Goal: Task Accomplishment & Management: Manage account settings

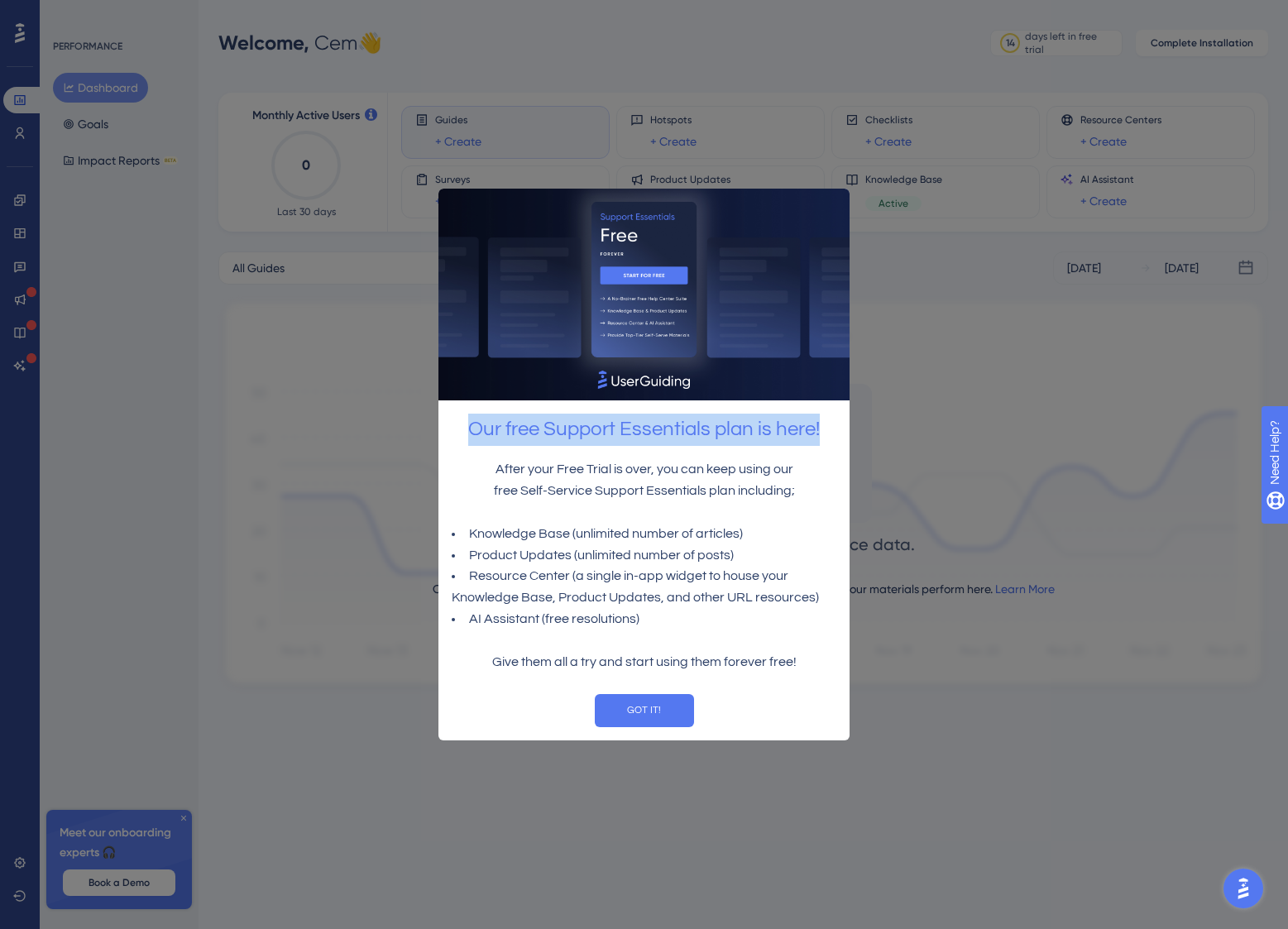
drag, startPoint x: 826, startPoint y: 430, endPoint x: 474, endPoint y: 435, distance: 352.0
click at [474, 435] on h2 "Our free Support Essentials plan is here!" at bounding box center [644, 429] width 384 height 32
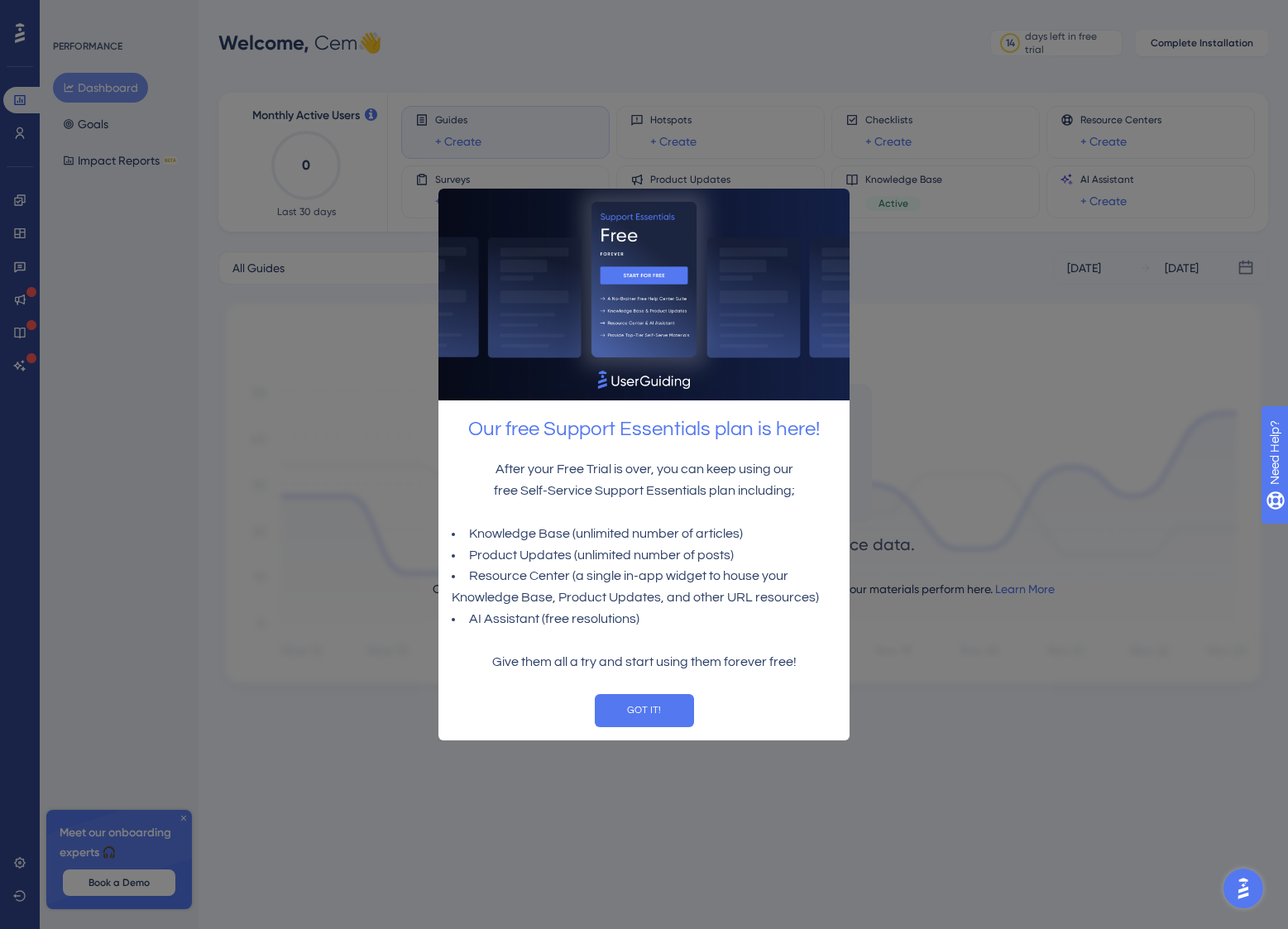
click at [682, 591] on li "Resource Center (a single in-app widget to house your Knowledge Base, Product U…" at bounding box center [644, 586] width 384 height 43
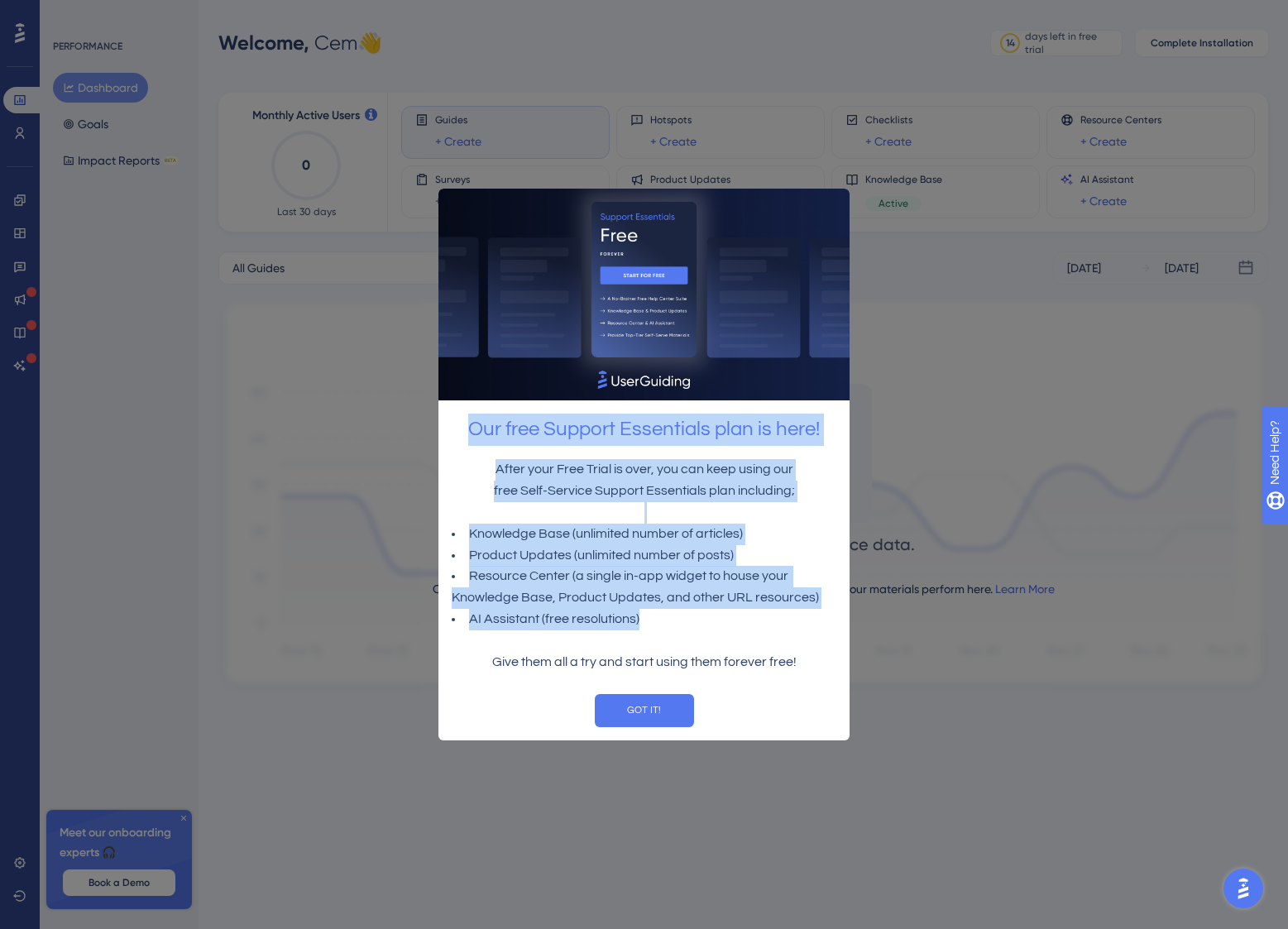
drag, startPoint x: 648, startPoint y: 619, endPoint x: 448, endPoint y: 435, distance: 271.8
click at [448, 435] on div "Our free Support Essentials plan is here! After your Free Trial is over, you ca…" at bounding box center [644, 463] width 411 height 554
click at [615, 603] on li "Resource Center (a single in-app widget to house your Knowledge Base, Product U…" at bounding box center [644, 586] width 384 height 43
drag, startPoint x: 633, startPoint y: 617, endPoint x: 454, endPoint y: 433, distance: 256.7
click at [454, 433] on div "Our free Support Essentials plan is here! After your Free Trial is over, you ca…" at bounding box center [644, 463] width 411 height 554
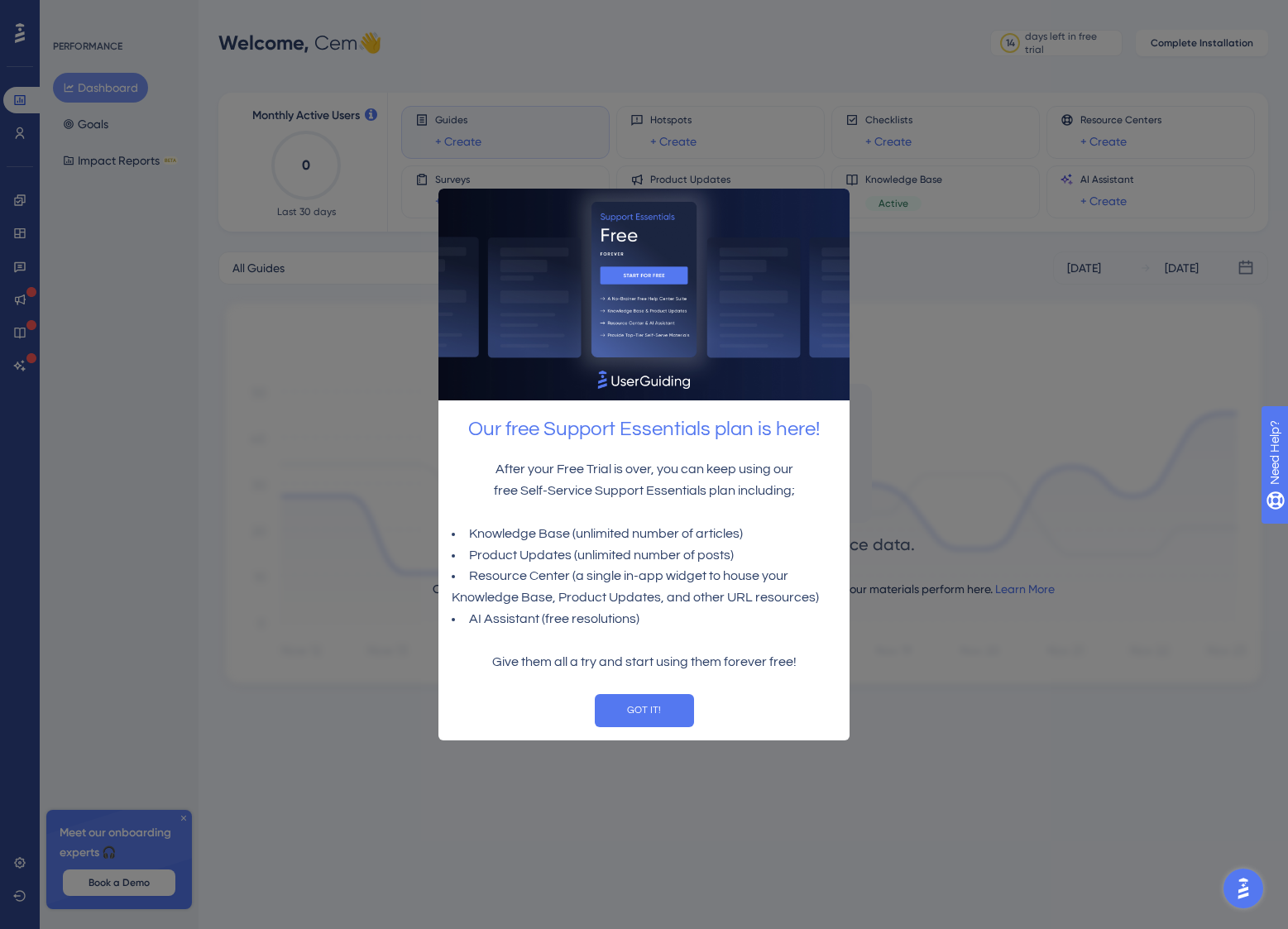
click at [774, 652] on p "Give them all a try and start using them forever free!" at bounding box center [644, 662] width 384 height 21
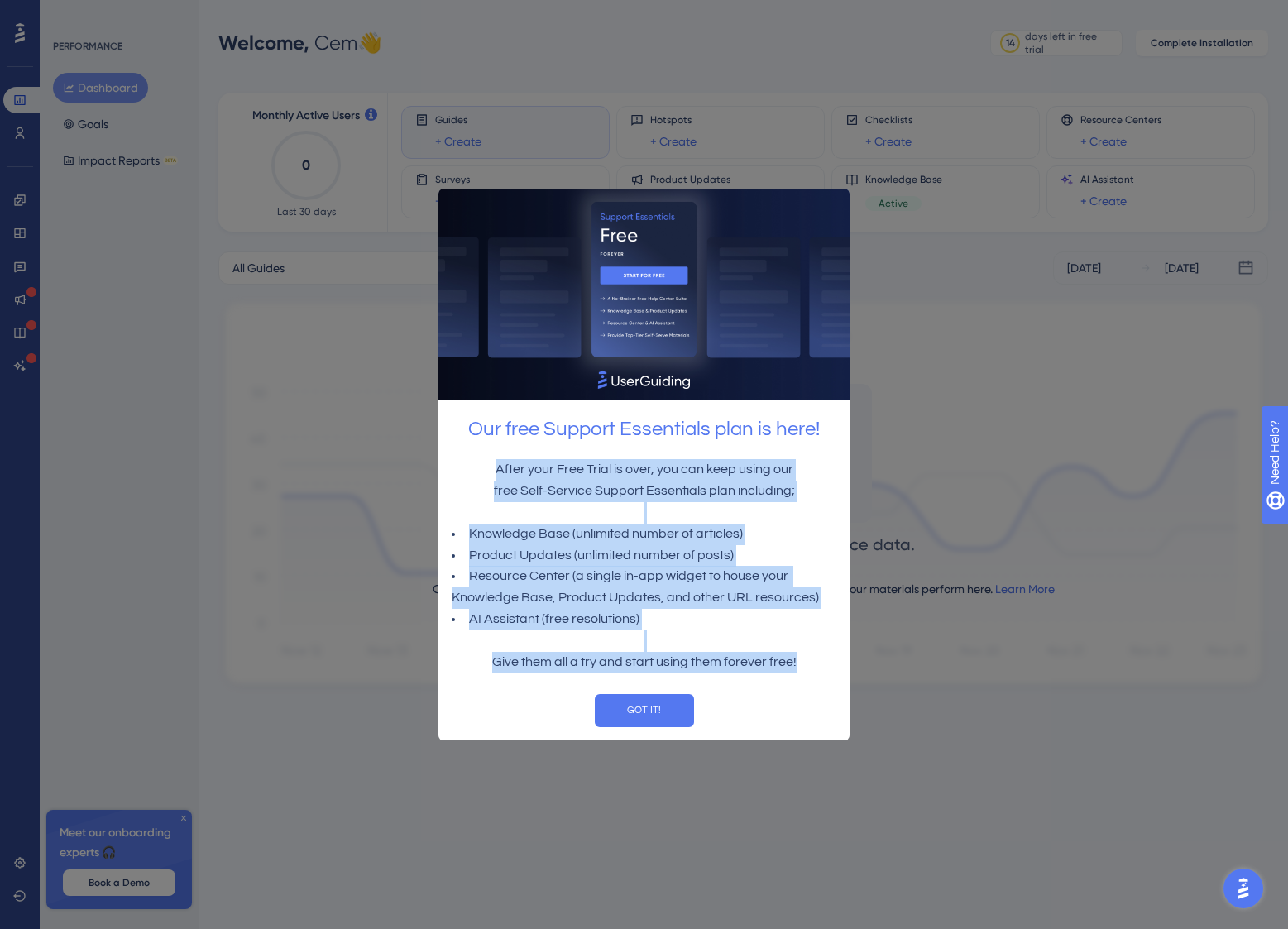
drag, startPoint x: 806, startPoint y: 657, endPoint x: 406, endPoint y: 473, distance: 440.3
click at [439, 473] on html "Our free Support Essentials plan is here! After your Free Trial is over, you ca…" at bounding box center [644, 464] width 411 height 552
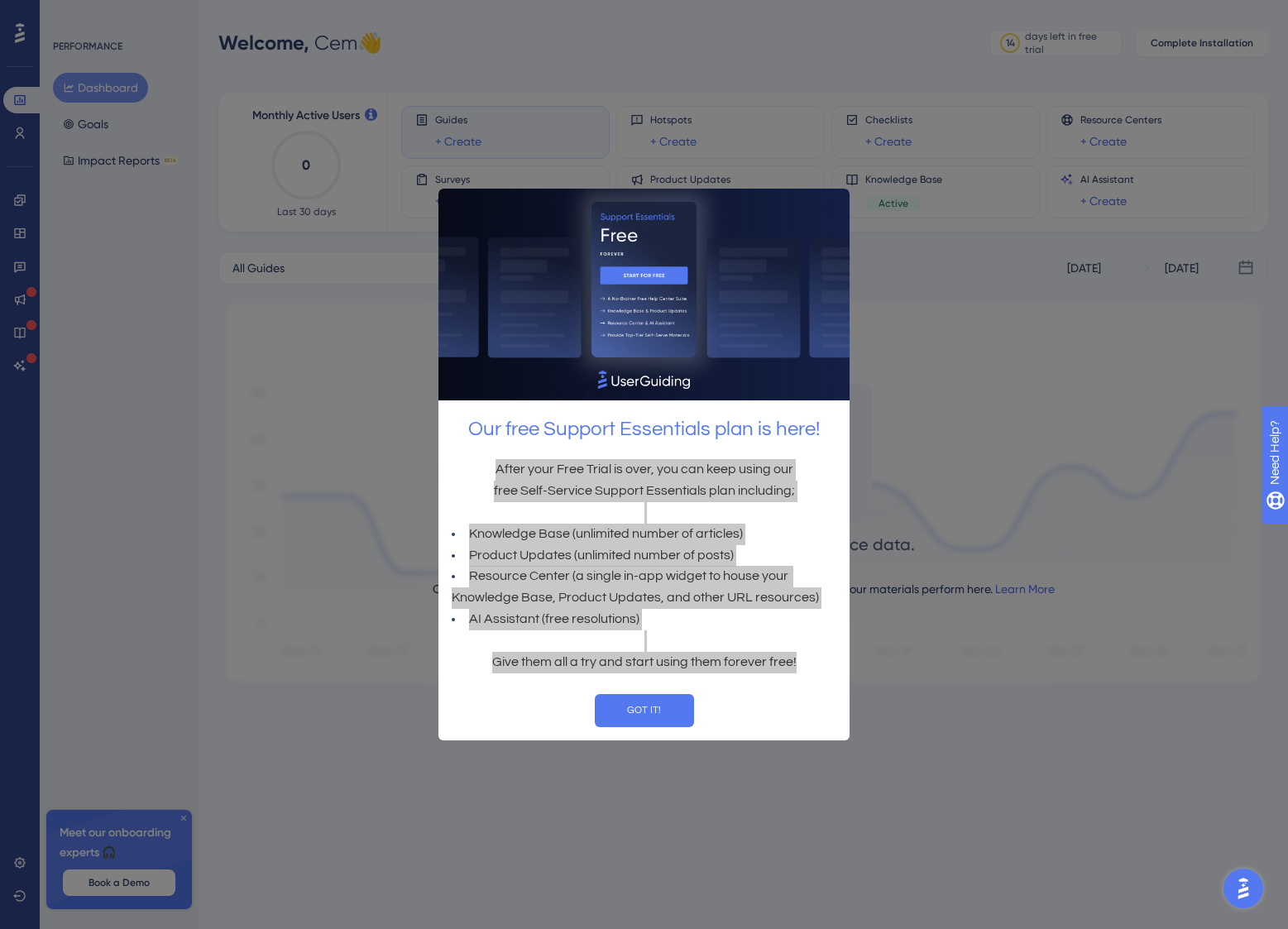
drag, startPoint x: 523, startPoint y: 765, endPoint x: 738, endPoint y: 605, distance: 268.0
click at [725, 557] on li "Product Updates (unlimited number of posts)" at bounding box center [644, 555] width 384 height 21
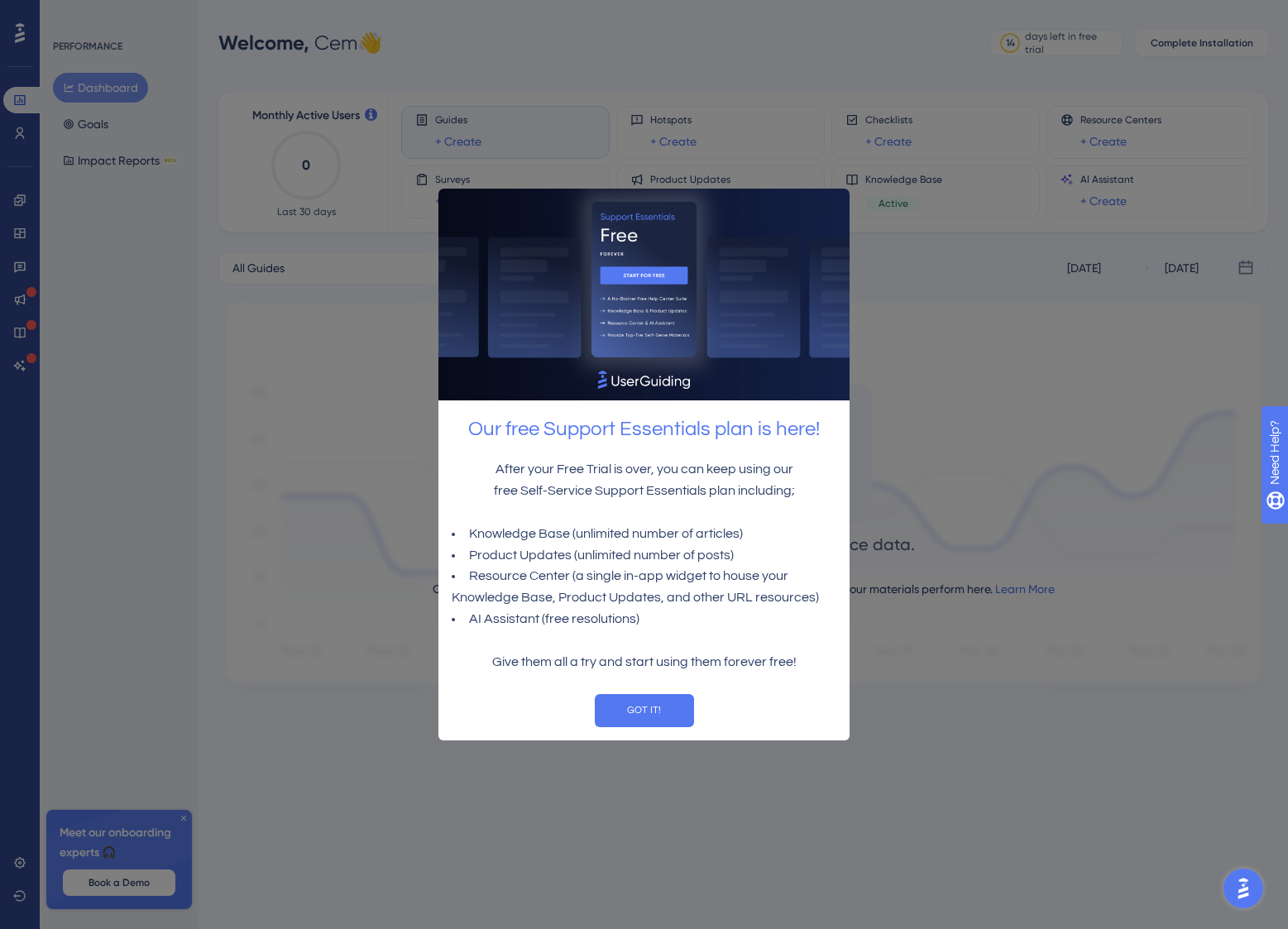
click at [808, 661] on p "Give them all a try and start using them forever free!" at bounding box center [644, 662] width 384 height 21
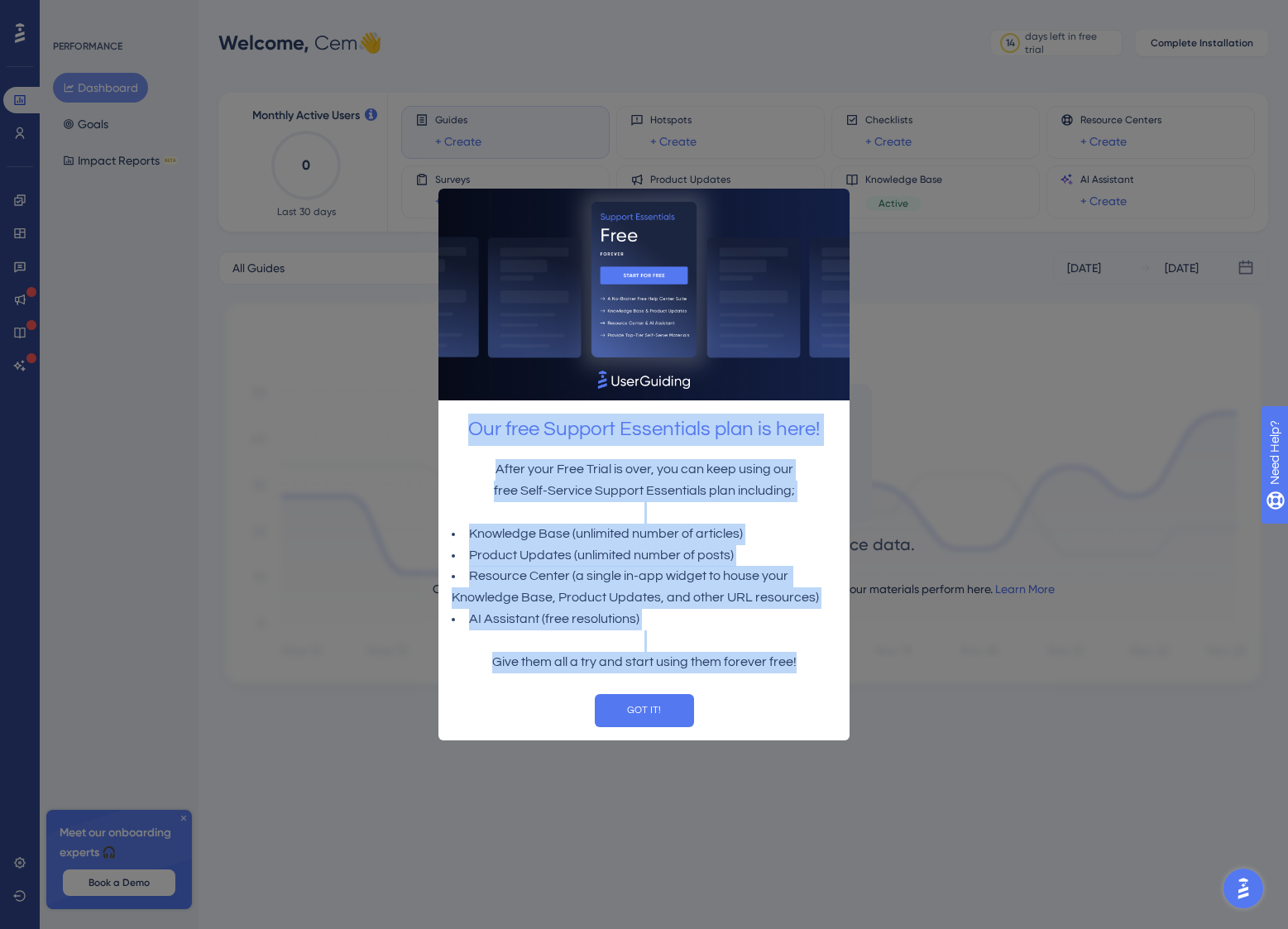
drag, startPoint x: 806, startPoint y: 656, endPoint x: 468, endPoint y: 421, distance: 411.7
click at [468, 421] on div "Our free Support Essentials plan is here! After your Free Trial is over, you ca…" at bounding box center [644, 463] width 411 height 554
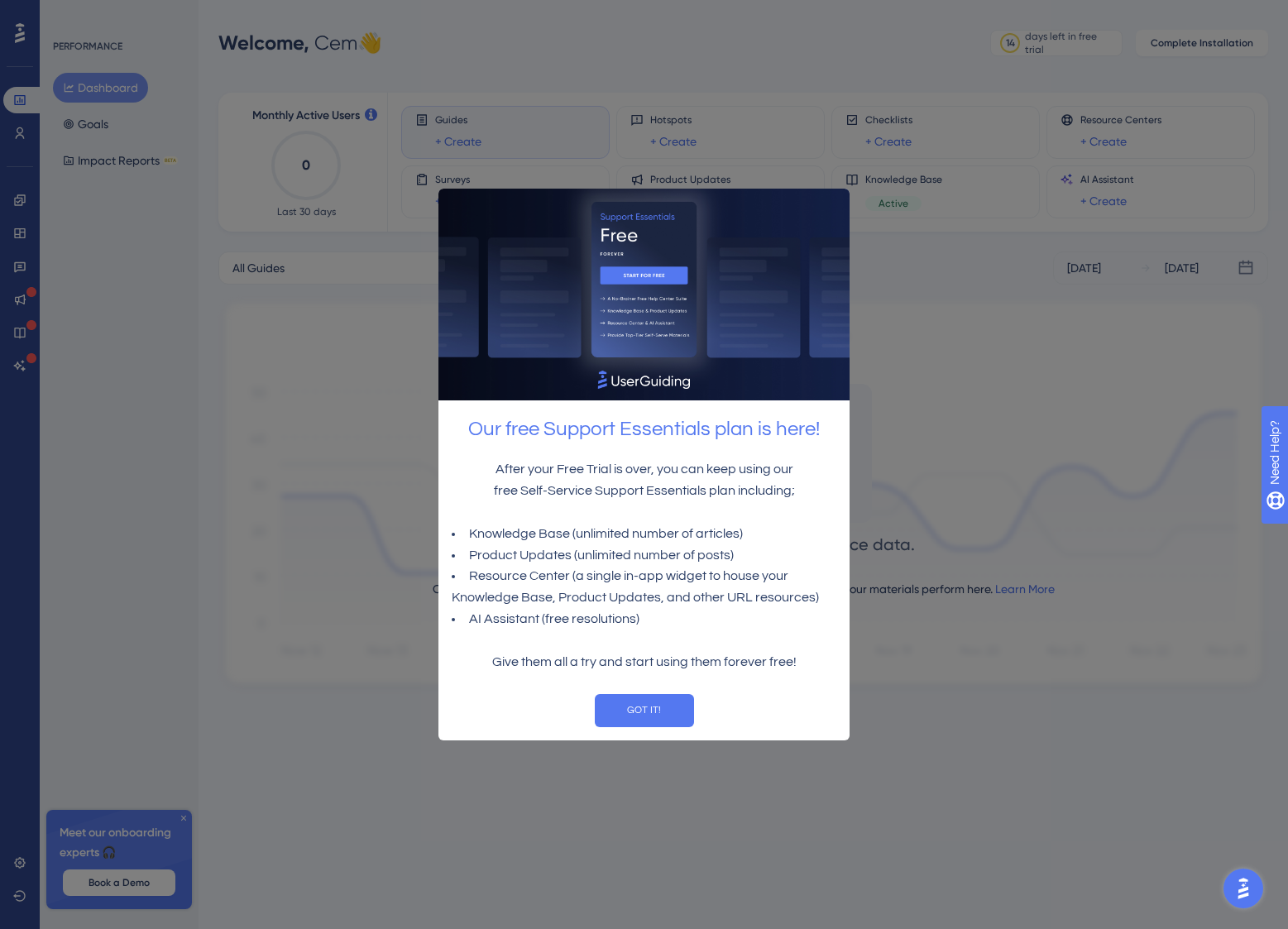
click at [752, 708] on div "GOT IT!" at bounding box center [644, 710] width 384 height 33
click at [677, 706] on button "GOT IT!" at bounding box center [644, 710] width 99 height 33
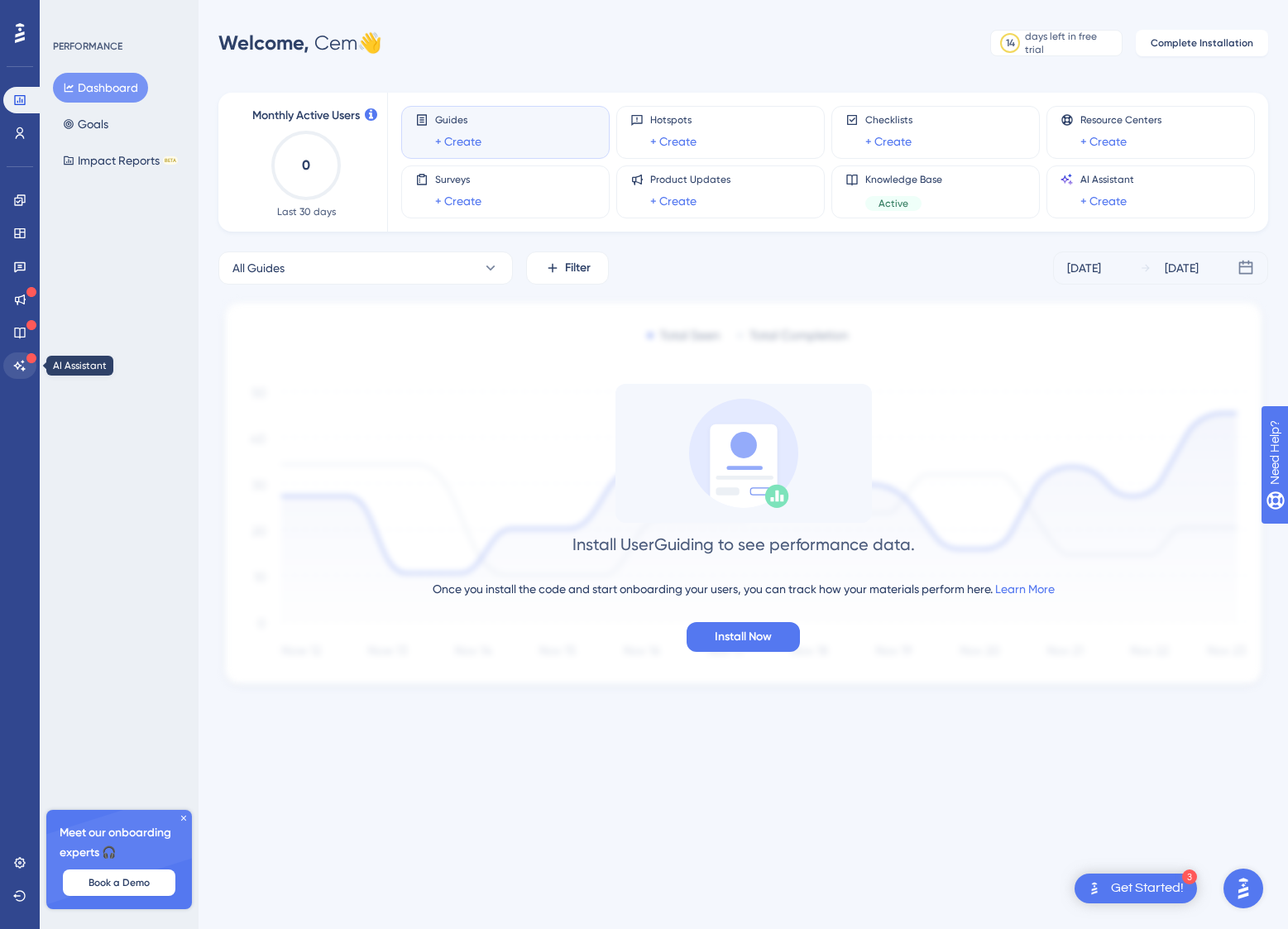
click at [22, 363] on icon at bounding box center [20, 365] width 12 height 11
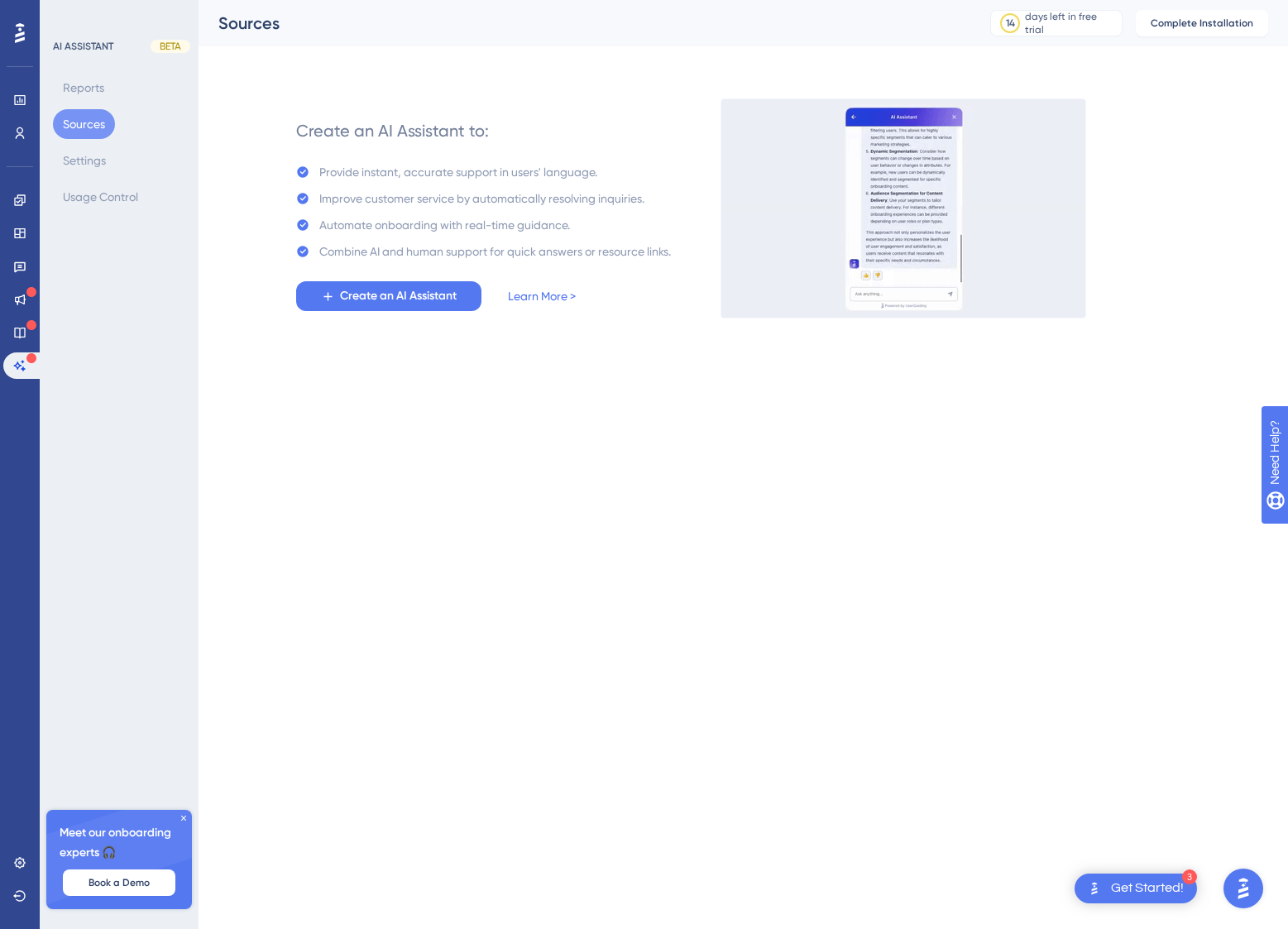
click at [185, 819] on icon at bounding box center [184, 818] width 5 height 5
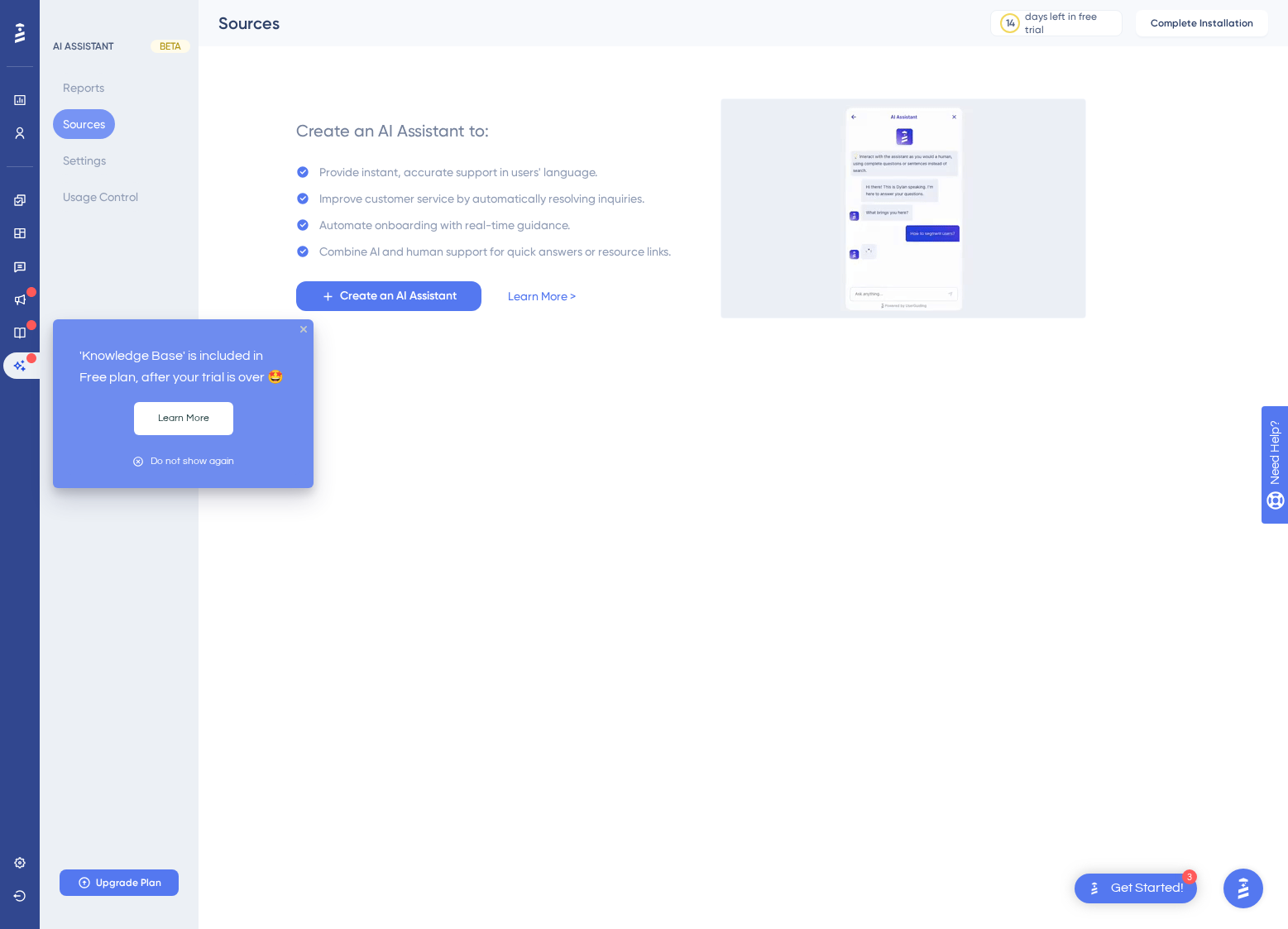
click at [26, 330] on div at bounding box center [31, 326] width 10 height 14
click at [26, 293] on icon at bounding box center [20, 299] width 14 height 14
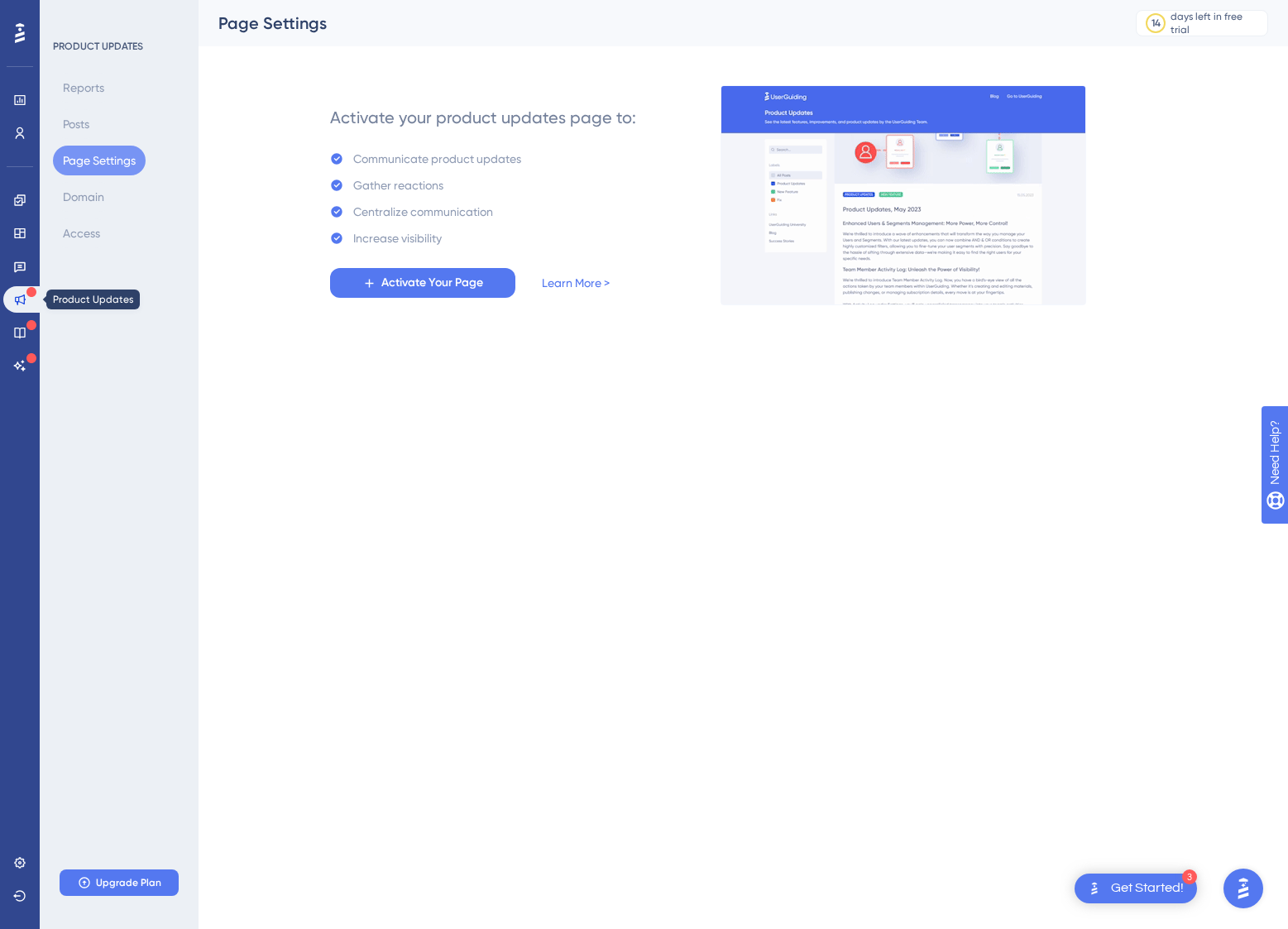
click at [17, 295] on icon at bounding box center [20, 299] width 14 height 14
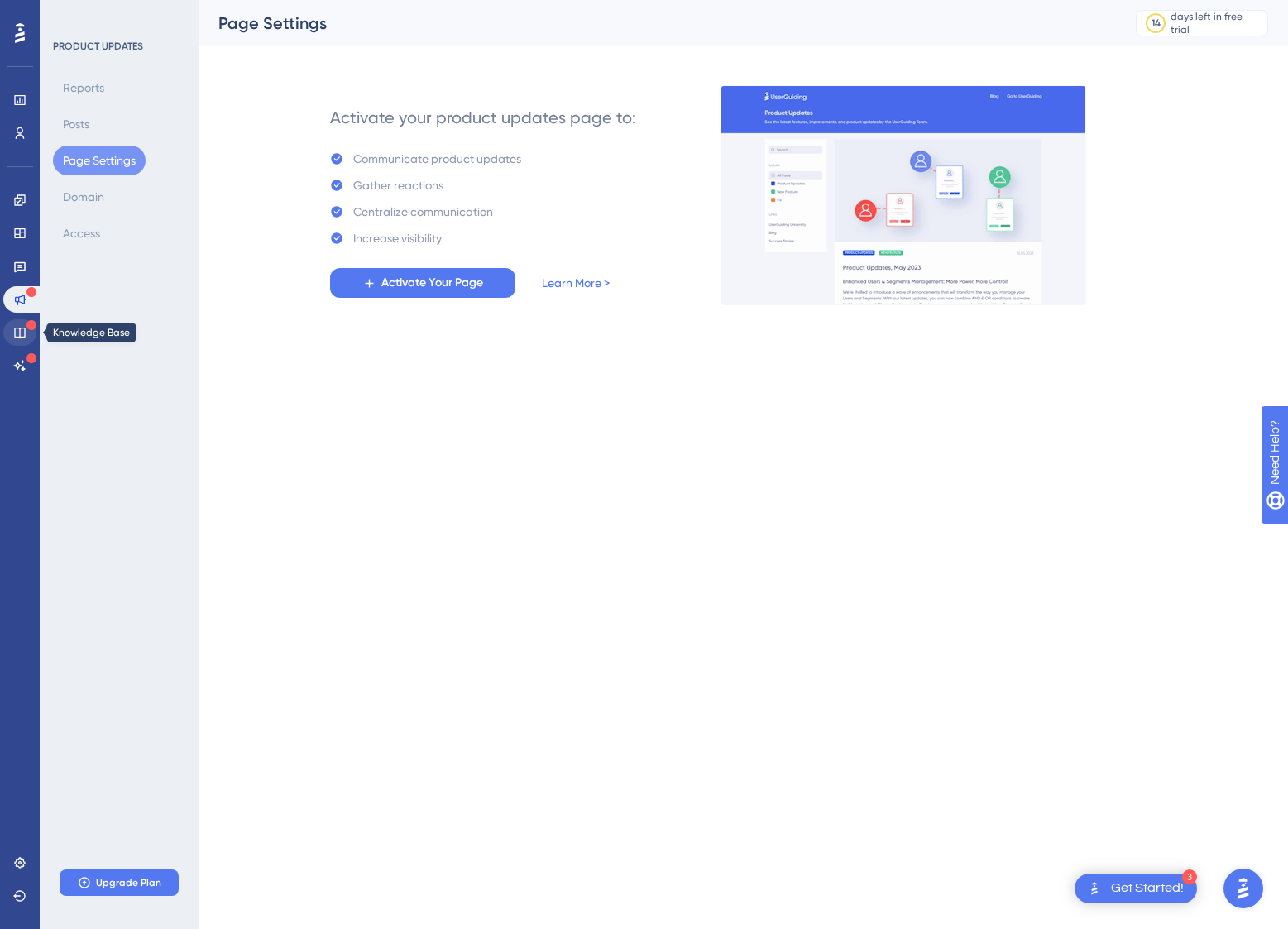
click at [29, 334] on link at bounding box center [20, 332] width 33 height 26
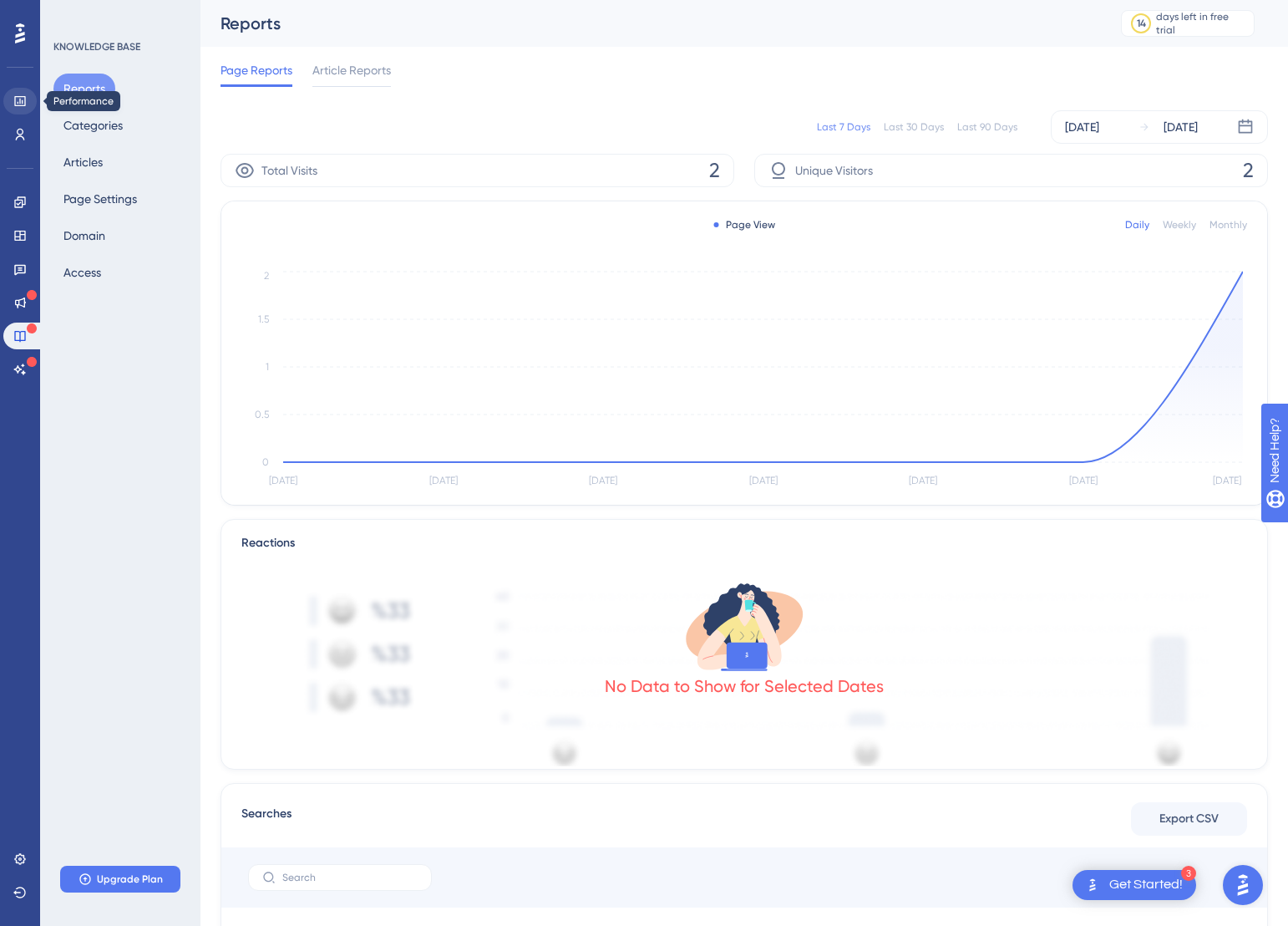
click at [27, 98] on link at bounding box center [20, 101] width 33 height 27
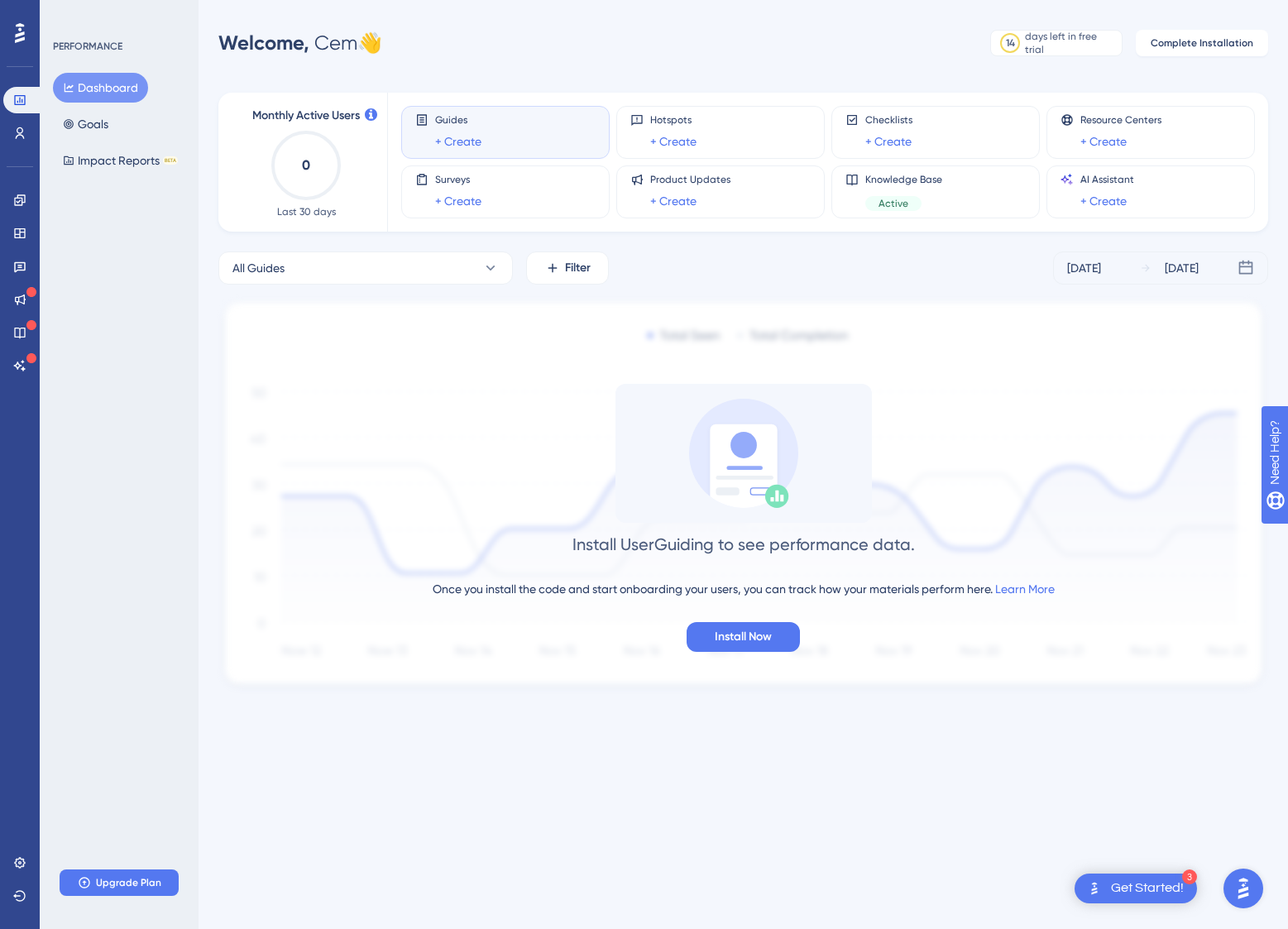
click at [1142, 887] on div "Get Started!" at bounding box center [1148, 887] width 73 height 18
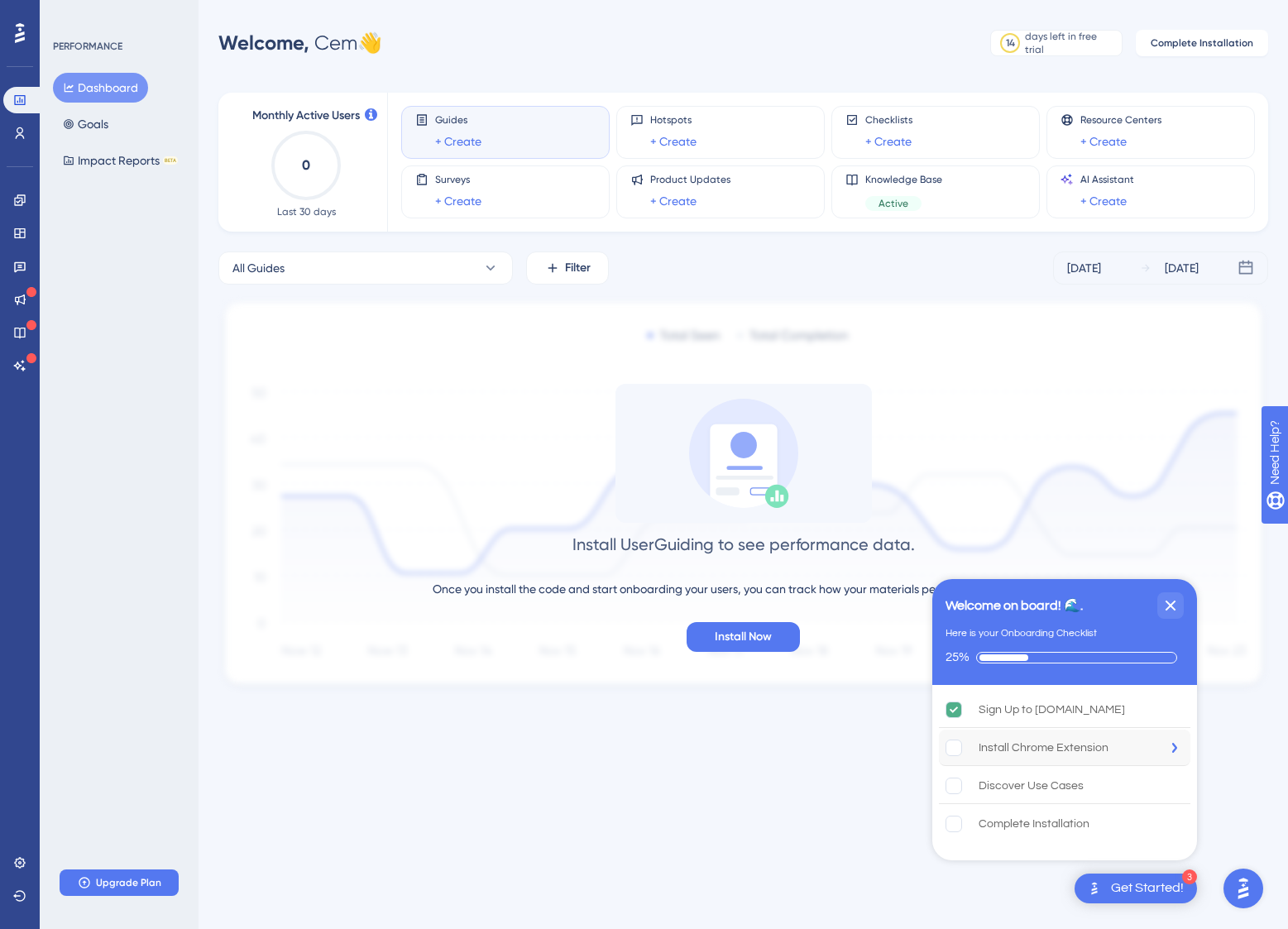
click at [1017, 747] on div "Install Chrome Extension" at bounding box center [1043, 747] width 130 height 20
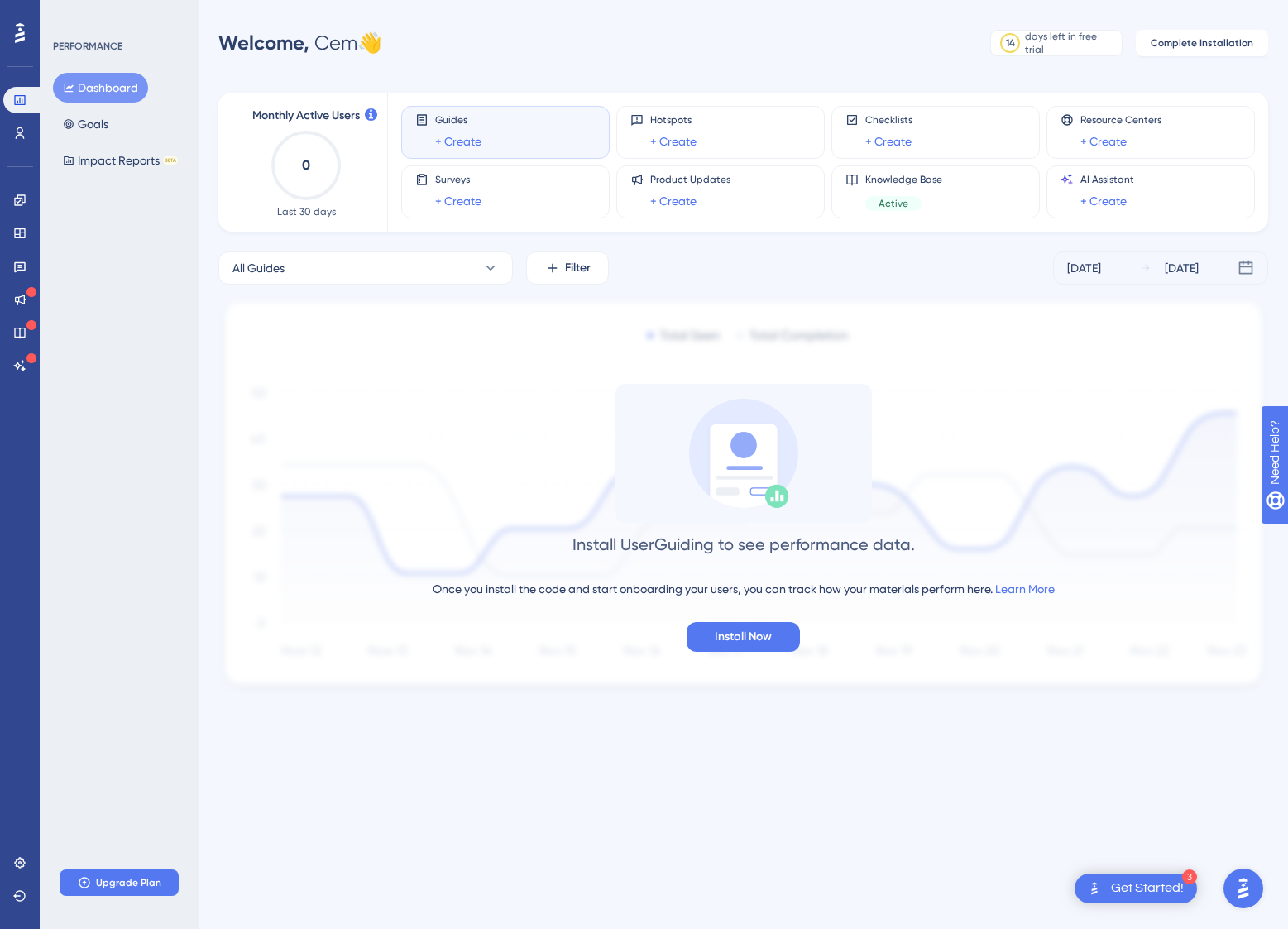
click at [1125, 887] on div "Get Started!" at bounding box center [1148, 887] width 73 height 18
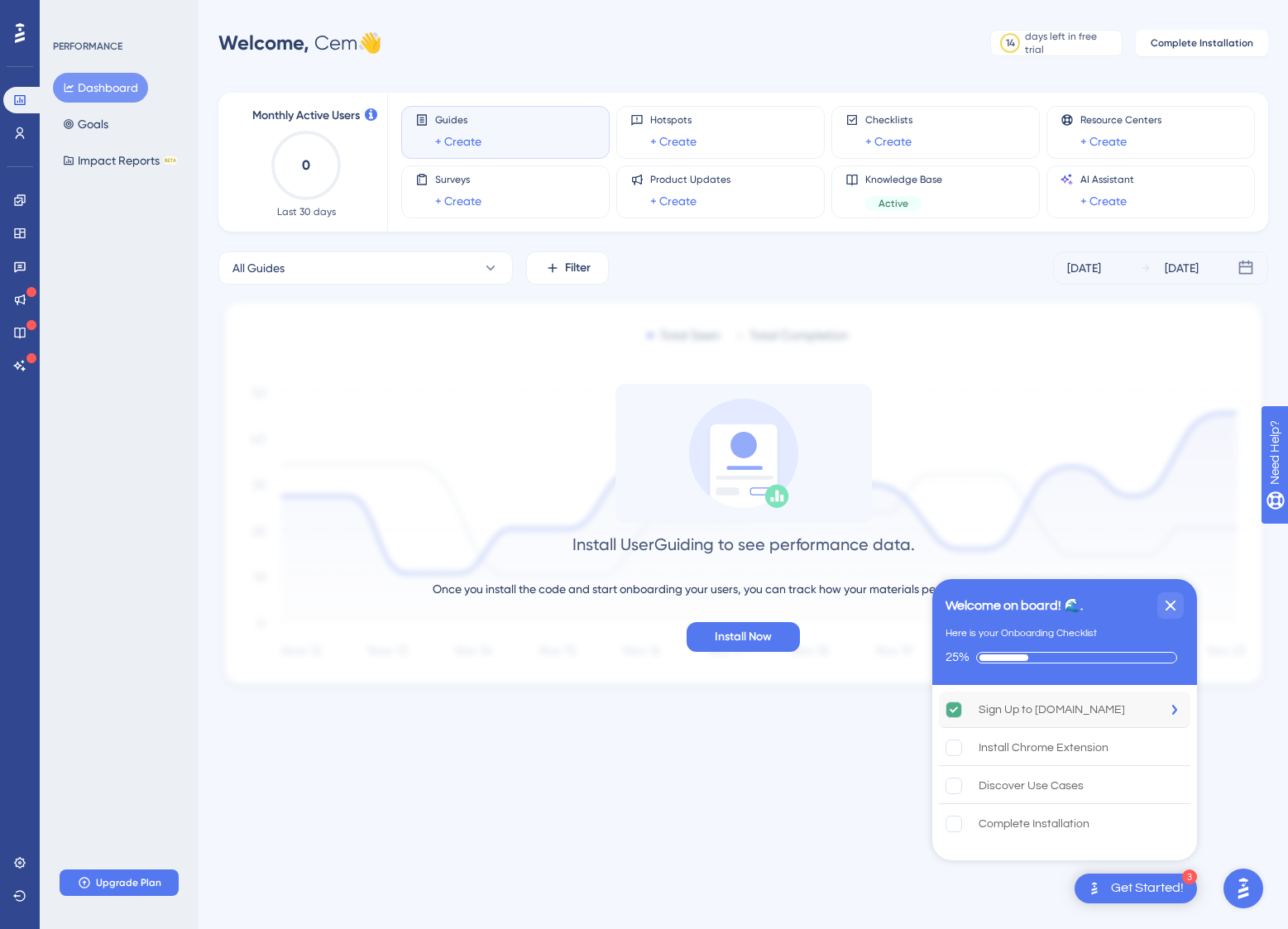
click at [1047, 705] on div "Sign Up to UserGuiding.com" at bounding box center [1052, 709] width 146 height 20
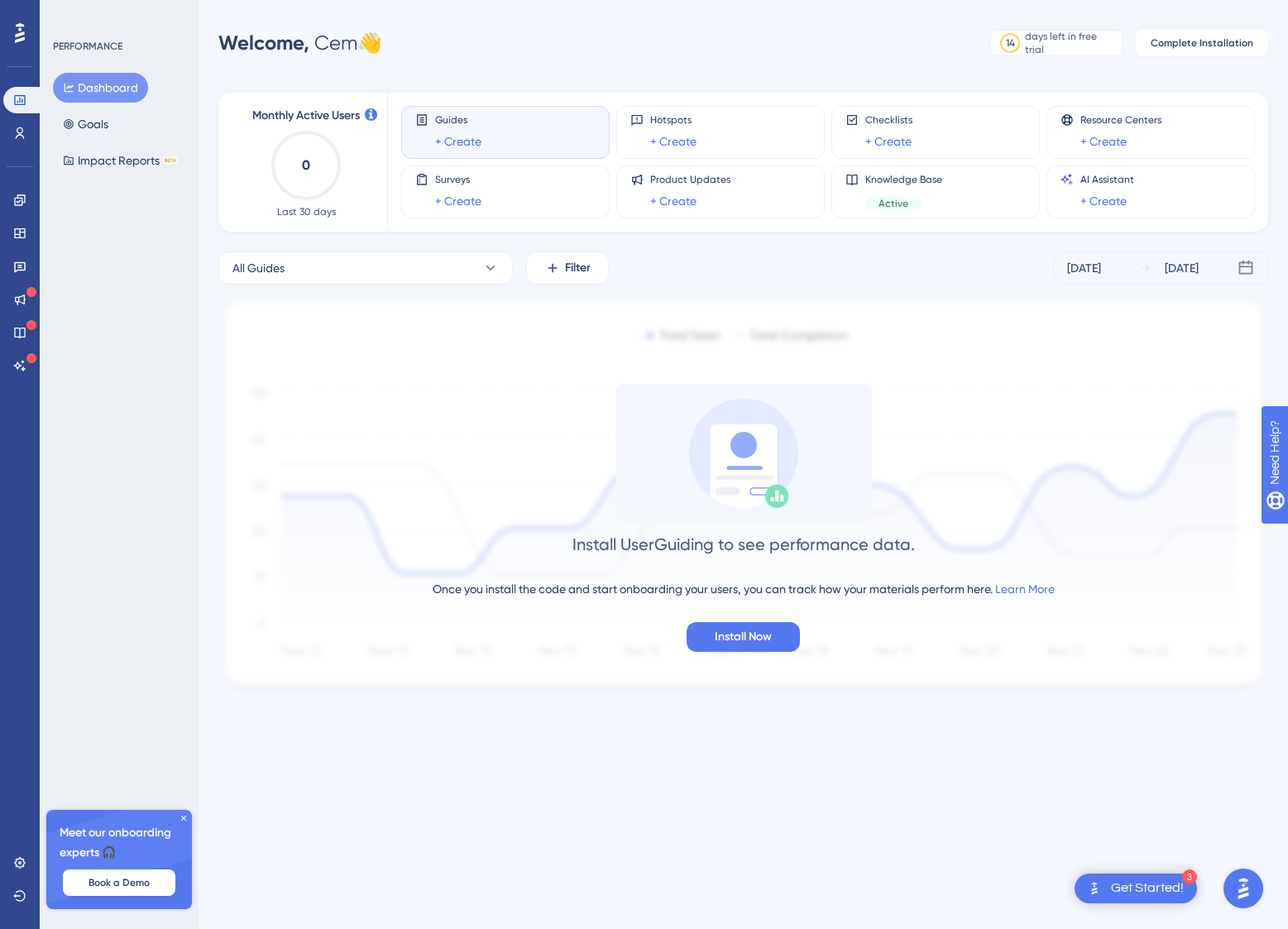
click at [1121, 877] on div "3 Get Started!" at bounding box center [1136, 887] width 122 height 30
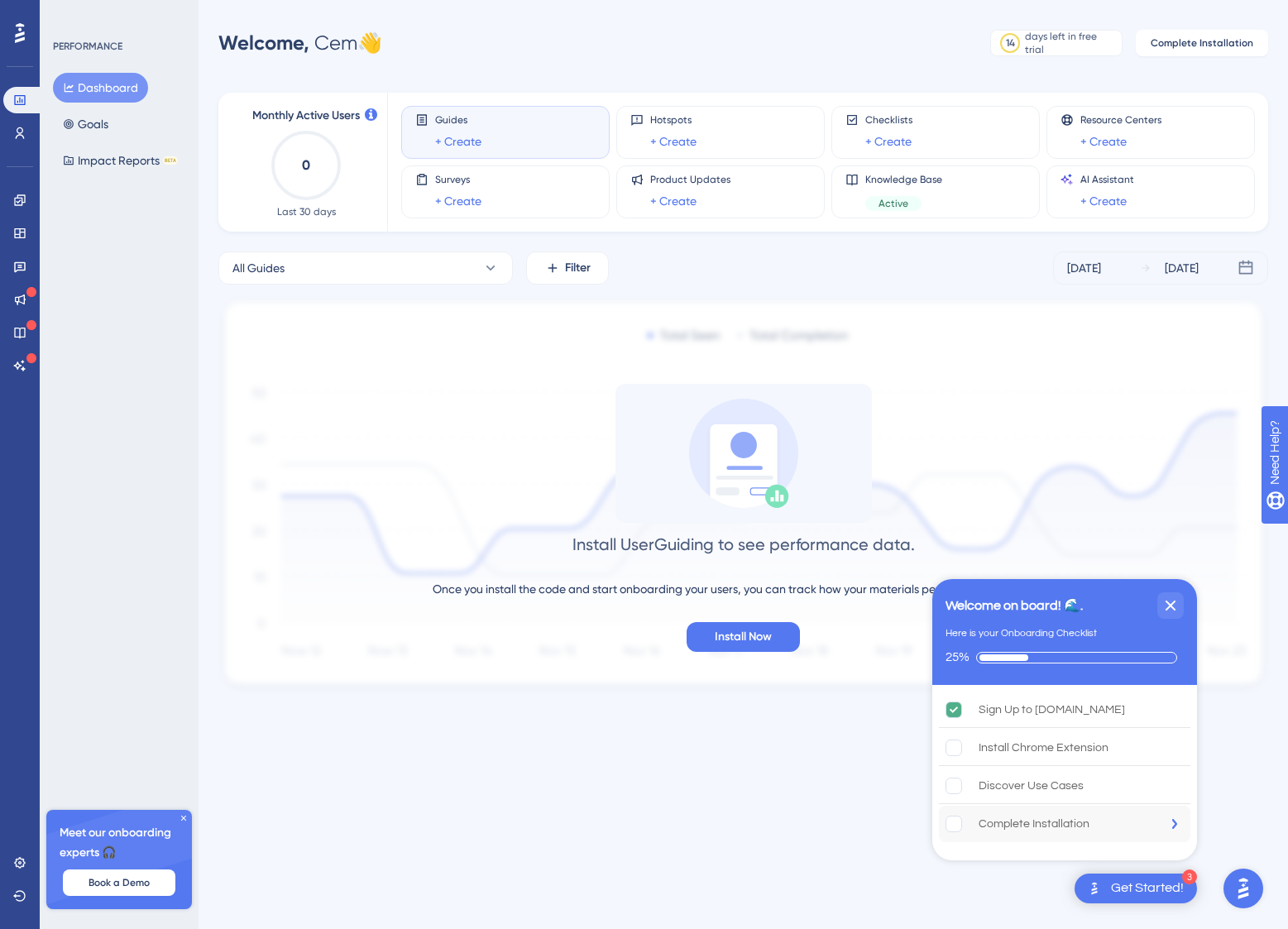
click at [1043, 817] on div "Complete Installation" at bounding box center [1034, 823] width 111 height 20
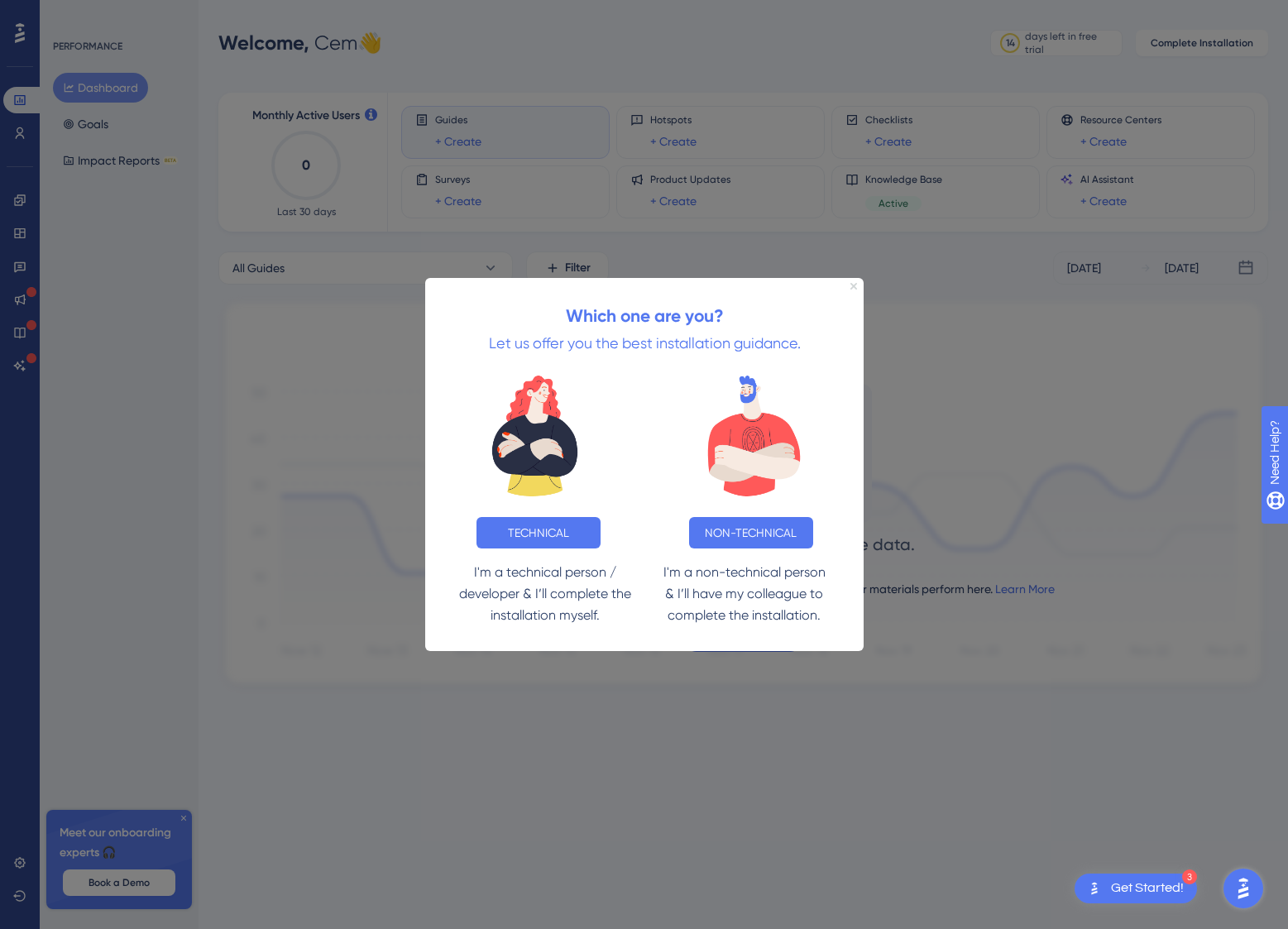
click at [849, 288] on icon "Close Preview" at bounding box center [853, 286] width 7 height 7
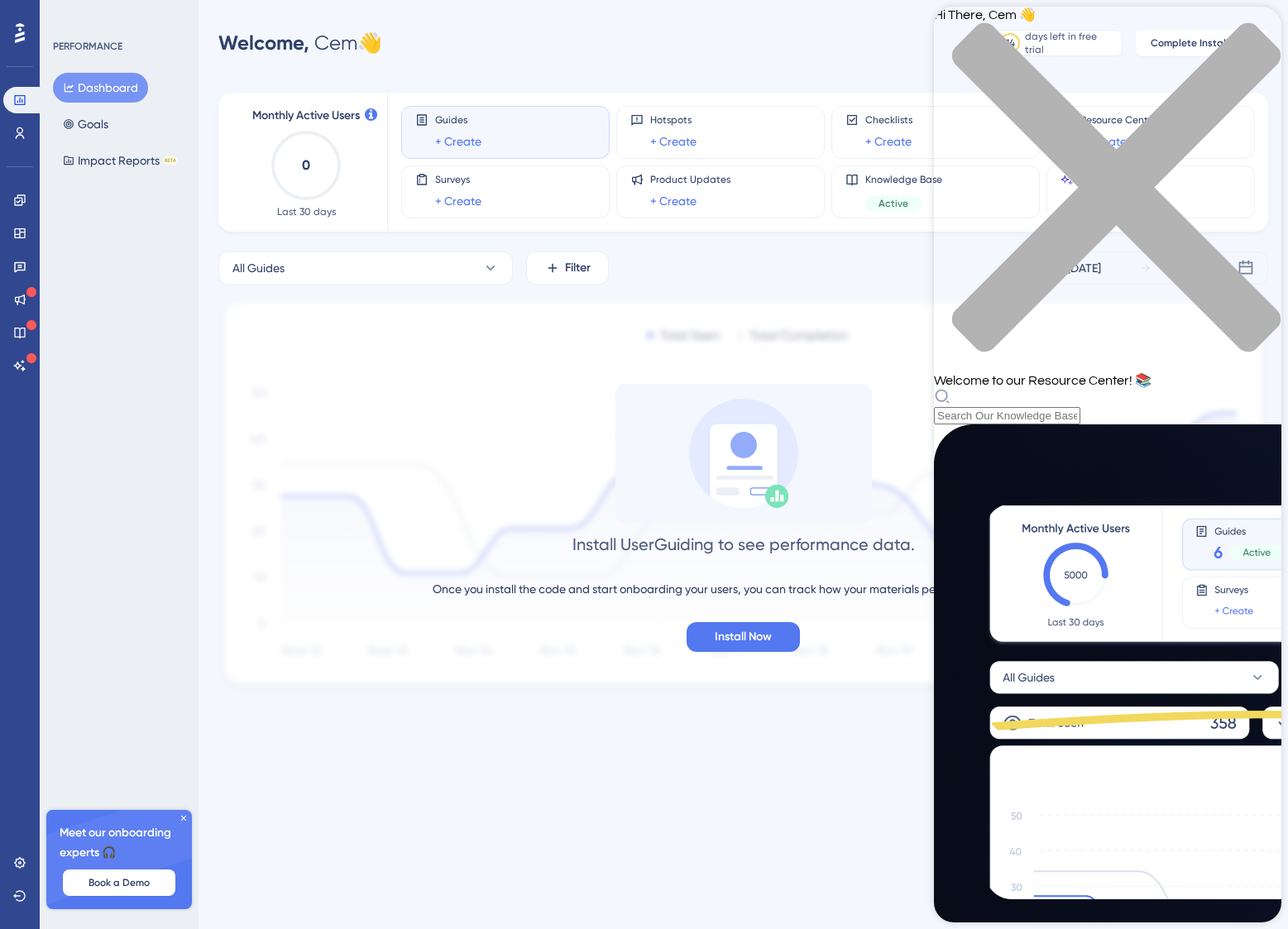
scroll to position [419, 0]
click at [728, 742] on div "Performance Users Engagement Widgets Feedback Product Updates Knowledge Base AI…" at bounding box center [644, 372] width 1288 height 745
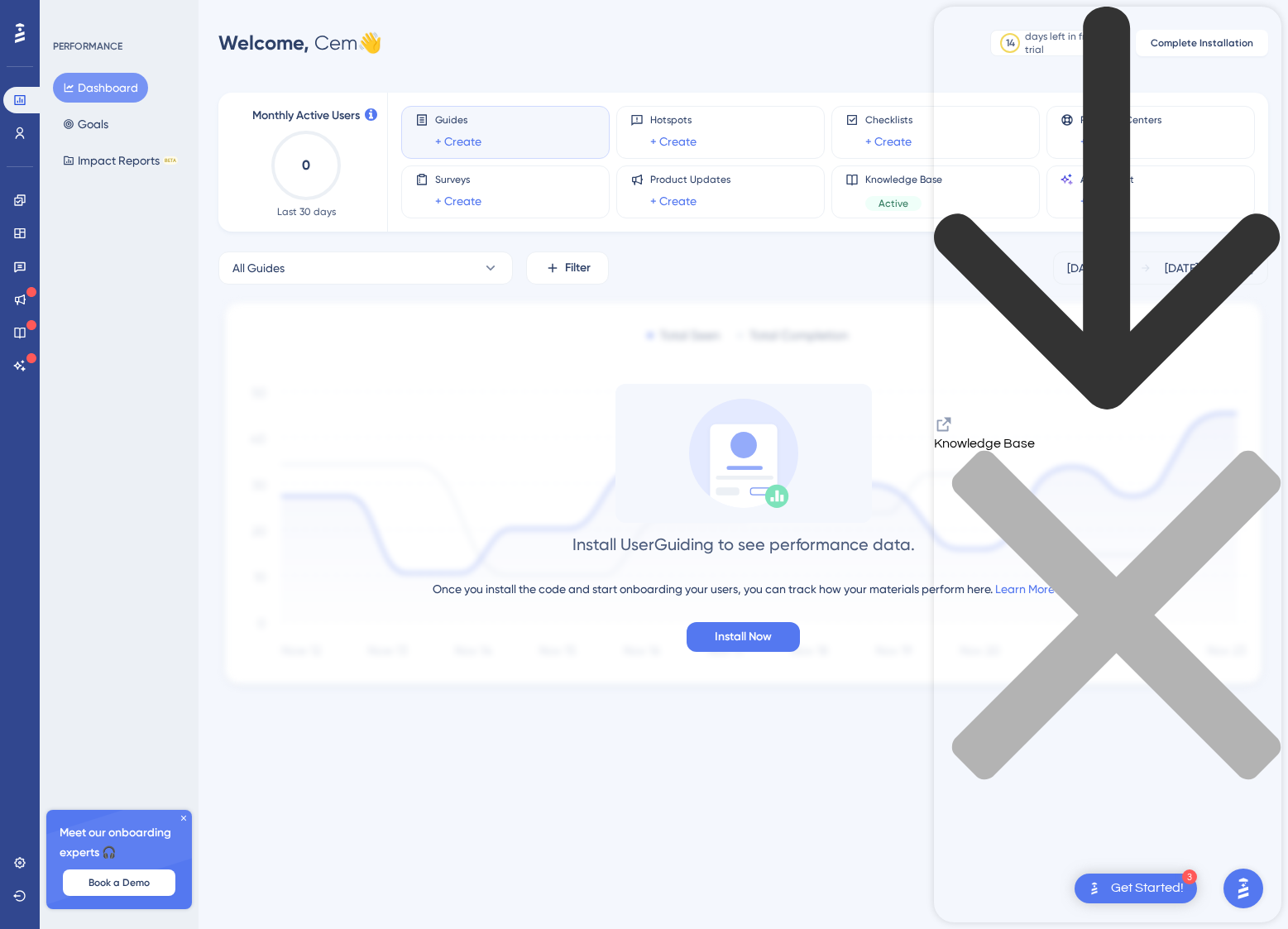
click at [1257, 450] on icon "close resource center" at bounding box center [1107, 623] width 348 height 348
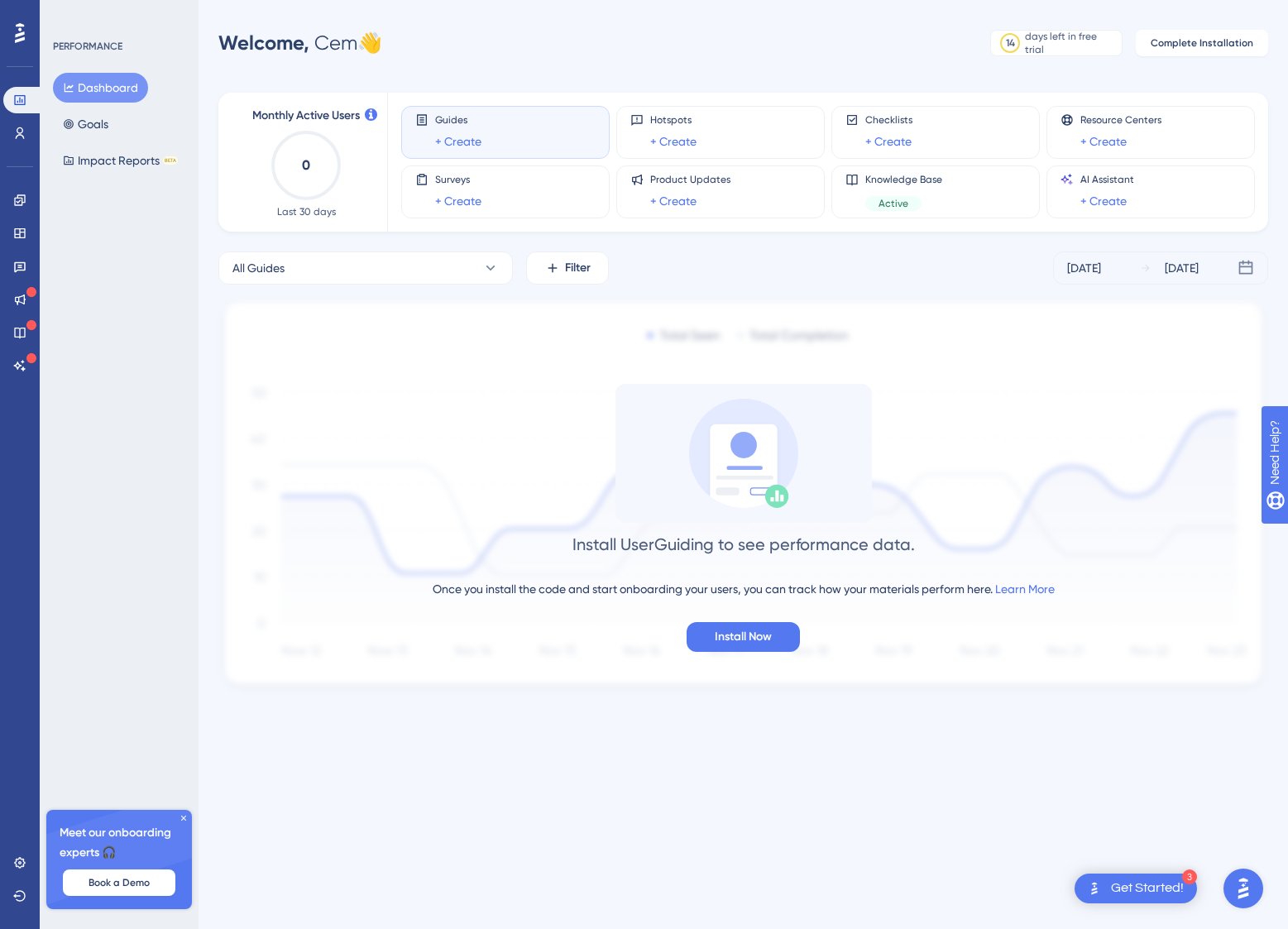
click at [190, 816] on div "Meet our onboarding experts 🎧 Book a Demo" at bounding box center [118, 858] width 145 height 99
click at [181, 819] on icon at bounding box center [184, 818] width 10 height 10
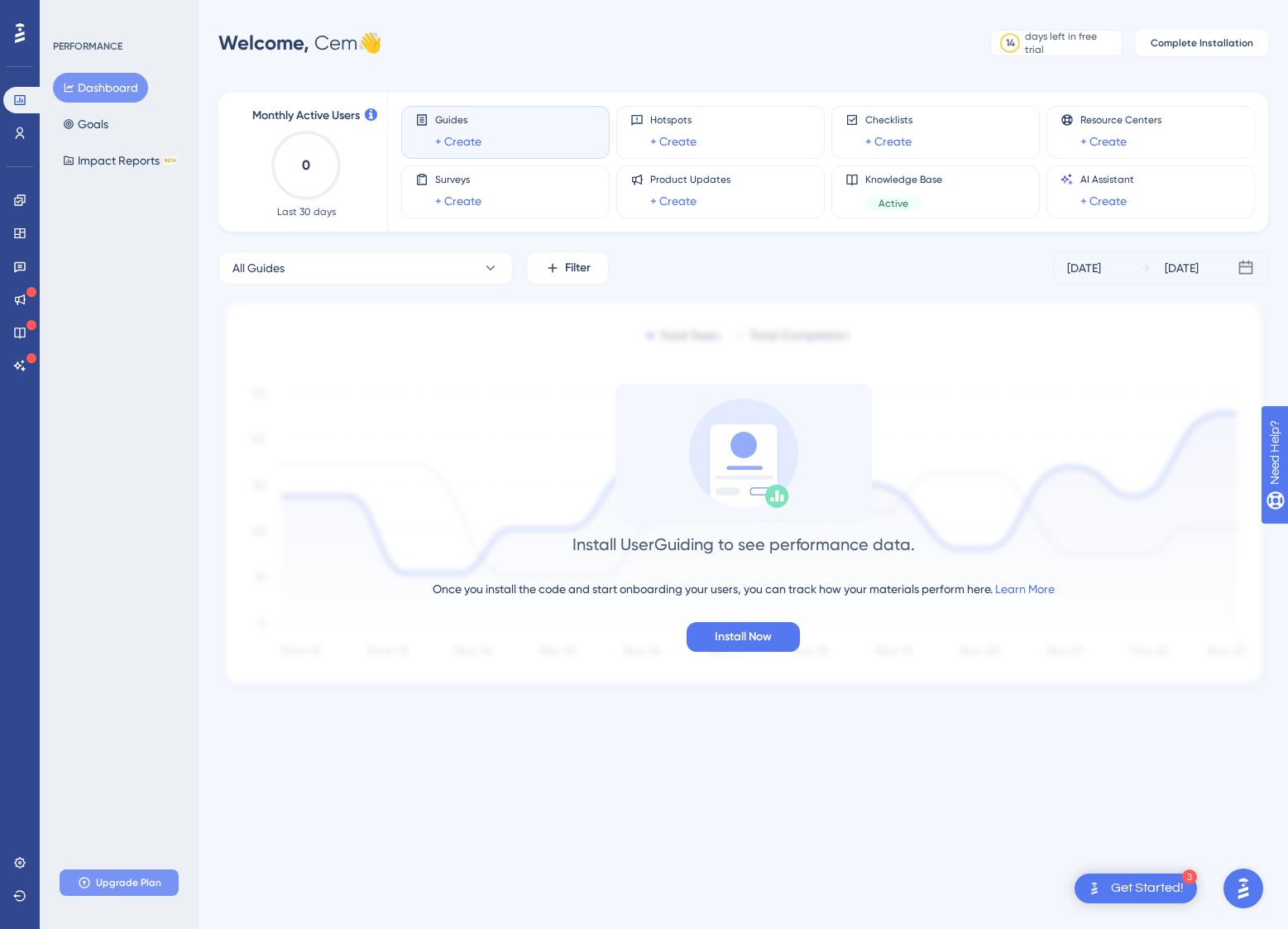
click at [134, 876] on span "Upgrade Plan" at bounding box center [128, 882] width 65 height 14
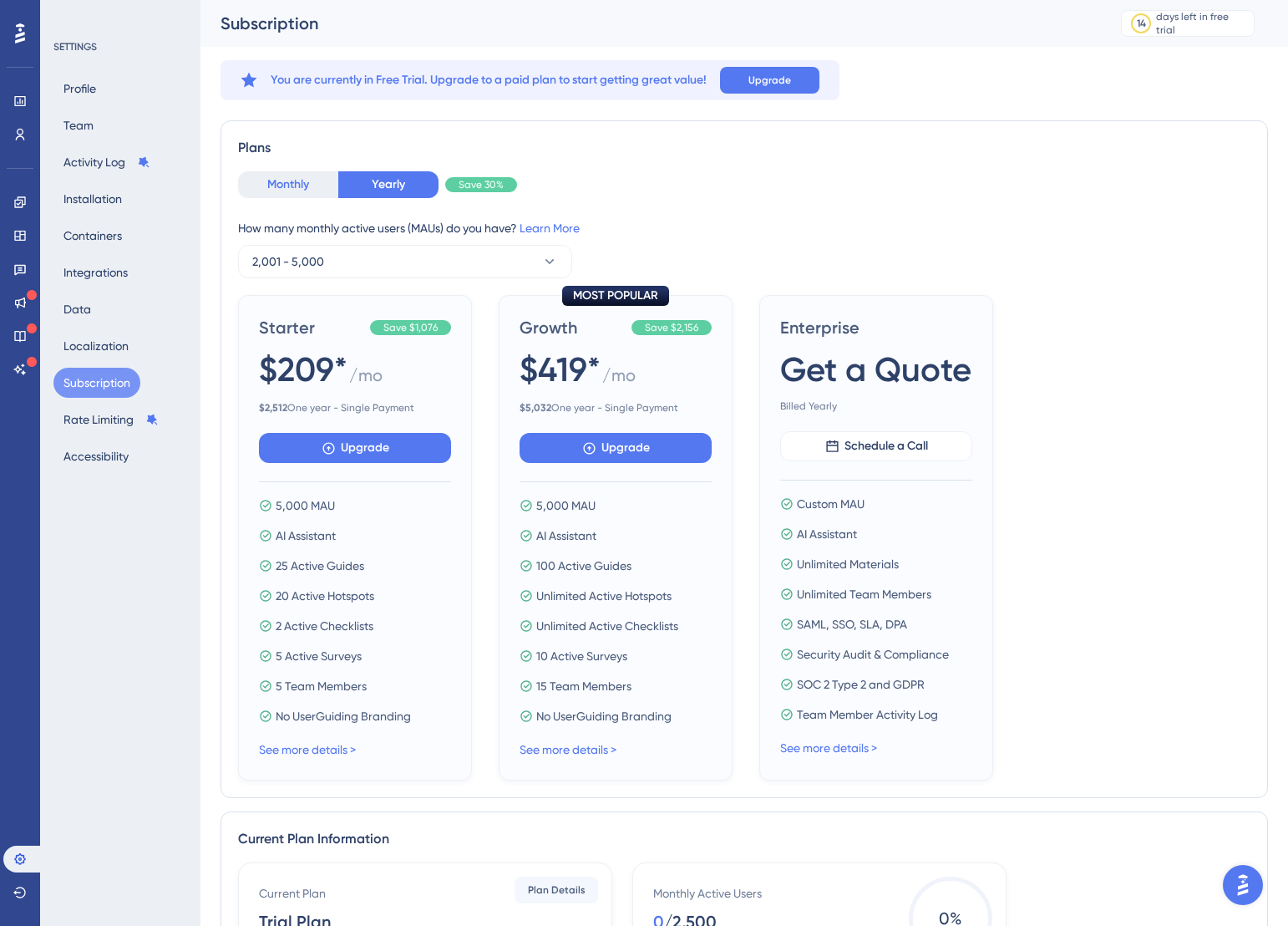
click at [304, 187] on button "Monthly" at bounding box center [288, 184] width 100 height 27
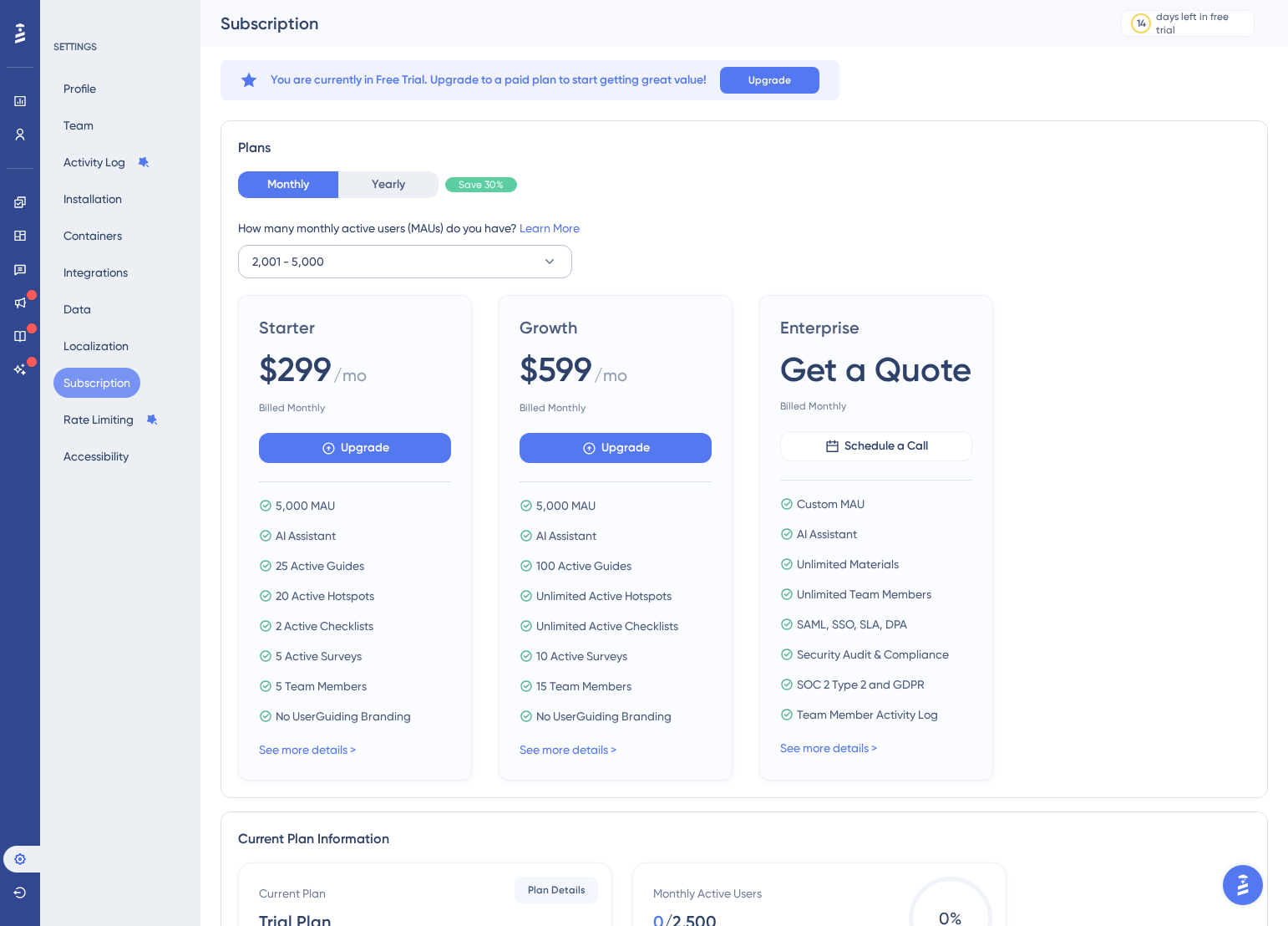
click at [394, 265] on button "2,001 - 5,000" at bounding box center [404, 261] width 334 height 34
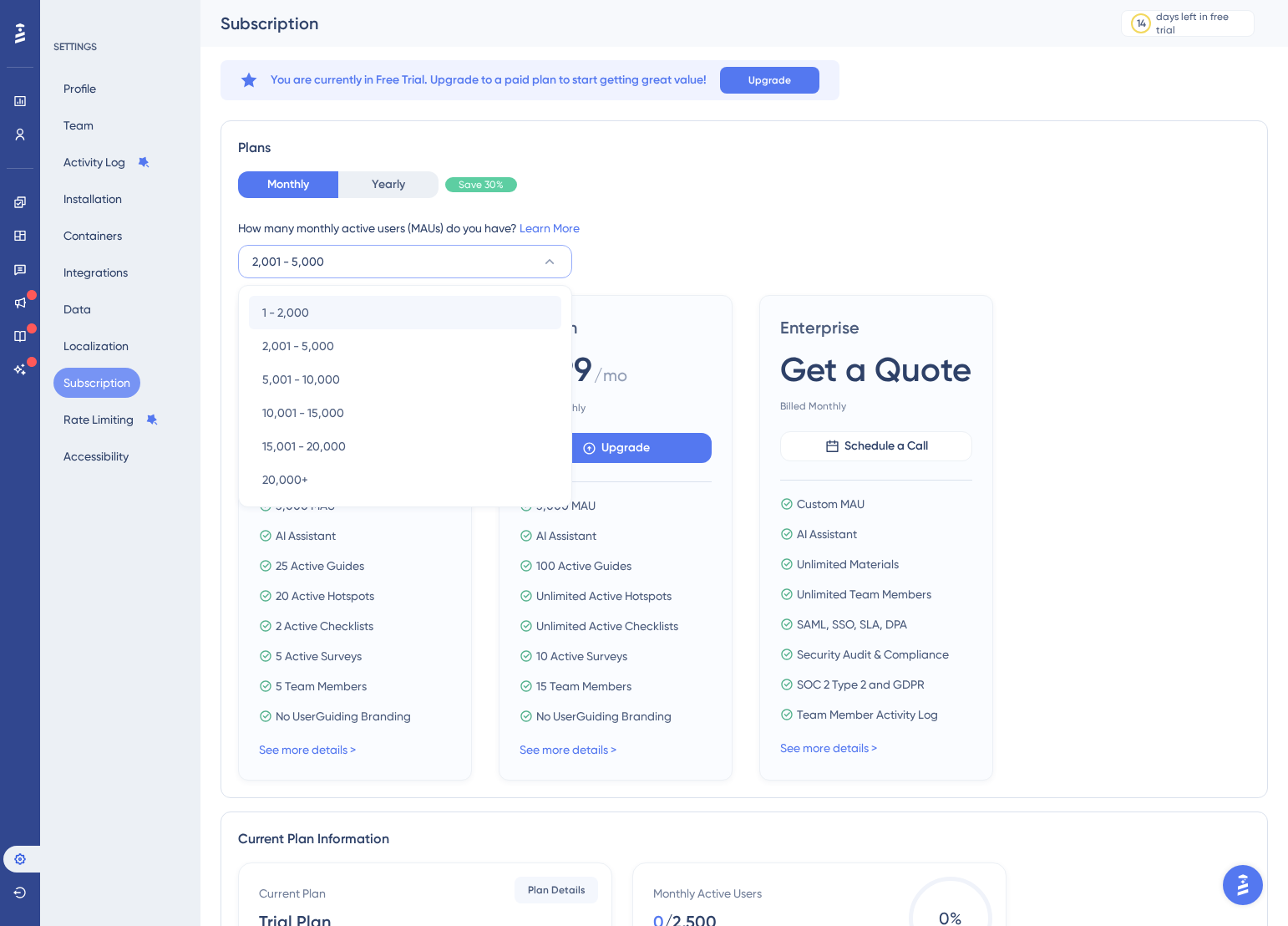
click at [307, 312] on span "1 - 2,000" at bounding box center [285, 312] width 46 height 20
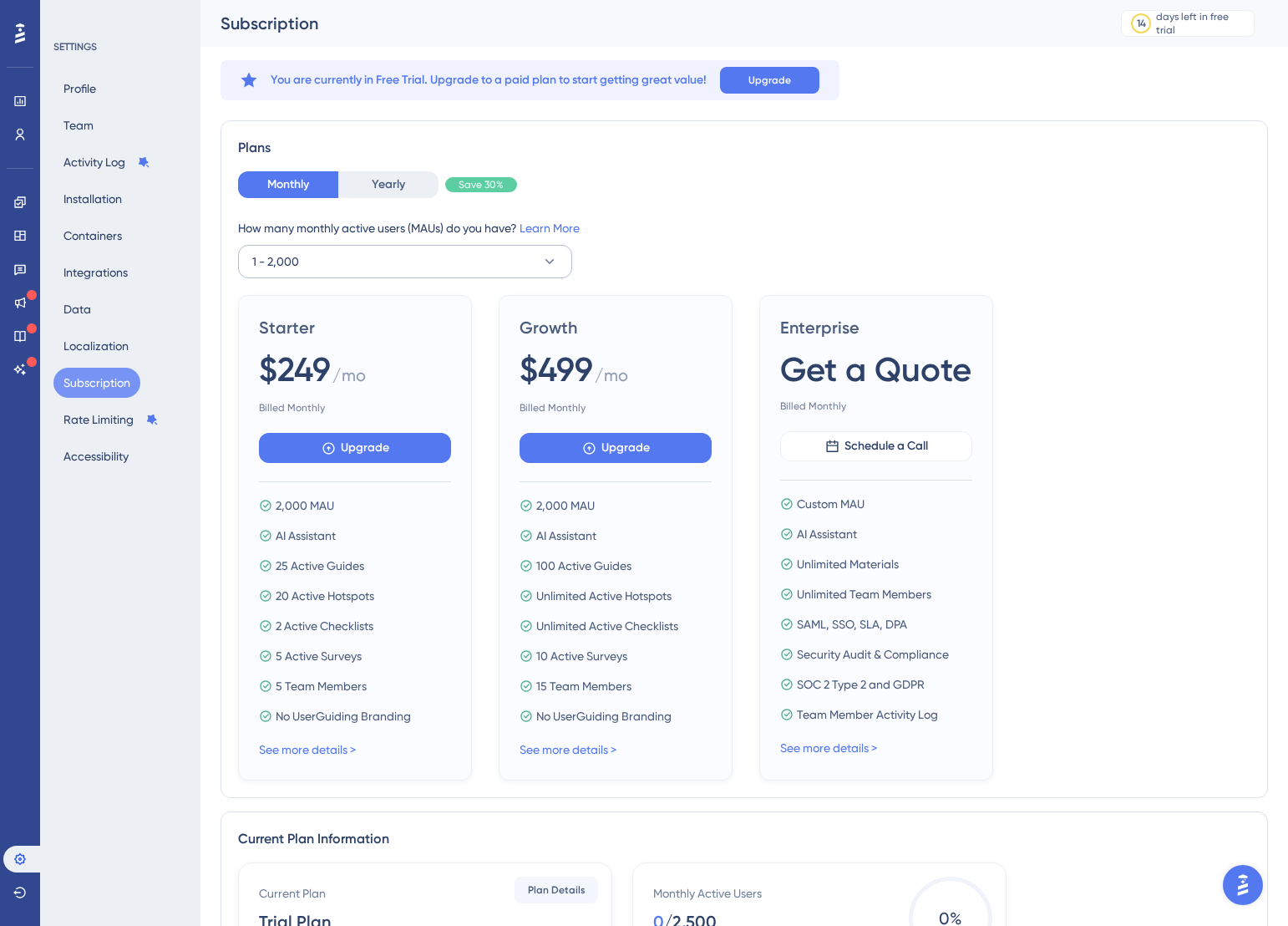
click at [348, 259] on button "1 - 2,000" at bounding box center [404, 261] width 334 height 34
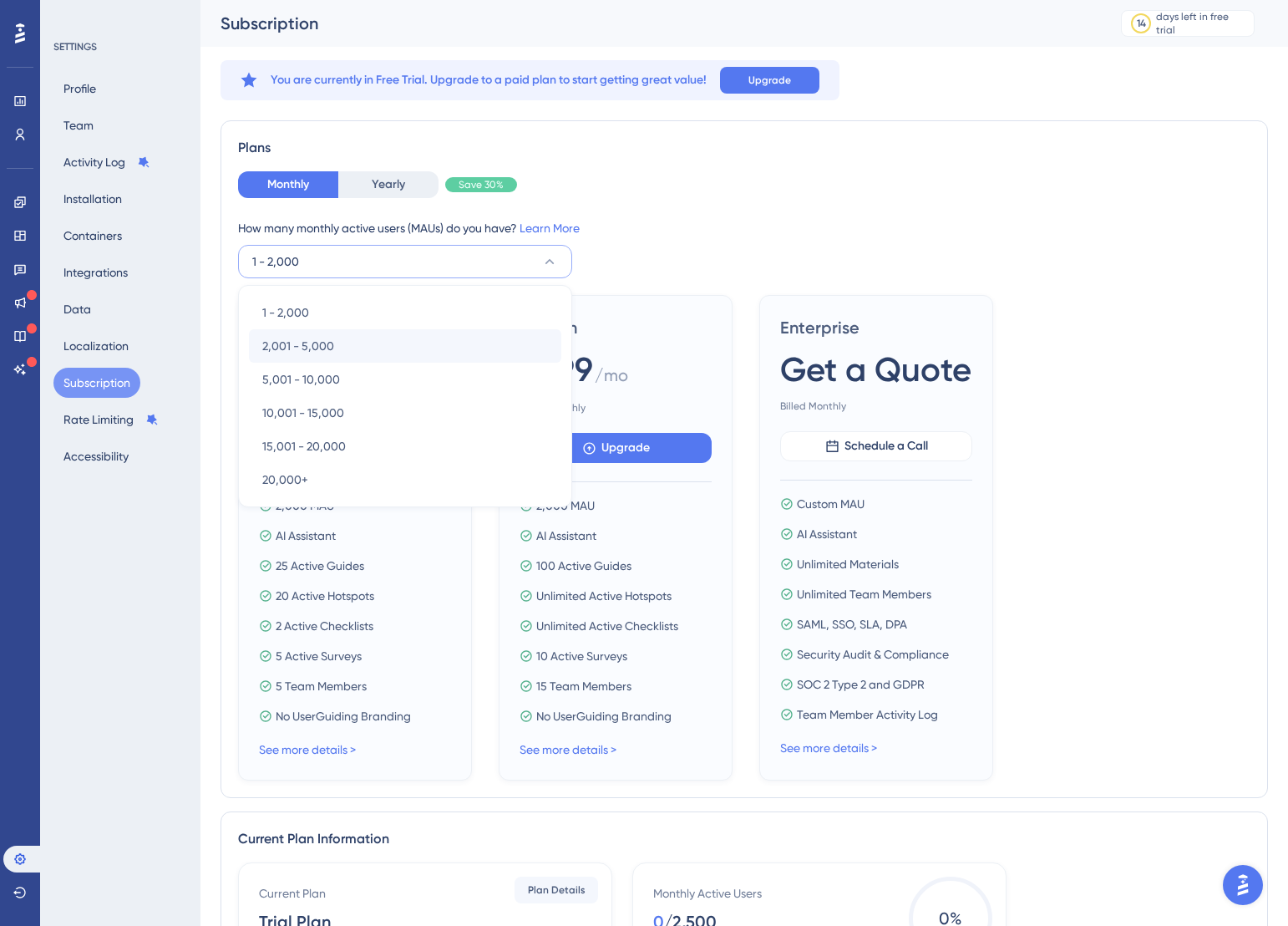
click at [320, 344] on span "2,001 - 5,000" at bounding box center [298, 345] width 72 height 20
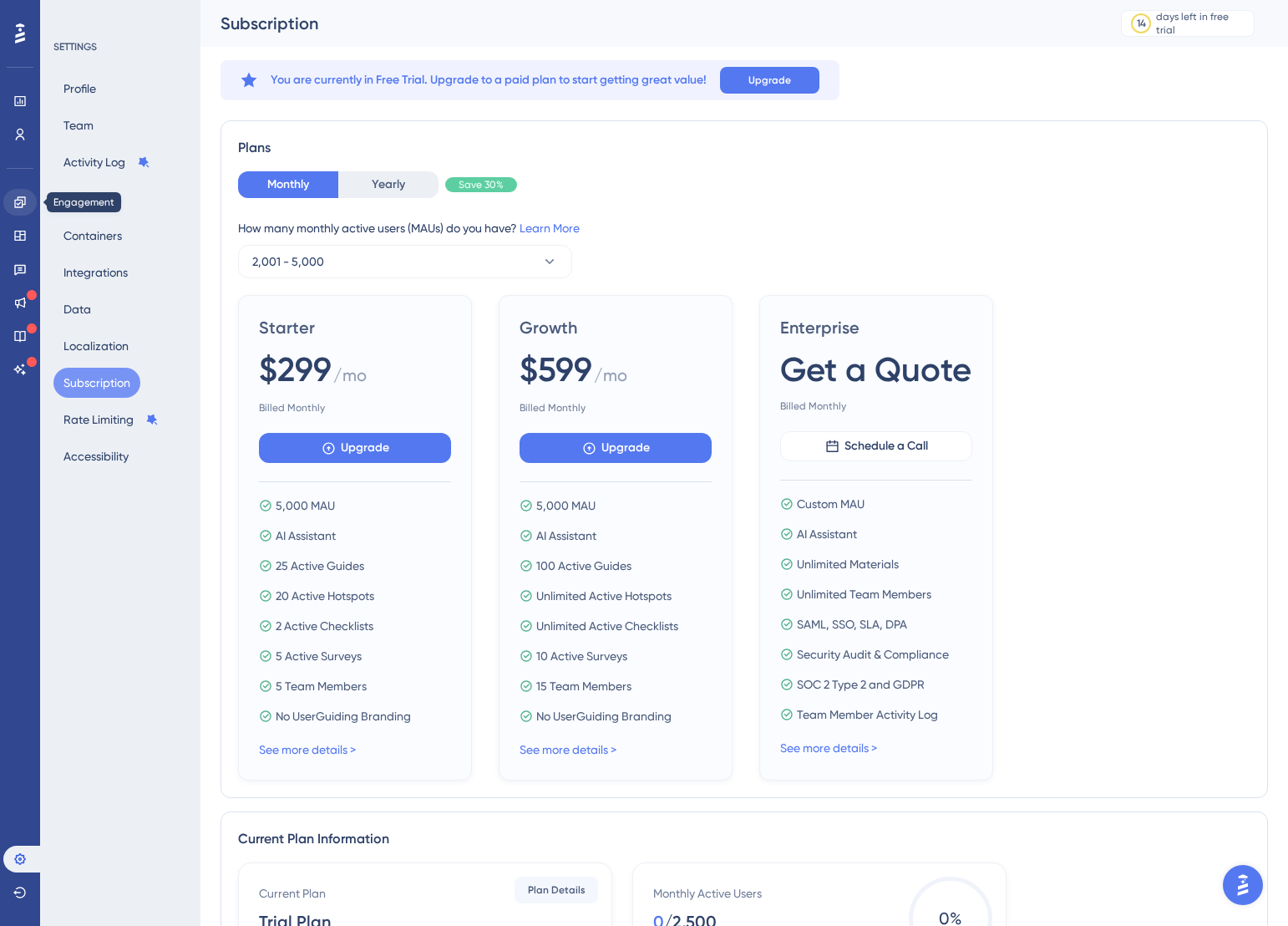
click at [19, 199] on icon at bounding box center [21, 203] width 14 height 14
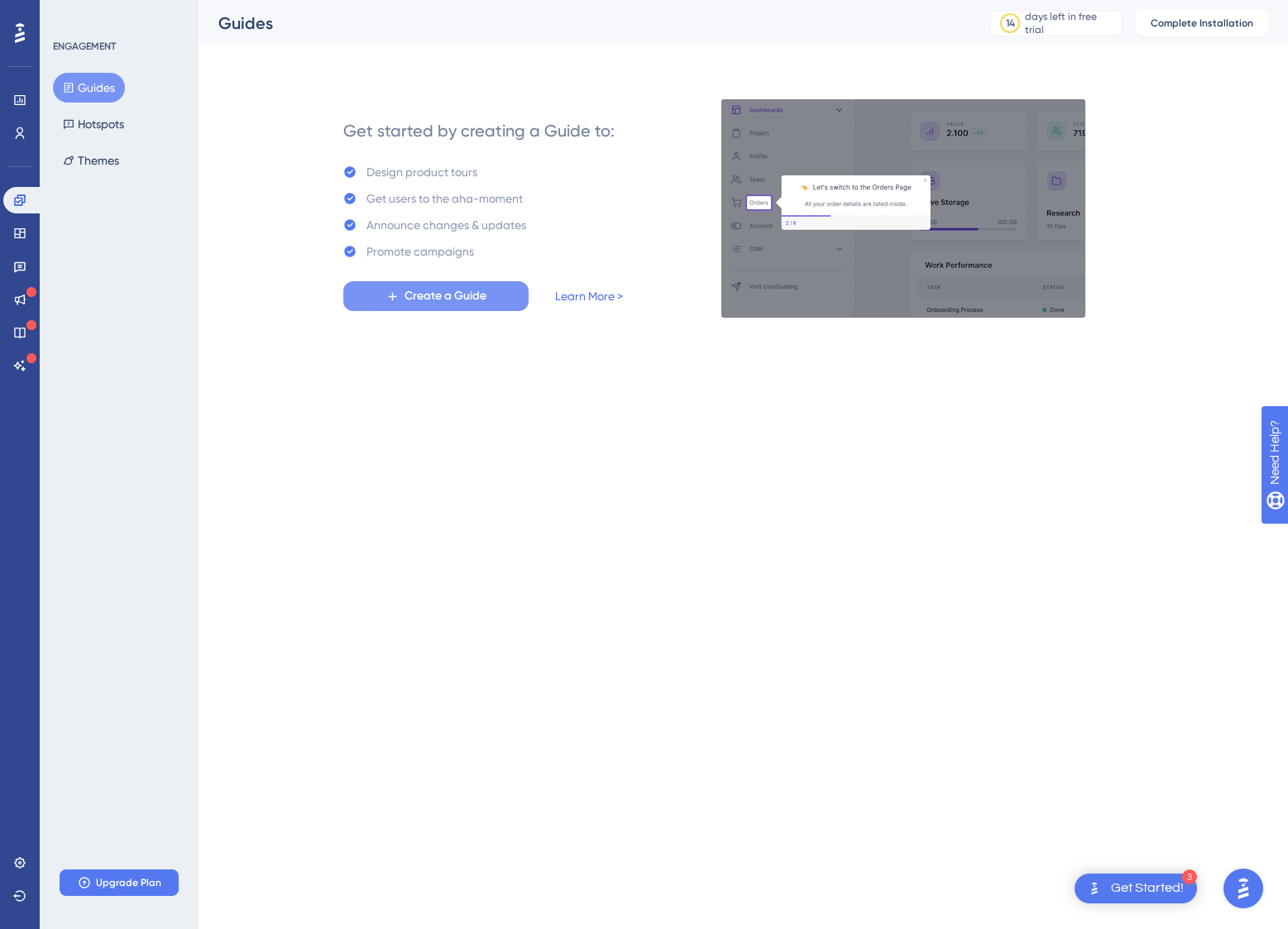
click at [456, 292] on span "Create a Guide" at bounding box center [445, 296] width 82 height 20
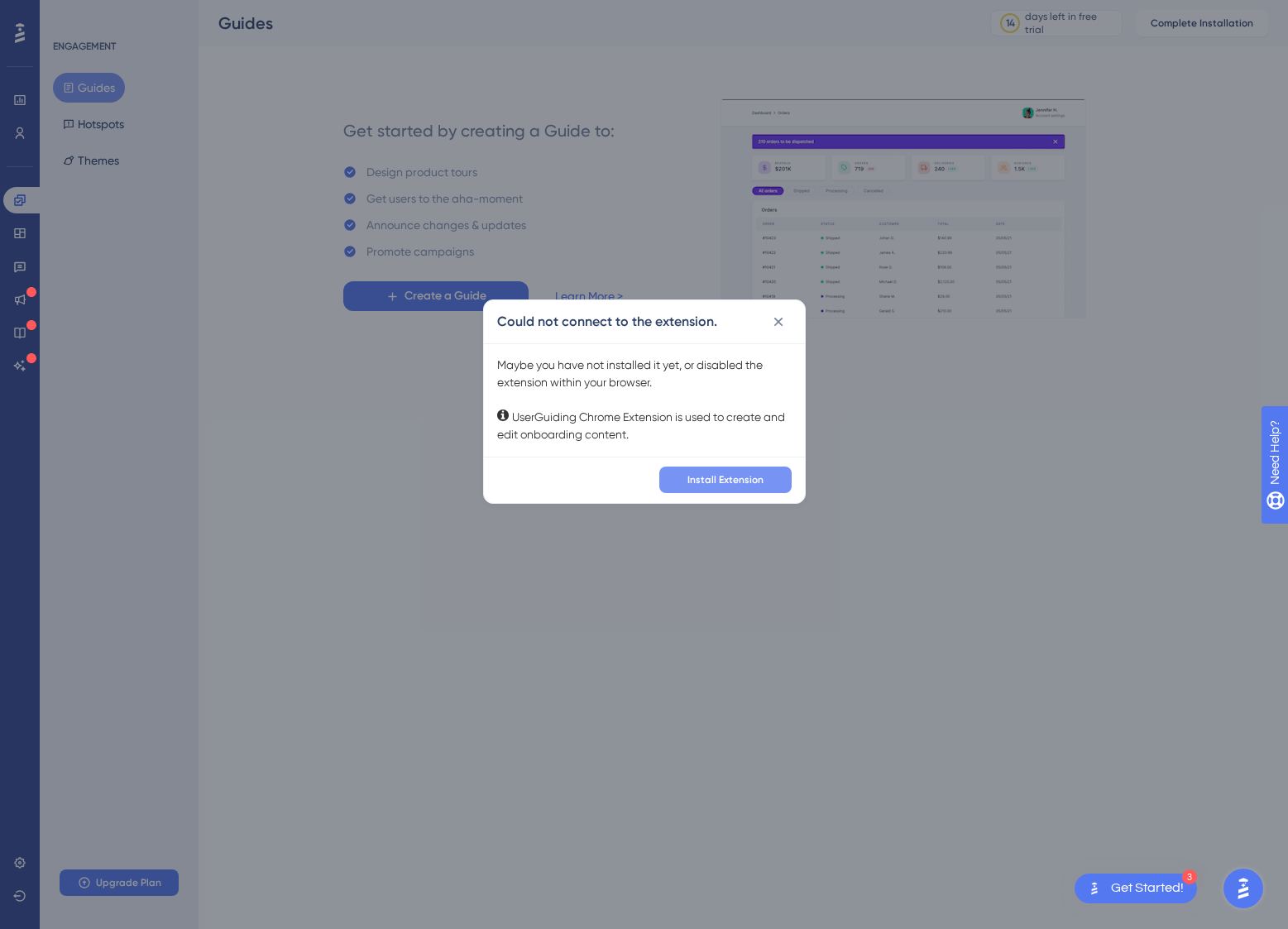
click at [715, 481] on span "Install Extension" at bounding box center [725, 479] width 77 height 14
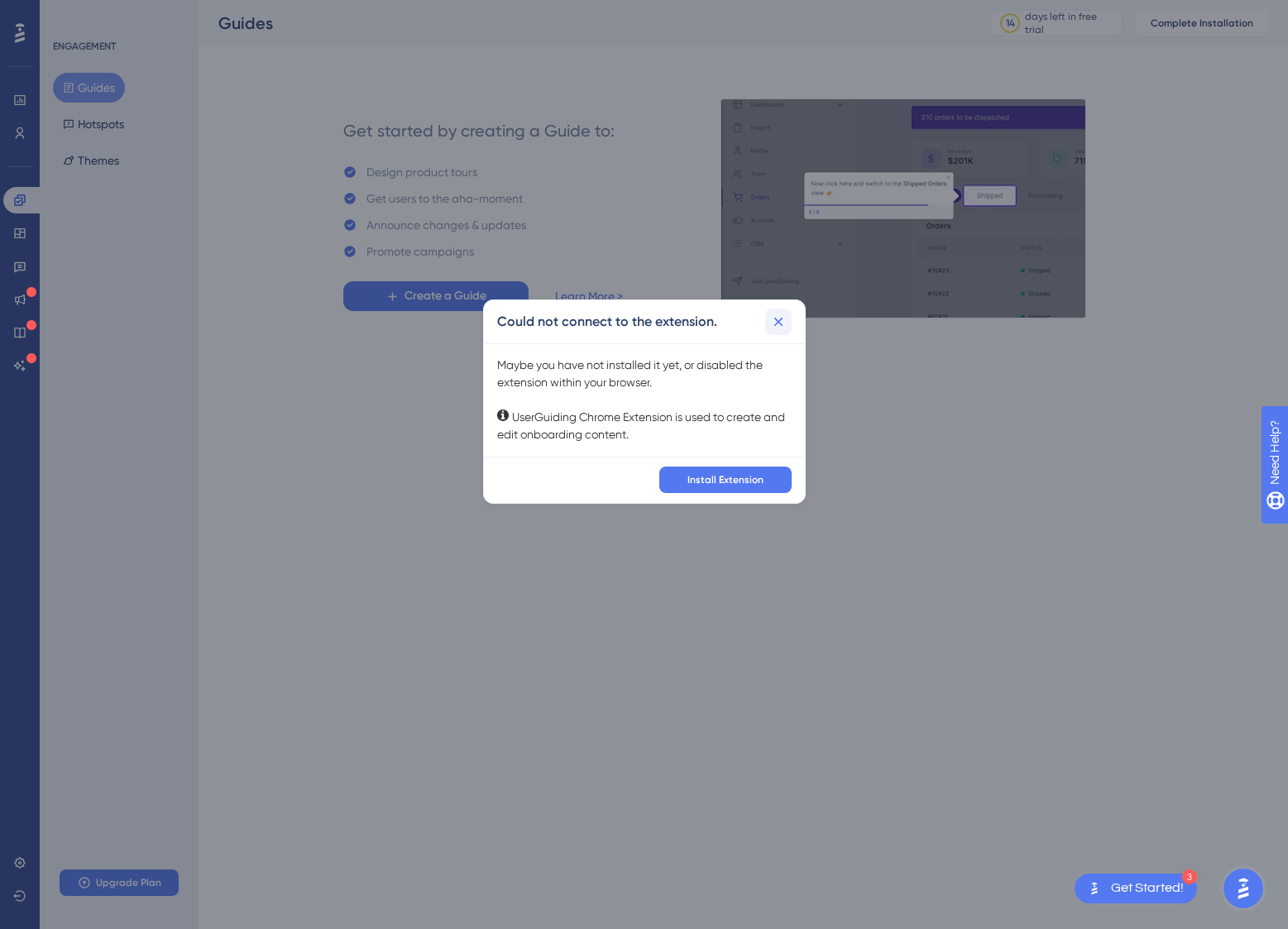
click at [777, 320] on icon at bounding box center [778, 321] width 9 height 9
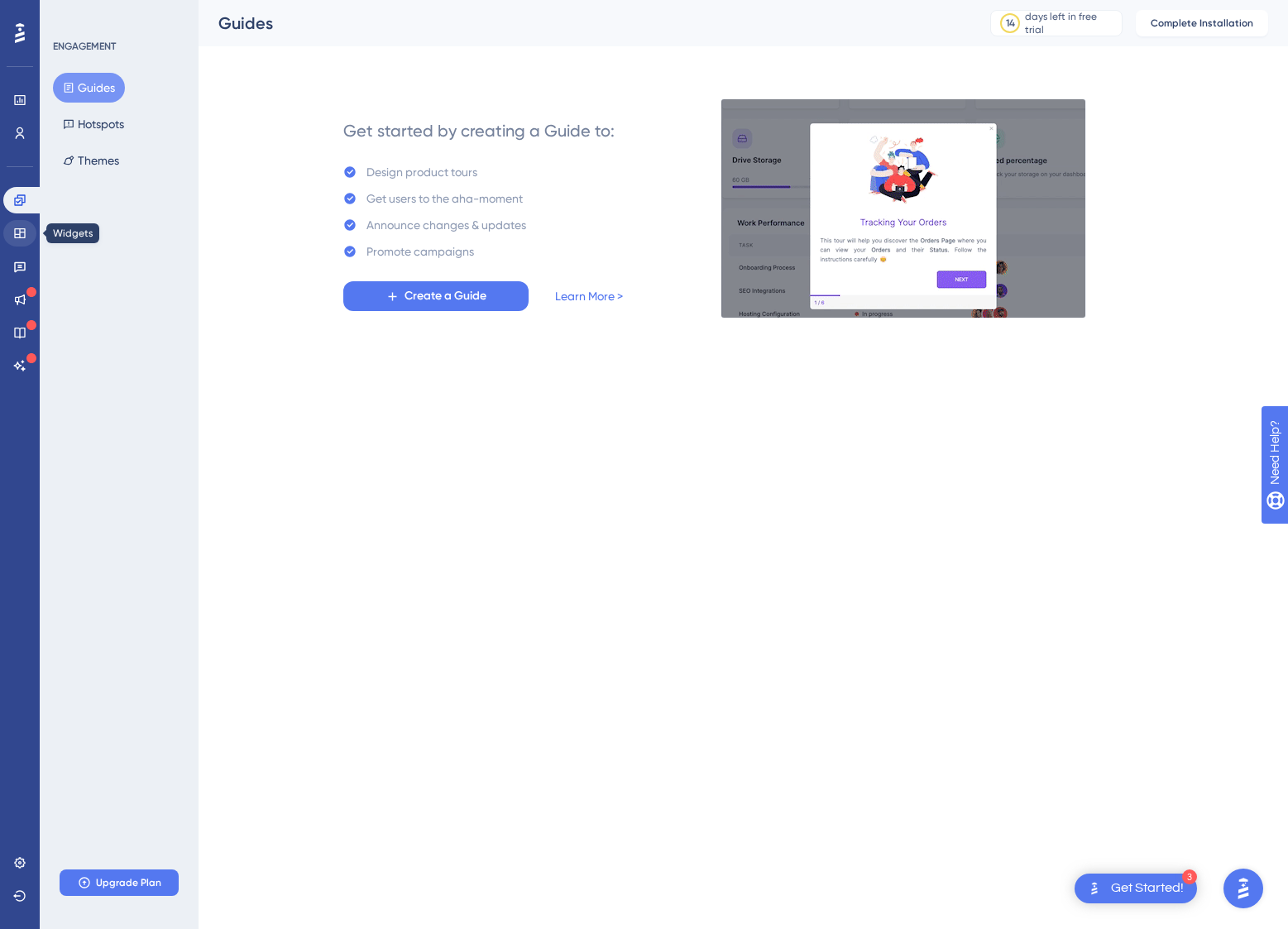
click at [24, 235] on icon at bounding box center [20, 234] width 14 height 14
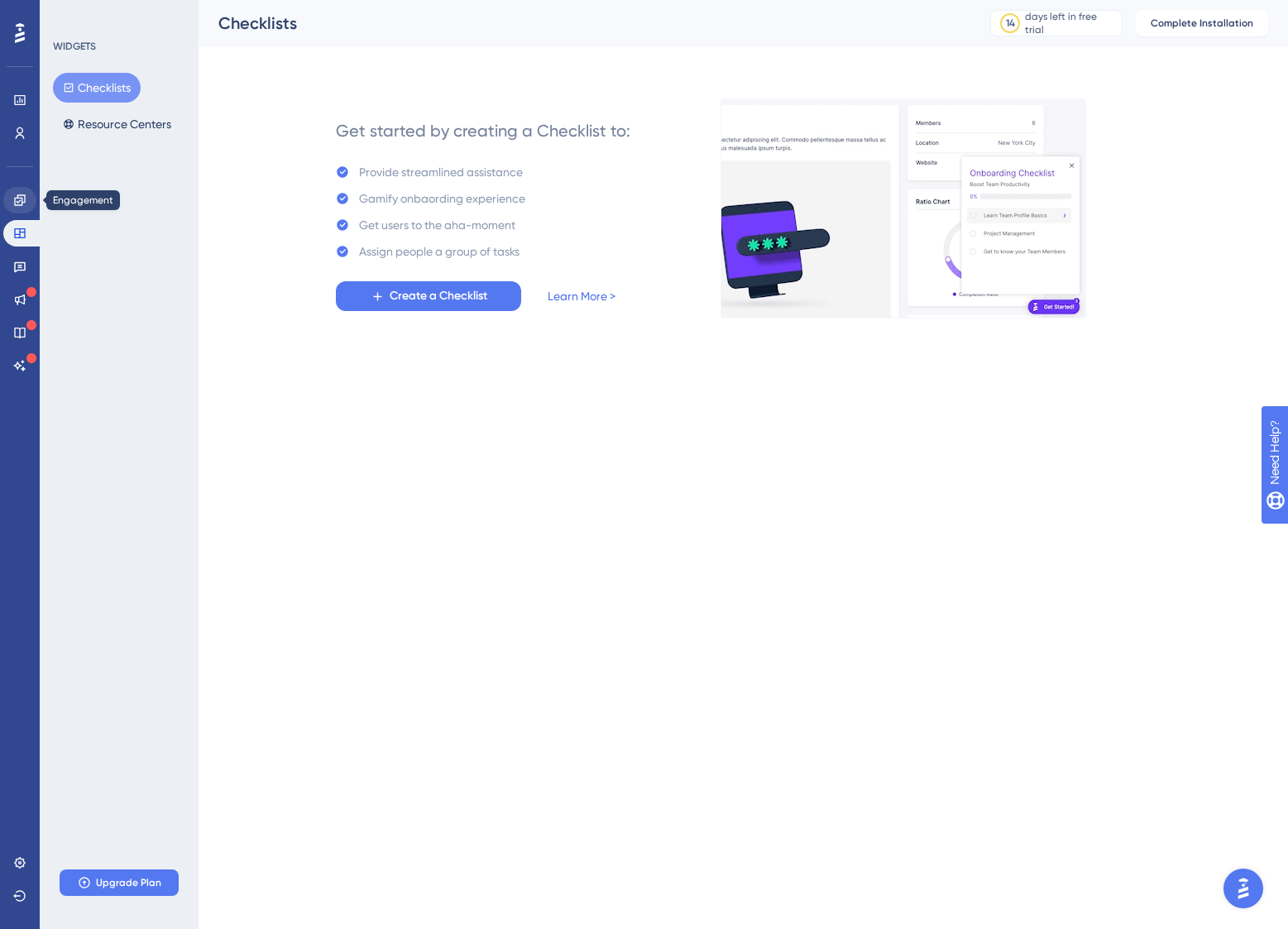
click at [16, 193] on link at bounding box center [20, 200] width 33 height 26
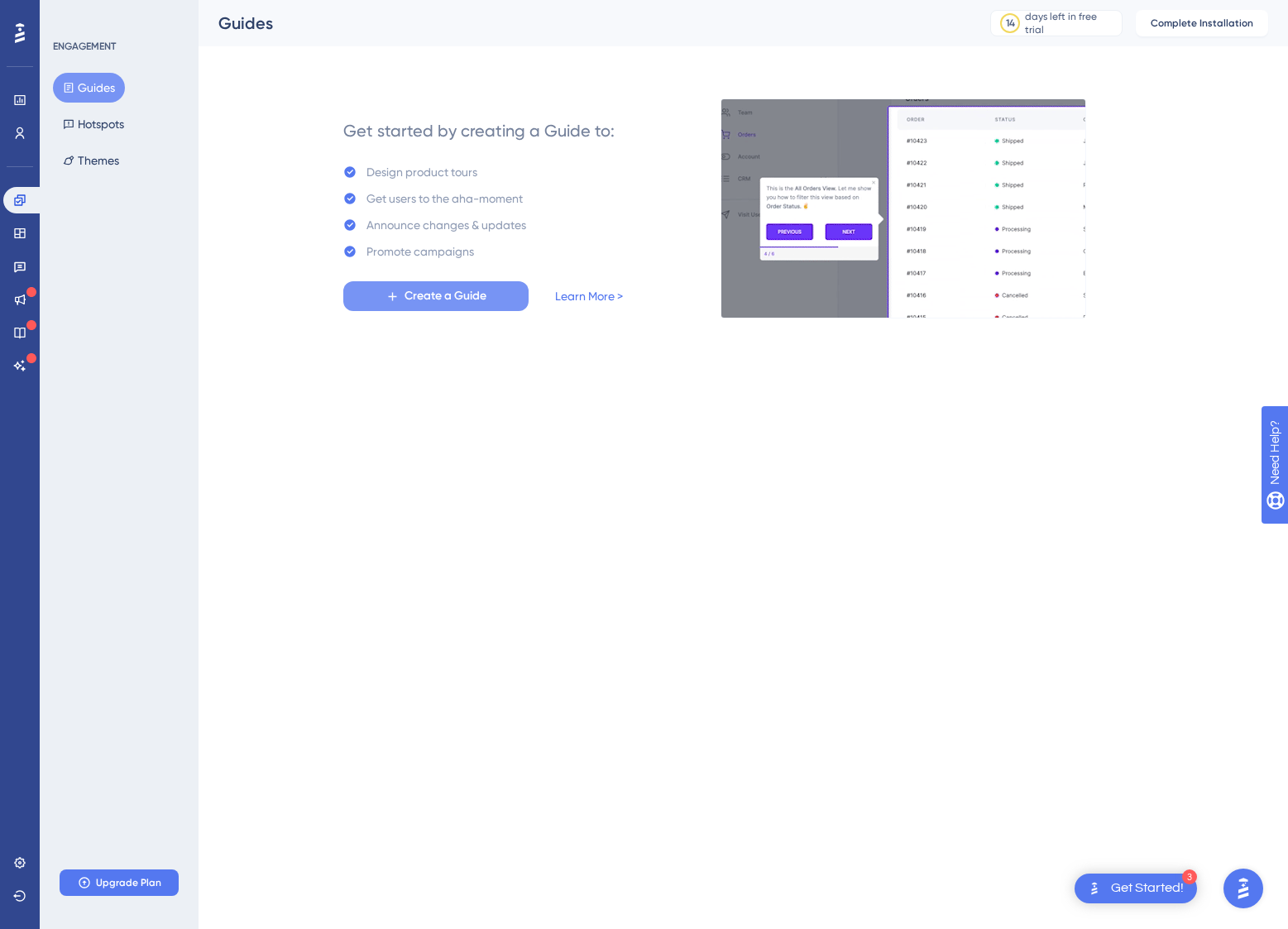
click at [443, 291] on span "Create a Guide" at bounding box center [445, 296] width 82 height 20
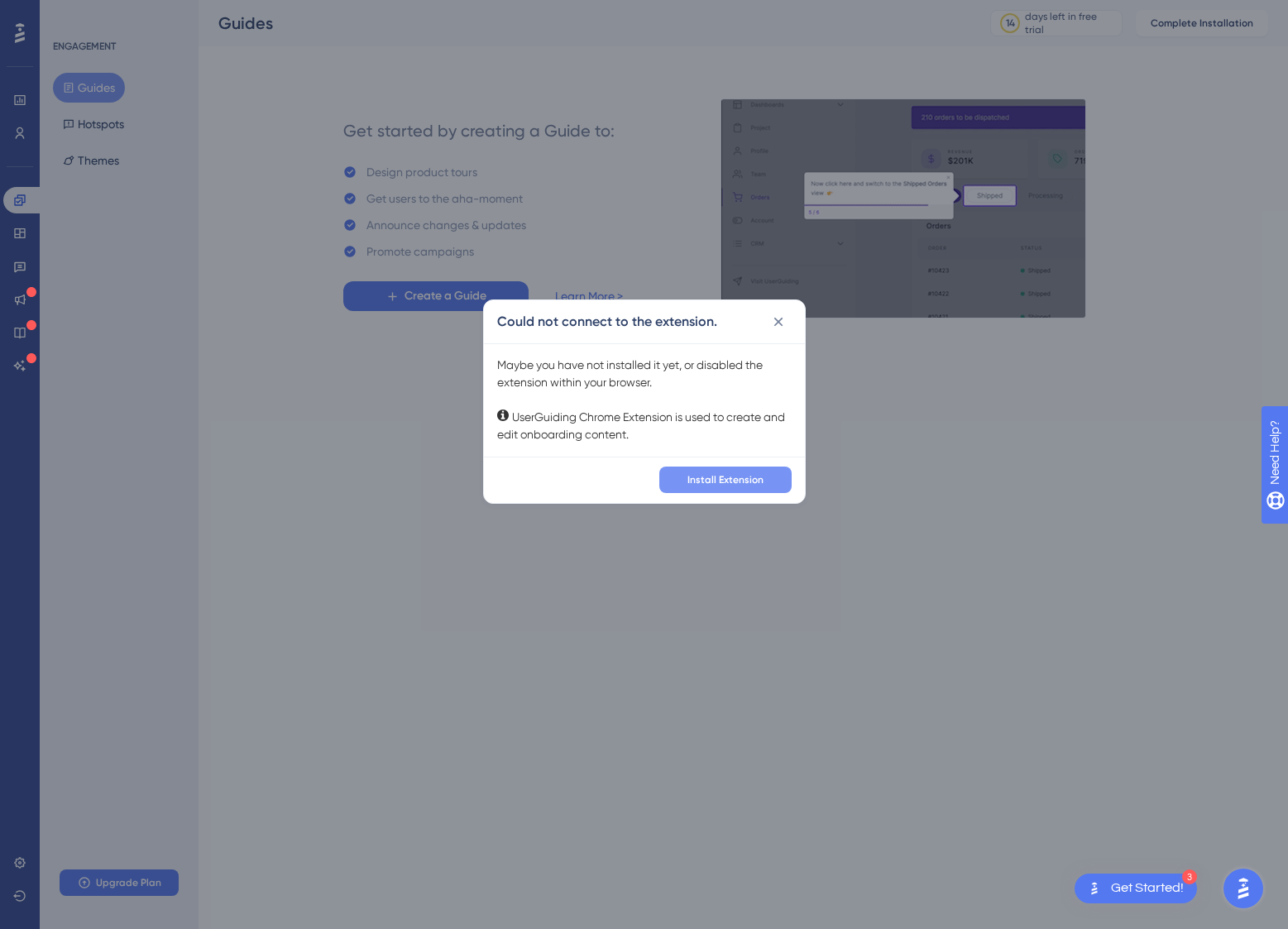
click at [735, 479] on span "Install Extension" at bounding box center [725, 479] width 77 height 14
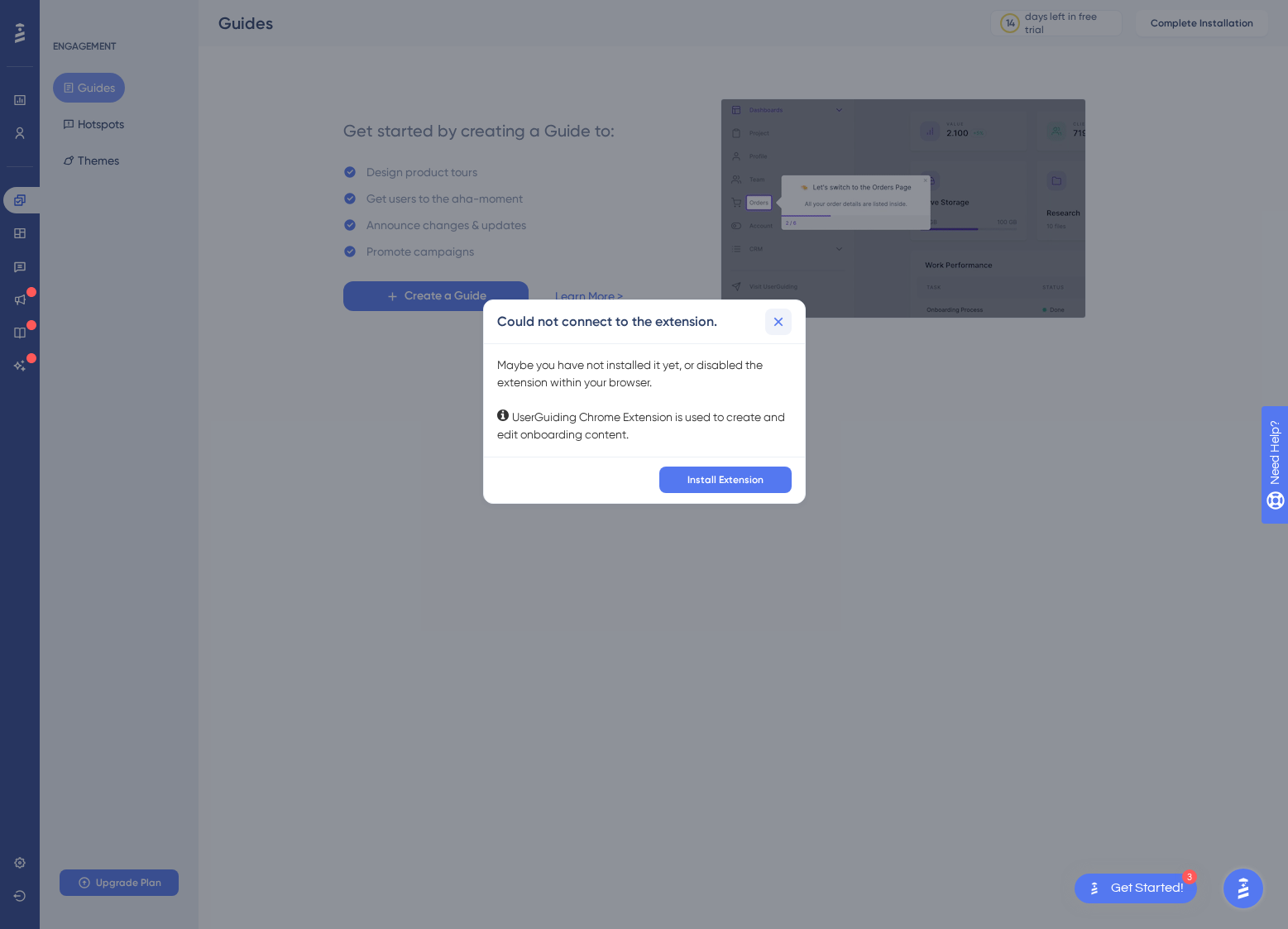
click at [782, 321] on icon at bounding box center [778, 321] width 16 height 16
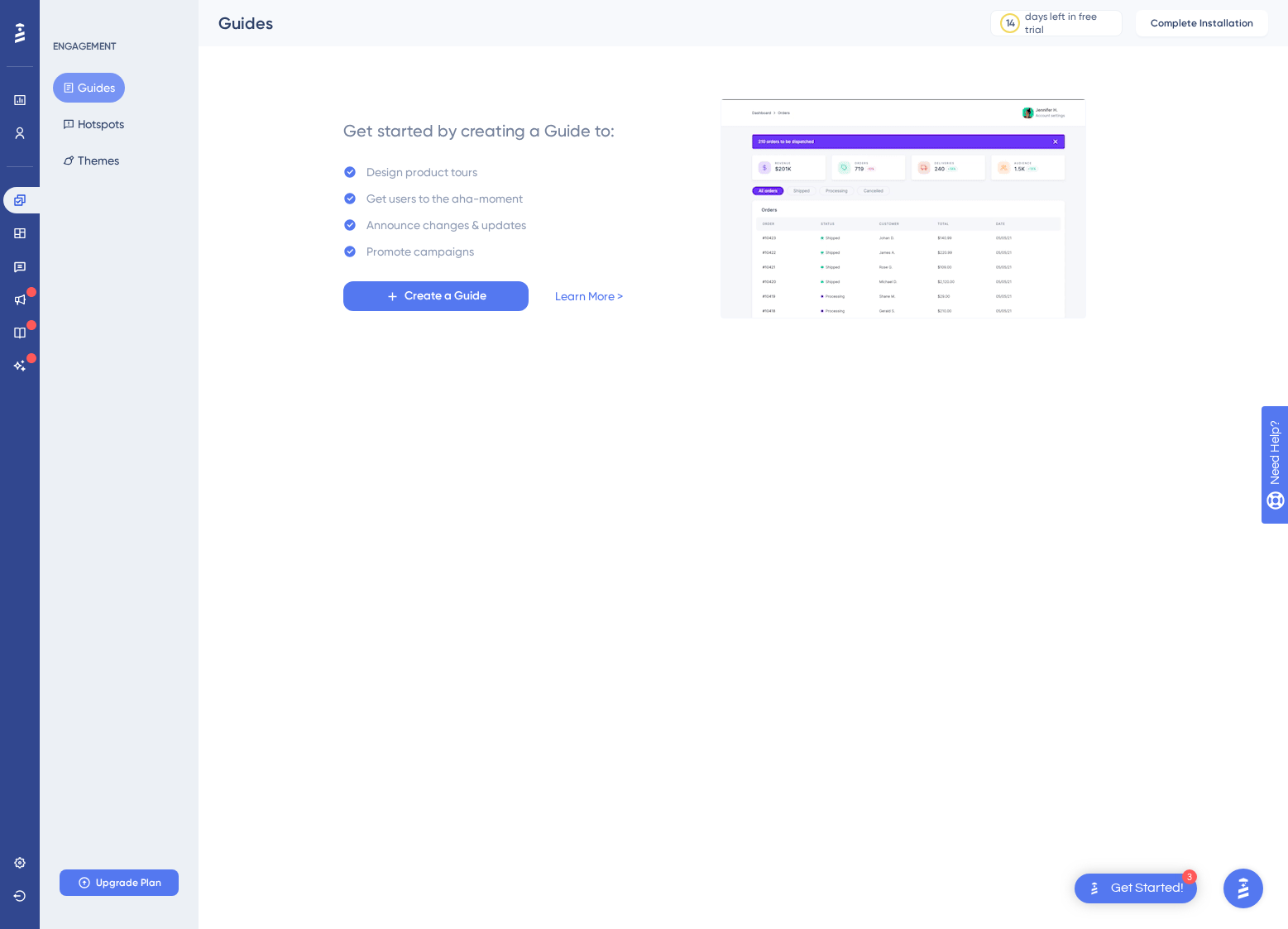
click at [20, 31] on icon at bounding box center [20, 32] width 10 height 20
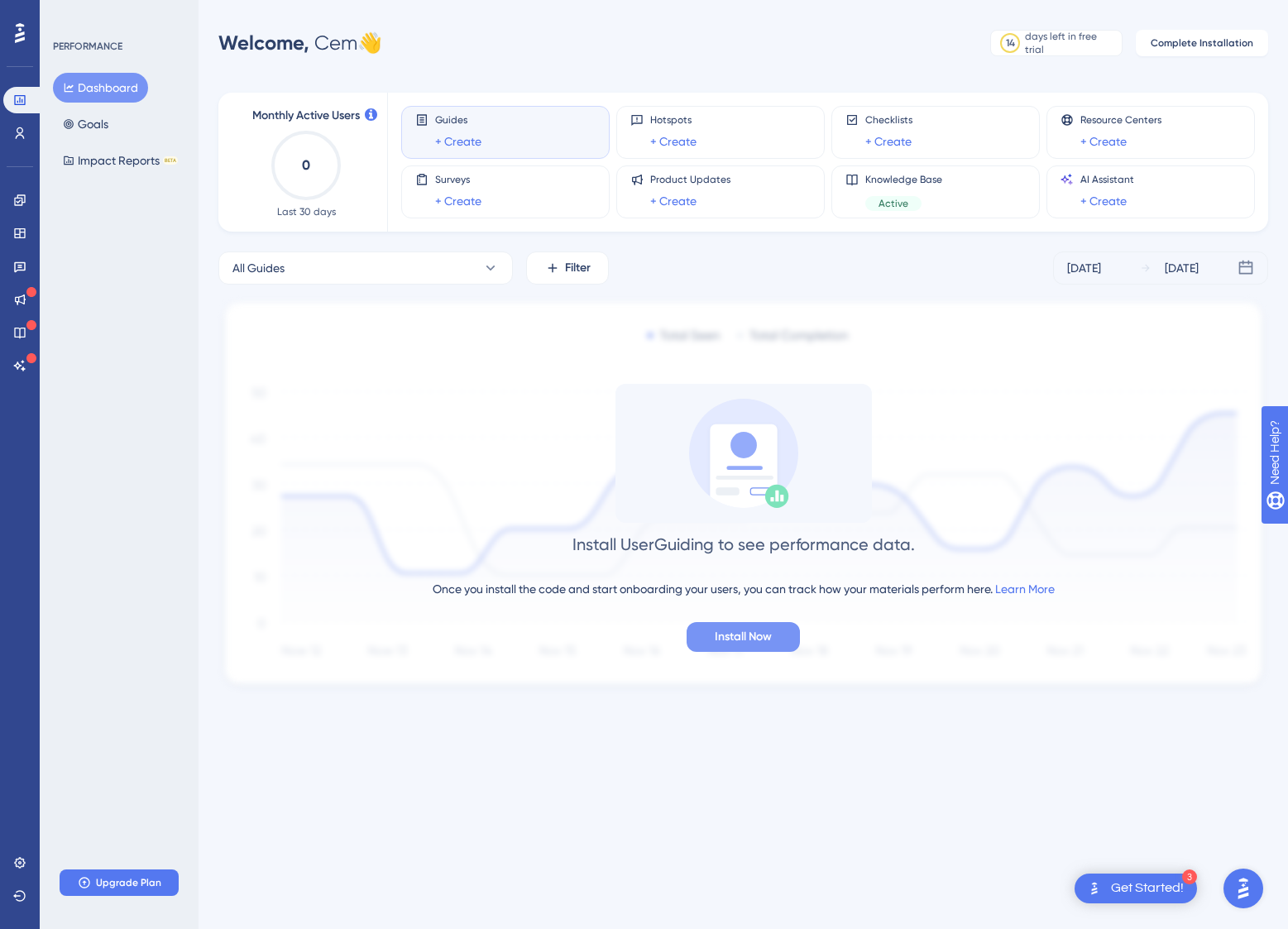
click at [765, 632] on span "Install Now" at bounding box center [743, 636] width 57 height 20
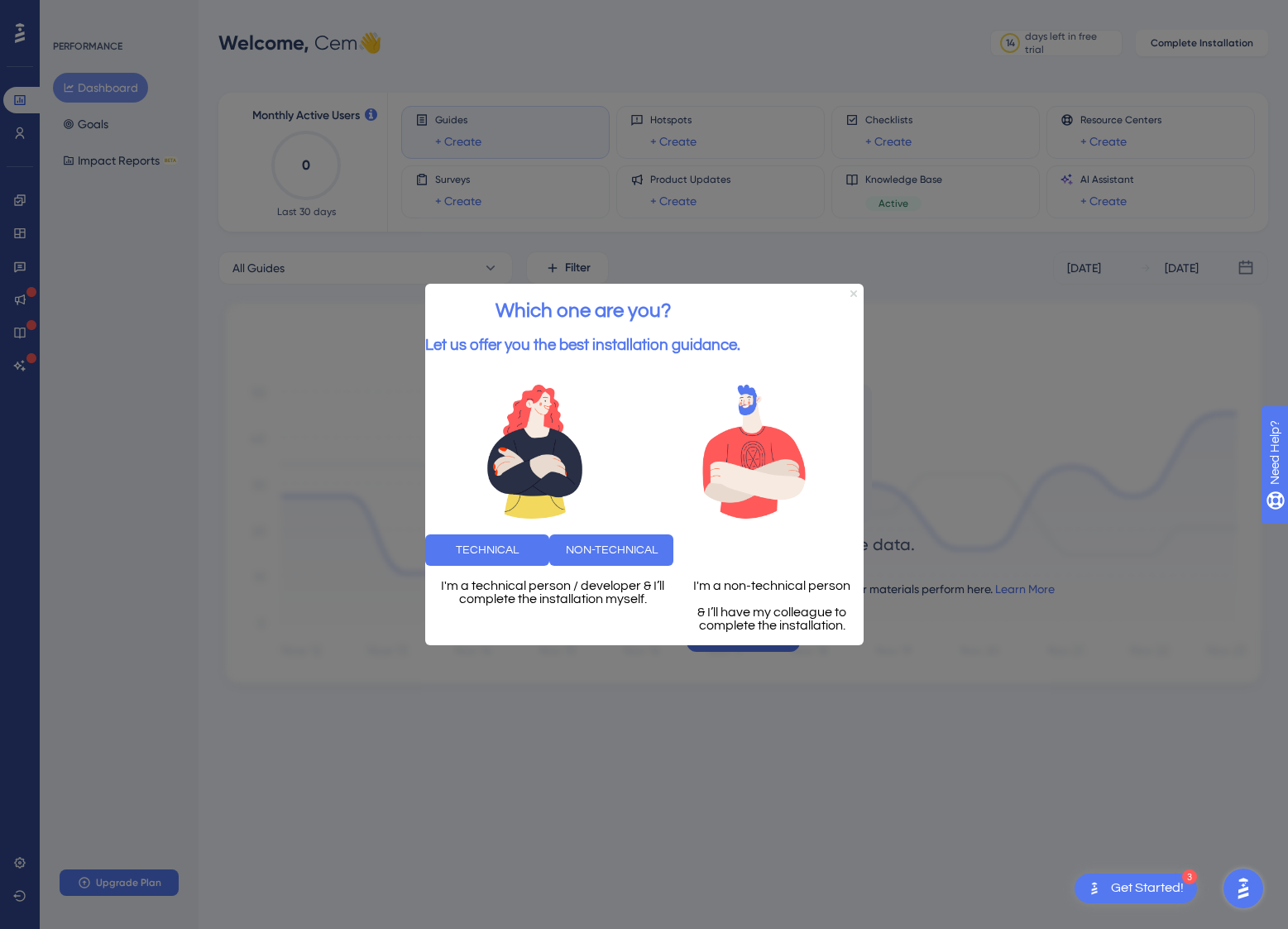
click at [854, 290] on icon "Close Preview" at bounding box center [853, 293] width 7 height 7
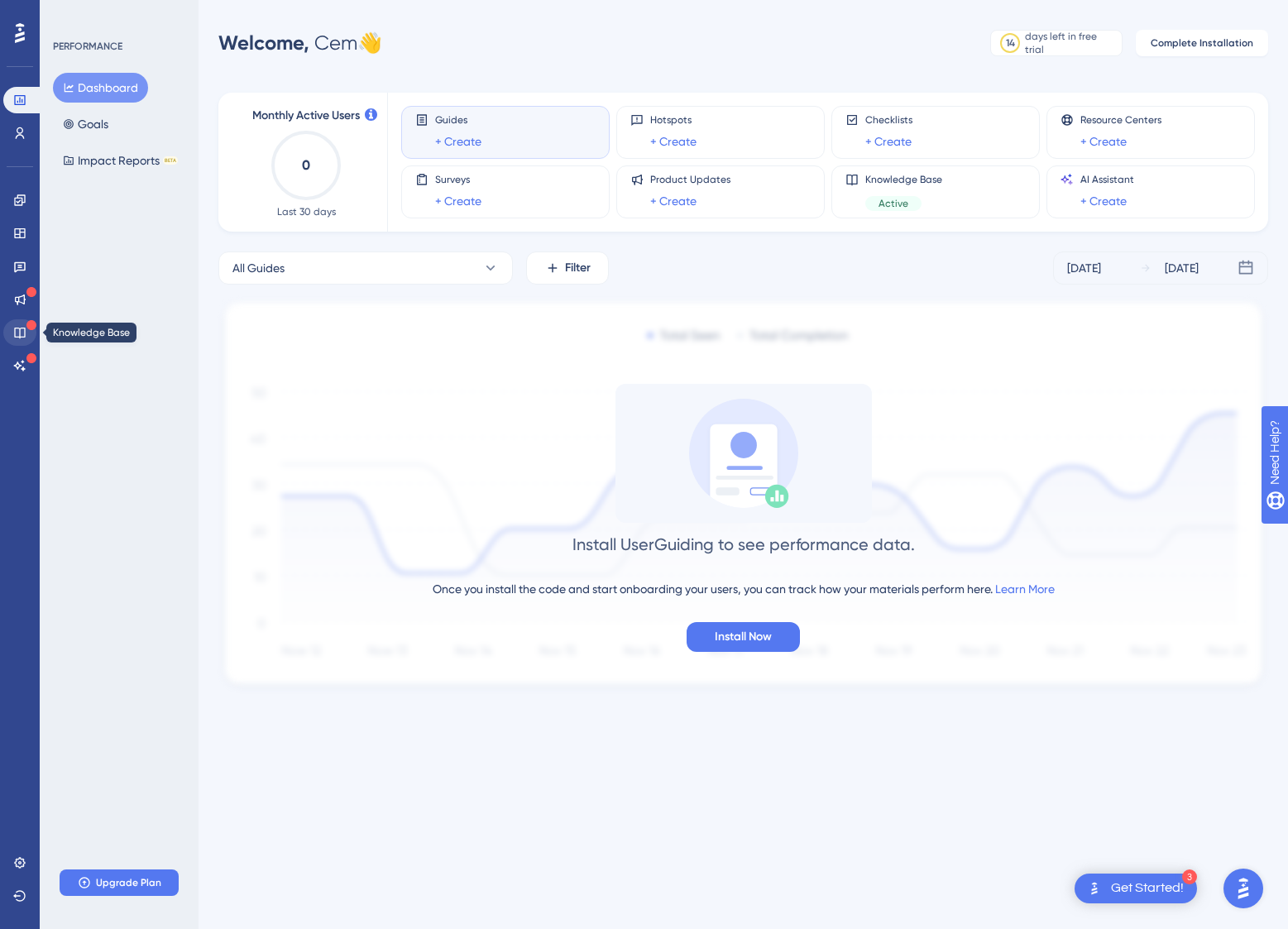
click at [21, 332] on icon at bounding box center [20, 332] width 14 height 14
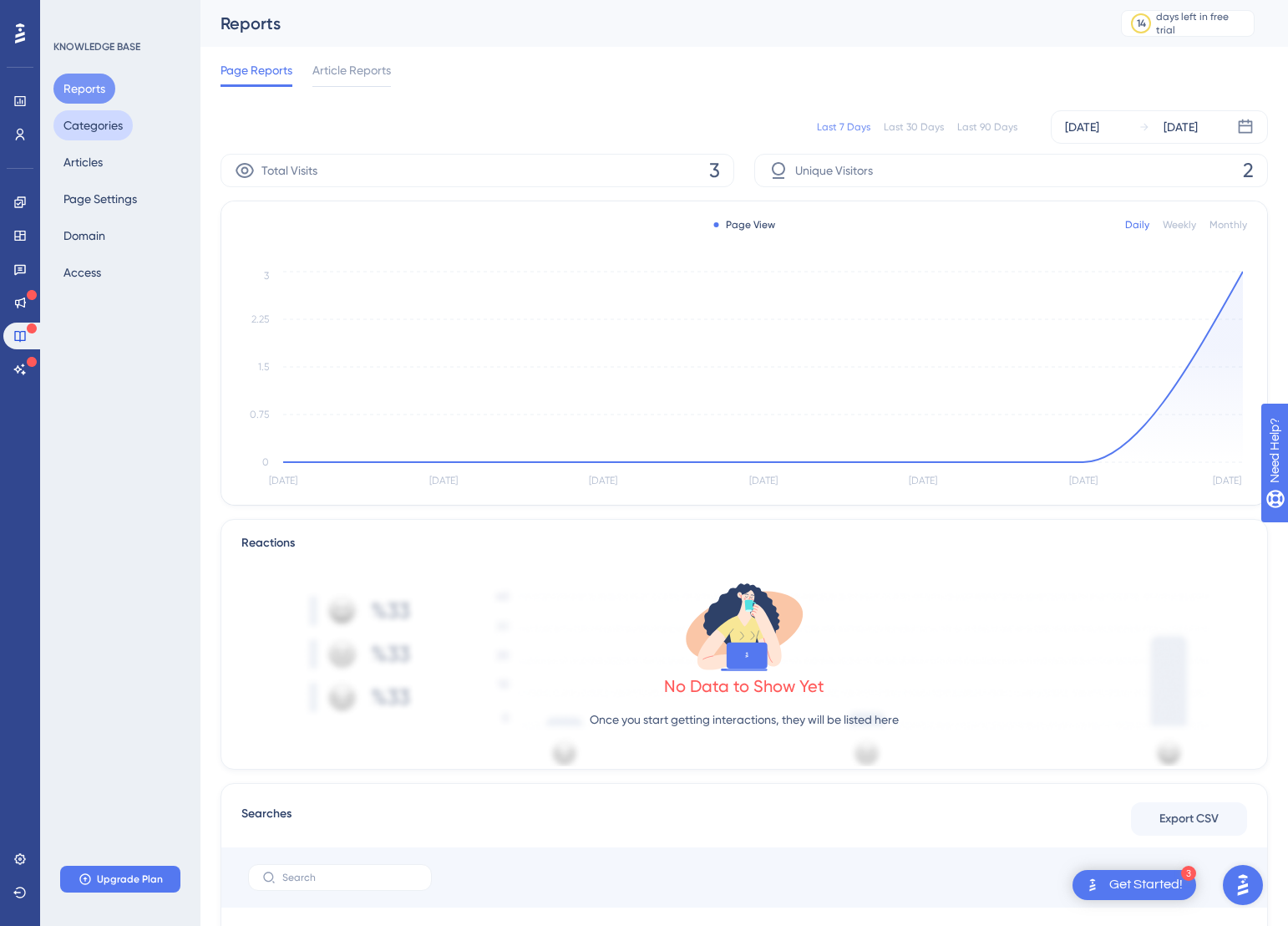
click at [112, 127] on button "Categories" at bounding box center [93, 125] width 79 height 30
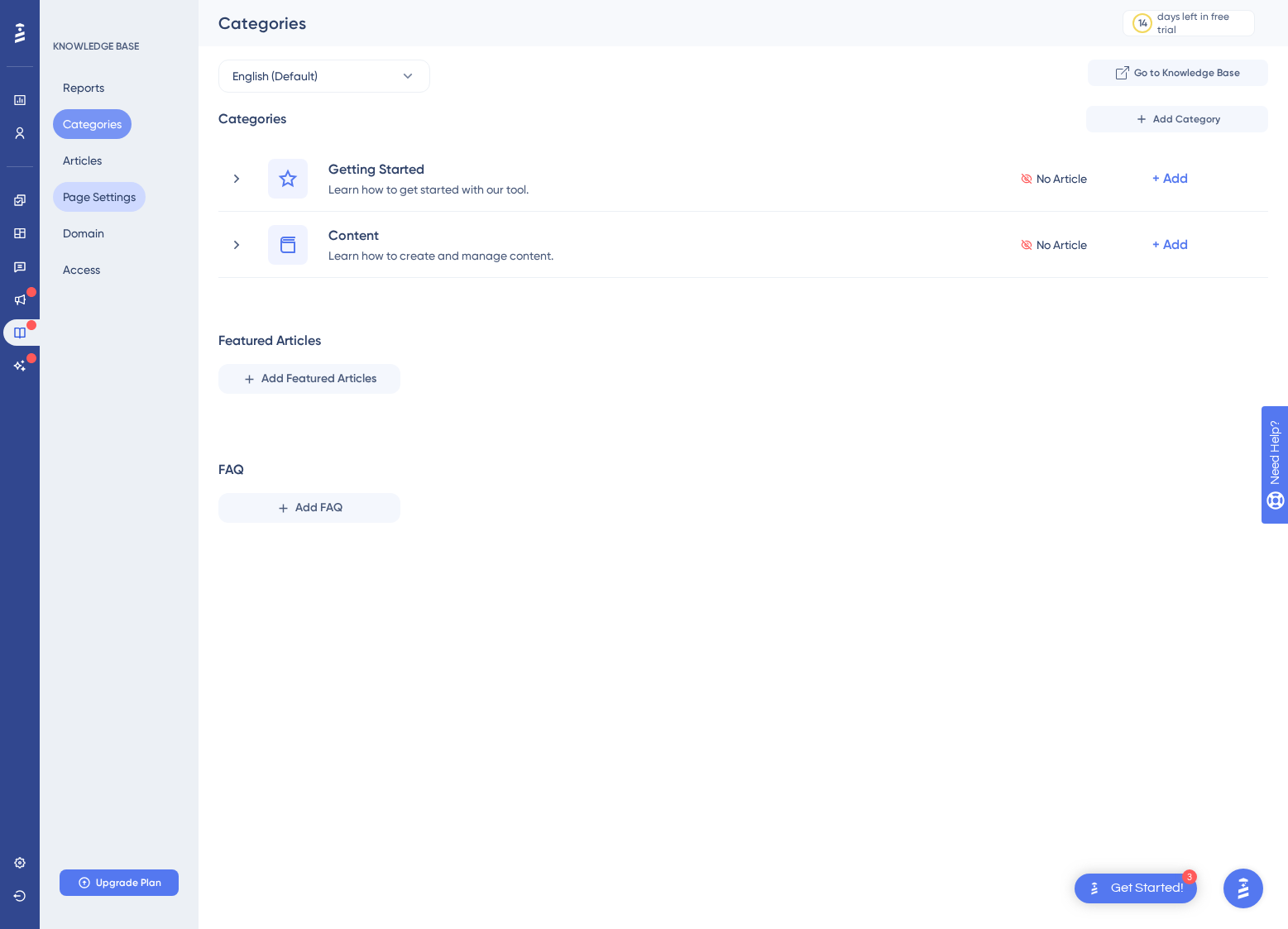
click at [101, 199] on button "Page Settings" at bounding box center [99, 196] width 93 height 30
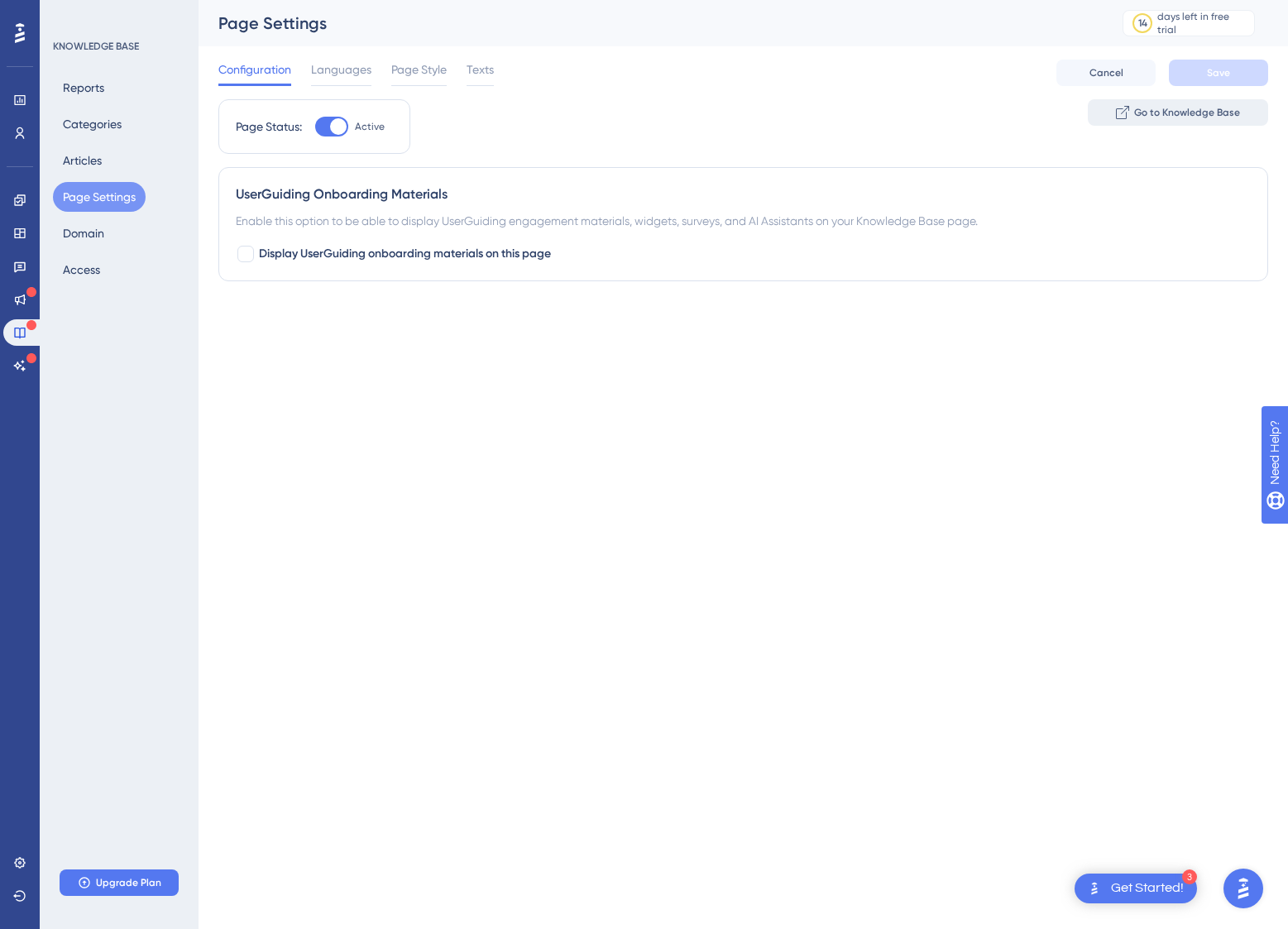
click at [1179, 114] on span "Go to Knowledge Base" at bounding box center [1187, 113] width 106 height 14
click at [87, 236] on button "Domain" at bounding box center [83, 233] width 61 height 30
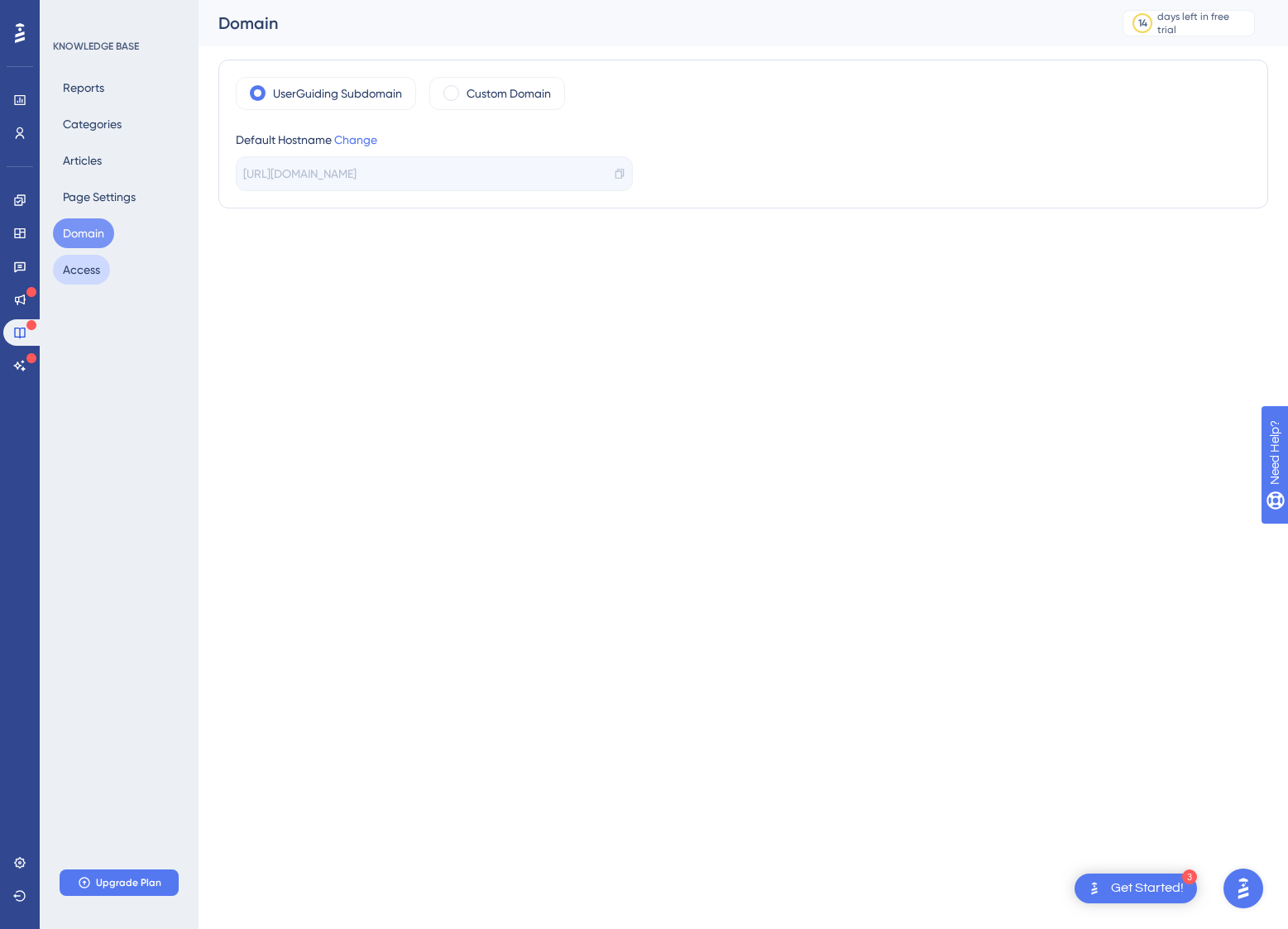
click at [85, 273] on button "Access" at bounding box center [81, 269] width 57 height 30
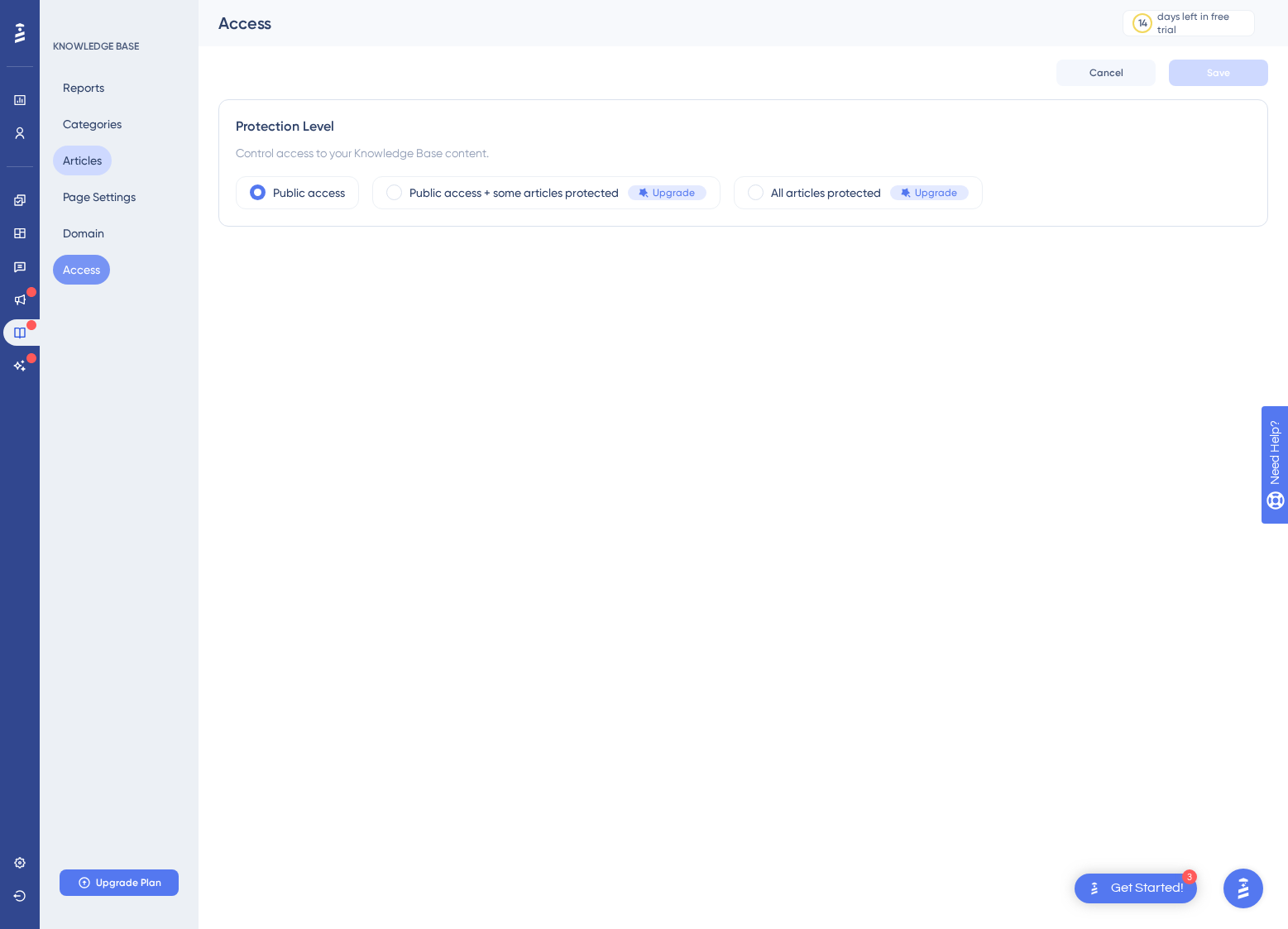
click at [81, 150] on button "Articles" at bounding box center [82, 160] width 59 height 30
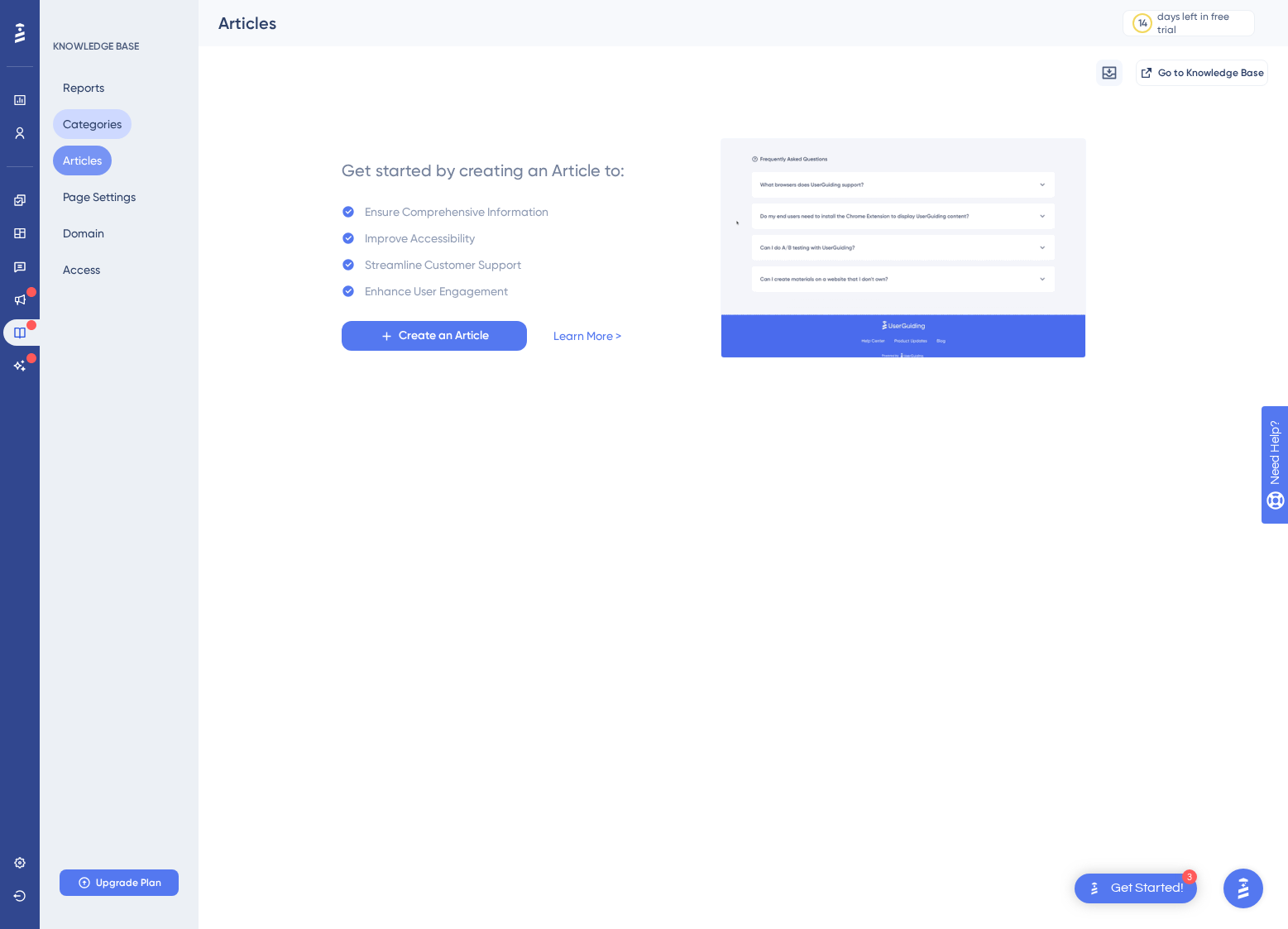
click at [98, 126] on button "Categories" at bounding box center [92, 123] width 78 height 30
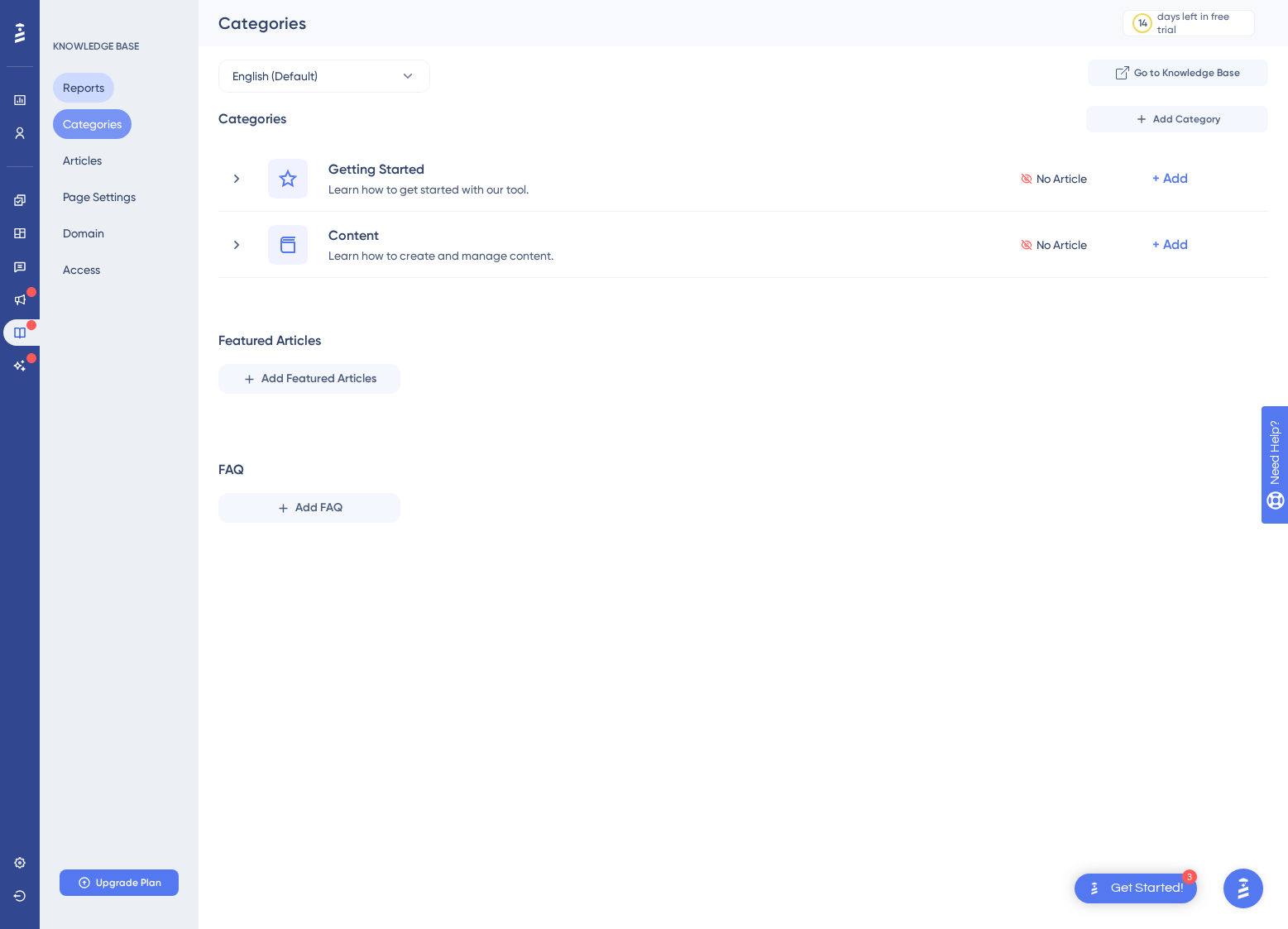
click at [92, 88] on button "Reports" at bounding box center [83, 88] width 61 height 30
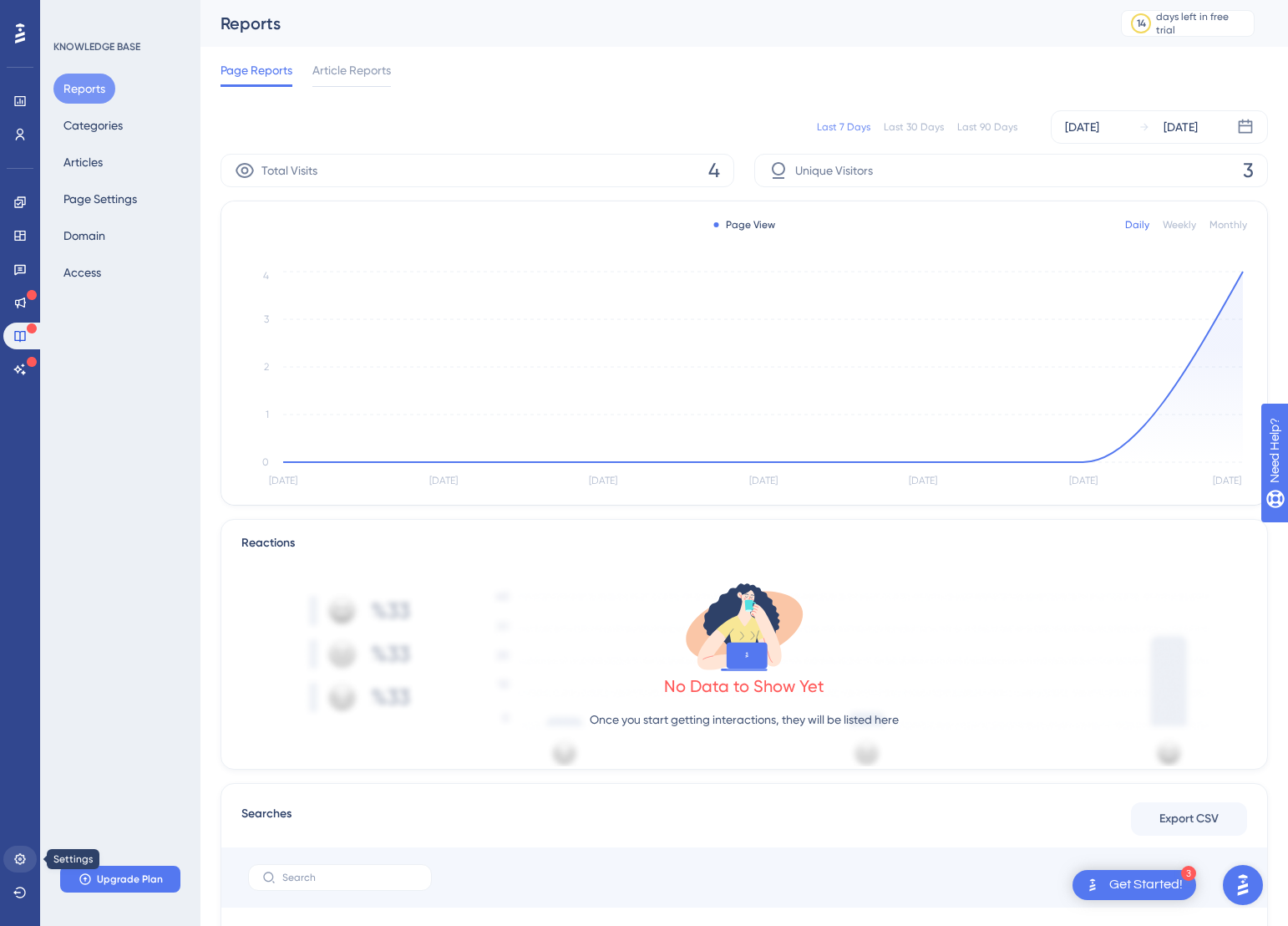
click at [24, 856] on icon at bounding box center [20, 858] width 11 height 11
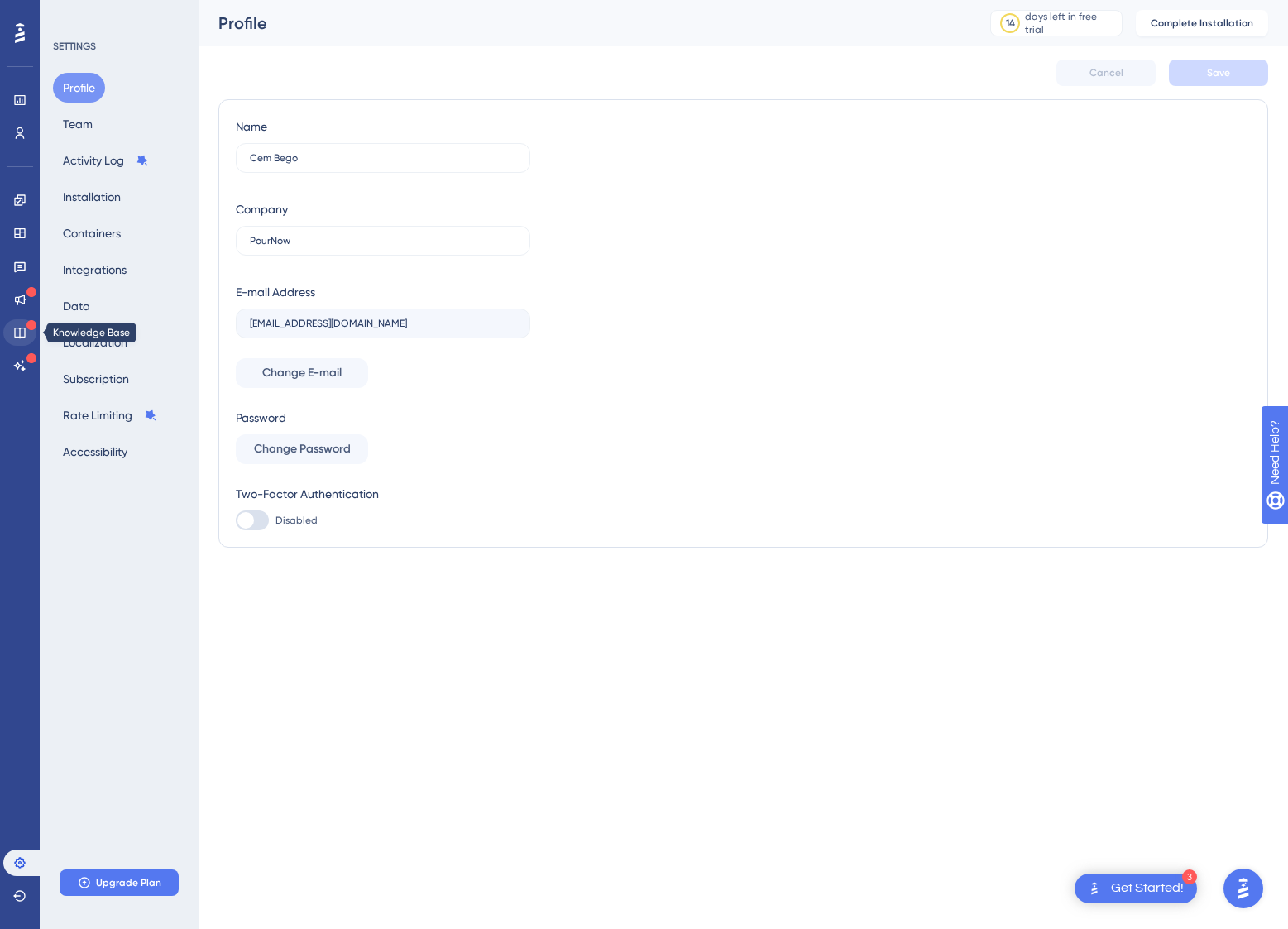
click at [25, 331] on icon at bounding box center [20, 332] width 11 height 11
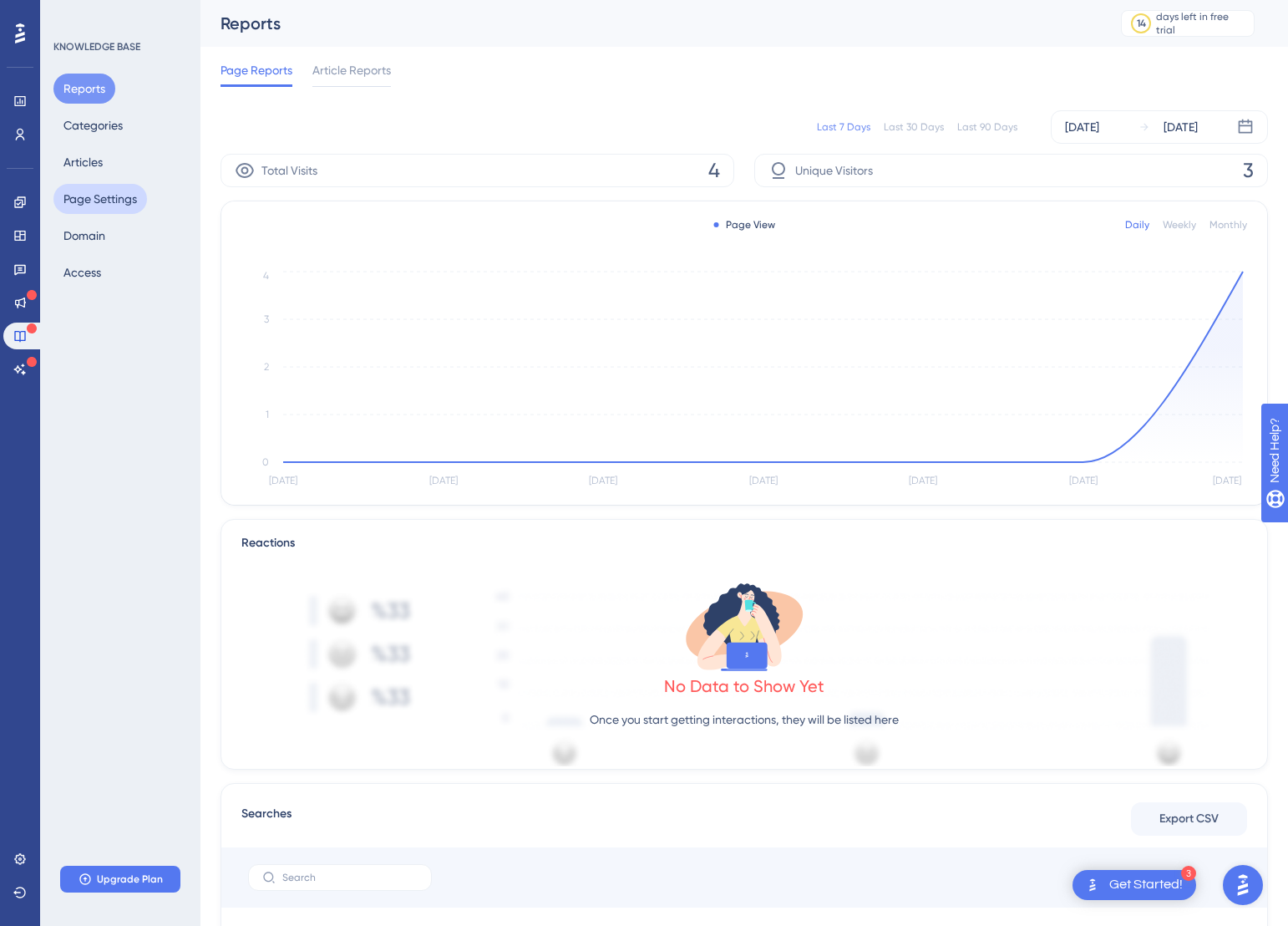
click at [113, 198] on button "Page Settings" at bounding box center [100, 198] width 94 height 30
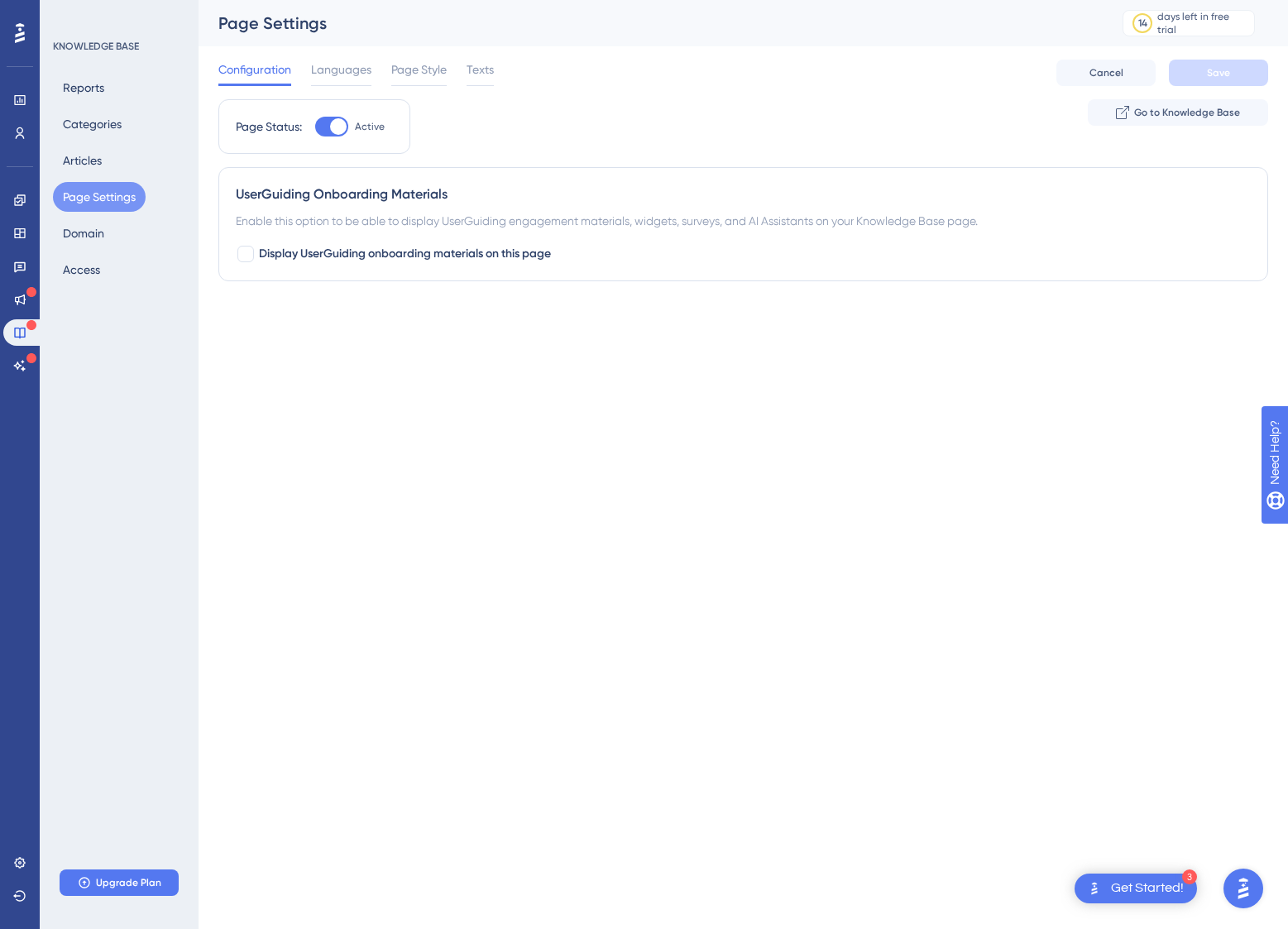
click at [342, 57] on div "Configuration Languages Page Style Texts Cancel Save" at bounding box center [743, 72] width 1050 height 53
click at [420, 65] on span "Page Style" at bounding box center [418, 69] width 55 height 20
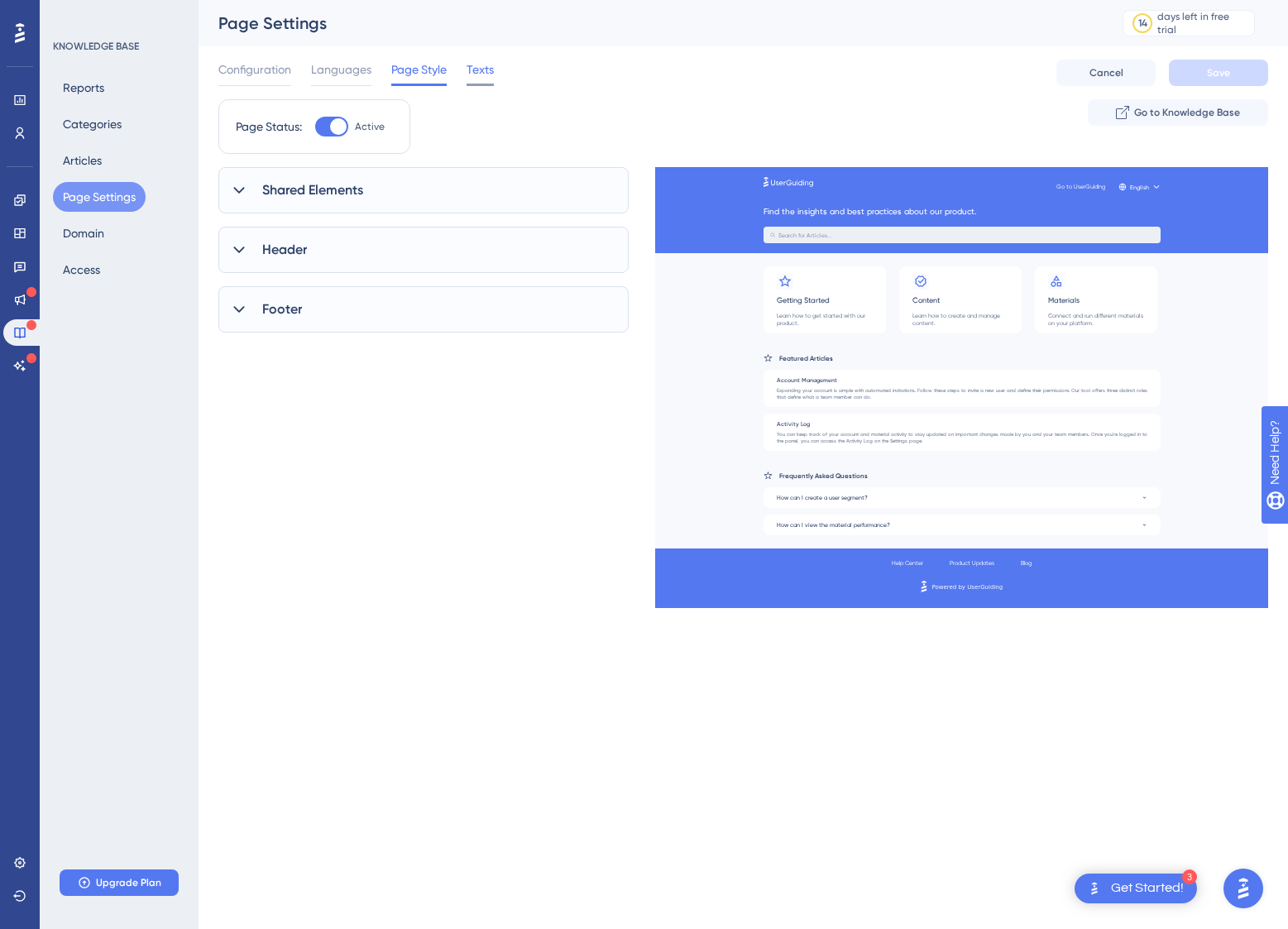
click at [486, 70] on span "Texts" at bounding box center [480, 69] width 27 height 20
click at [235, 258] on icon at bounding box center [238, 263] width 16 height 16
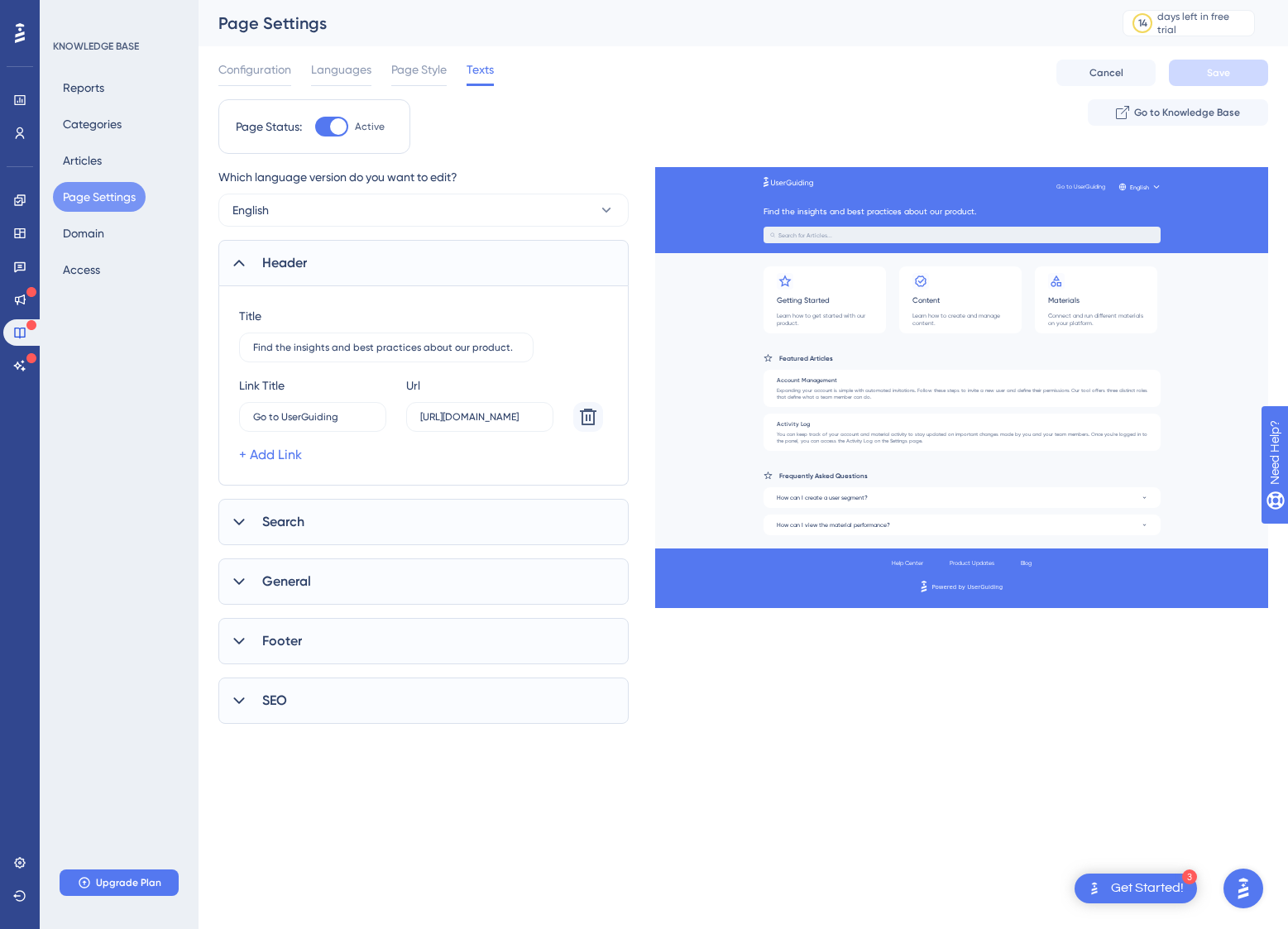
click at [235, 259] on icon at bounding box center [238, 263] width 16 height 16
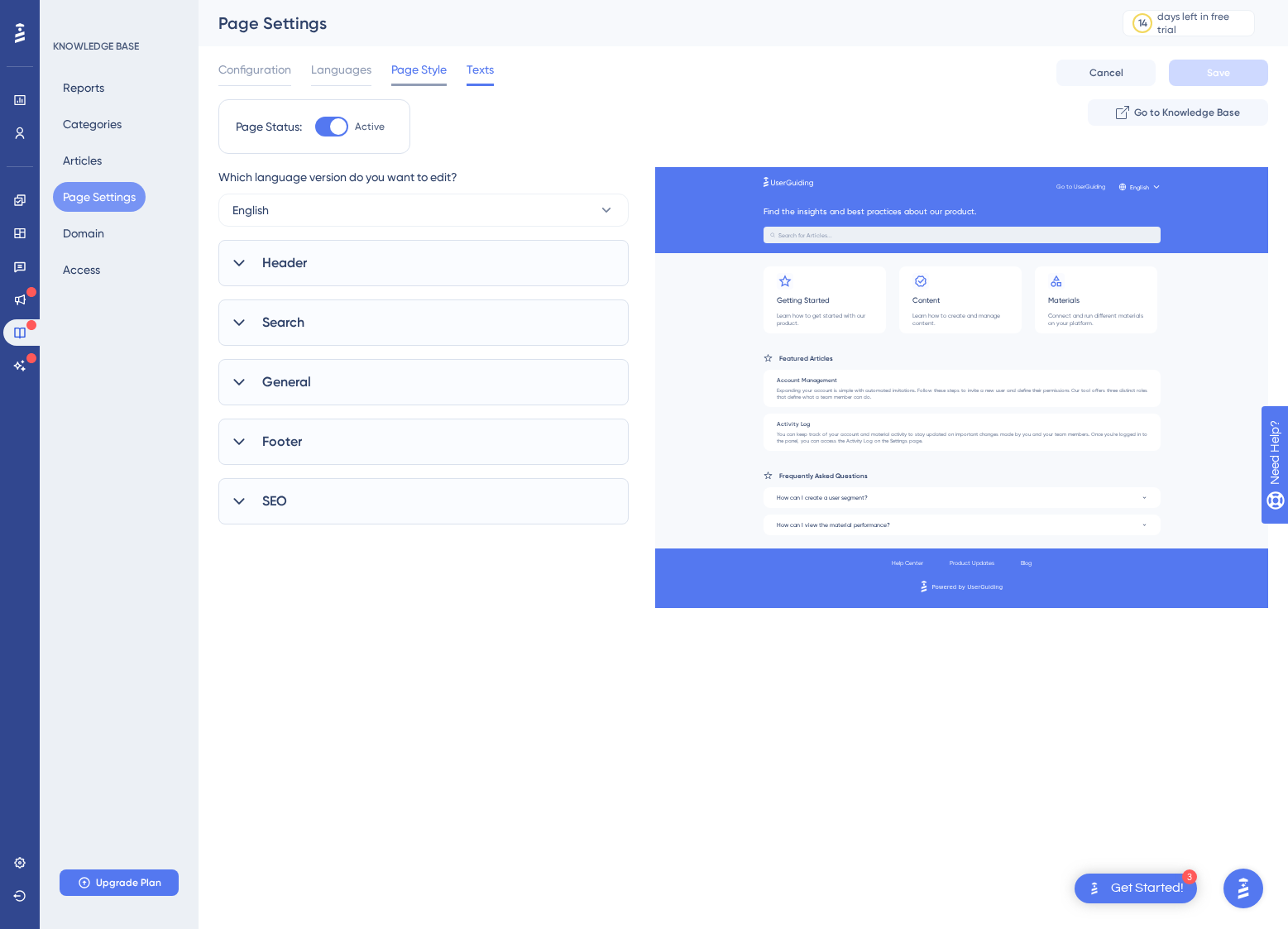
click at [409, 71] on span "Page Style" at bounding box center [418, 69] width 55 height 20
click at [235, 193] on icon at bounding box center [238, 190] width 16 height 16
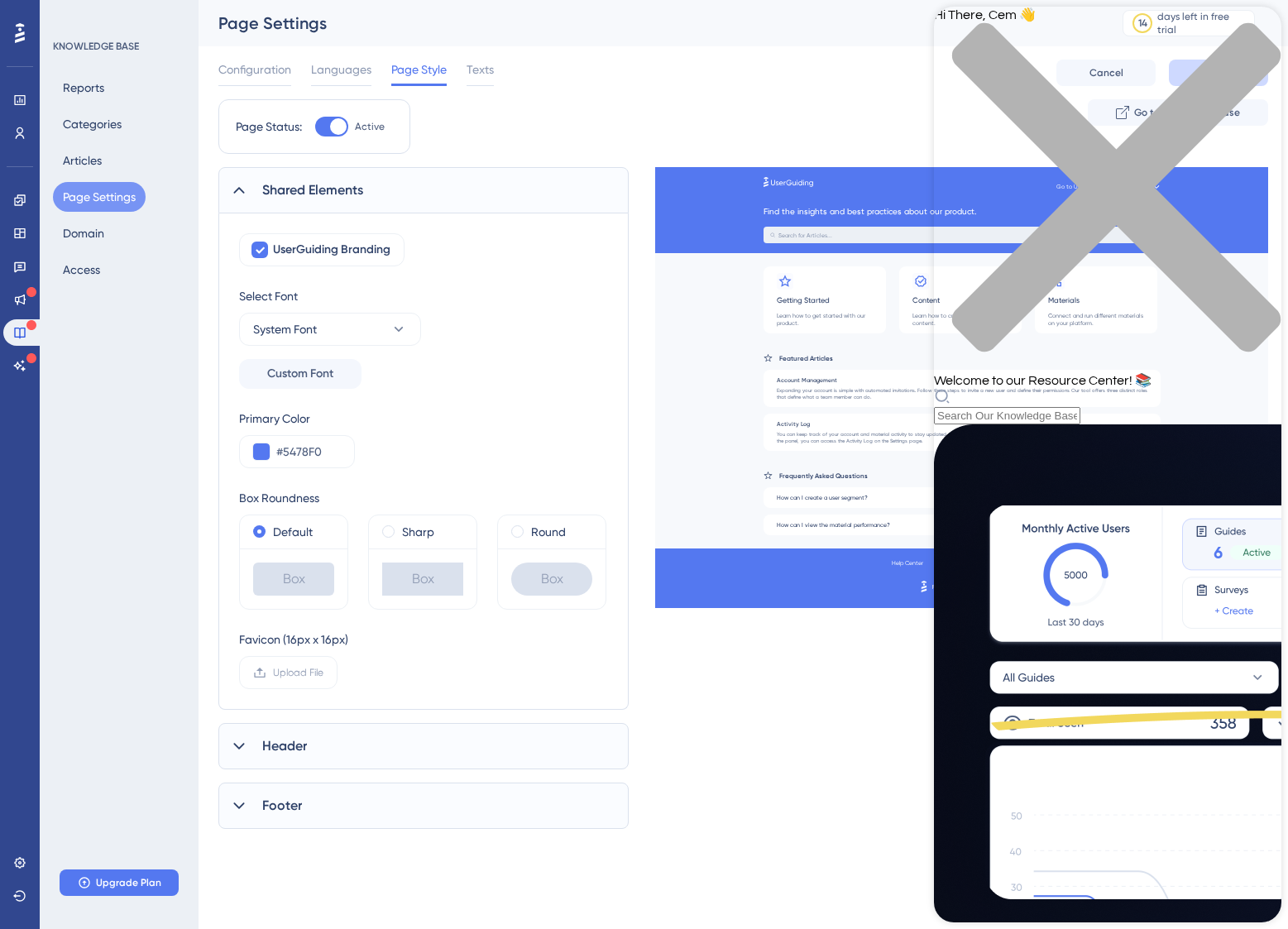
click at [1255, 36] on icon "close resource center" at bounding box center [1107, 195] width 348 height 348
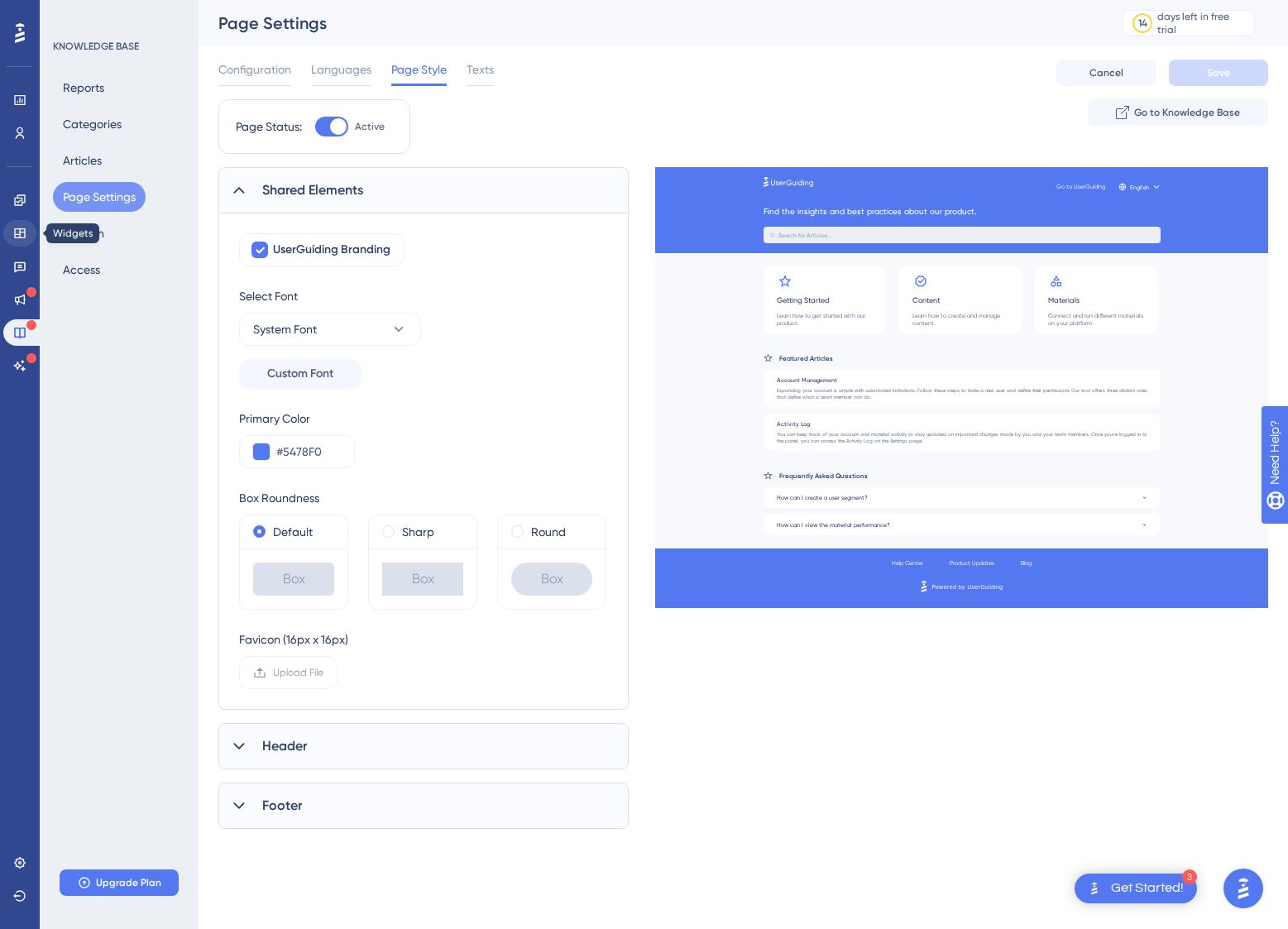
click at [20, 233] on icon at bounding box center [20, 234] width 14 height 14
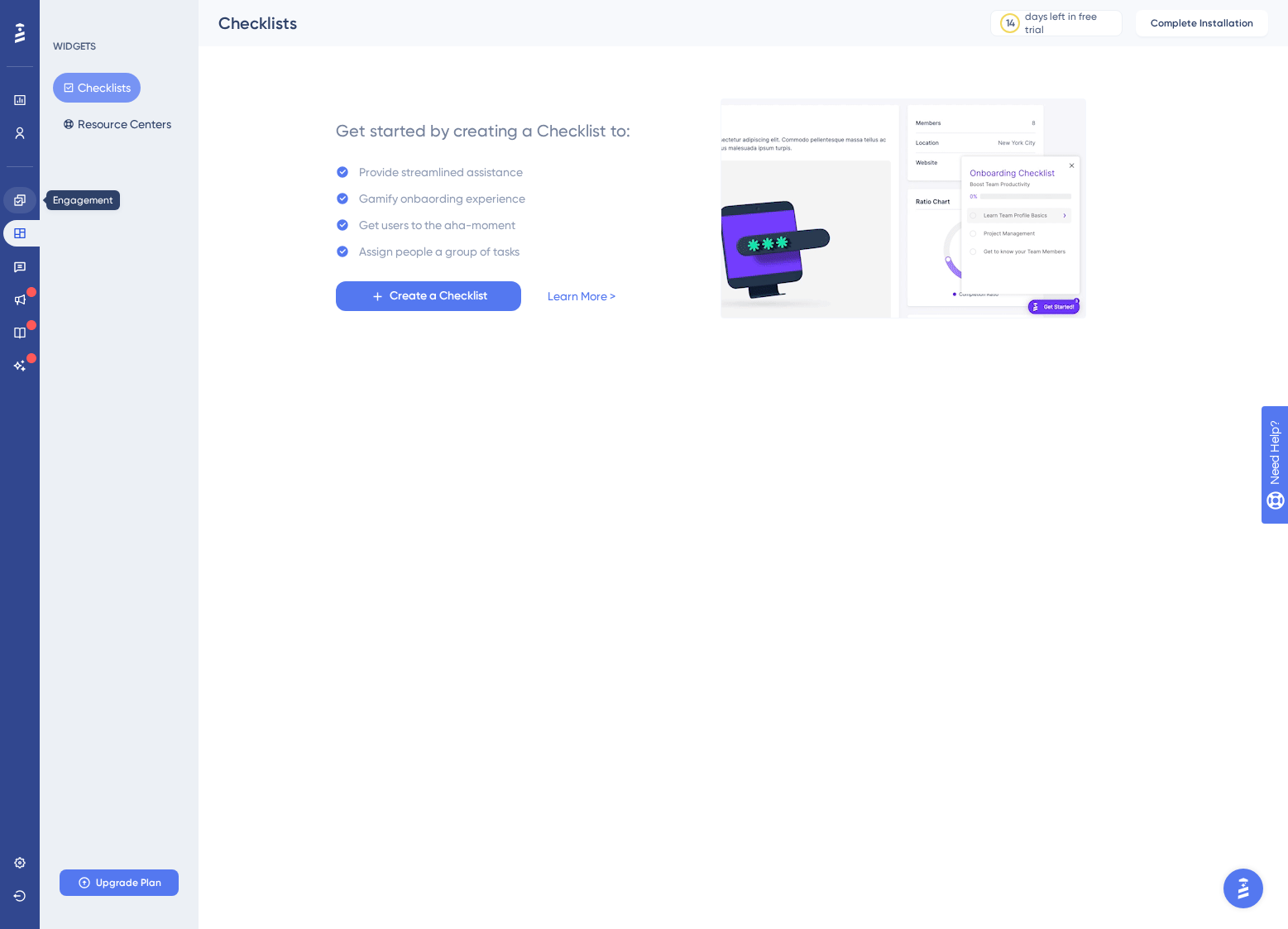
click at [20, 201] on icon at bounding box center [20, 201] width 14 height 14
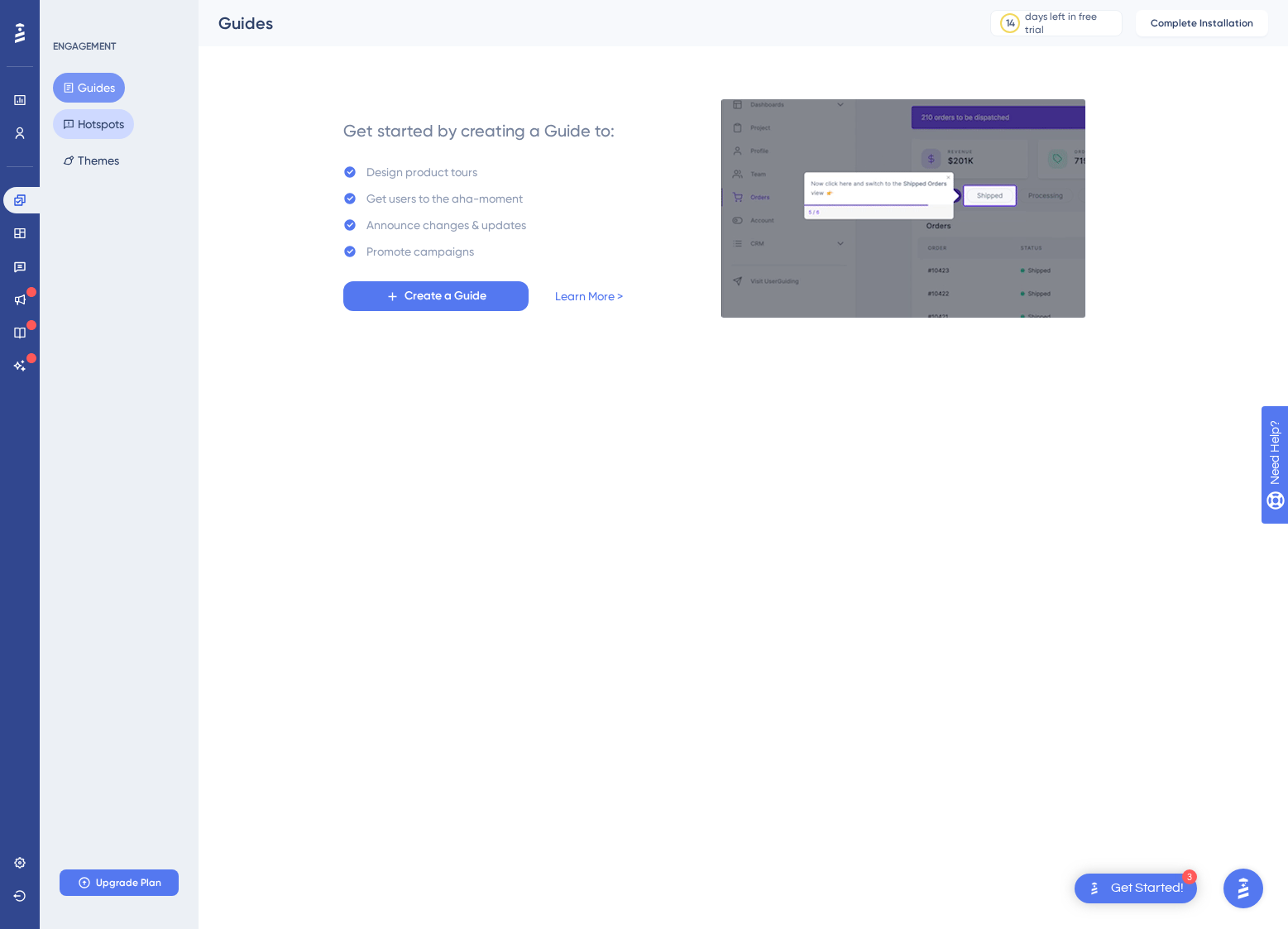
click at [119, 123] on button "Hotspots" at bounding box center [93, 123] width 81 height 30
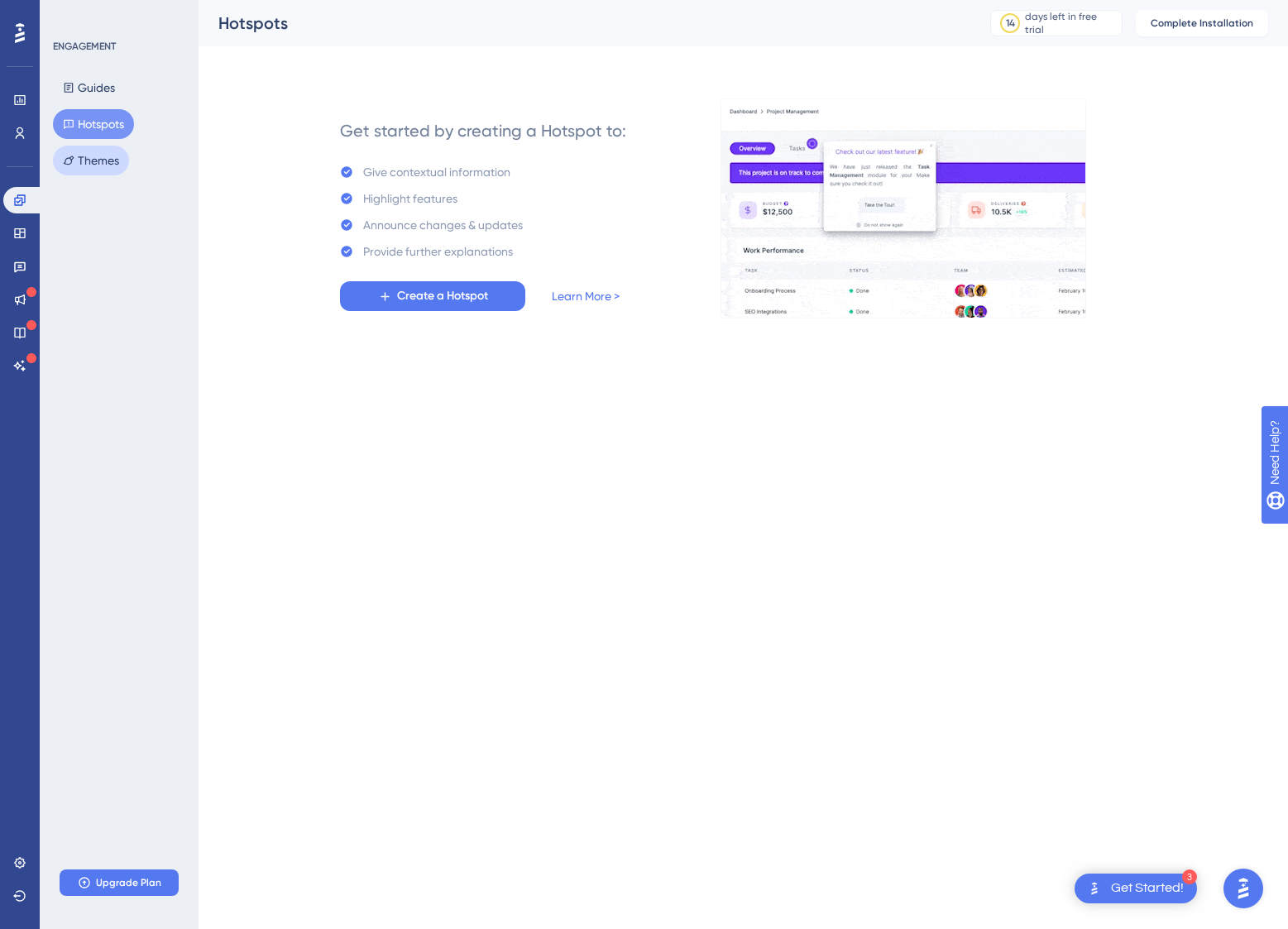
click at [82, 158] on button "Themes" at bounding box center [91, 160] width 77 height 30
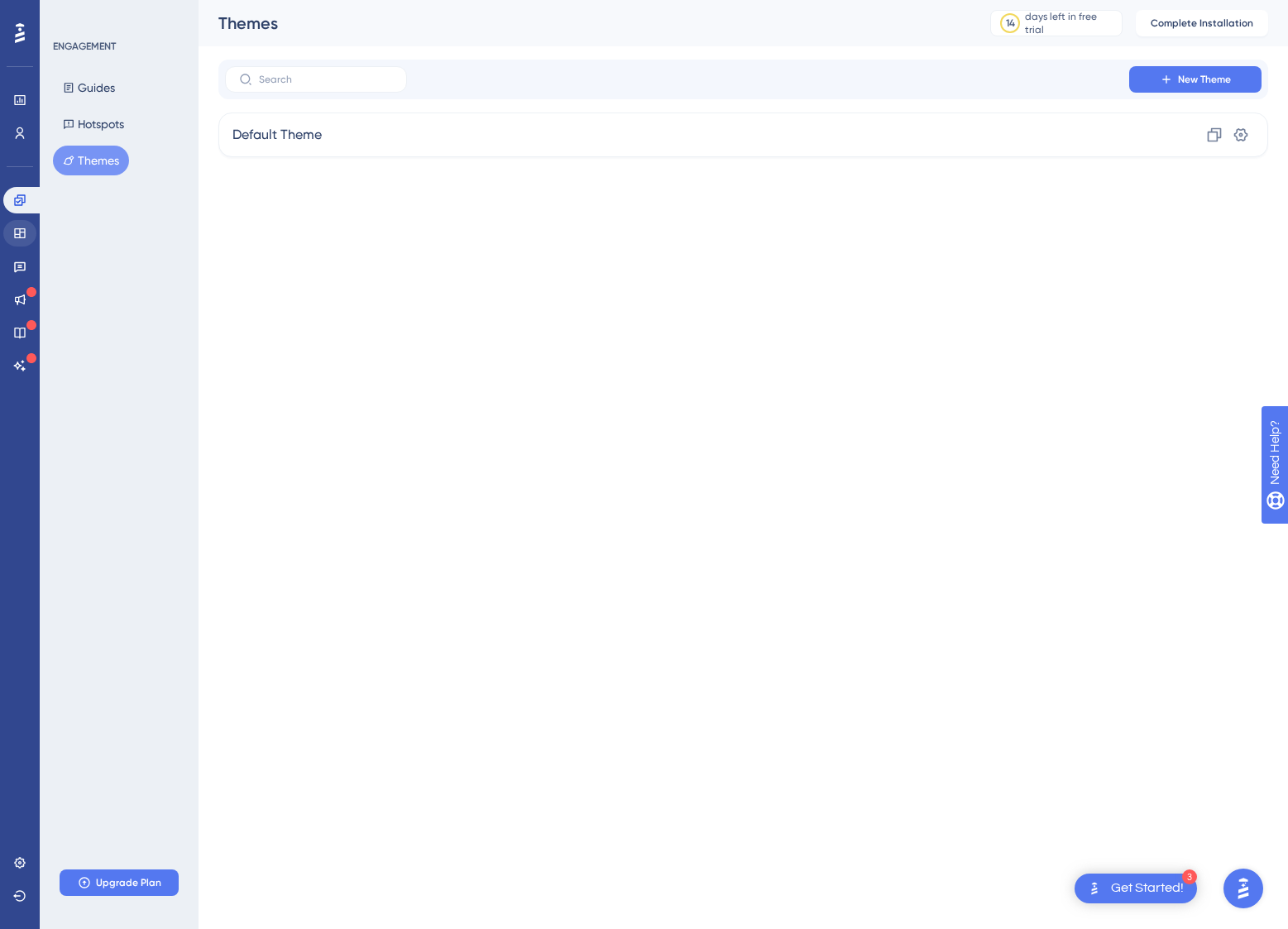
click at [16, 239] on icon at bounding box center [20, 234] width 14 height 14
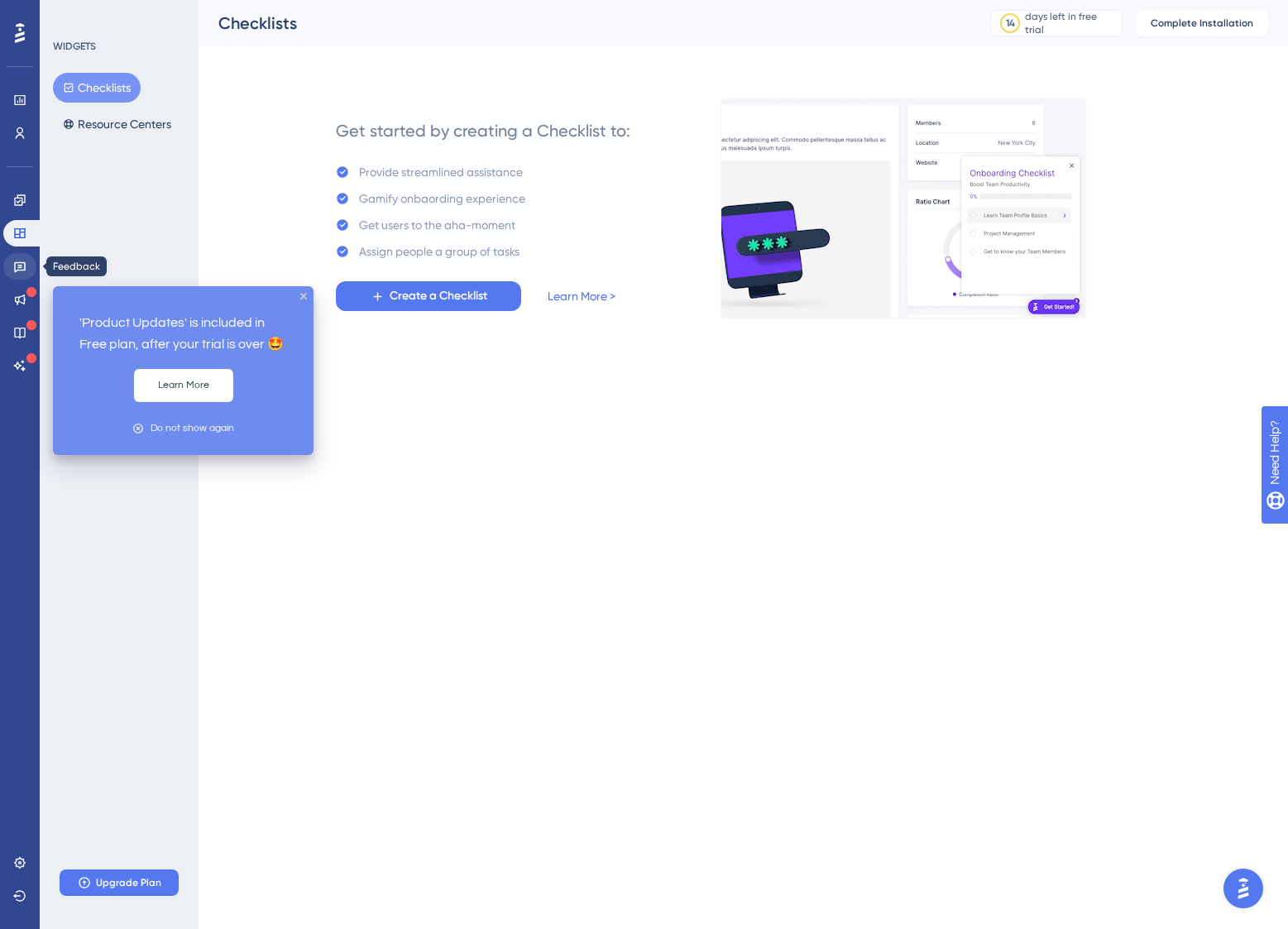
click at [20, 264] on icon at bounding box center [20, 267] width 12 height 11
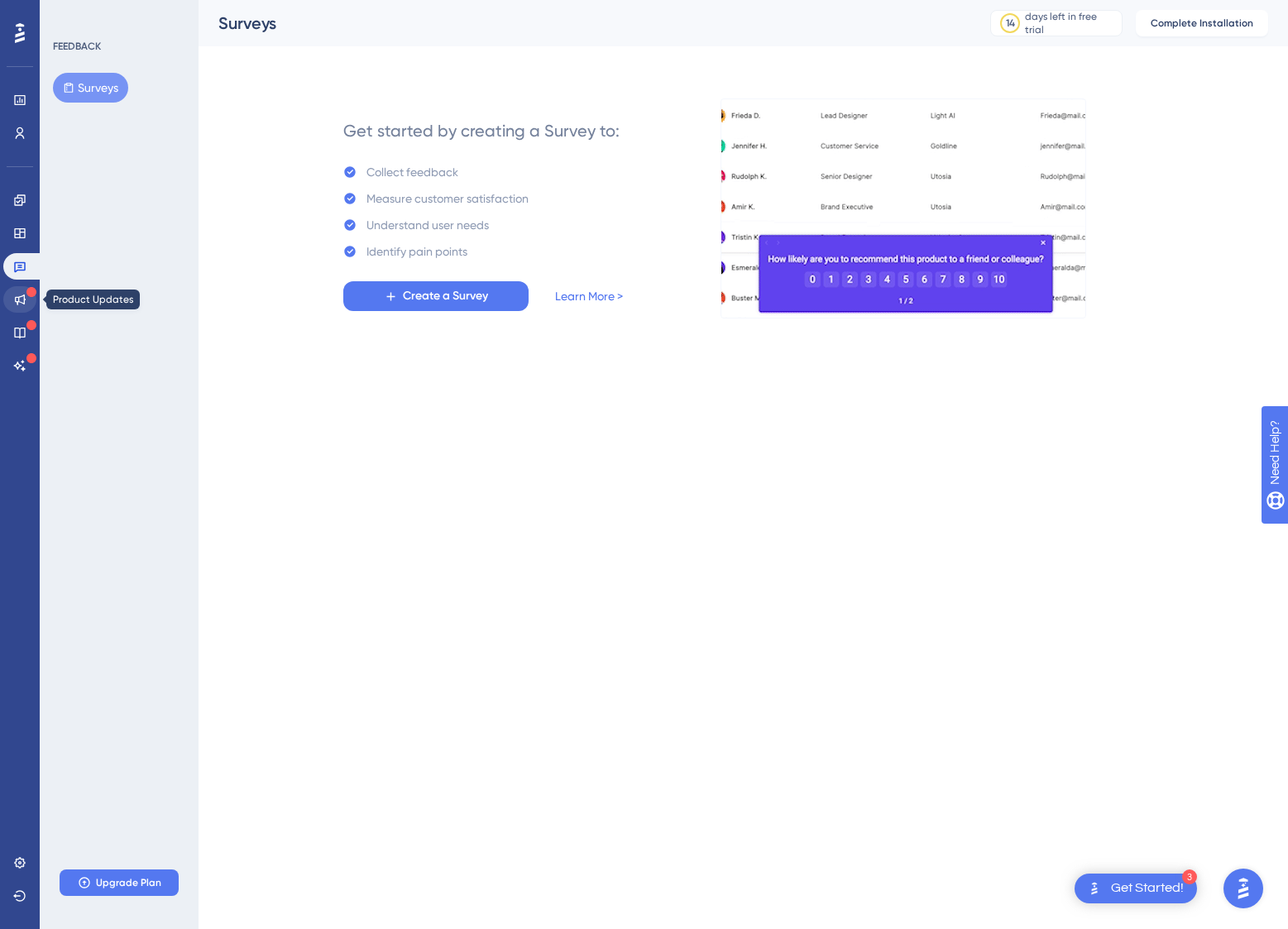
click at [24, 293] on icon at bounding box center [20, 299] width 14 height 14
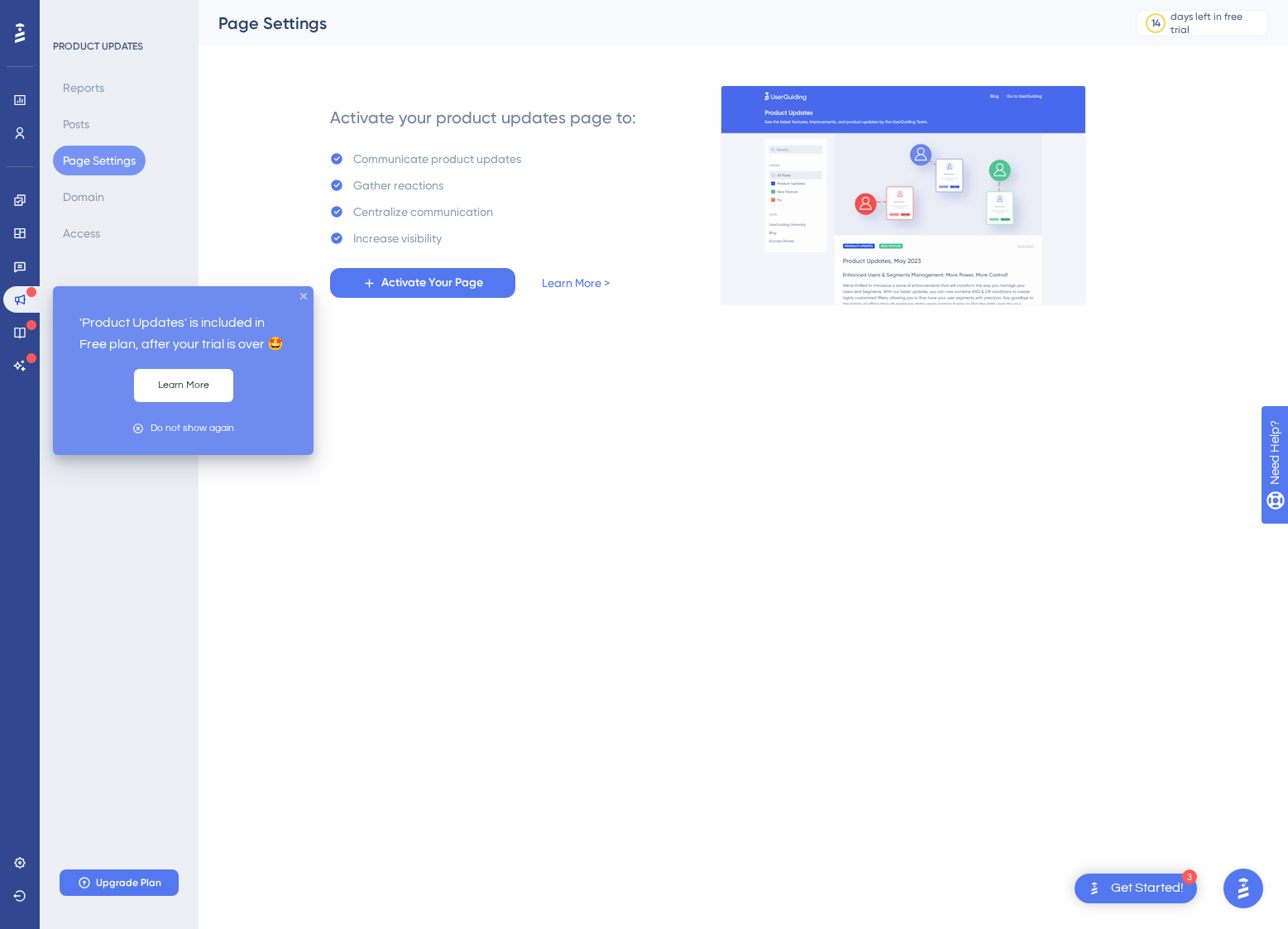
click at [497, 0] on html "3 Get Started! 'Product Updates' is included in Free plan, after your trial is …" at bounding box center [644, 0] width 1288 height 0
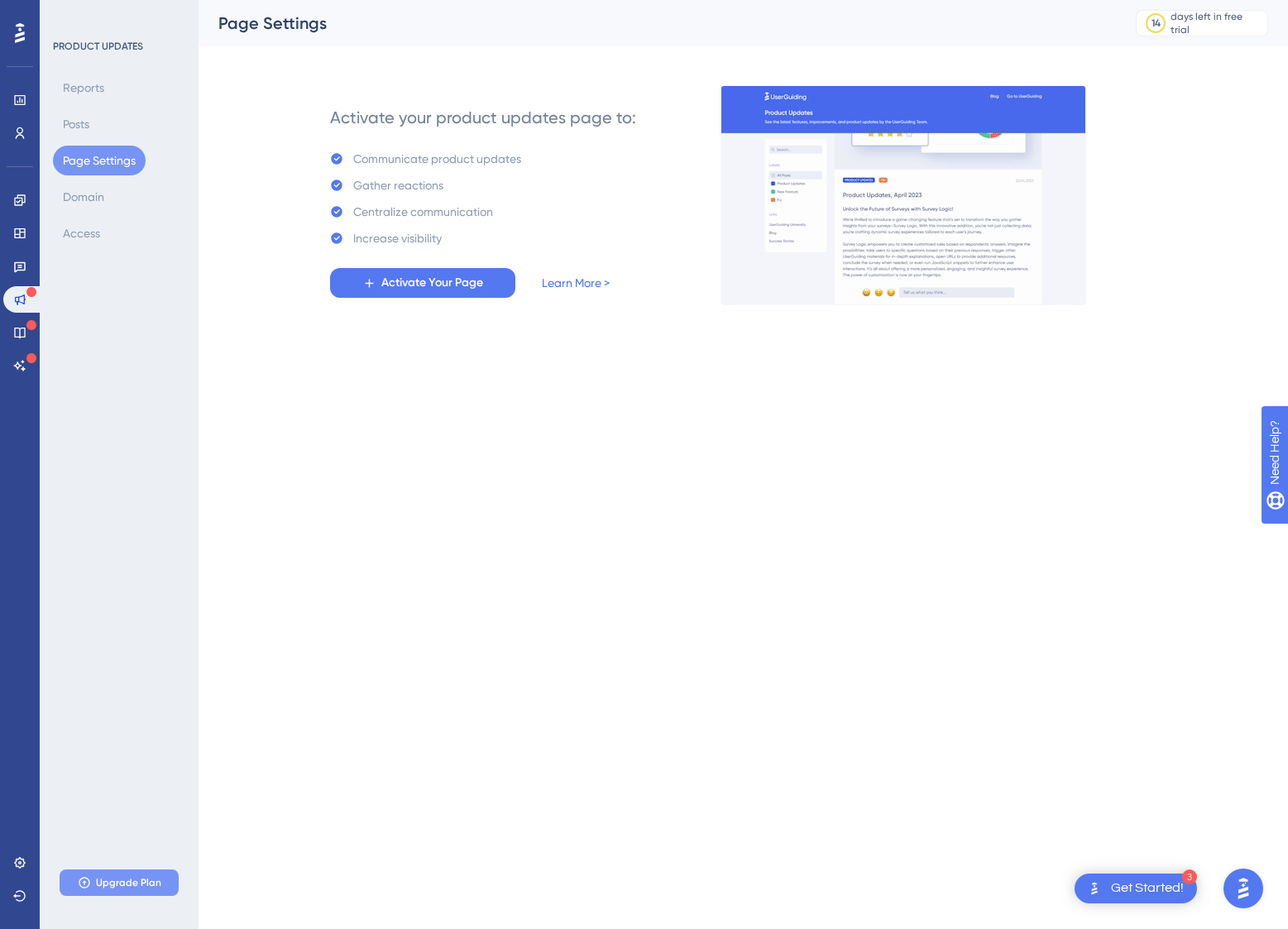
click at [128, 893] on button "Upgrade Plan" at bounding box center [119, 882] width 119 height 26
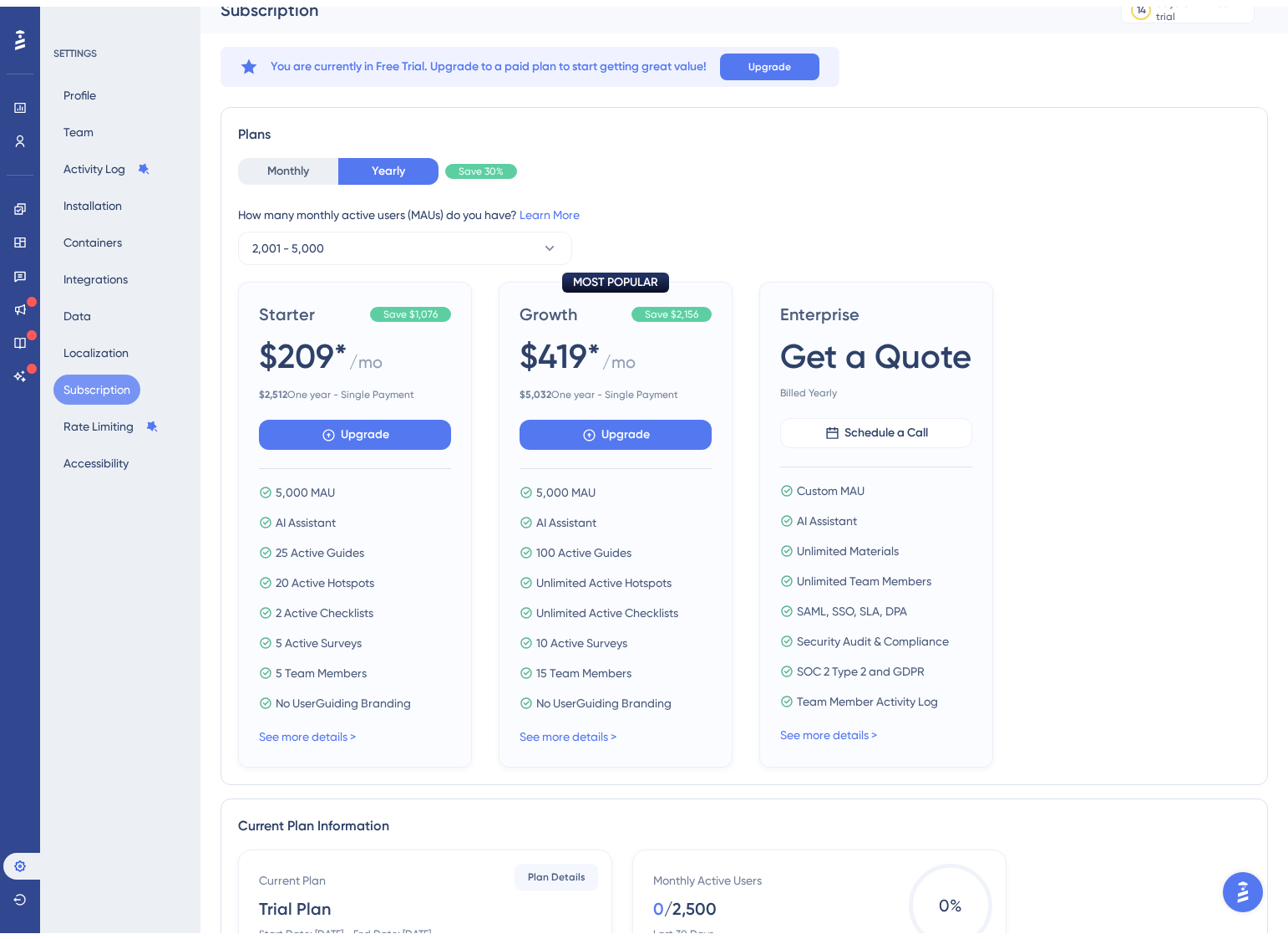
scroll to position [74, 0]
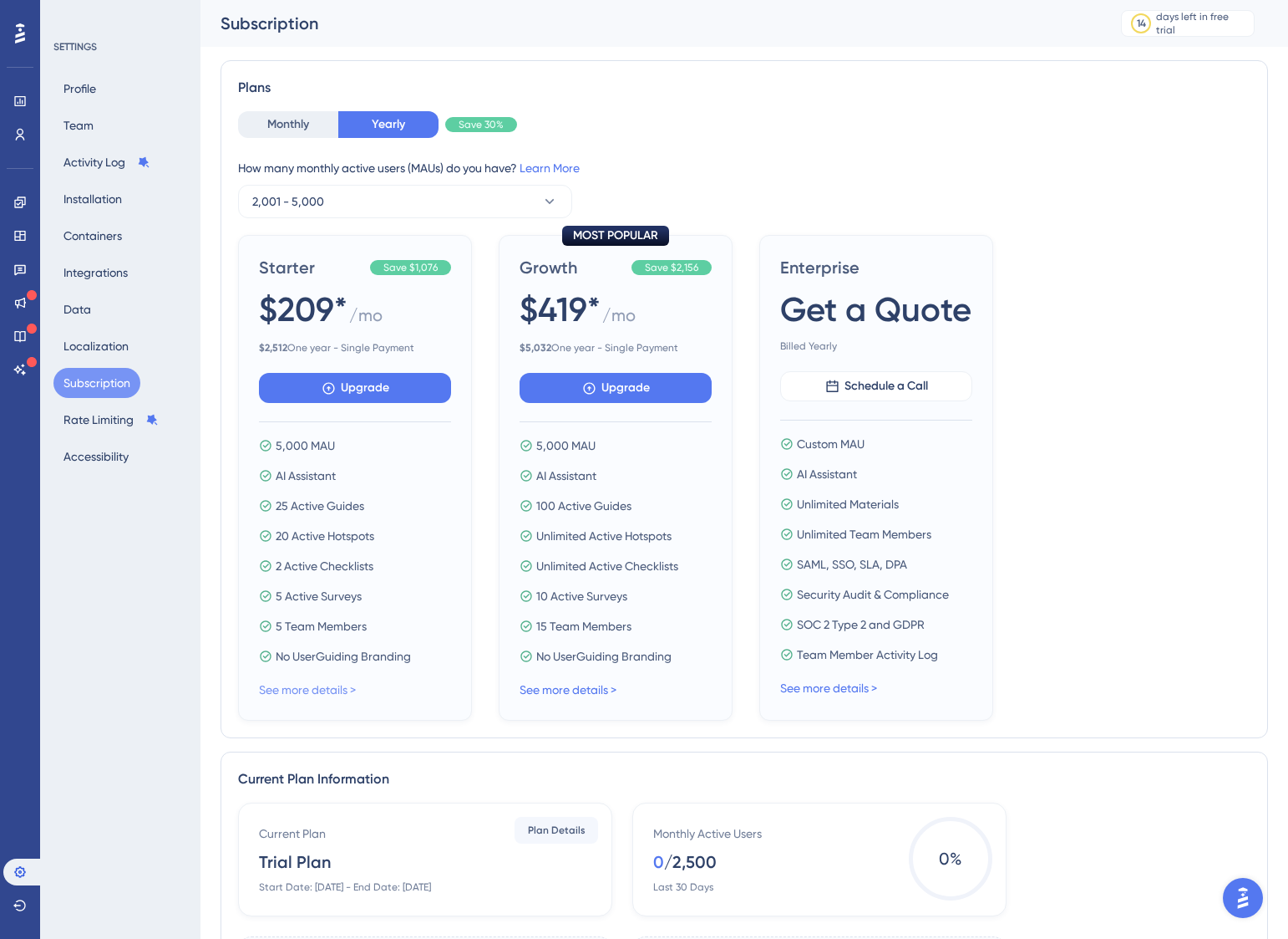
click at [348, 688] on link "See more details >" at bounding box center [307, 690] width 97 height 14
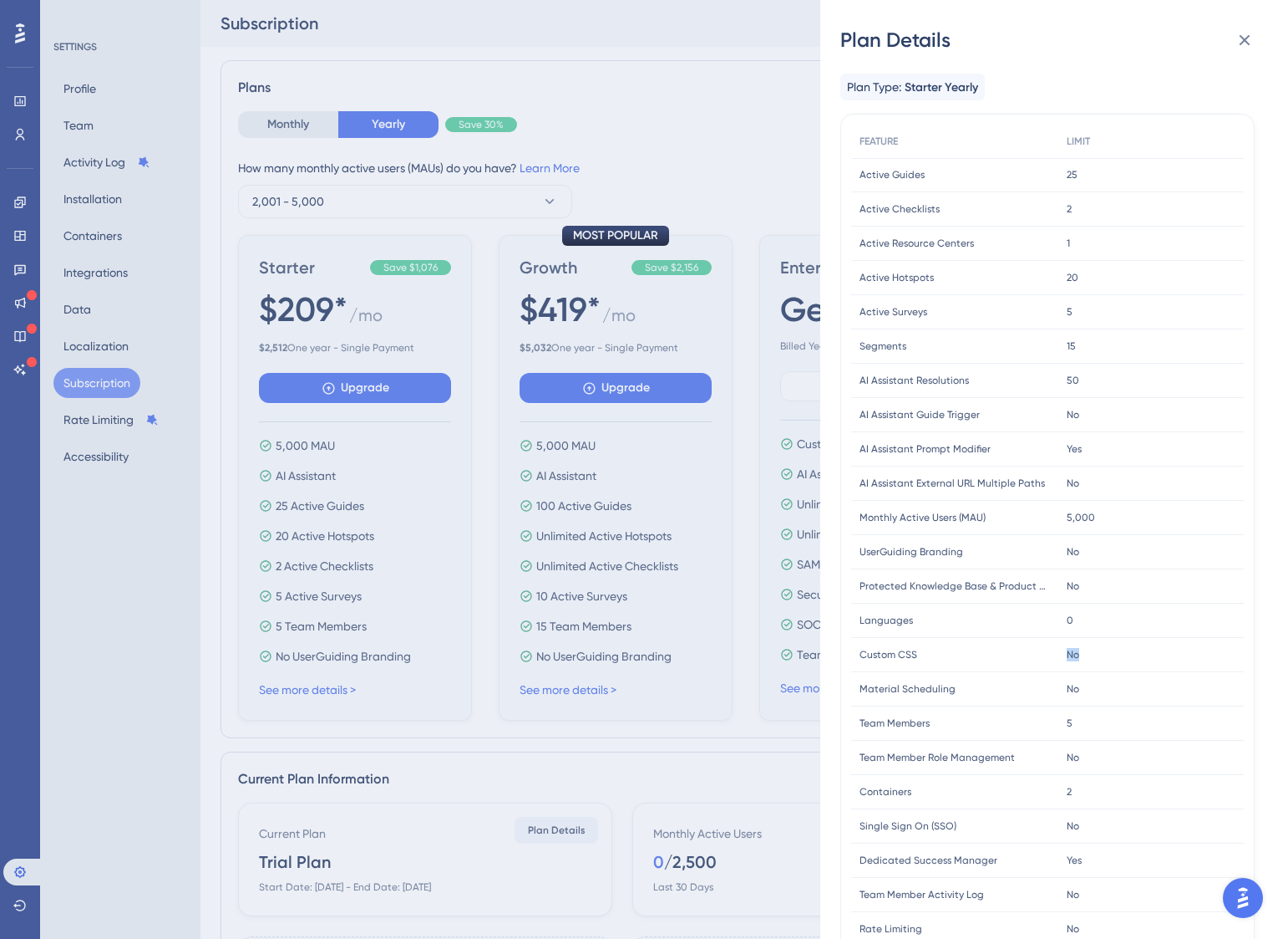
drag, startPoint x: 1097, startPoint y: 651, endPoint x: 1006, endPoint y: 648, distance: 91.0
click at [0, 0] on div "Custom CSS Custom CSS No No" at bounding box center [0, 0] width 0 height 0
drag, startPoint x: 641, startPoint y: 753, endPoint x: 616, endPoint y: 703, distance: 55.9
click at [641, 750] on div "Plan Details Plan Type: Starter Yearly FEATURE LIMIT Active Guides Active Guide…" at bounding box center [644, 469] width 1288 height 939
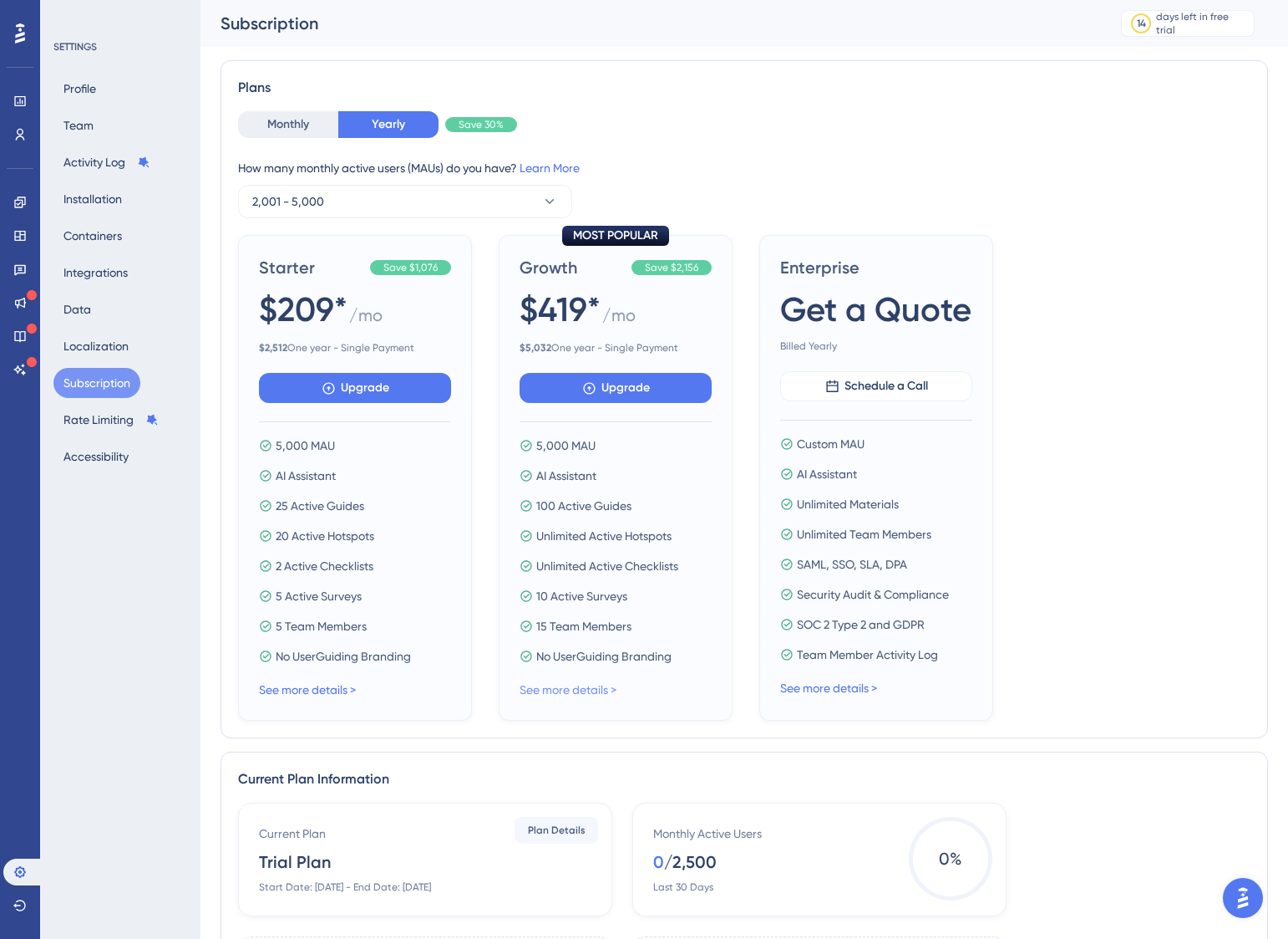
click at [605, 693] on link "See more details >" at bounding box center [568, 690] width 97 height 14
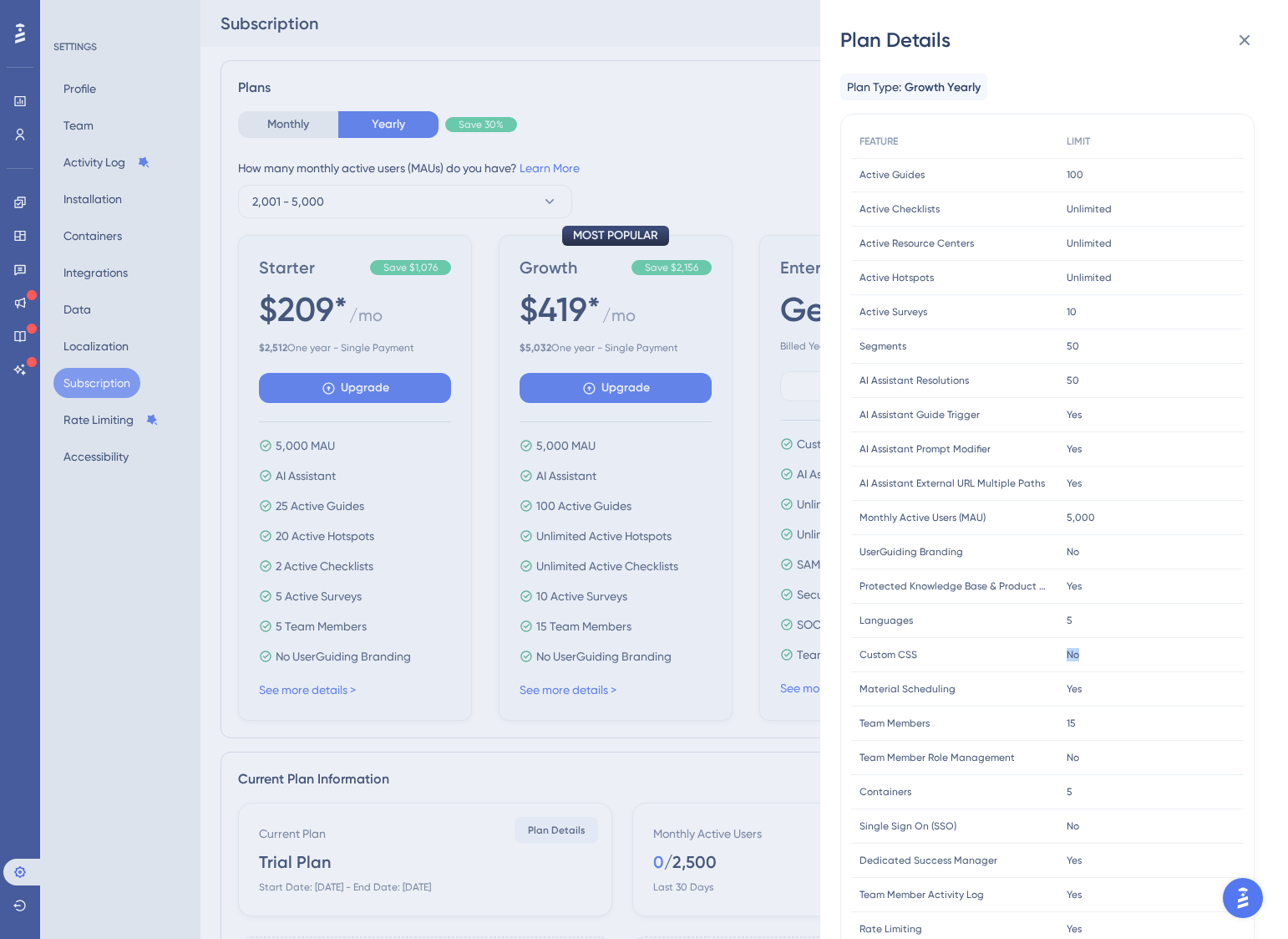
drag, startPoint x: 1100, startPoint y: 658, endPoint x: 993, endPoint y: 656, distance: 107.0
click at [0, 0] on div "Custom CSS Custom CSS No No" at bounding box center [0, 0] width 0 height 0
click at [714, 764] on div "Plan Details Plan Type: Growth Yearly FEATURE LIMIT Active Guides Active Guides…" at bounding box center [644, 469] width 1288 height 939
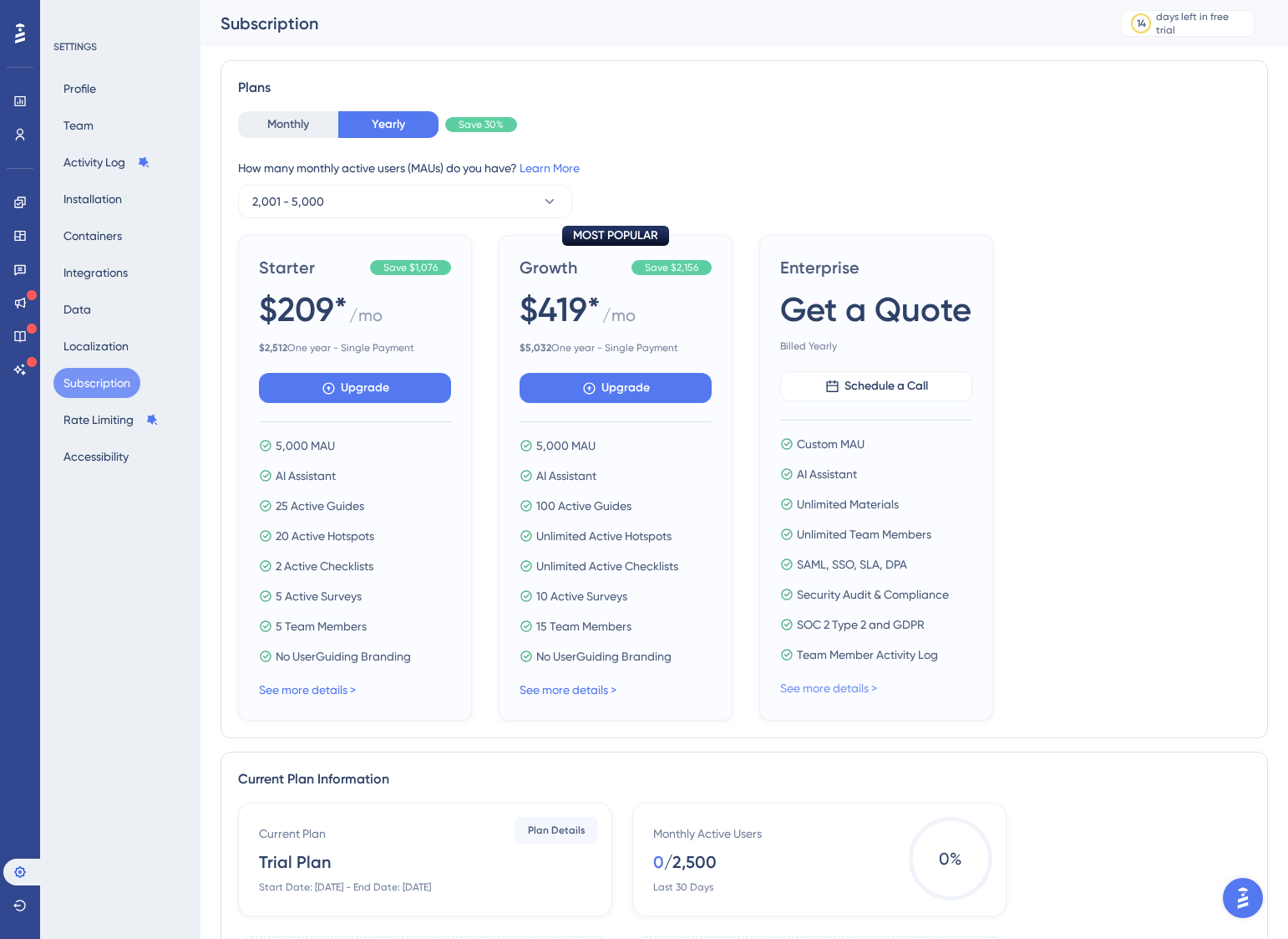
click at [841, 692] on link "See more details >" at bounding box center [829, 688] width 97 height 14
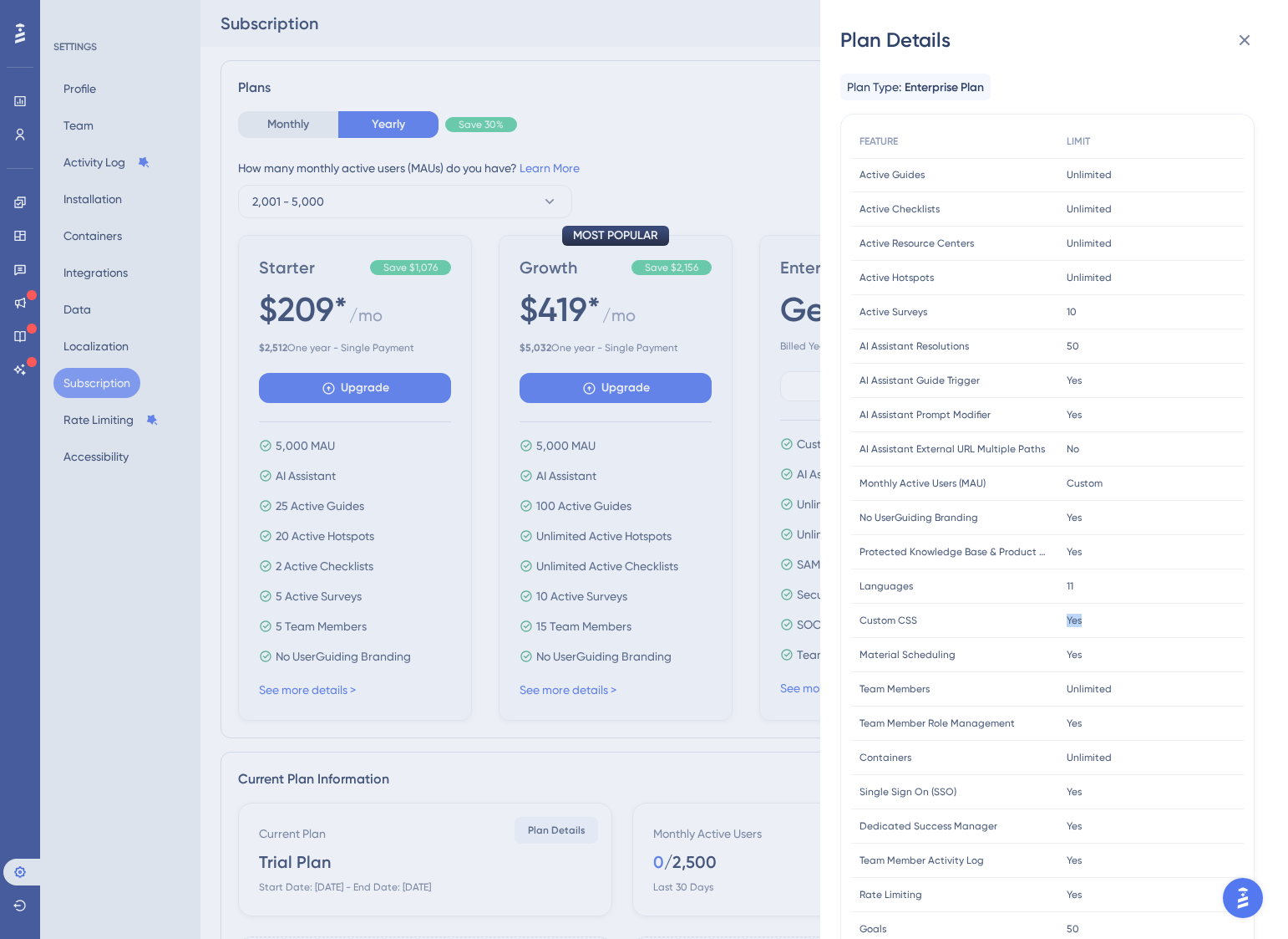
drag, startPoint x: 1058, startPoint y: 620, endPoint x: 1133, endPoint y: 626, distance: 75.2
click at [0, 0] on div "Custom CSS Custom CSS Yes Yes" at bounding box center [0, 0] width 0 height 0
click at [880, 622] on span "Custom CSS" at bounding box center [888, 620] width 58 height 14
drag, startPoint x: 726, startPoint y: 729, endPoint x: 755, endPoint y: 705, distance: 37.6
click at [726, 729] on div "Plan Details Plan Type: Enterprise Plan FEATURE LIMIT Active Guides Active Guid…" at bounding box center [644, 469] width 1288 height 939
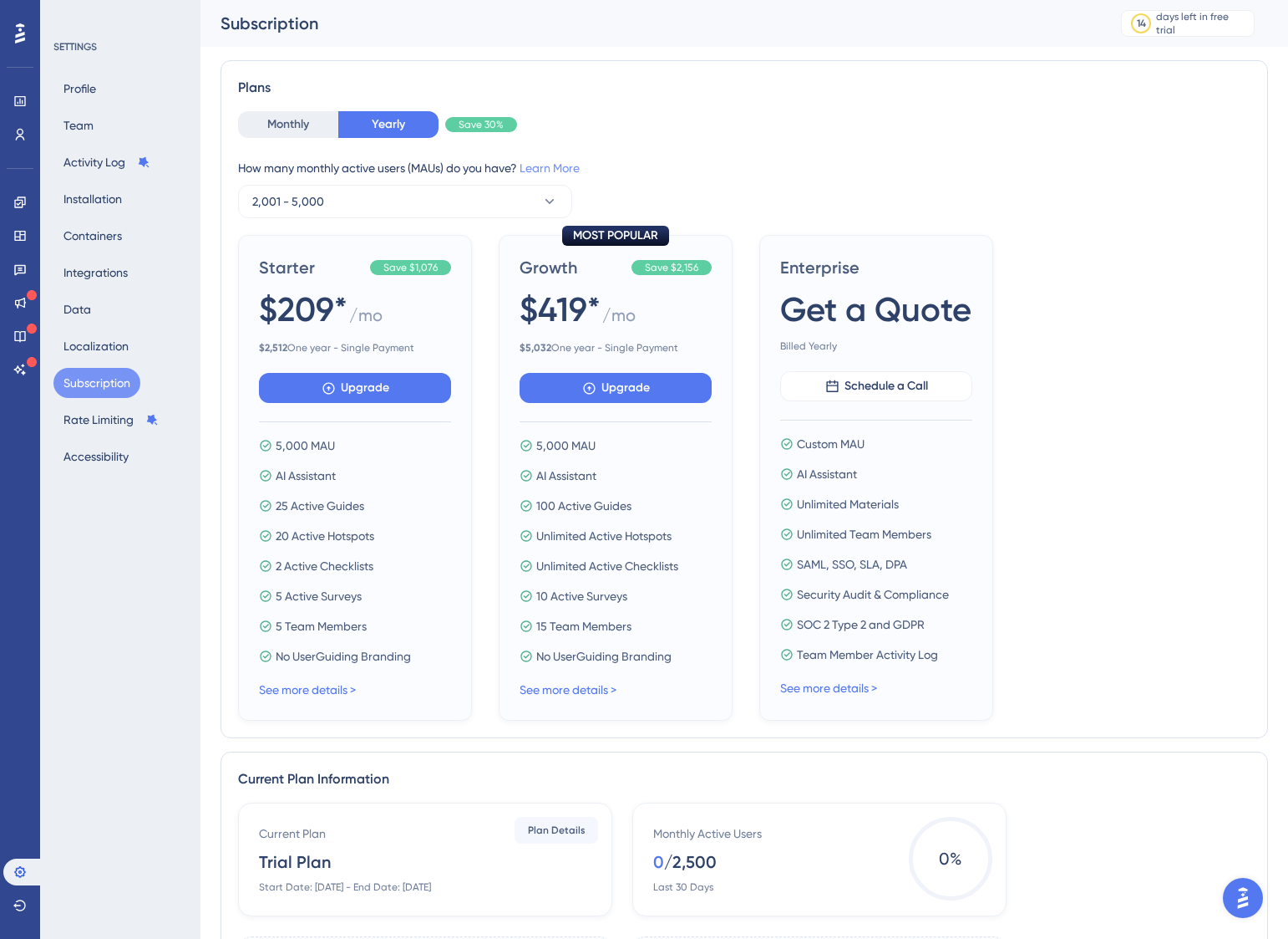
click at [565, 168] on link "Learn More" at bounding box center [550, 168] width 60 height 14
click at [98, 233] on button "Containers" at bounding box center [92, 235] width 78 height 30
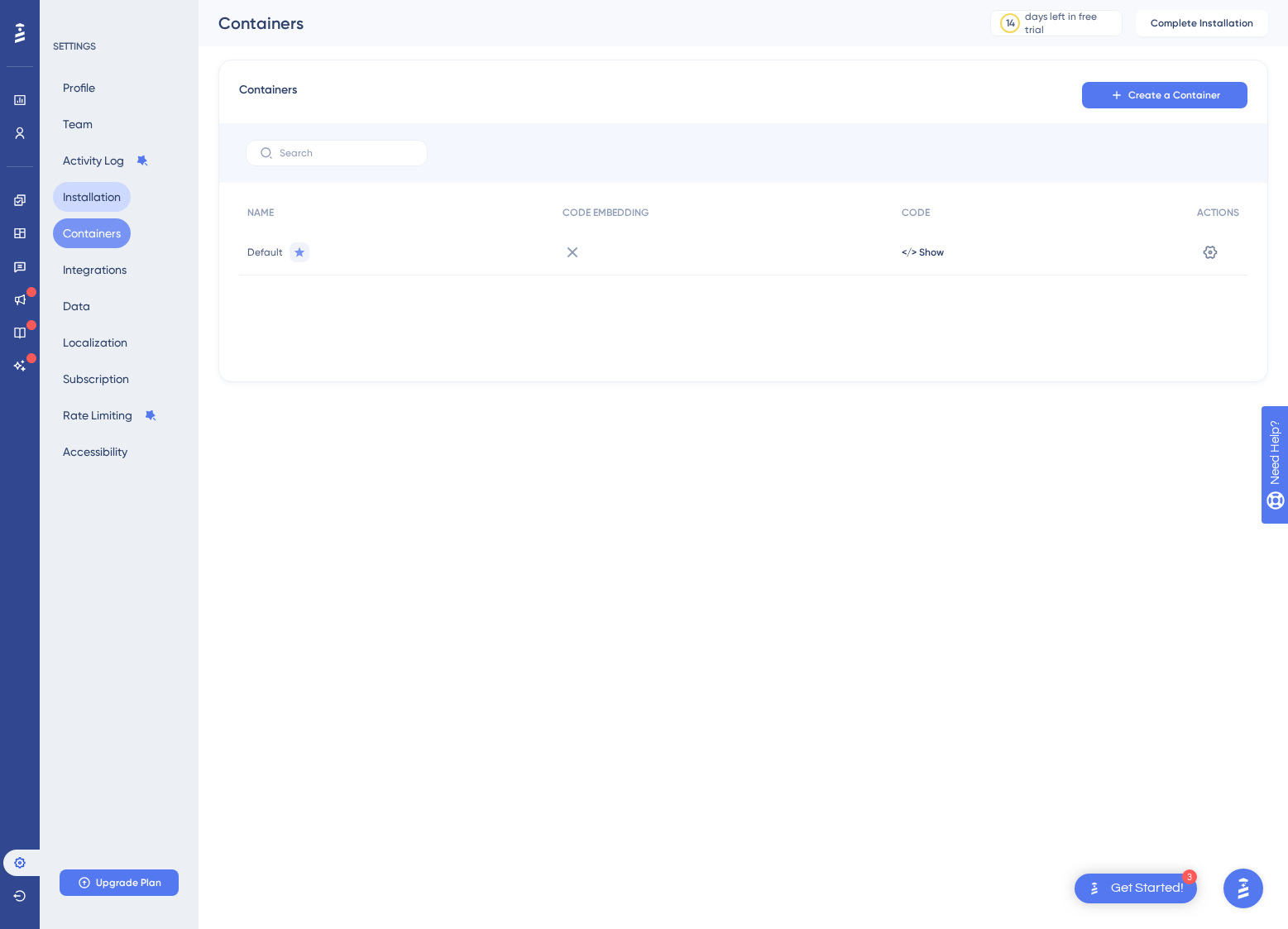
click at [91, 193] on button "Installation" at bounding box center [91, 196] width 77 height 30
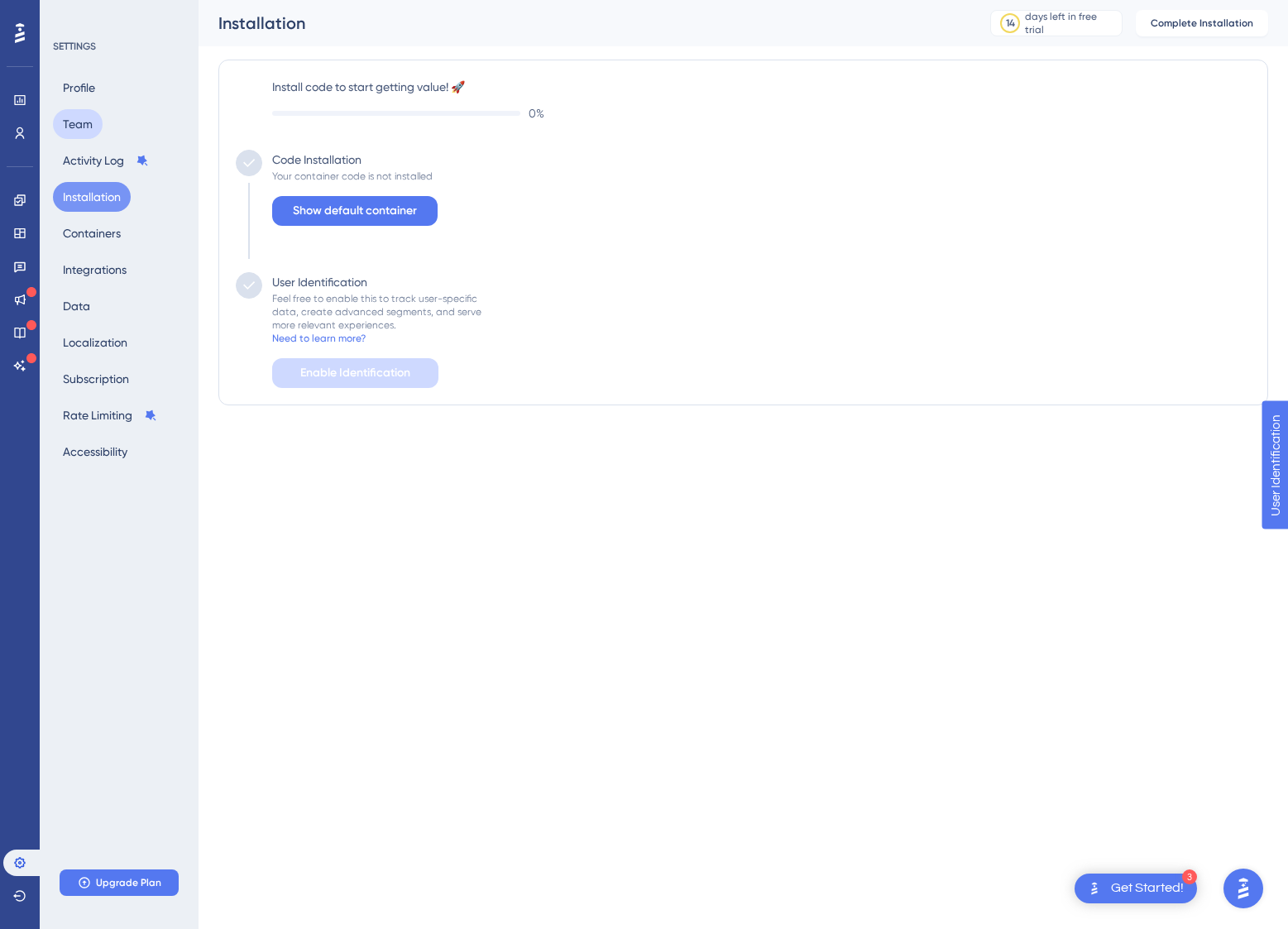
click at [85, 126] on button "Team" at bounding box center [77, 123] width 49 height 30
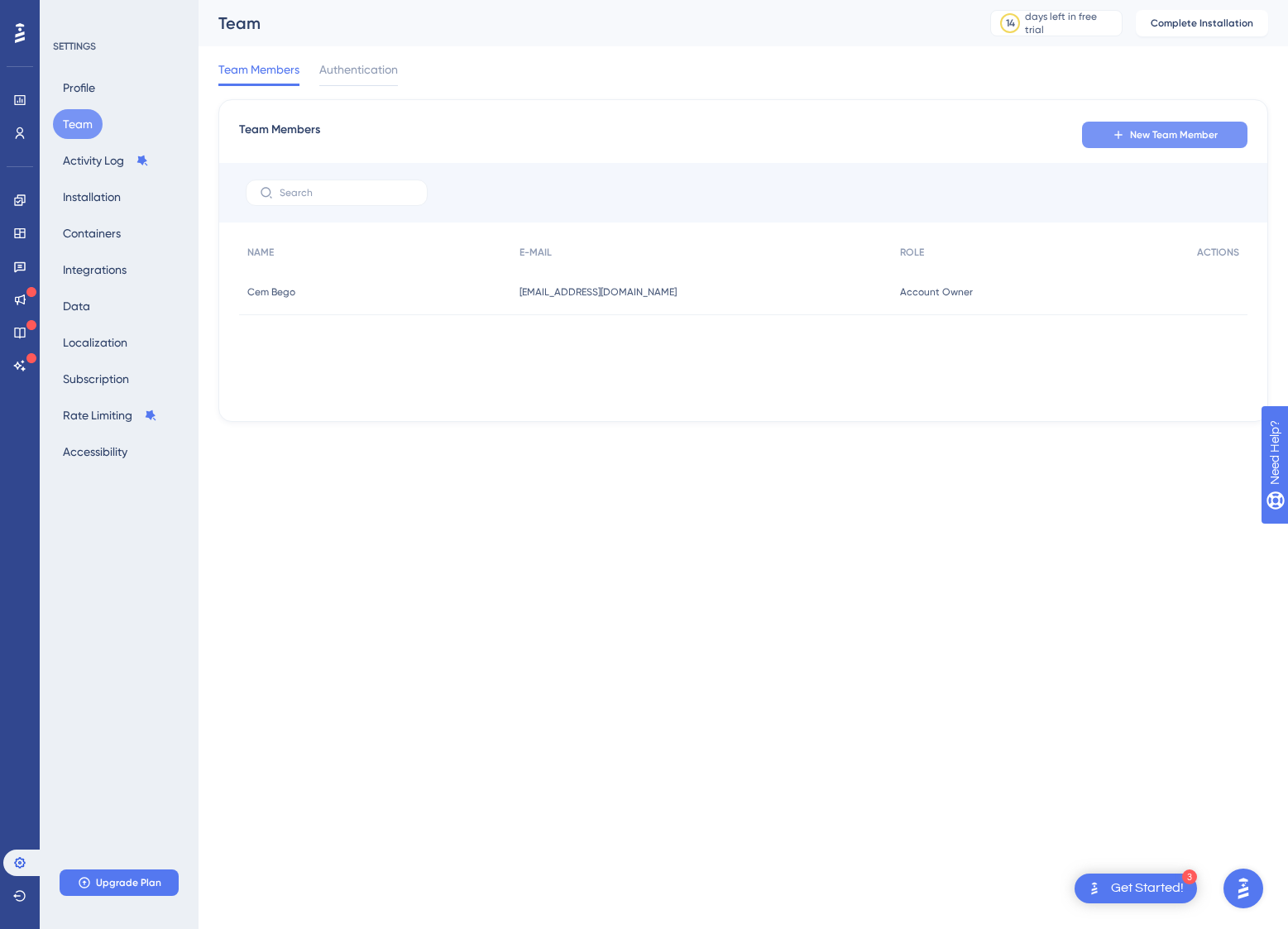
click at [1192, 133] on span "New Team Member" at bounding box center [1173, 135] width 88 height 14
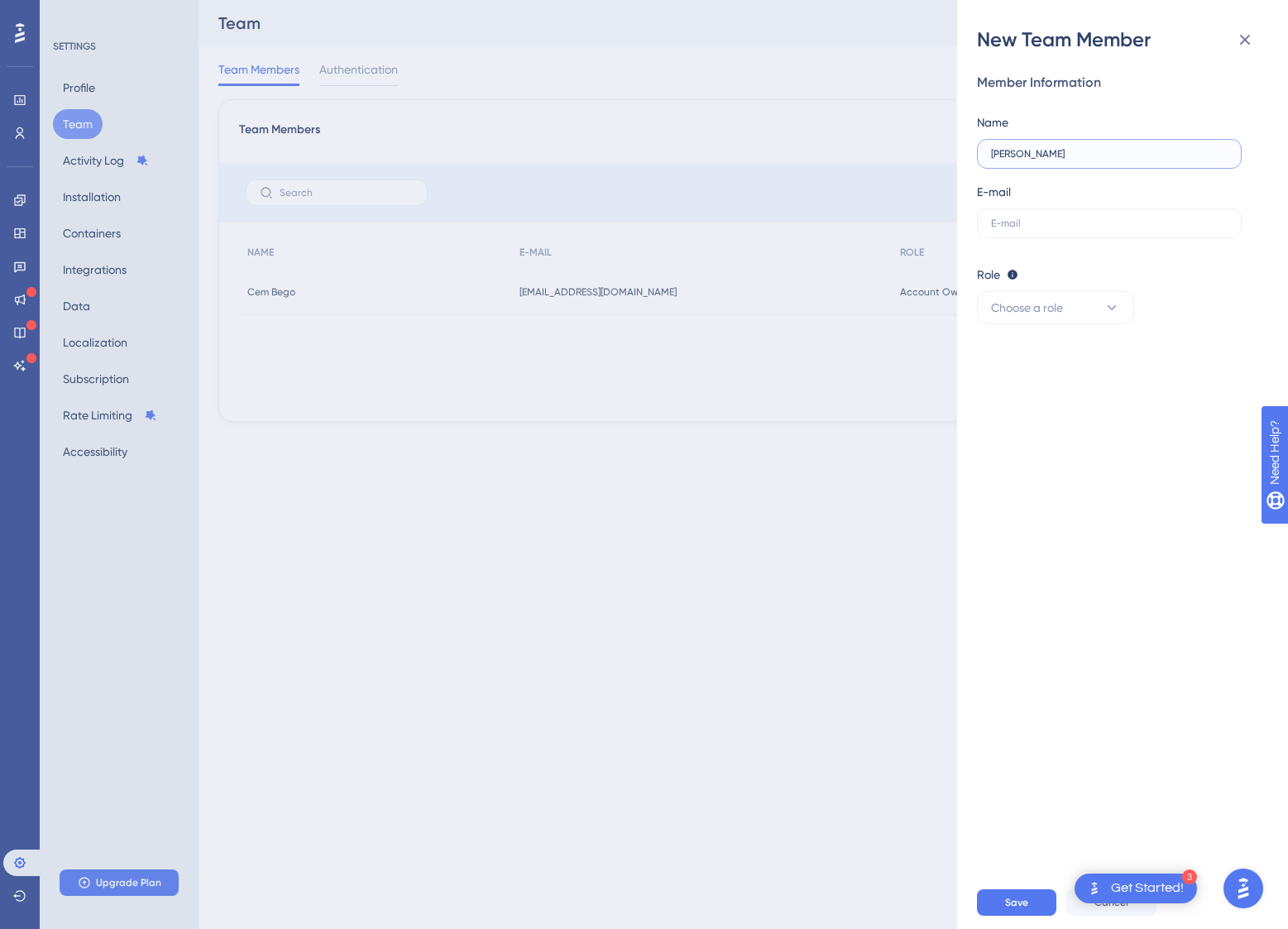
type input "Volkan Elci"
type input "volkan@pour.now"
click at [1099, 308] on button "Choose a role" at bounding box center [1055, 307] width 157 height 33
click at [1036, 363] on div "Admin Admin" at bounding box center [1055, 358] width 109 height 33
click at [1032, 902] on button "Save" at bounding box center [1016, 902] width 79 height 26
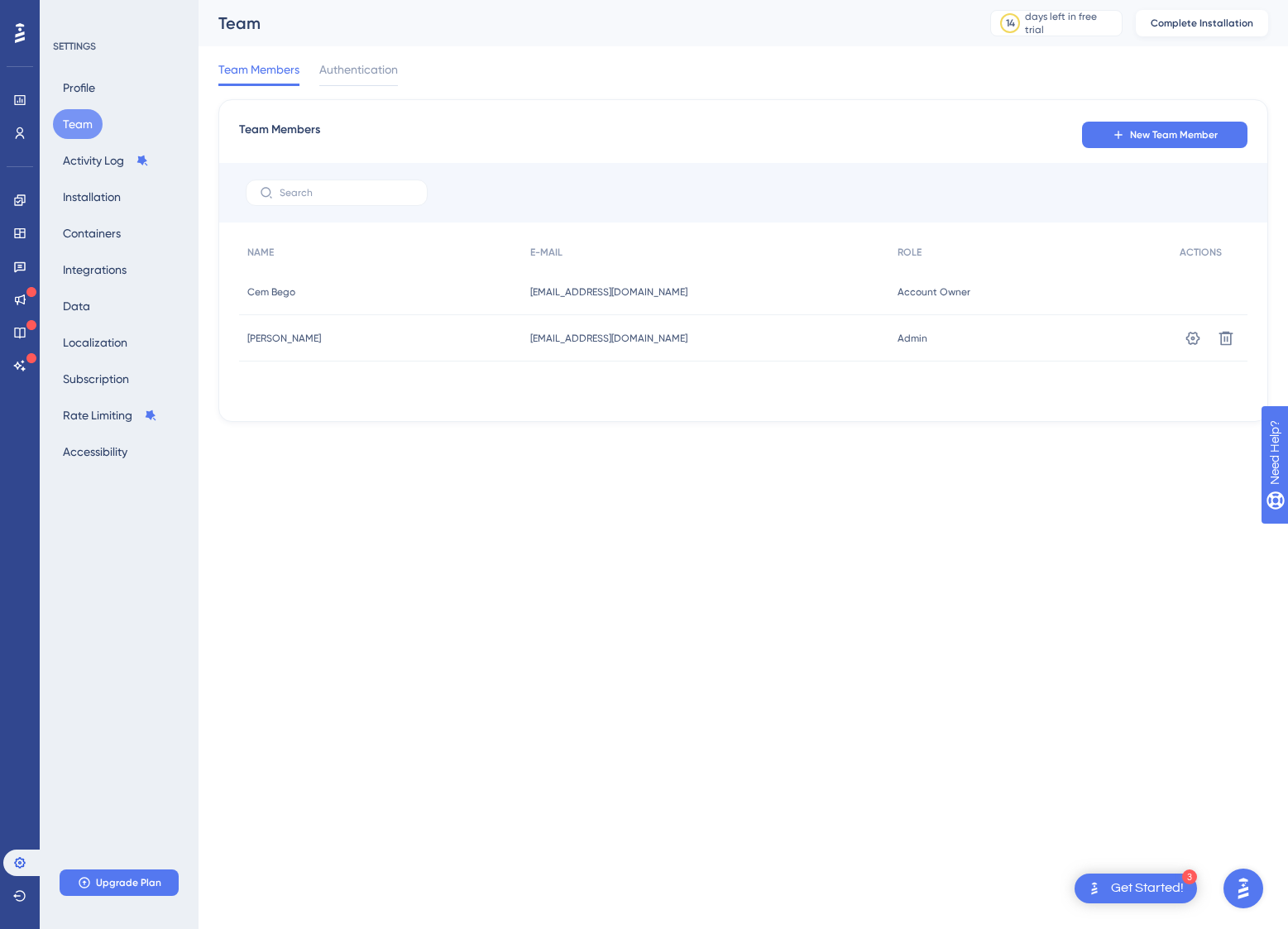
click at [1191, 20] on span "Complete Installation" at bounding box center [1201, 23] width 103 height 14
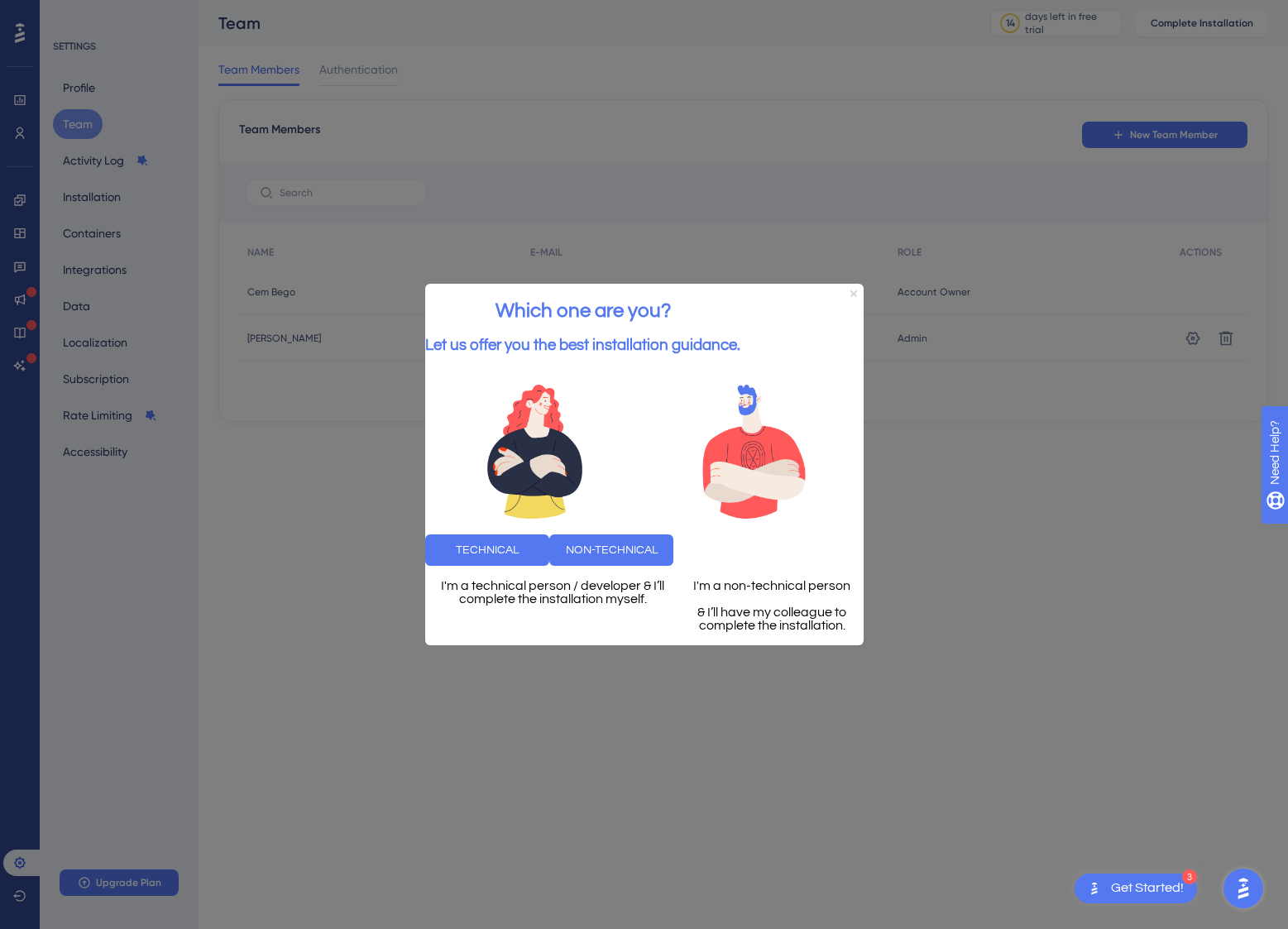
drag, startPoint x: 851, startPoint y: 268, endPoint x: 1289, endPoint y: 530, distance: 510.4
click at [851, 290] on icon "Close Preview" at bounding box center [853, 293] width 7 height 7
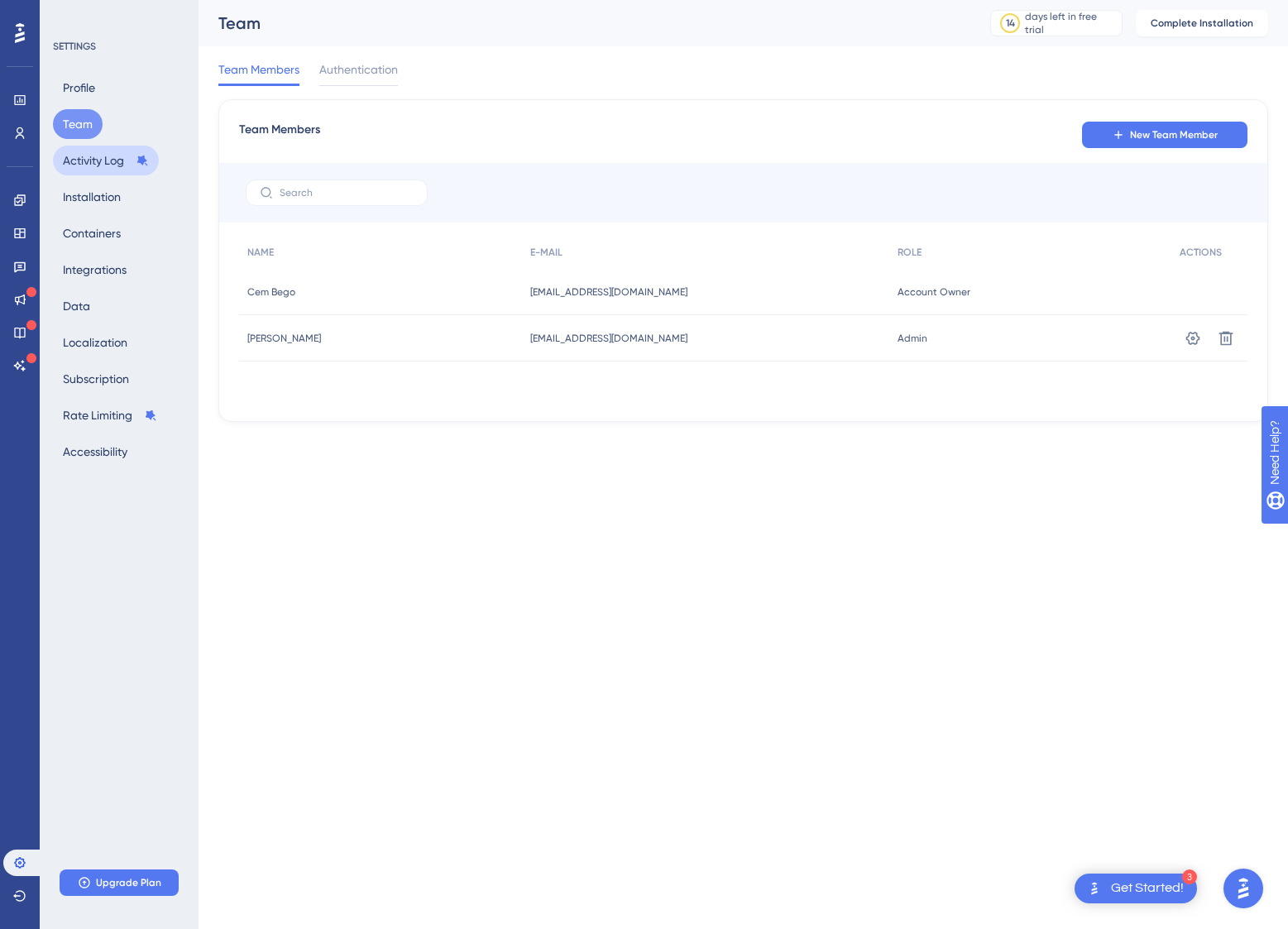
click at [98, 160] on button "Activity Log" at bounding box center [105, 160] width 106 height 30
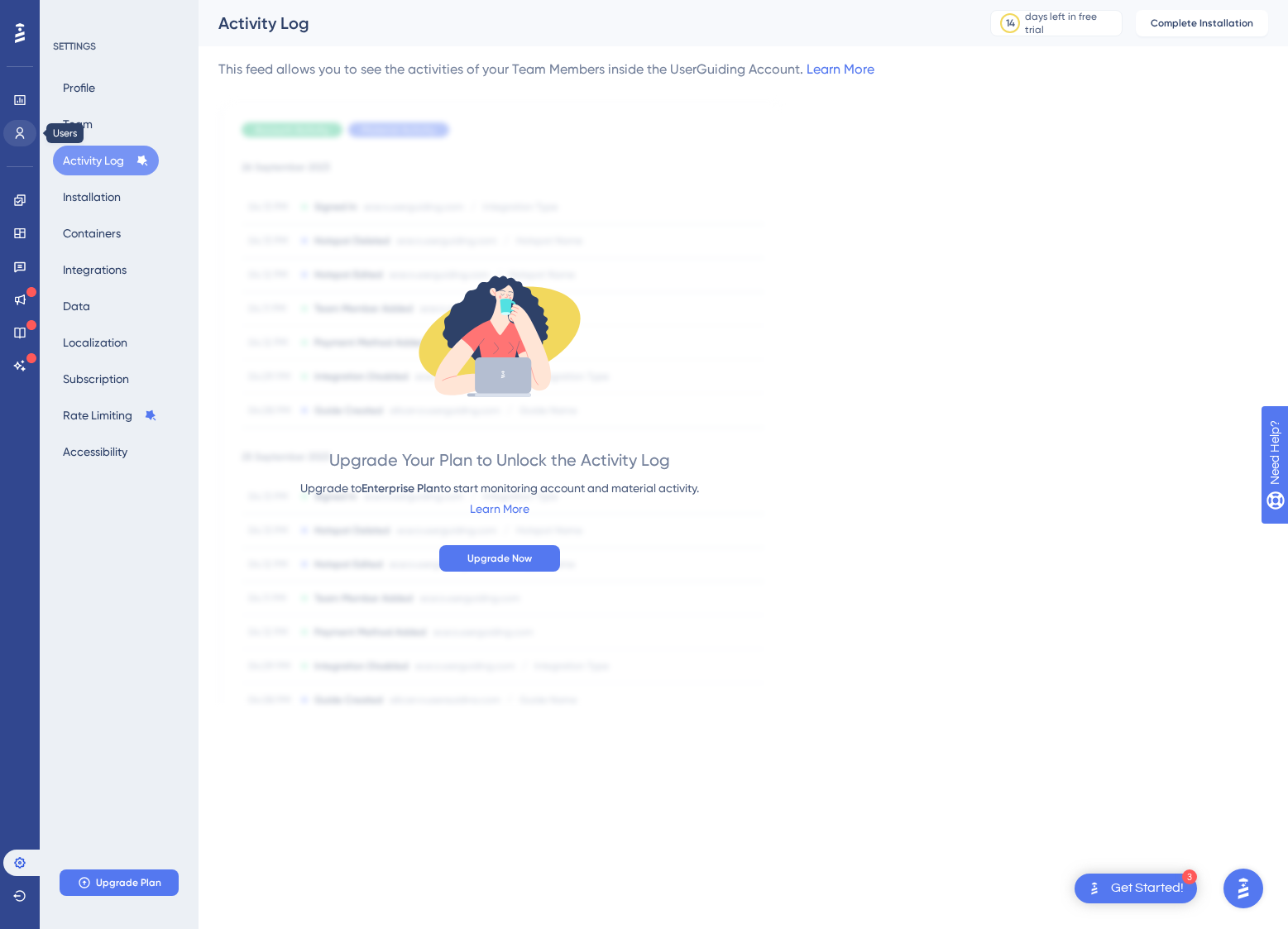
click at [15, 135] on icon at bounding box center [20, 133] width 14 height 14
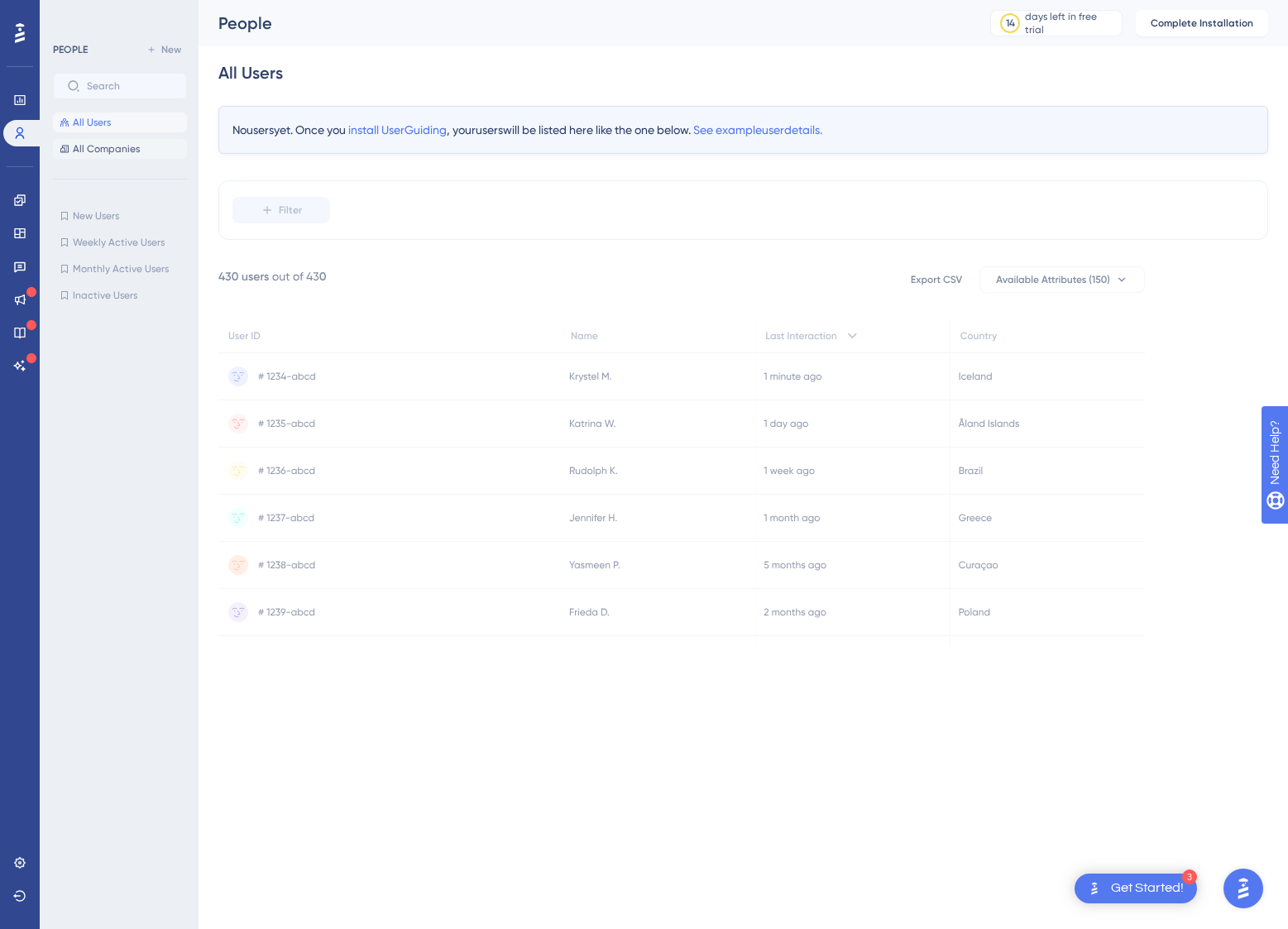
click at [102, 148] on span "All Companies" at bounding box center [106, 149] width 67 height 14
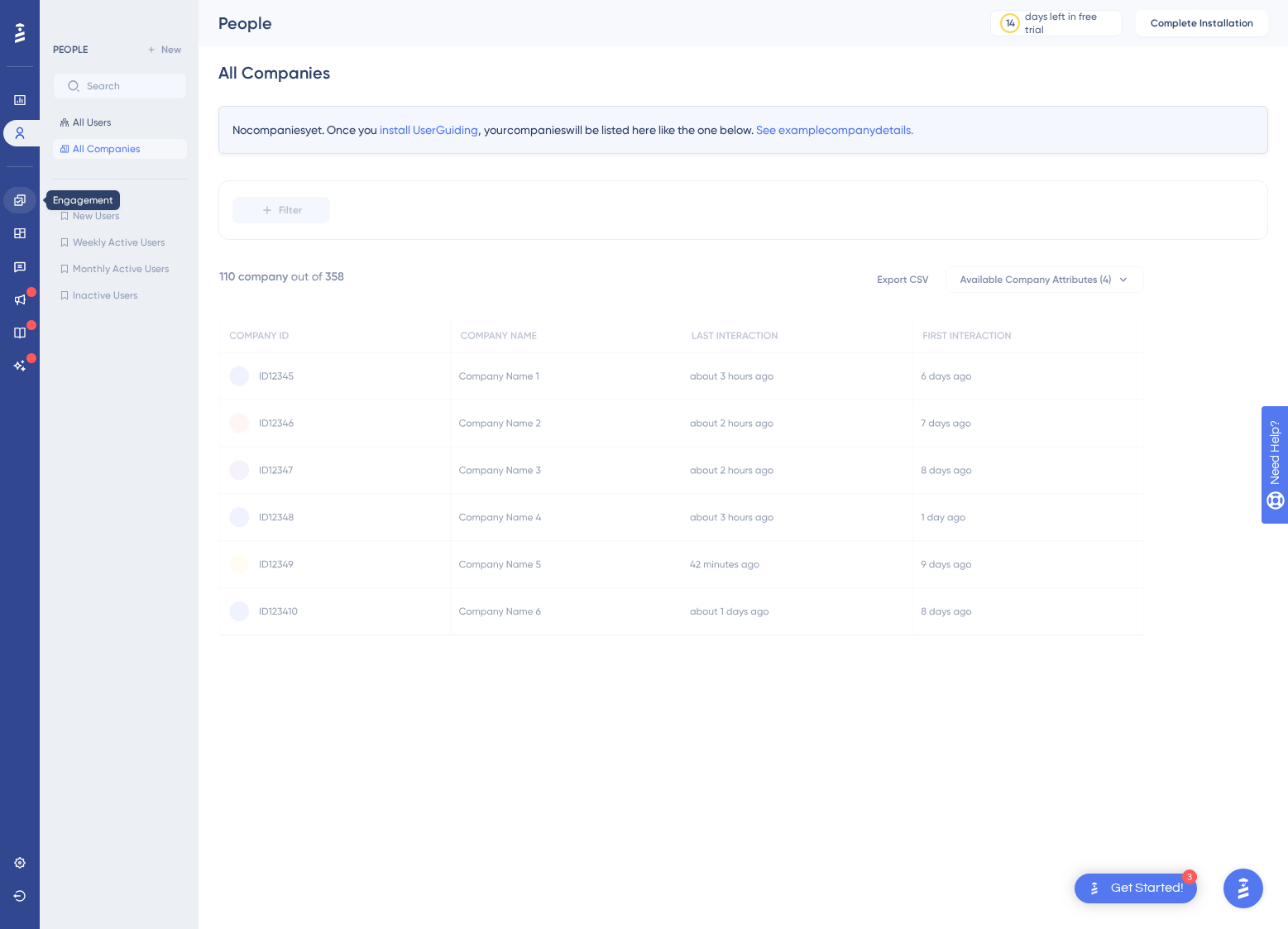
click at [20, 203] on icon at bounding box center [20, 201] width 14 height 14
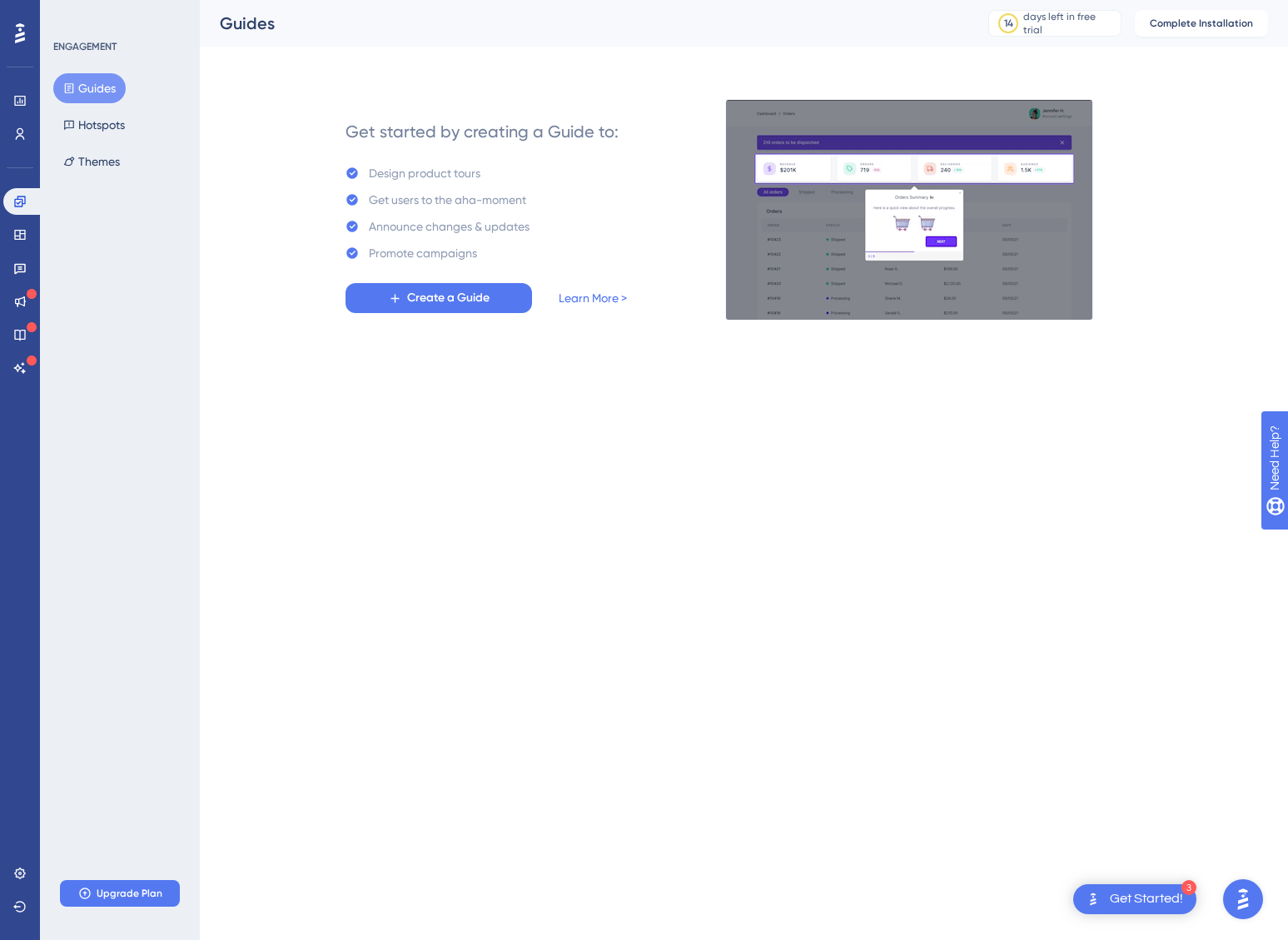
click at [538, 0] on html "3 Get Started! Performance Users Engagement Widgets Feedback Product Updates Kn…" at bounding box center [644, 0] width 1288 height 0
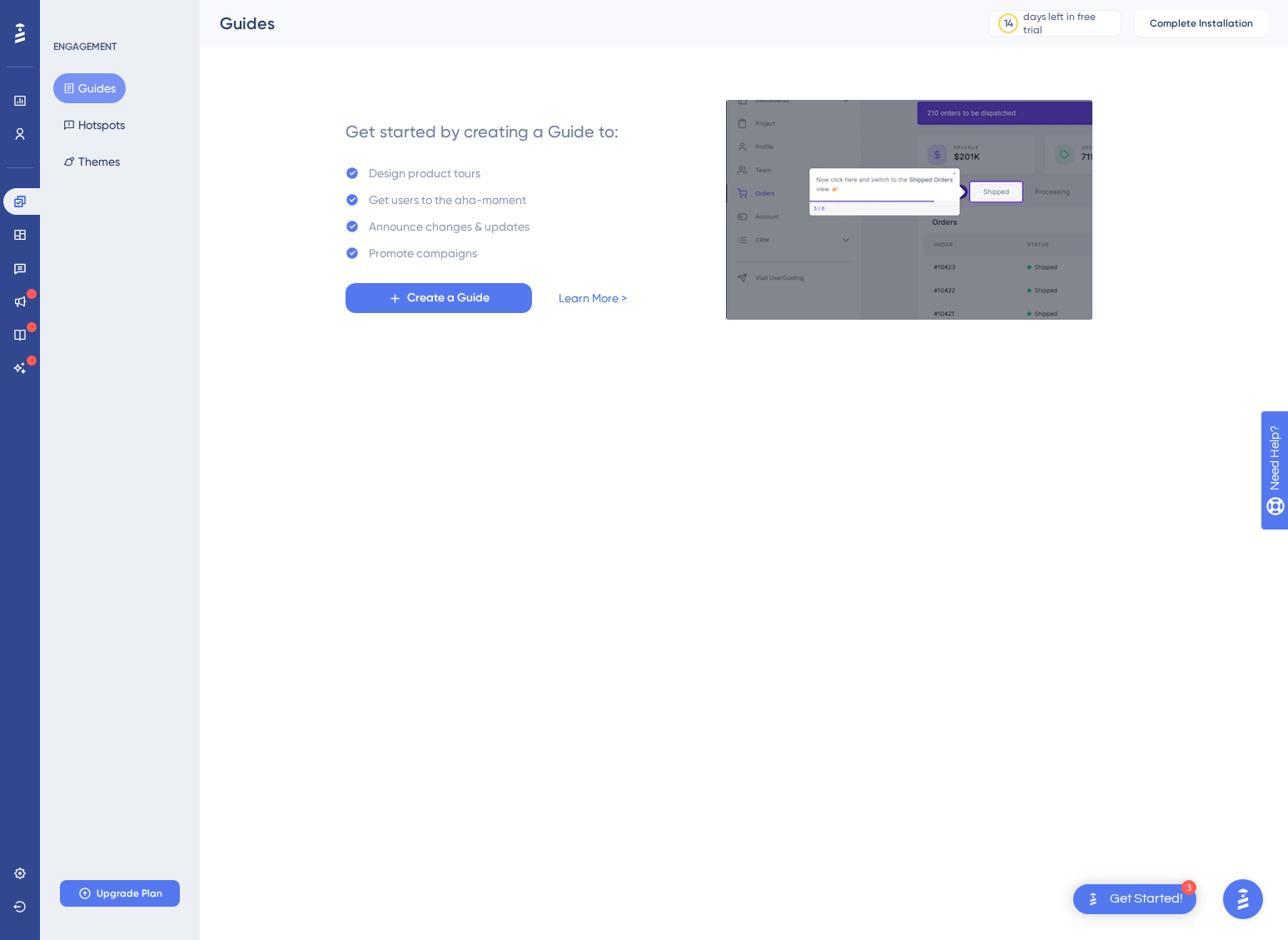
click at [615, 0] on html "3 Get Started! Performance Users Engagement Widgets Feedback Product Updates Kn…" at bounding box center [644, 0] width 1288 height 0
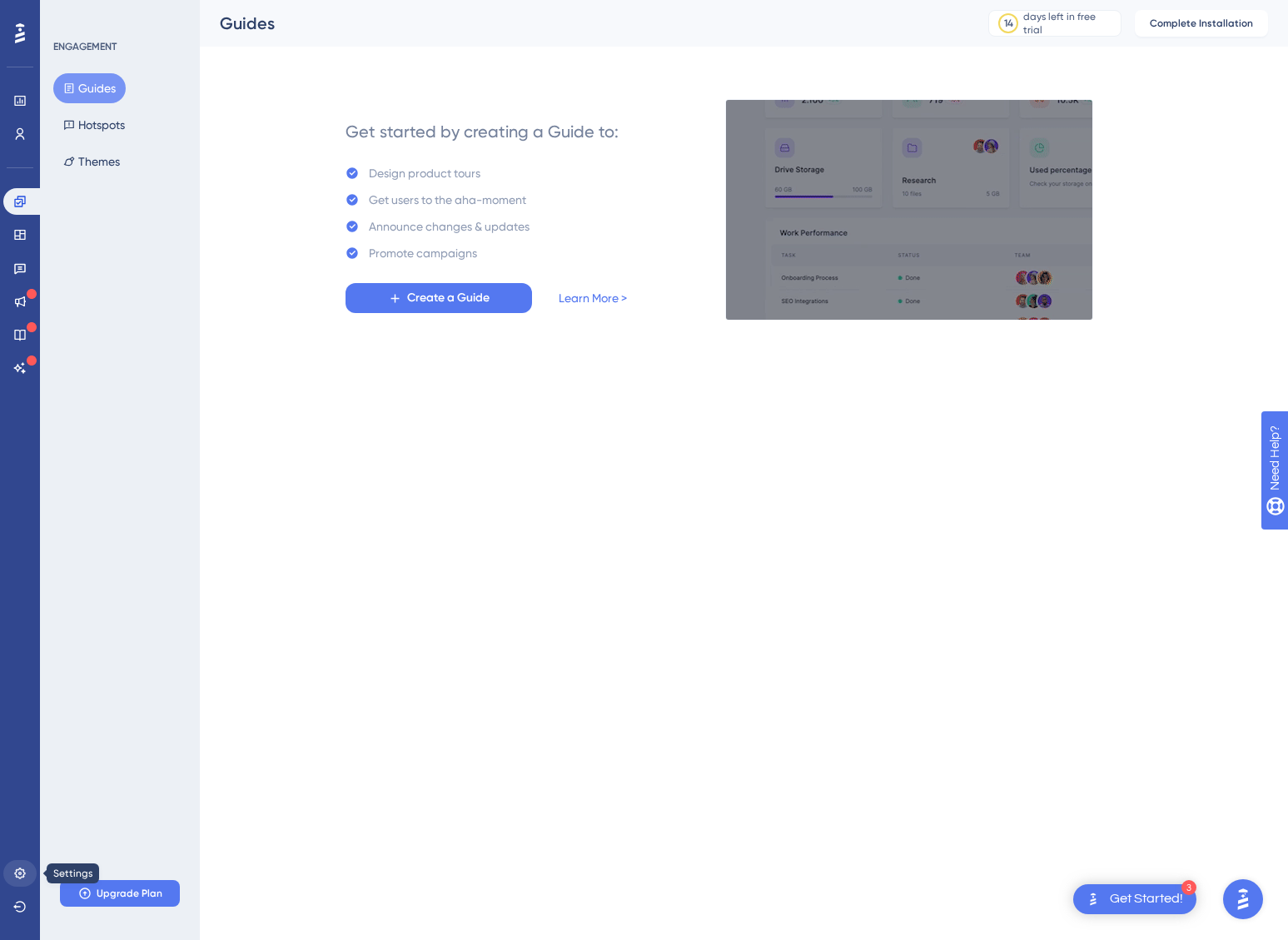
click at [24, 874] on icon at bounding box center [21, 874] width 14 height 14
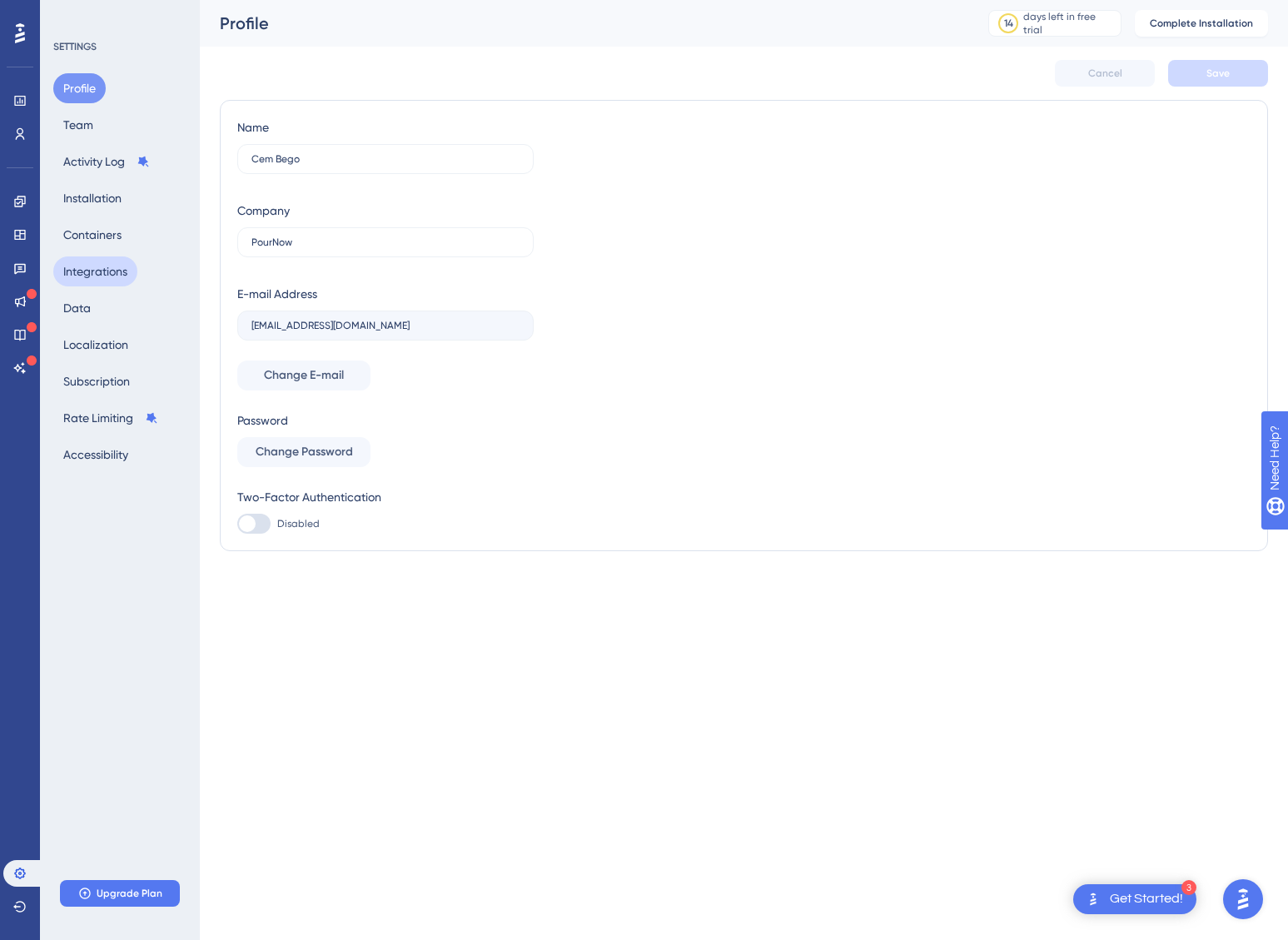
click at [134, 280] on button "Integrations" at bounding box center [95, 271] width 84 height 30
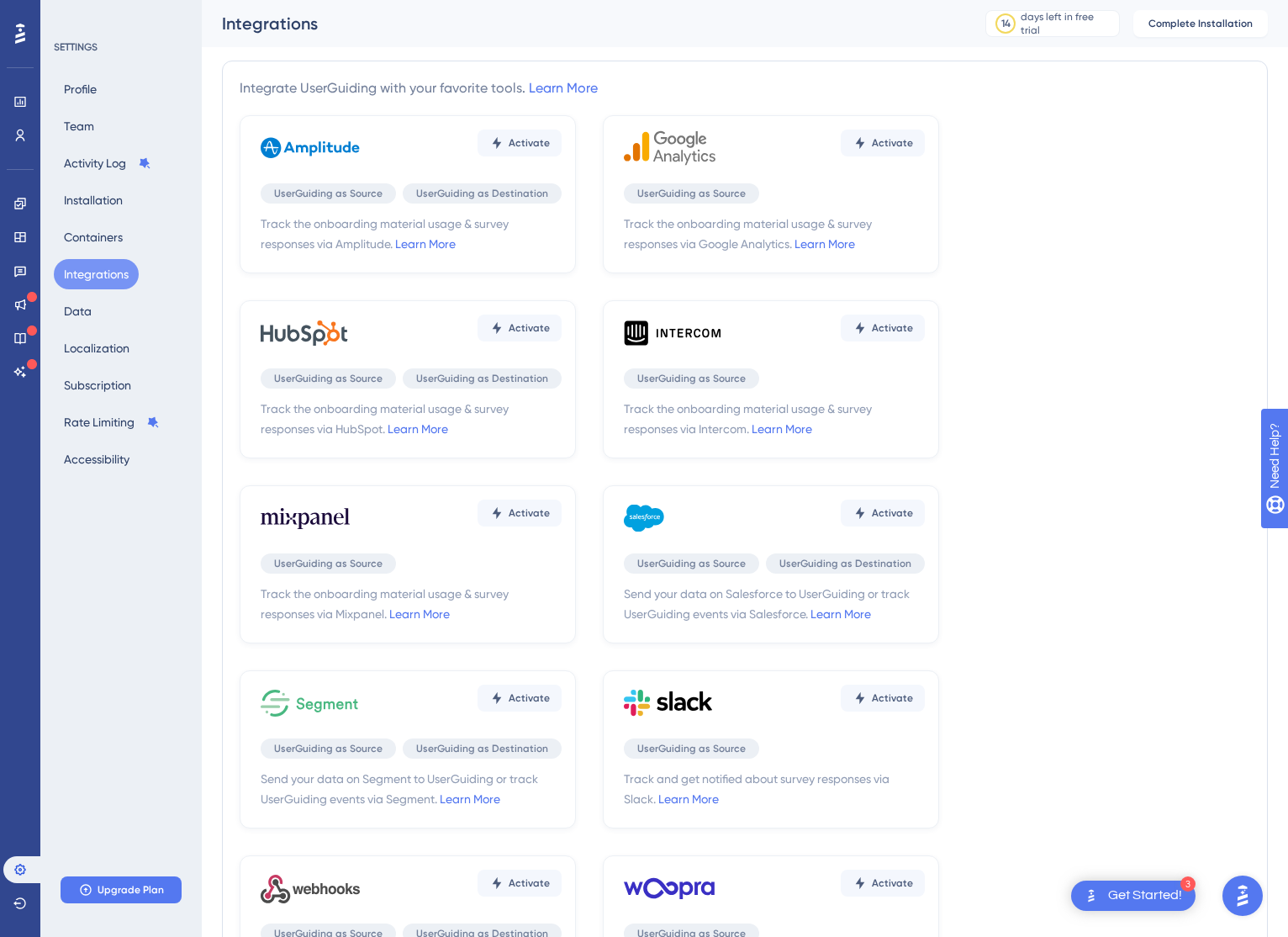
click at [108, 281] on button "Integrations" at bounding box center [96, 274] width 85 height 30
click at [110, 352] on button "Localization" at bounding box center [96, 347] width 86 height 30
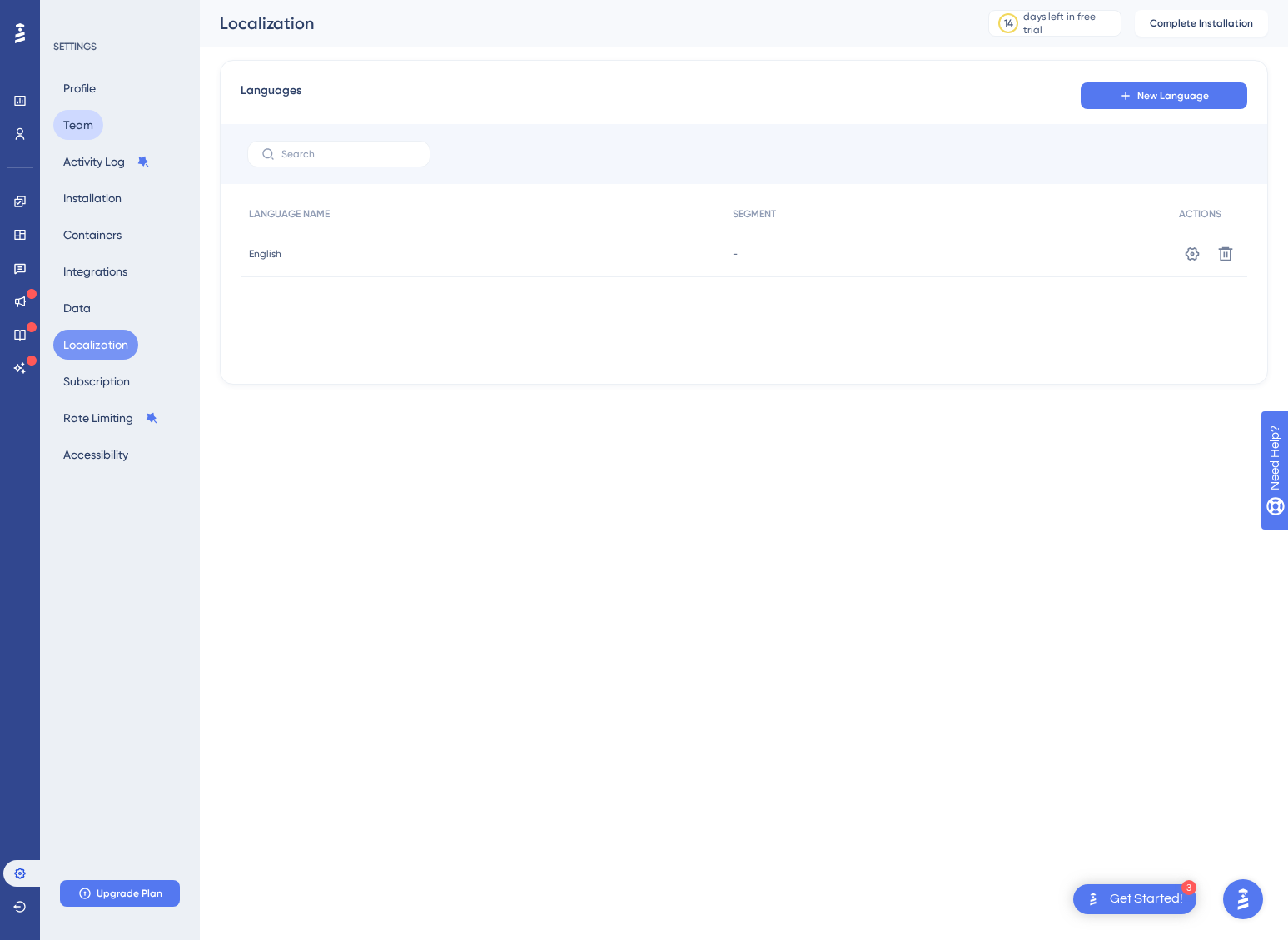
click at [77, 124] on button "Team" at bounding box center [78, 124] width 50 height 30
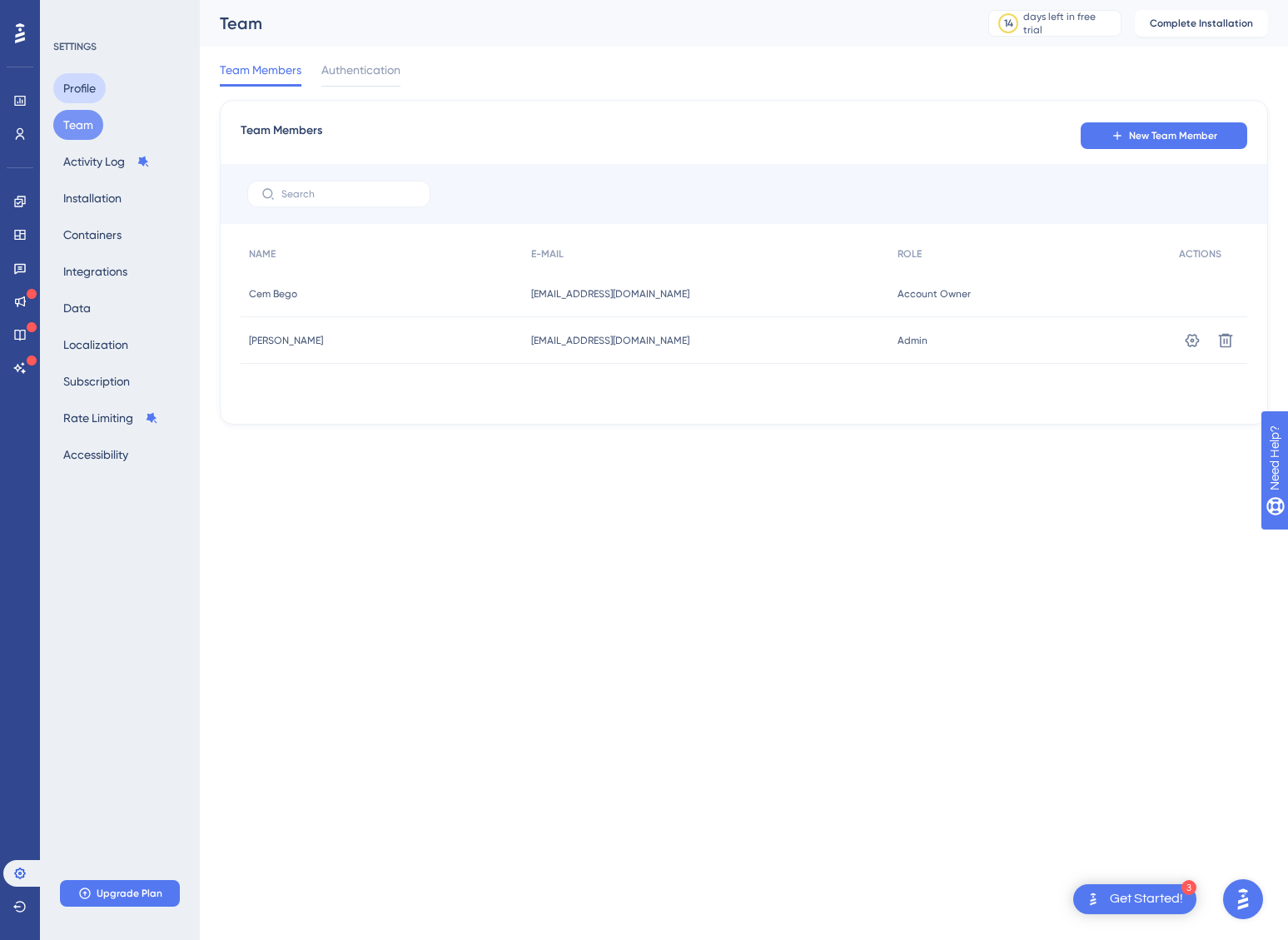
click at [95, 92] on button "Profile" at bounding box center [79, 88] width 52 height 30
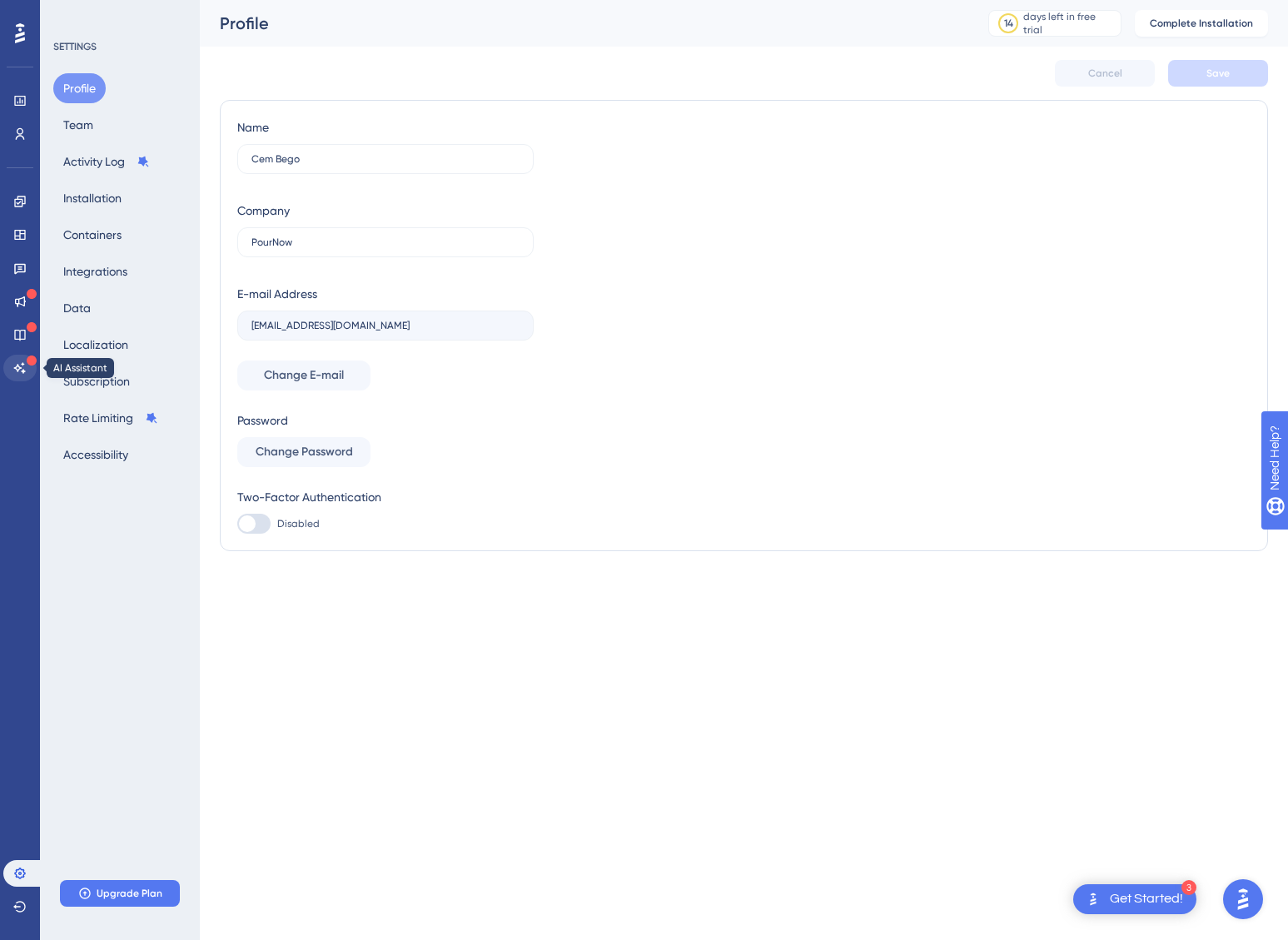
click at [22, 370] on icon at bounding box center [21, 368] width 14 height 14
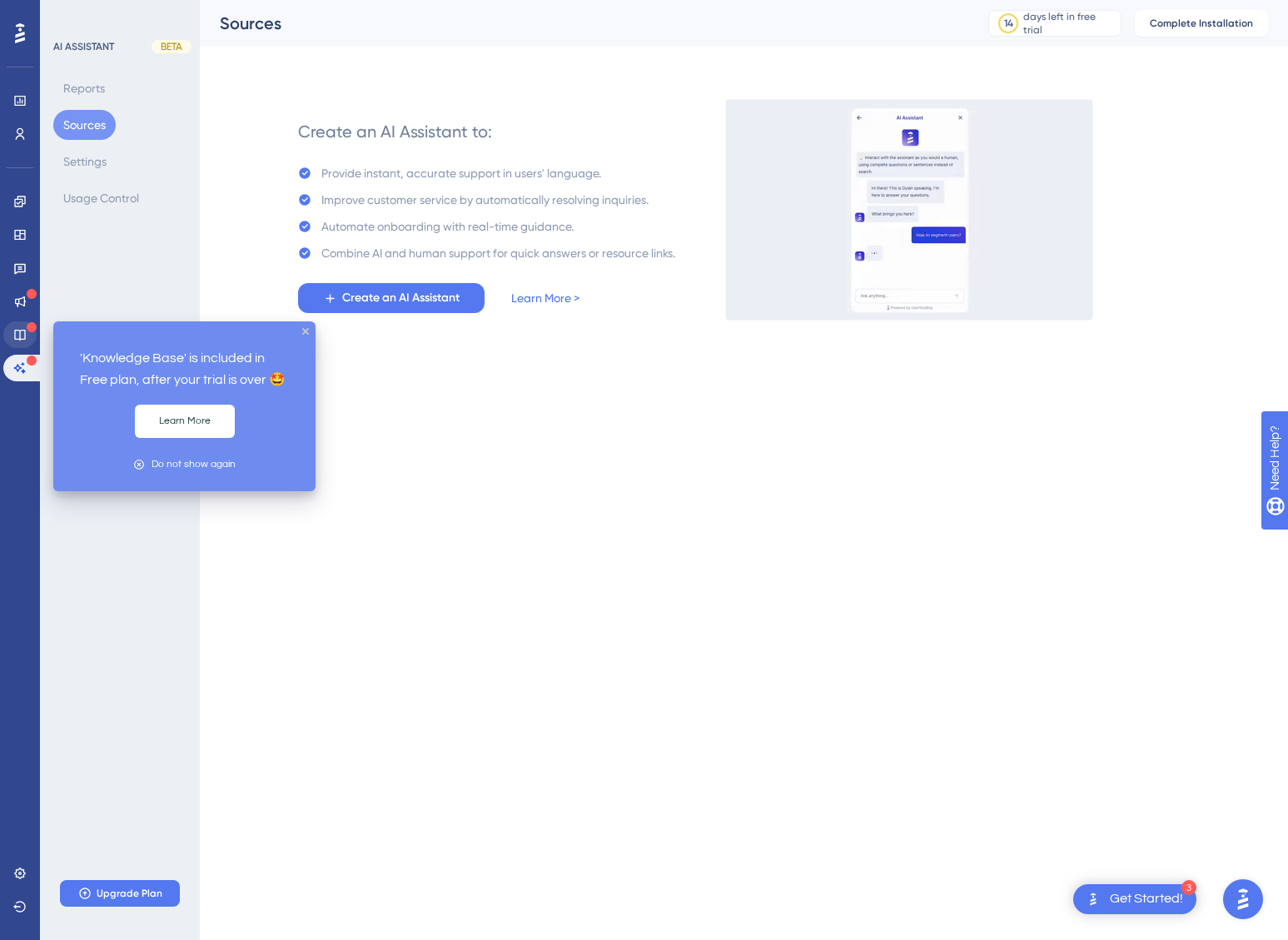
click at [17, 334] on icon at bounding box center [21, 335] width 14 height 14
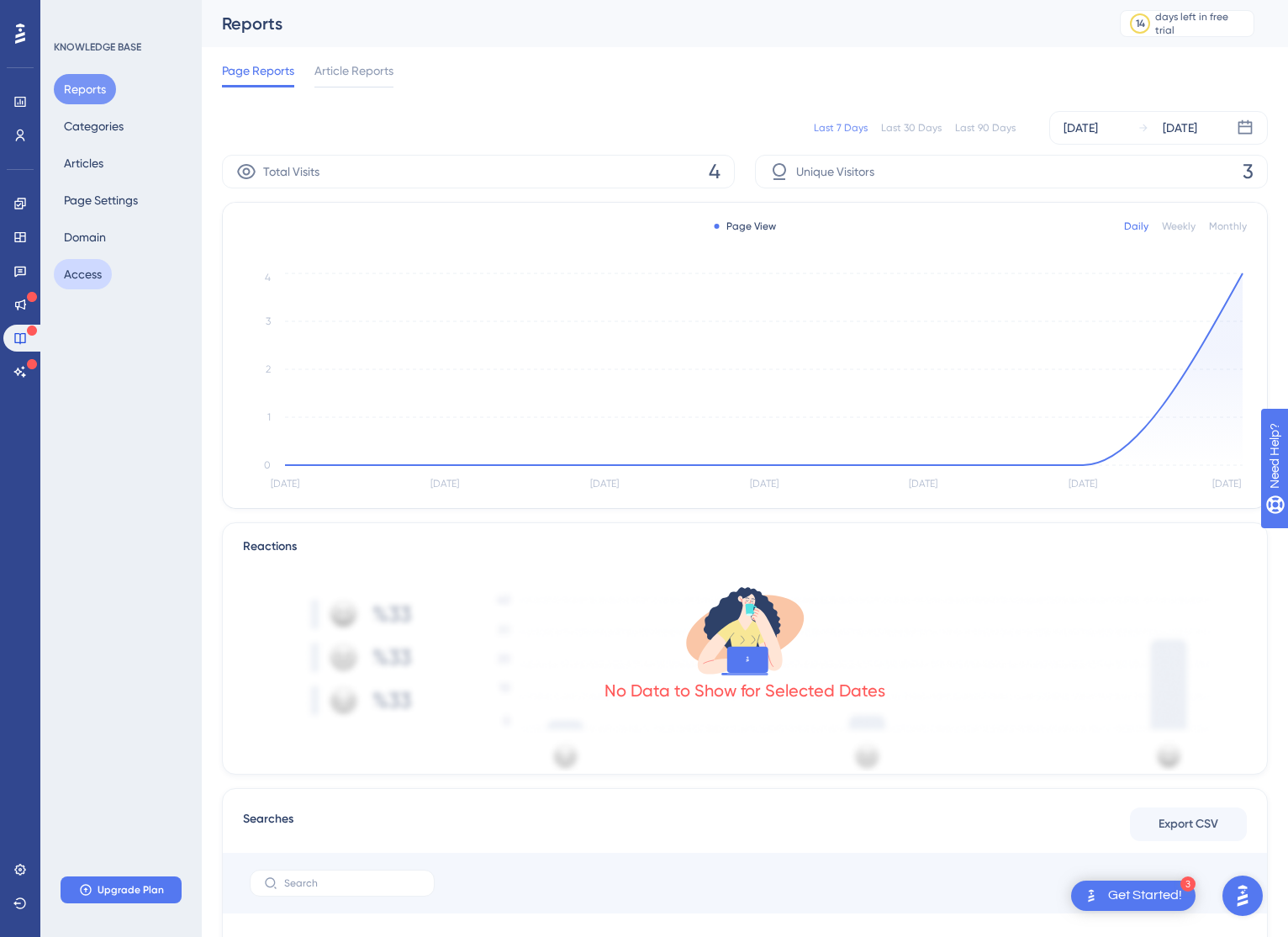
click at [99, 274] on button "Access" at bounding box center [82, 274] width 58 height 30
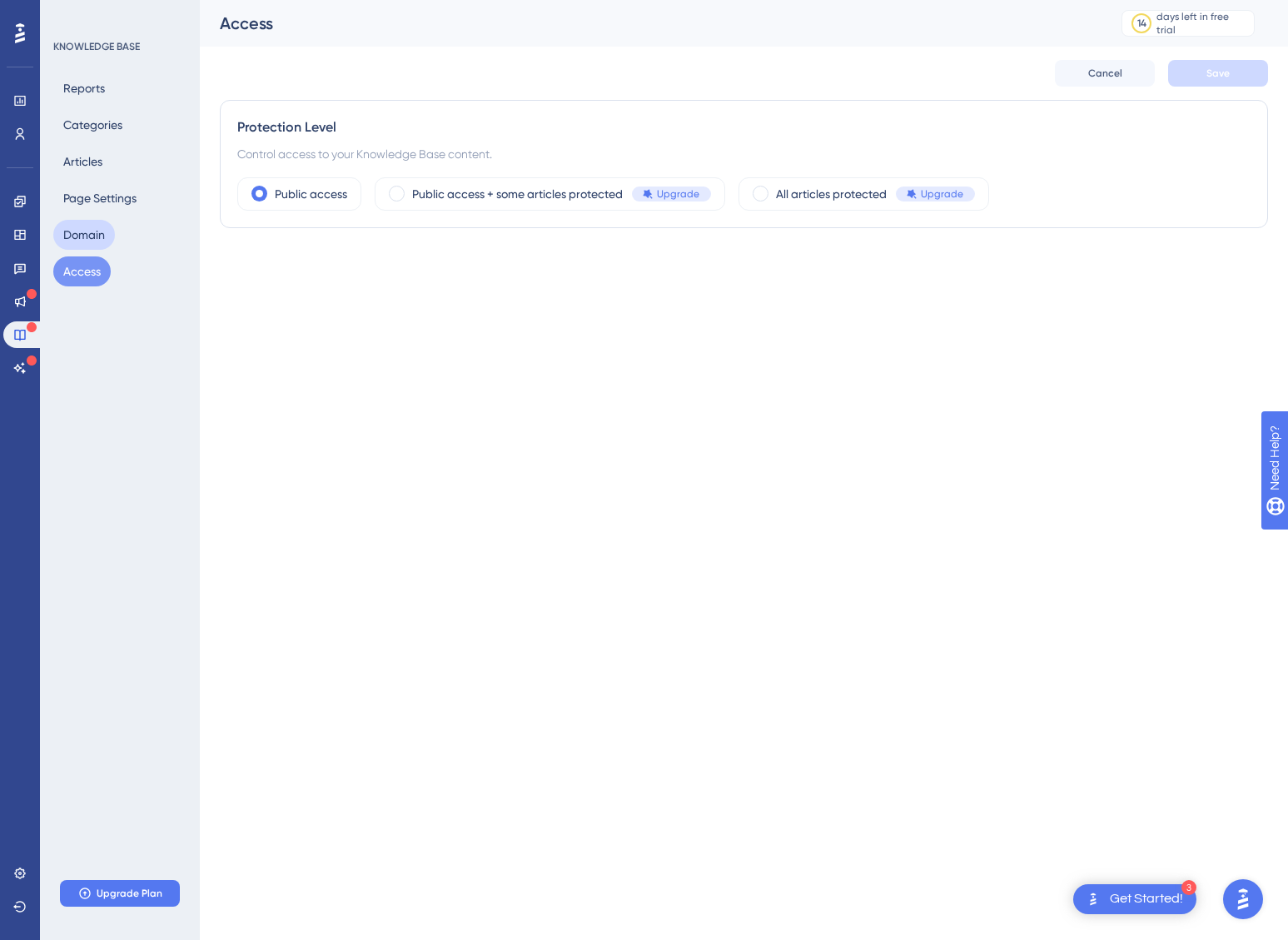
click at [99, 233] on button "Domain" at bounding box center [84, 235] width 62 height 30
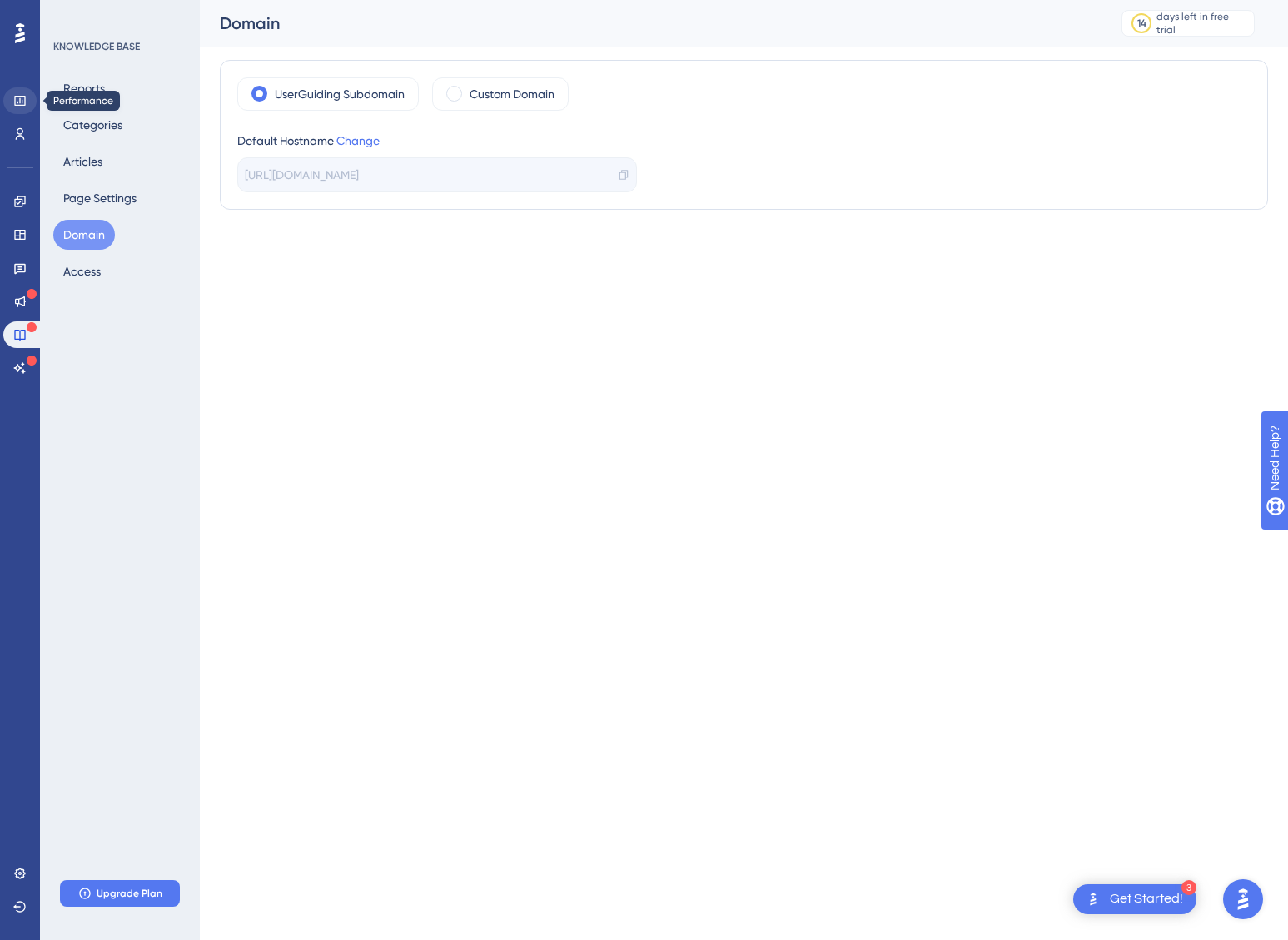
click at [33, 99] on link at bounding box center [20, 100] width 33 height 27
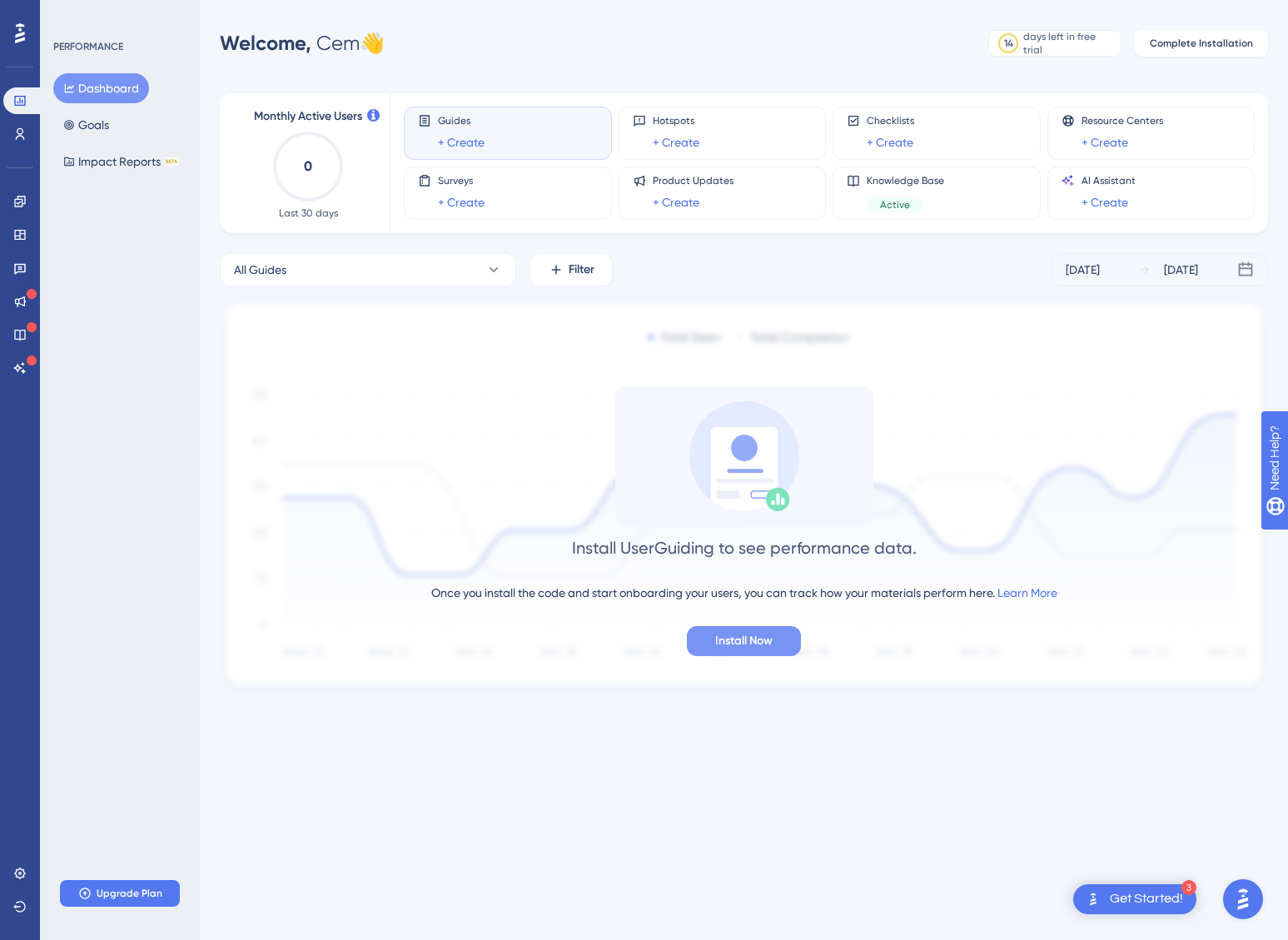
click at [751, 642] on span "Install Now" at bounding box center [744, 640] width 57 height 20
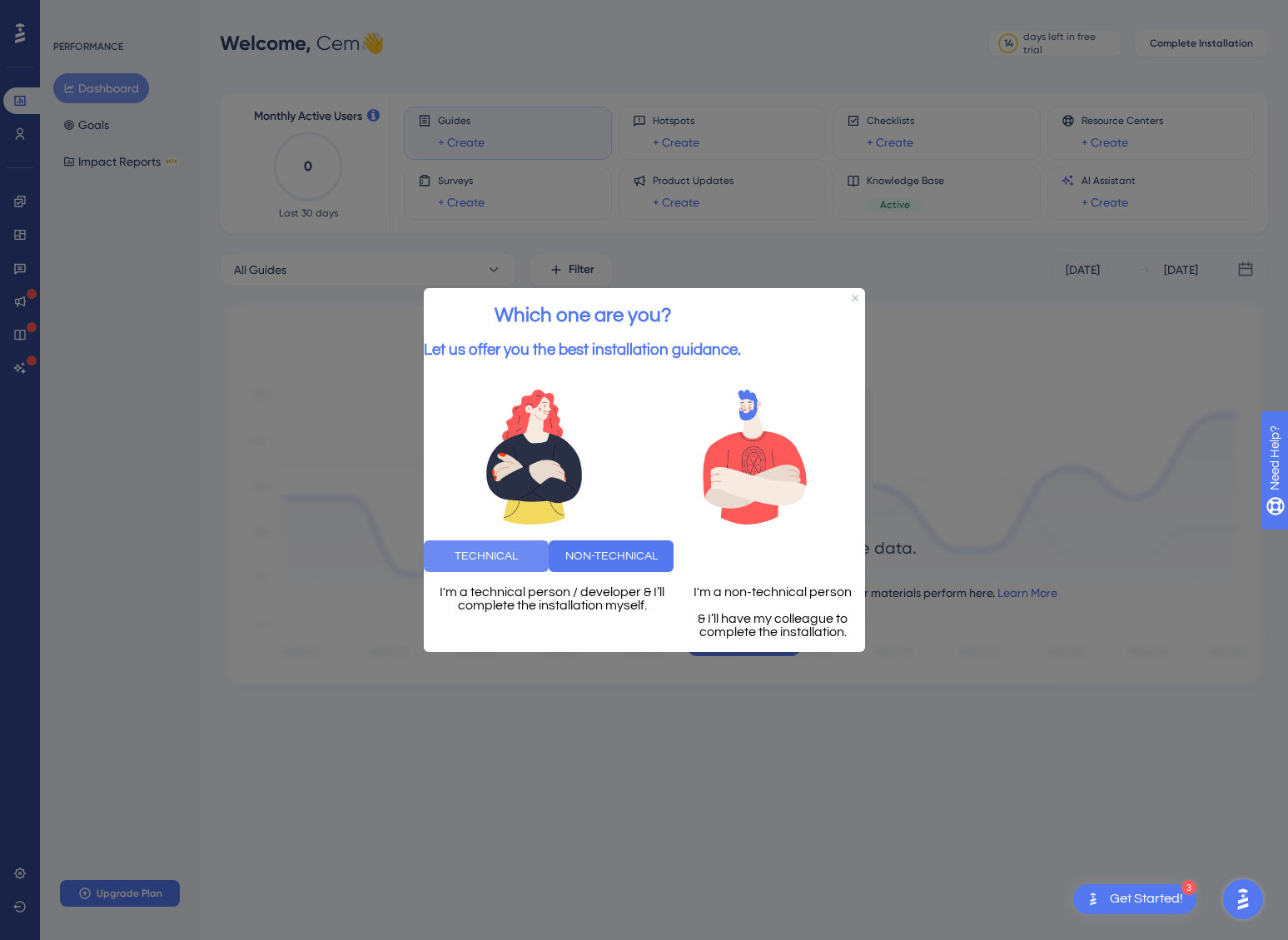
click at [548, 559] on button "TECHNICAL" at bounding box center [485, 556] width 125 height 32
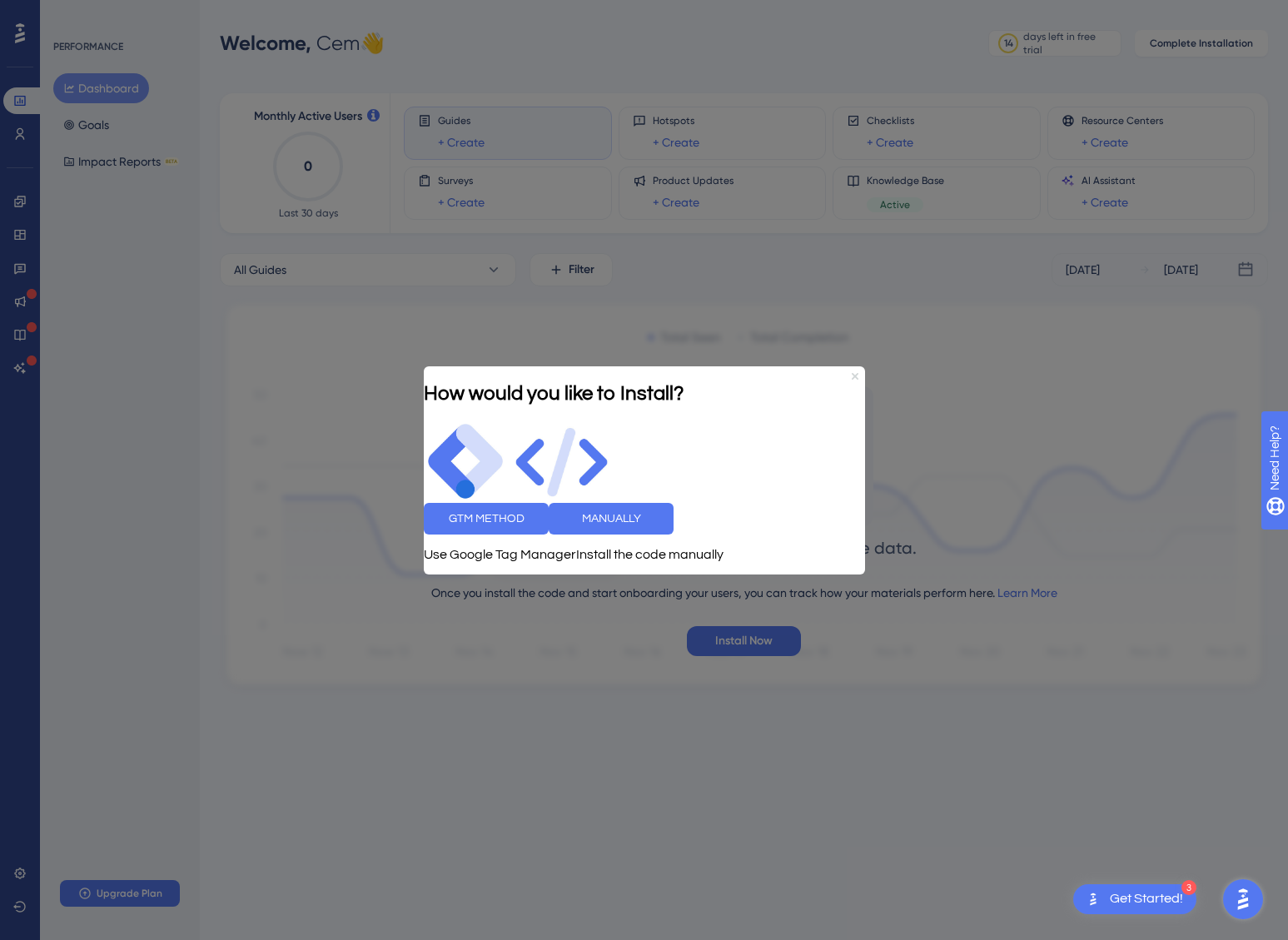
click at [857, 372] on icon "Close Preview" at bounding box center [854, 376] width 7 height 7
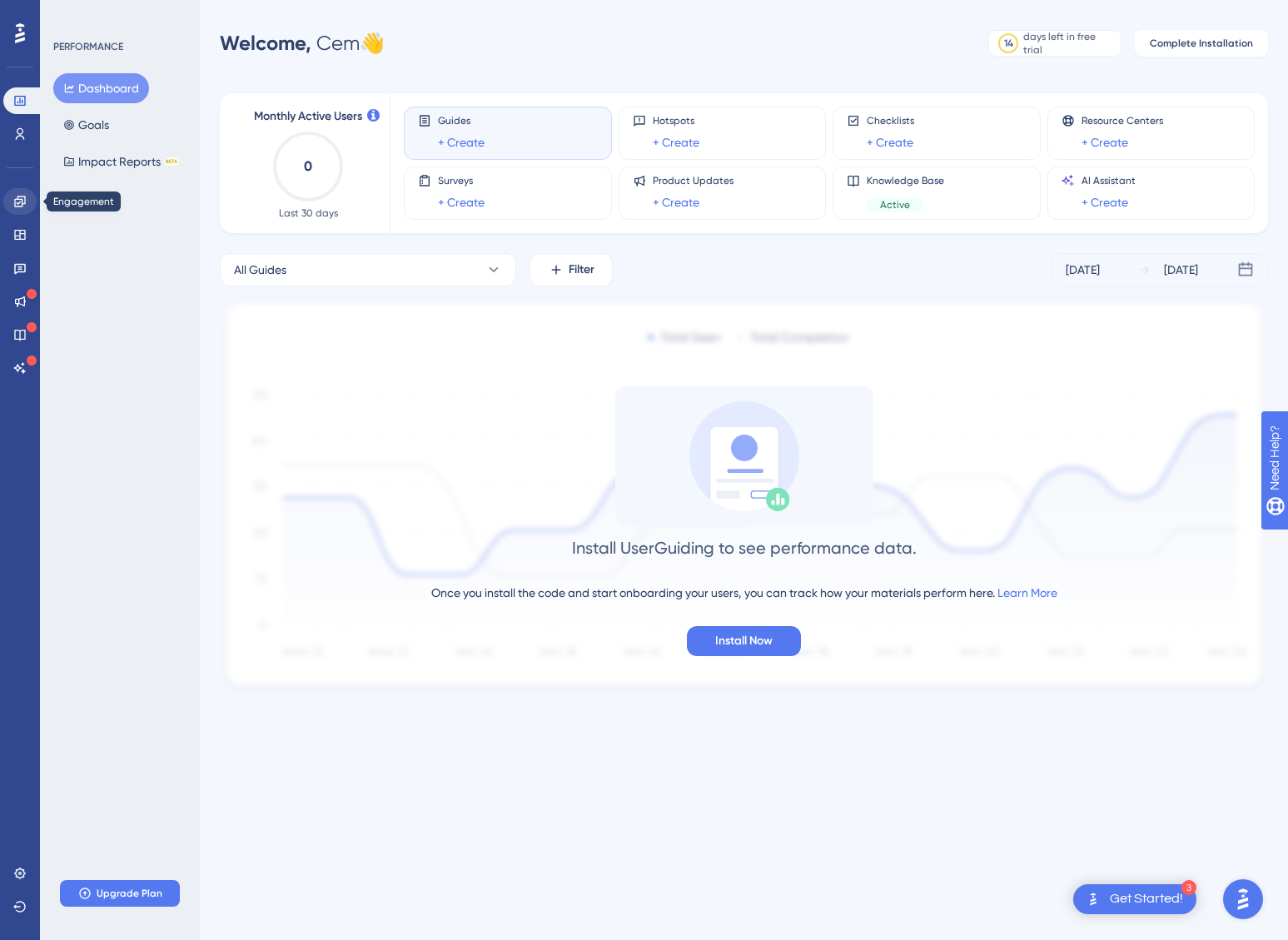
click at [20, 199] on icon at bounding box center [20, 201] width 11 height 11
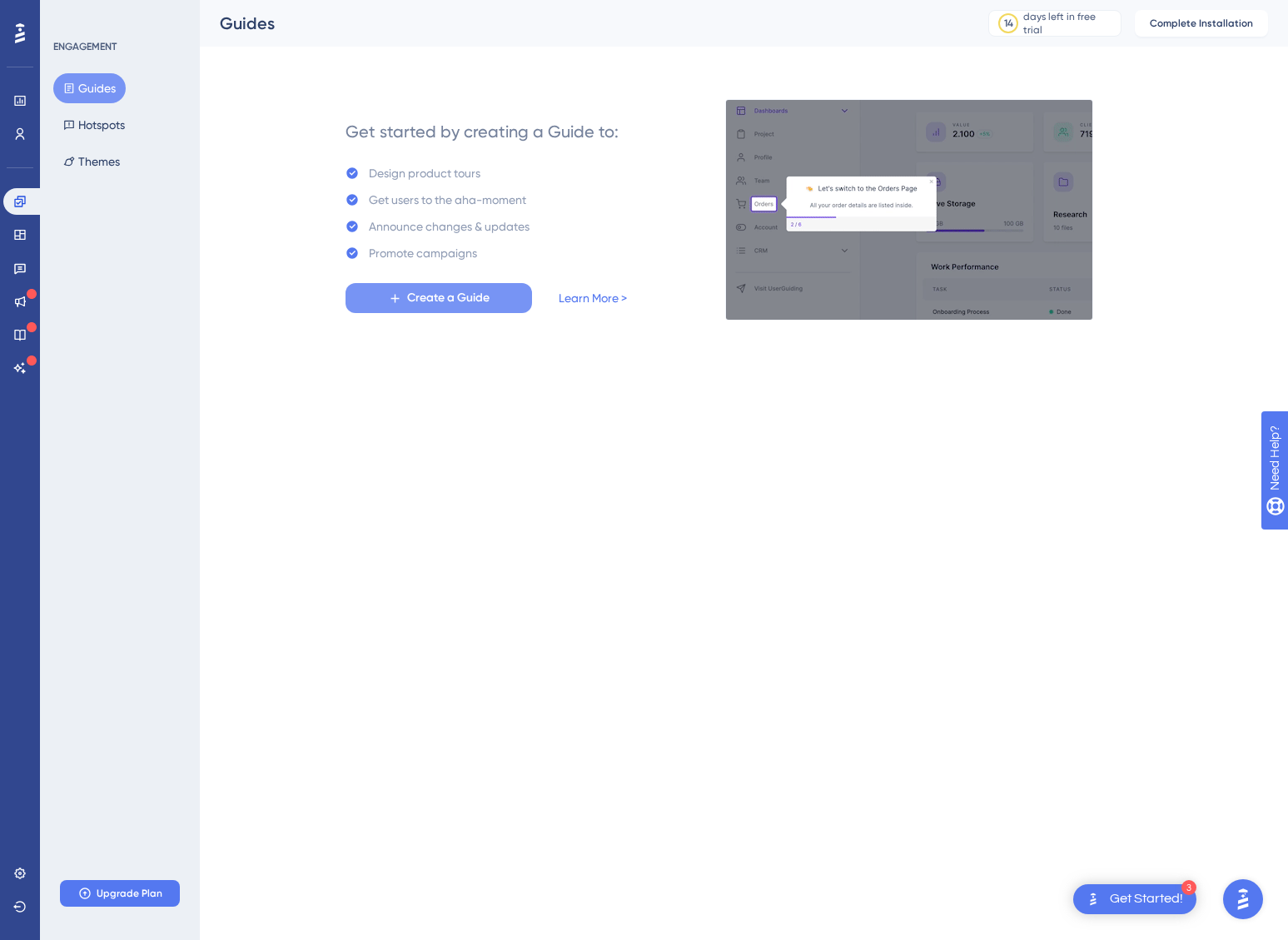
click at [462, 292] on span "Create a Guide" at bounding box center [448, 298] width 82 height 20
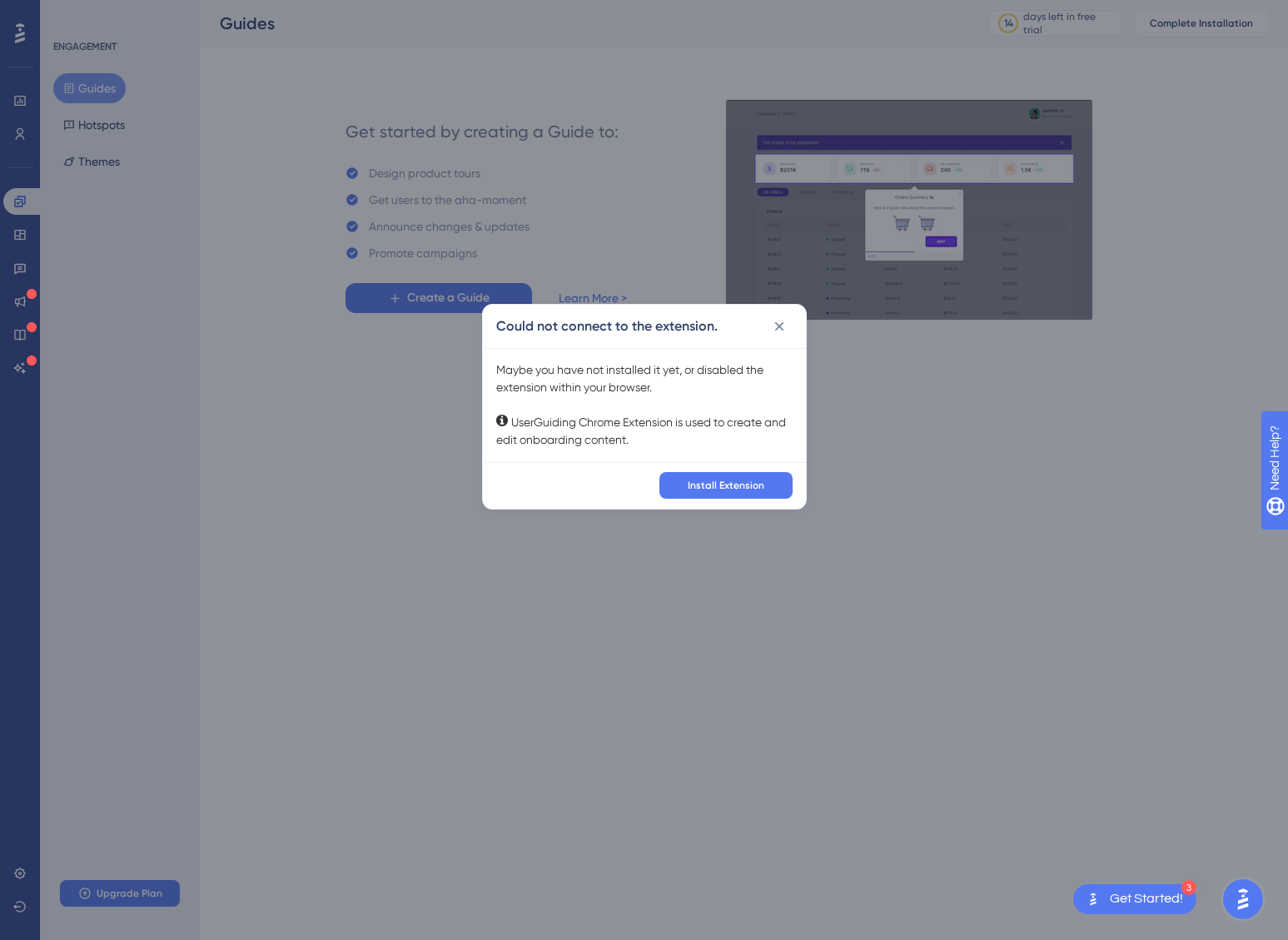
click at [434, 634] on div "Could not connect to the extension. Maybe you have not installed it yet, or dis…" at bounding box center [644, 470] width 1288 height 940
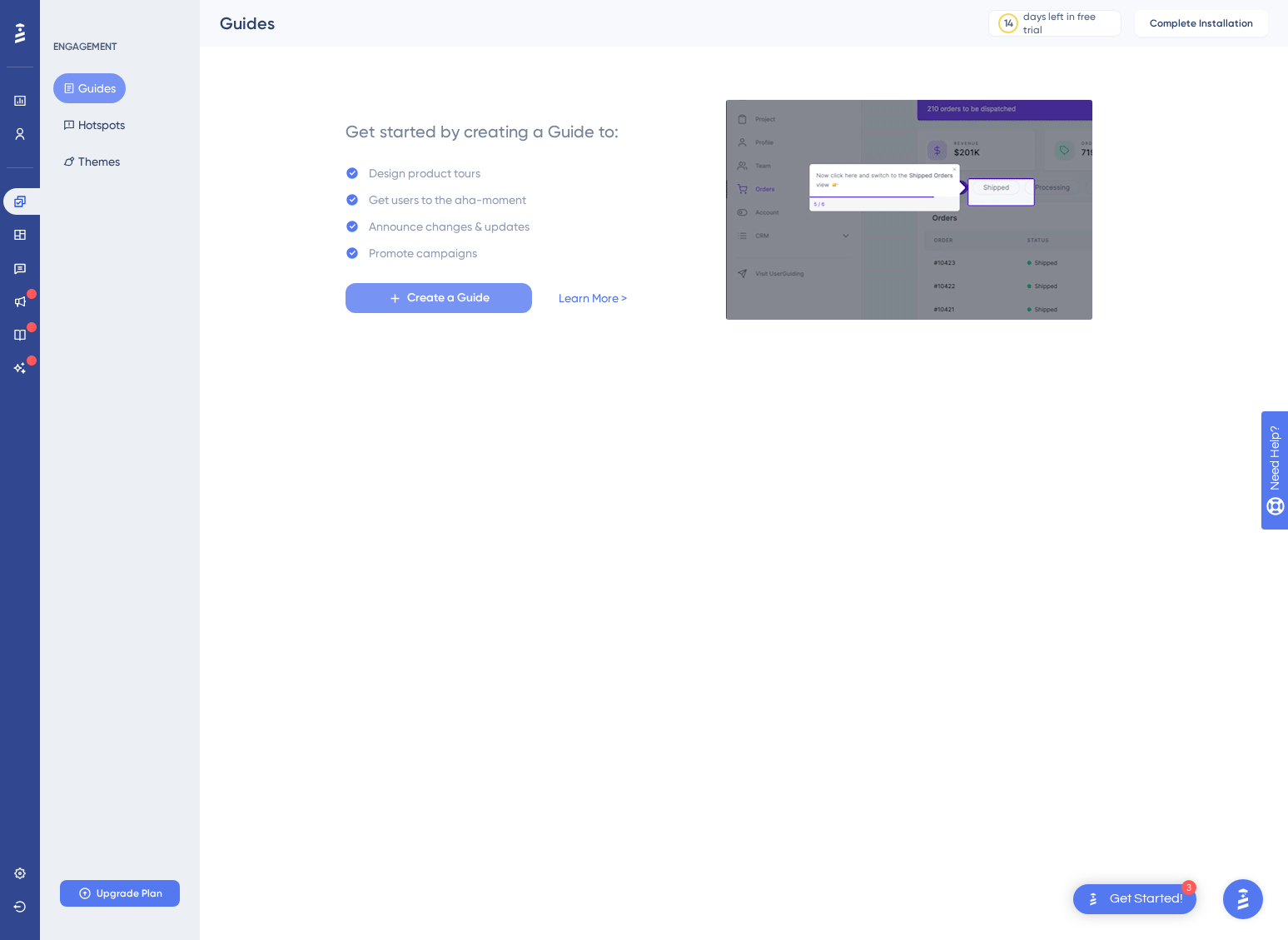
click at [459, 300] on span "Create a Guide" at bounding box center [448, 298] width 82 height 20
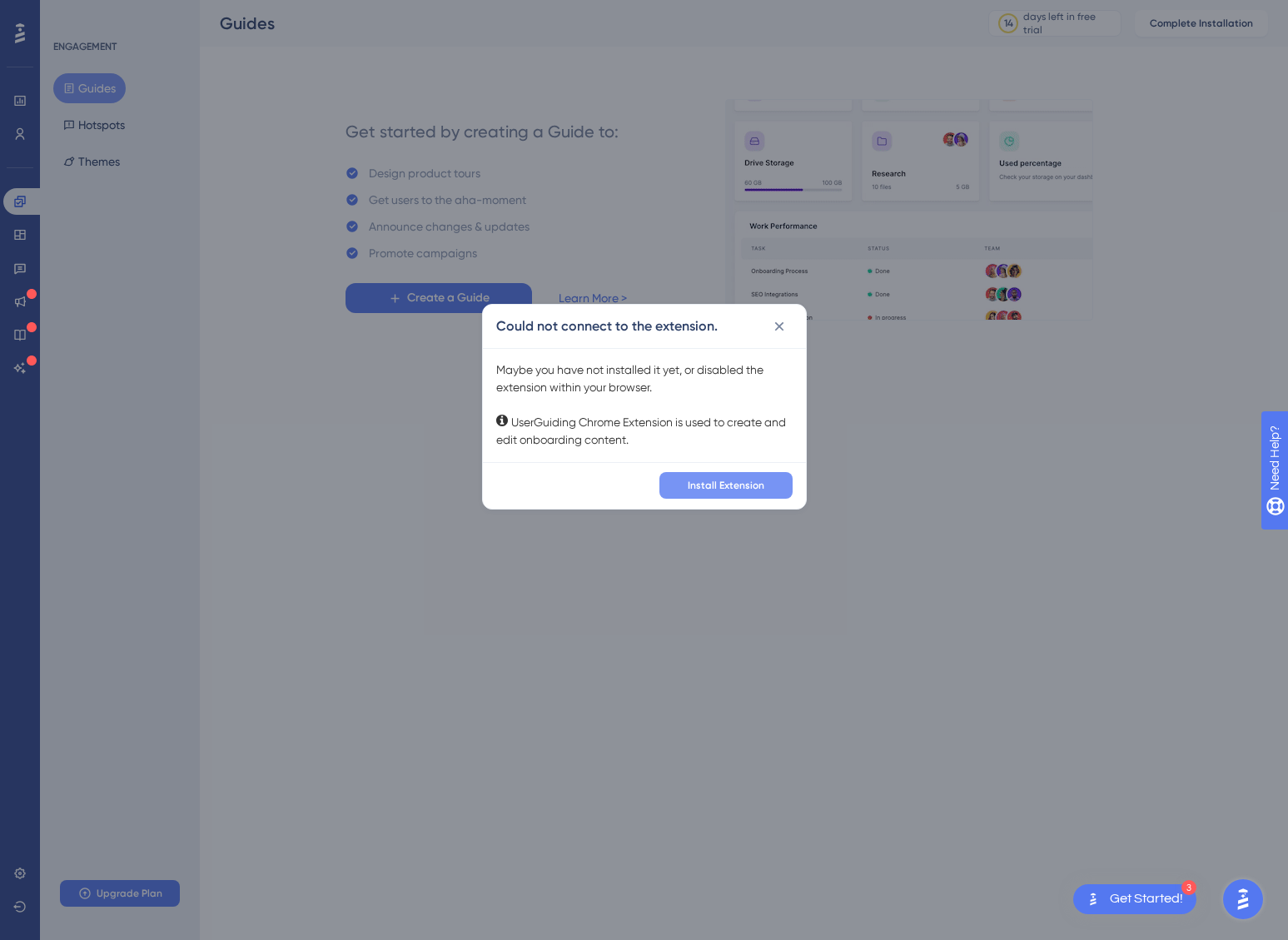
click at [749, 479] on span "Install Extension" at bounding box center [727, 485] width 77 height 14
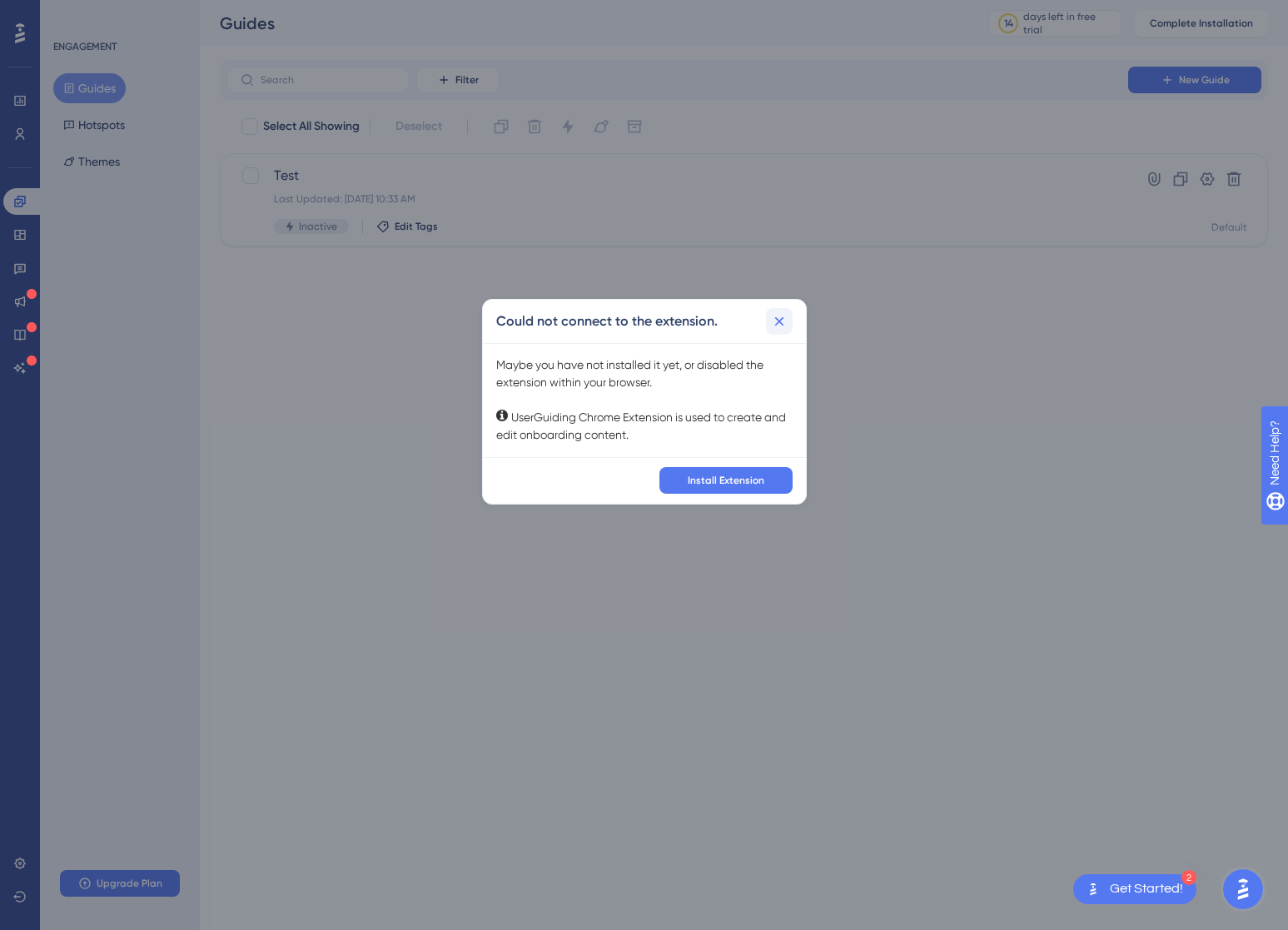
click at [785, 321] on icon at bounding box center [779, 321] width 16 height 16
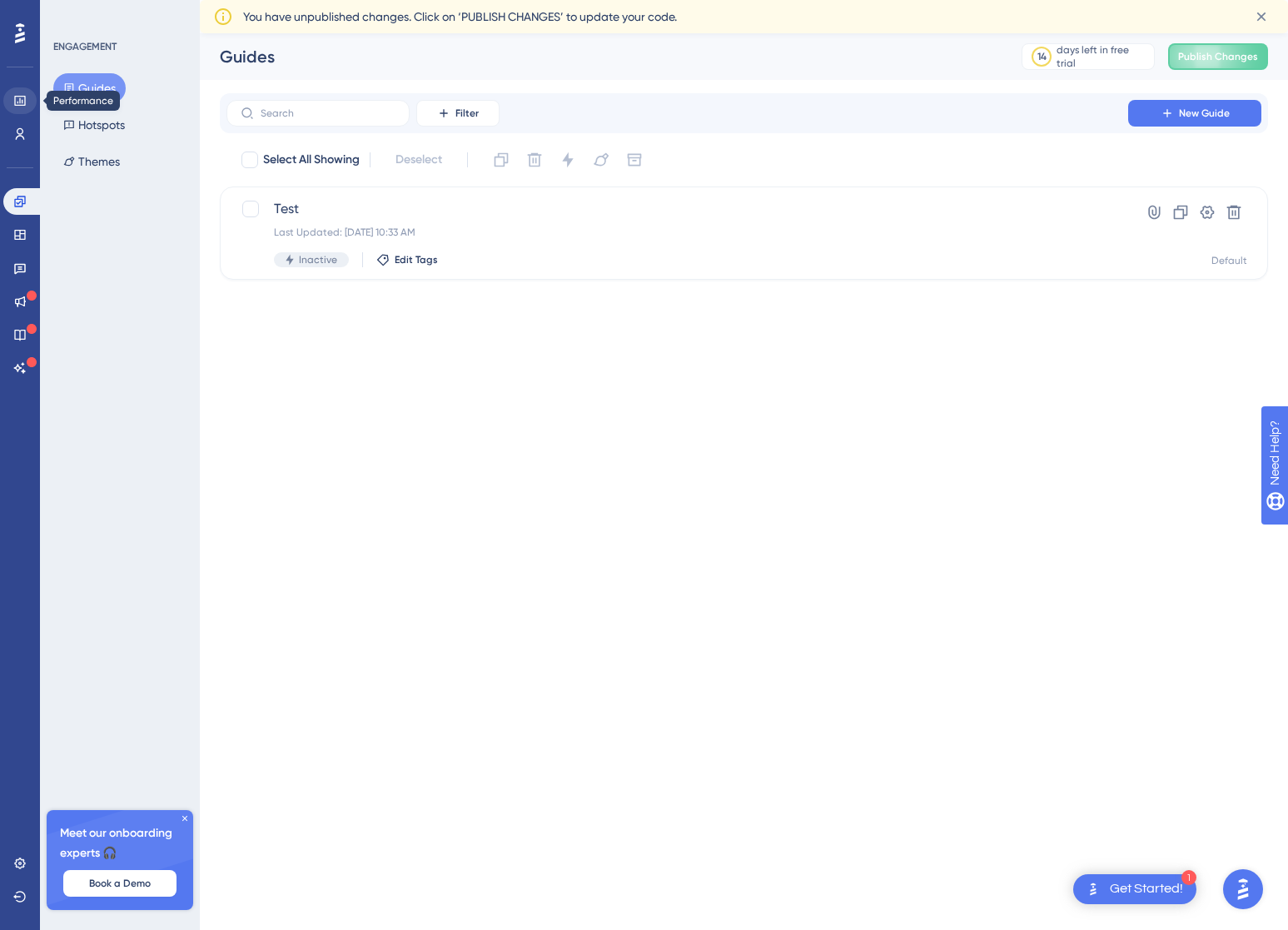
click at [26, 104] on icon at bounding box center [21, 101] width 14 height 14
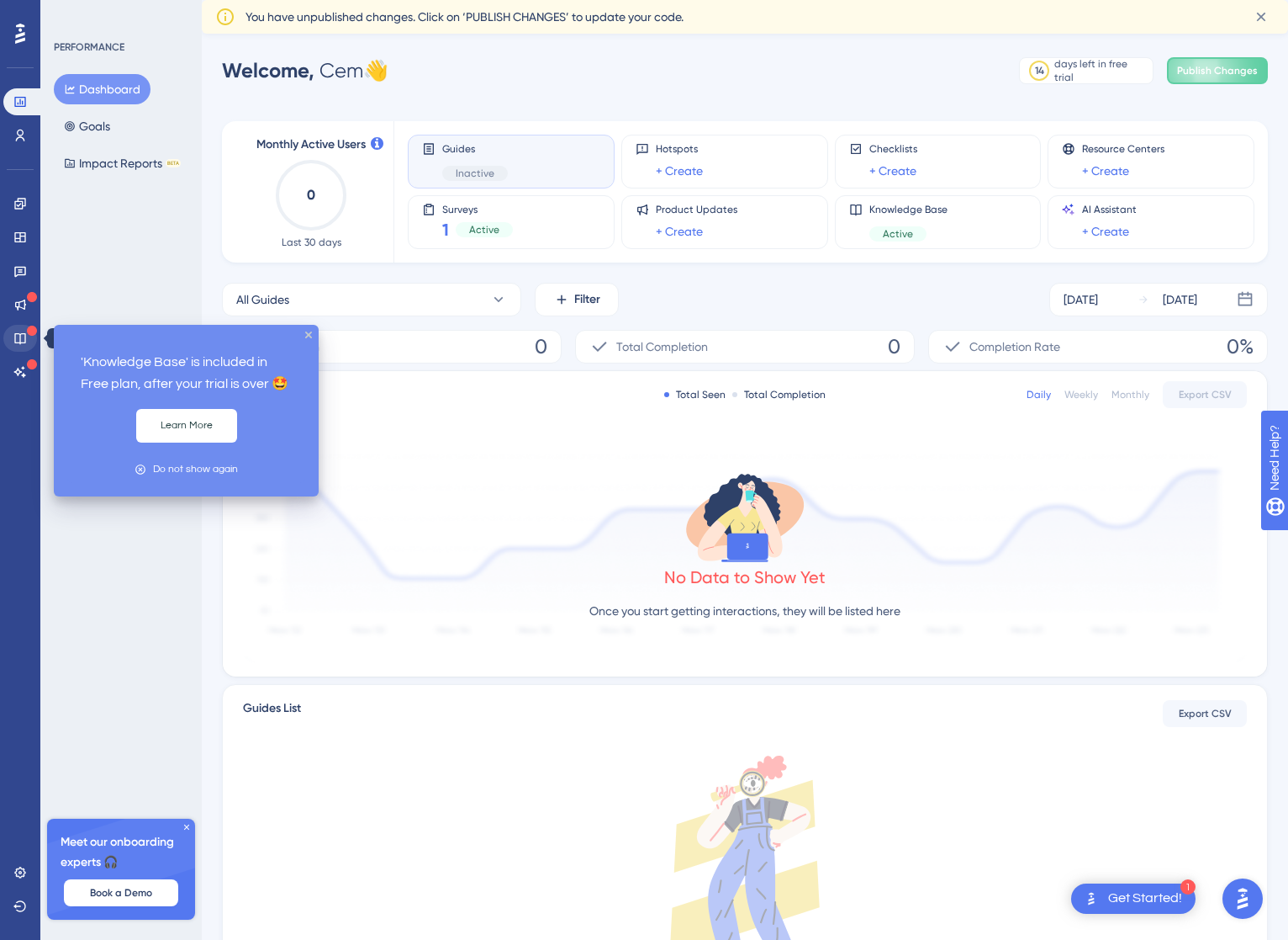
click at [22, 339] on icon at bounding box center [21, 338] width 14 height 14
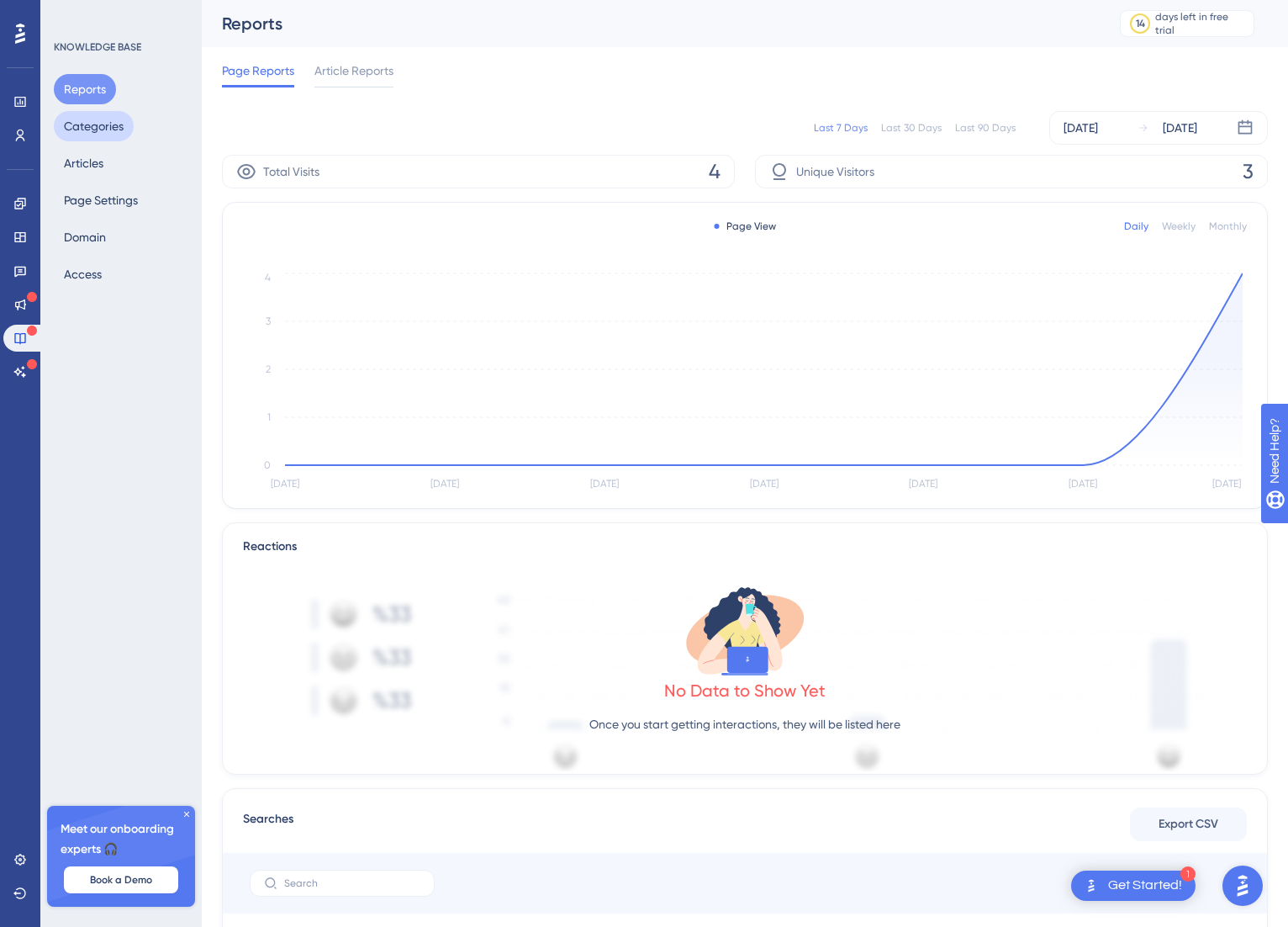
click at [101, 125] on button "Categories" at bounding box center [93, 125] width 80 height 30
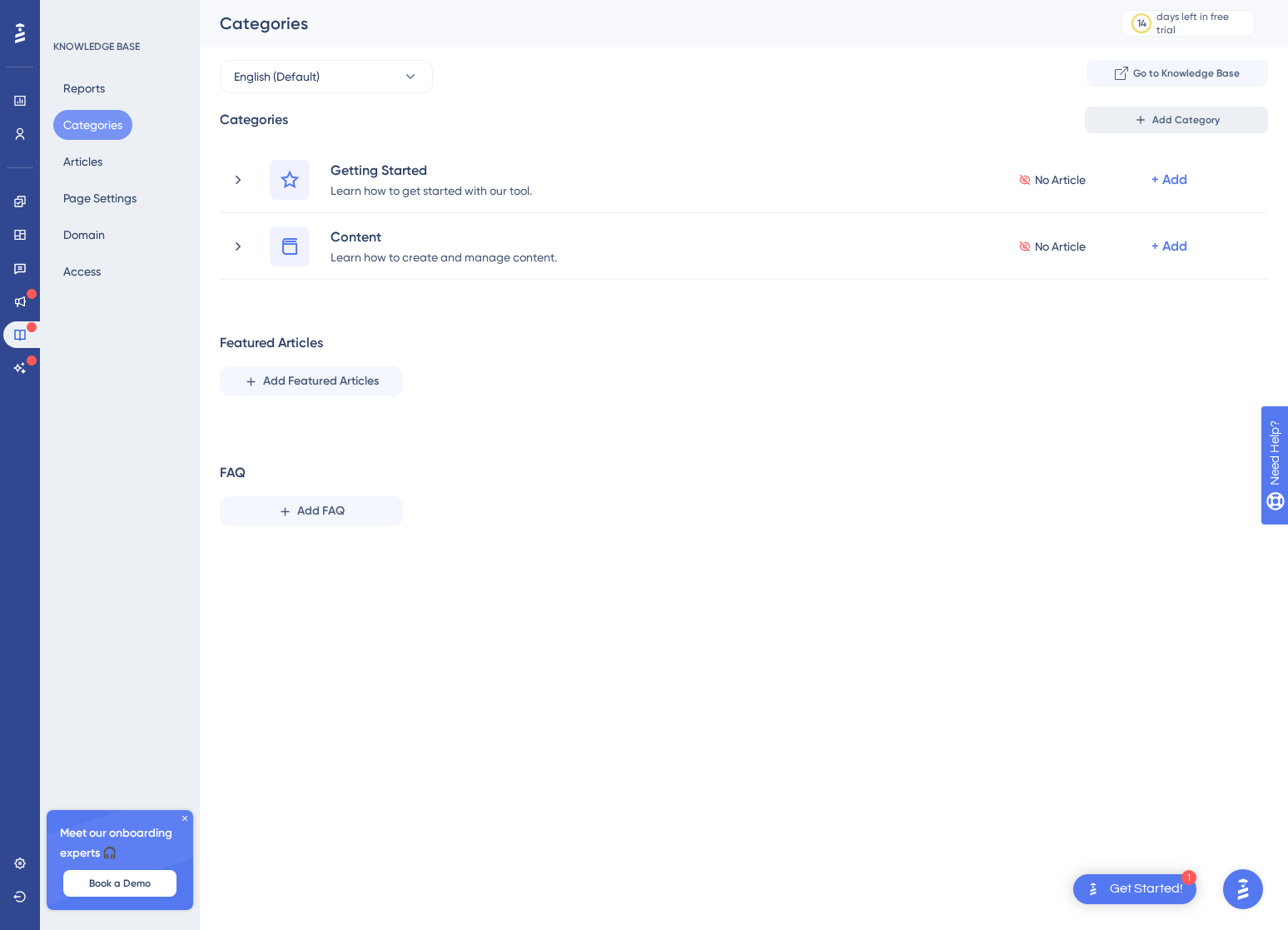
click at [1189, 120] on span "Add Category" at bounding box center [1185, 120] width 68 height 14
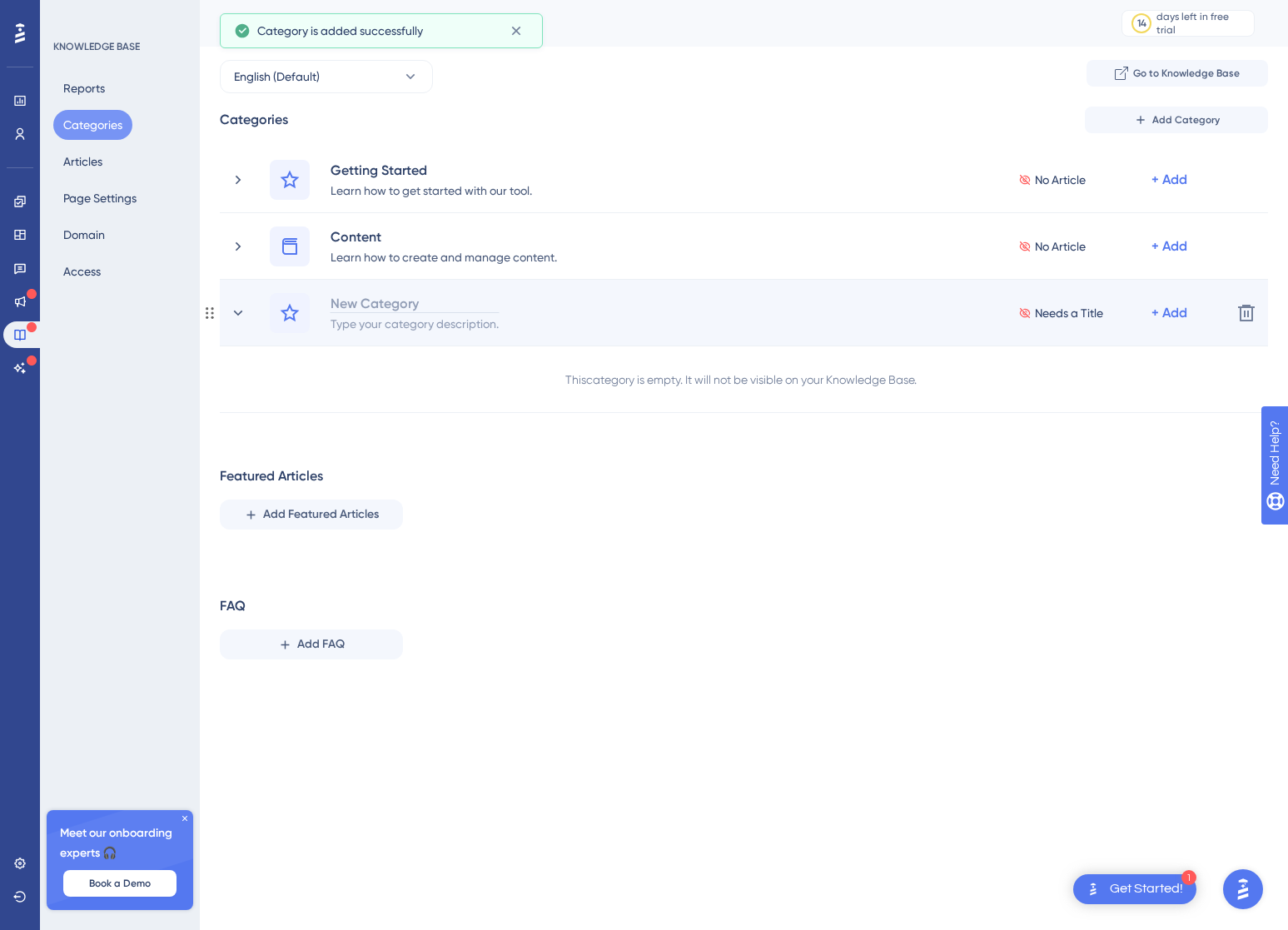
click at [394, 297] on div "New Category" at bounding box center [414, 302] width 169 height 20
click at [395, 321] on div "Type your category description." at bounding box center [414, 323] width 169 height 20
click at [463, 327] on div "All details about your busing" at bounding box center [405, 323] width 151 height 20
click at [472, 315] on div "All details about your busing" at bounding box center [405, 323] width 151 height 20
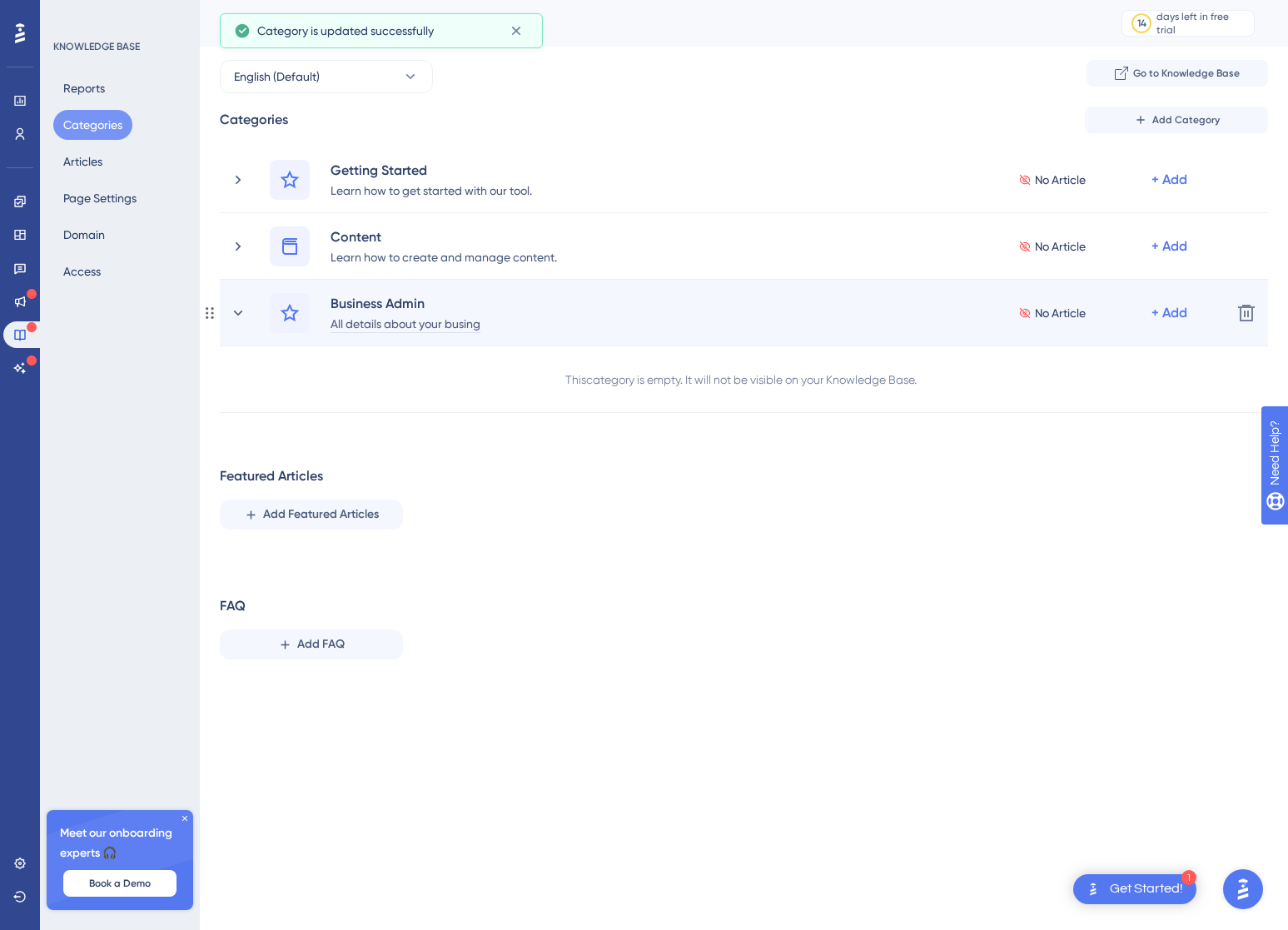
scroll to position [3, 0]
click at [472, 315] on div "All details about your busing" at bounding box center [405, 323] width 151 height 20
click at [238, 313] on icon at bounding box center [238, 312] width 16 height 16
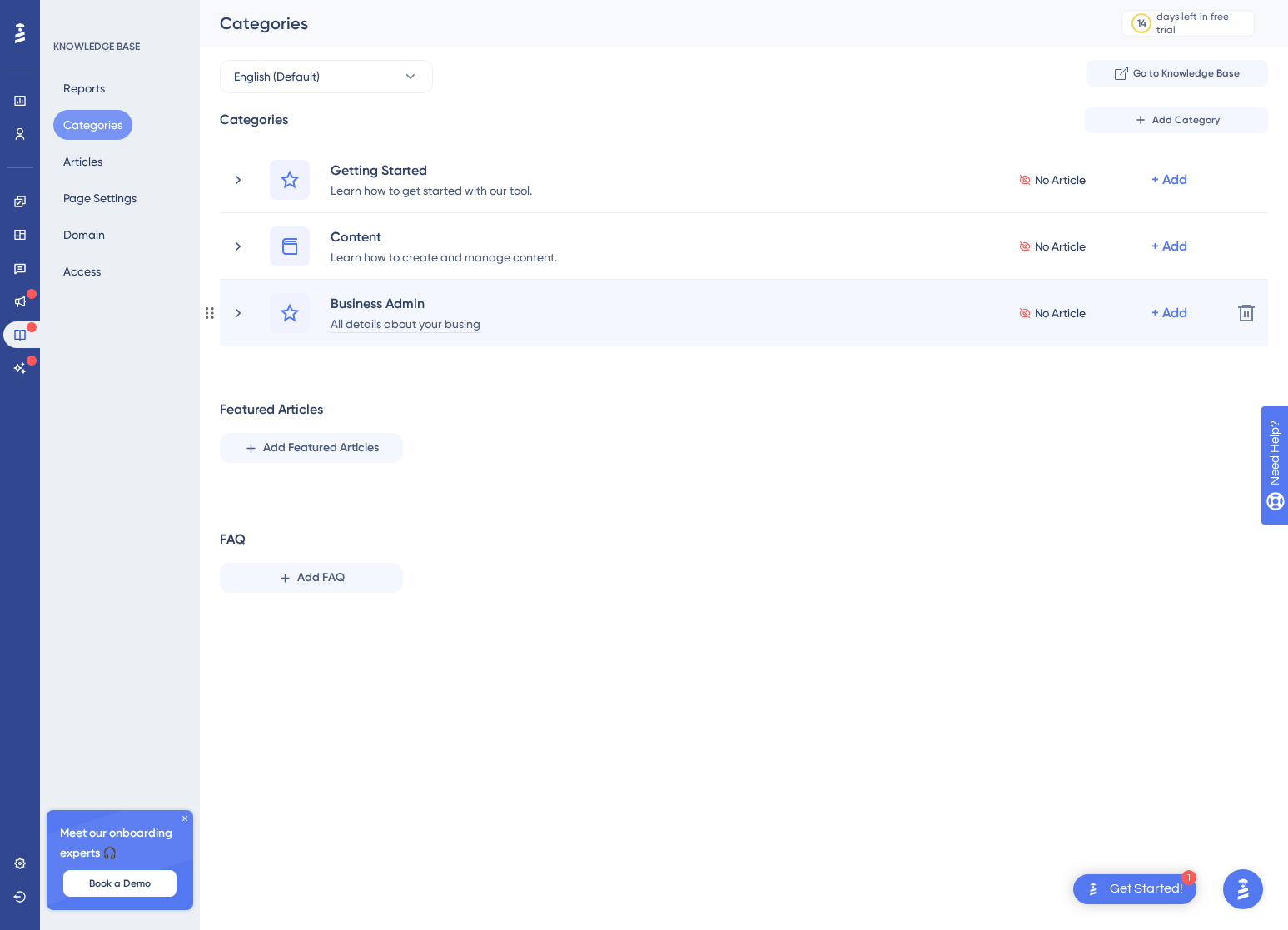
click at [463, 325] on div "All details about your busing" at bounding box center [405, 323] width 151 height 20
click at [470, 316] on div "All details about your busing" at bounding box center [405, 323] width 151 height 20
click at [396, 302] on div "Business Admin" at bounding box center [405, 302] width 151 height 20
click at [643, 311] on div "Business Admin All details about your busing No Article + Add" at bounding box center [744, 312] width 948 height 40
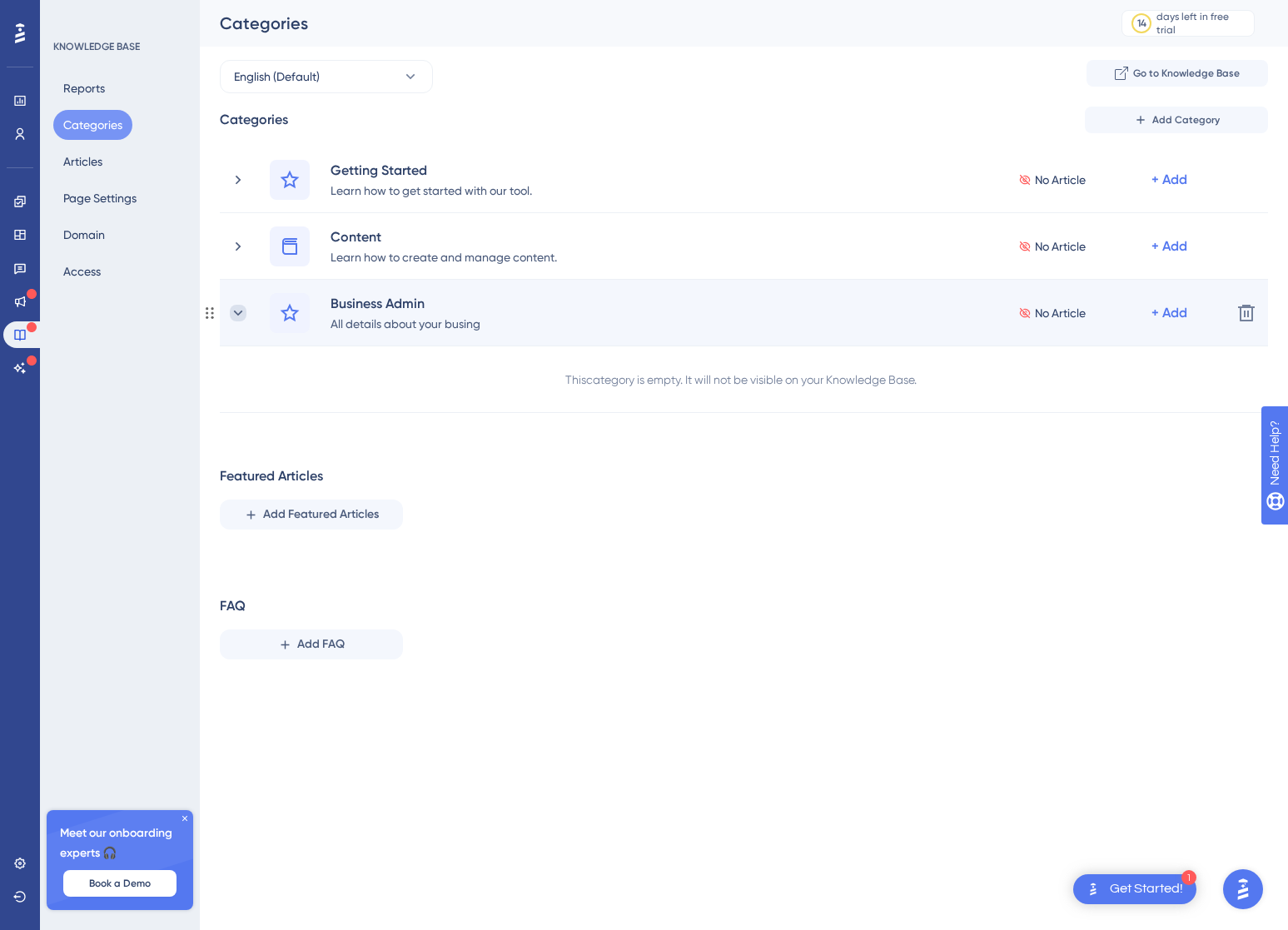
click at [237, 317] on icon at bounding box center [238, 312] width 16 height 16
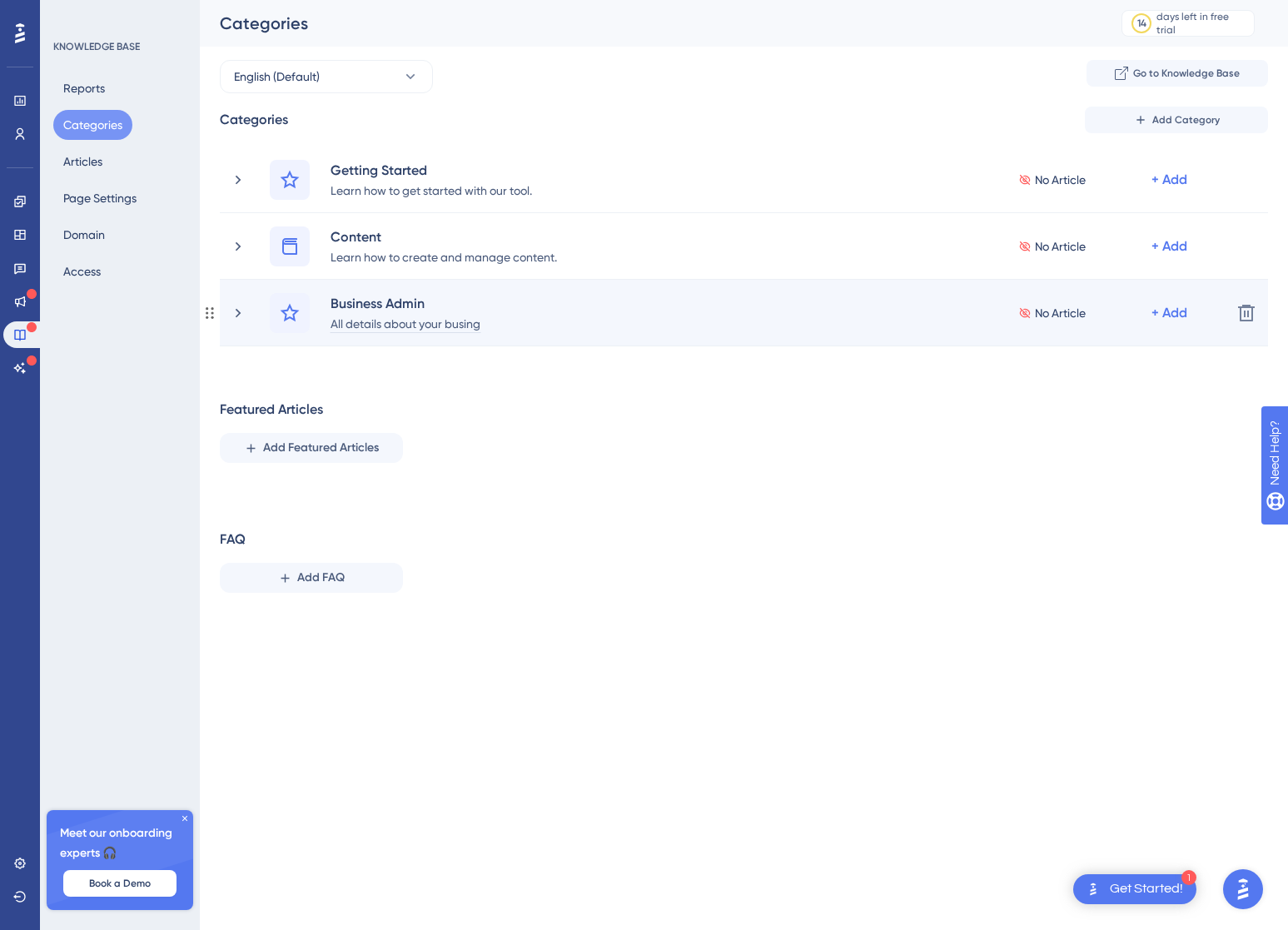
click at [388, 325] on div "All details about your busing" at bounding box center [405, 323] width 151 height 20
click at [395, 317] on div "All details about your busing" at bounding box center [405, 323] width 151 height 20
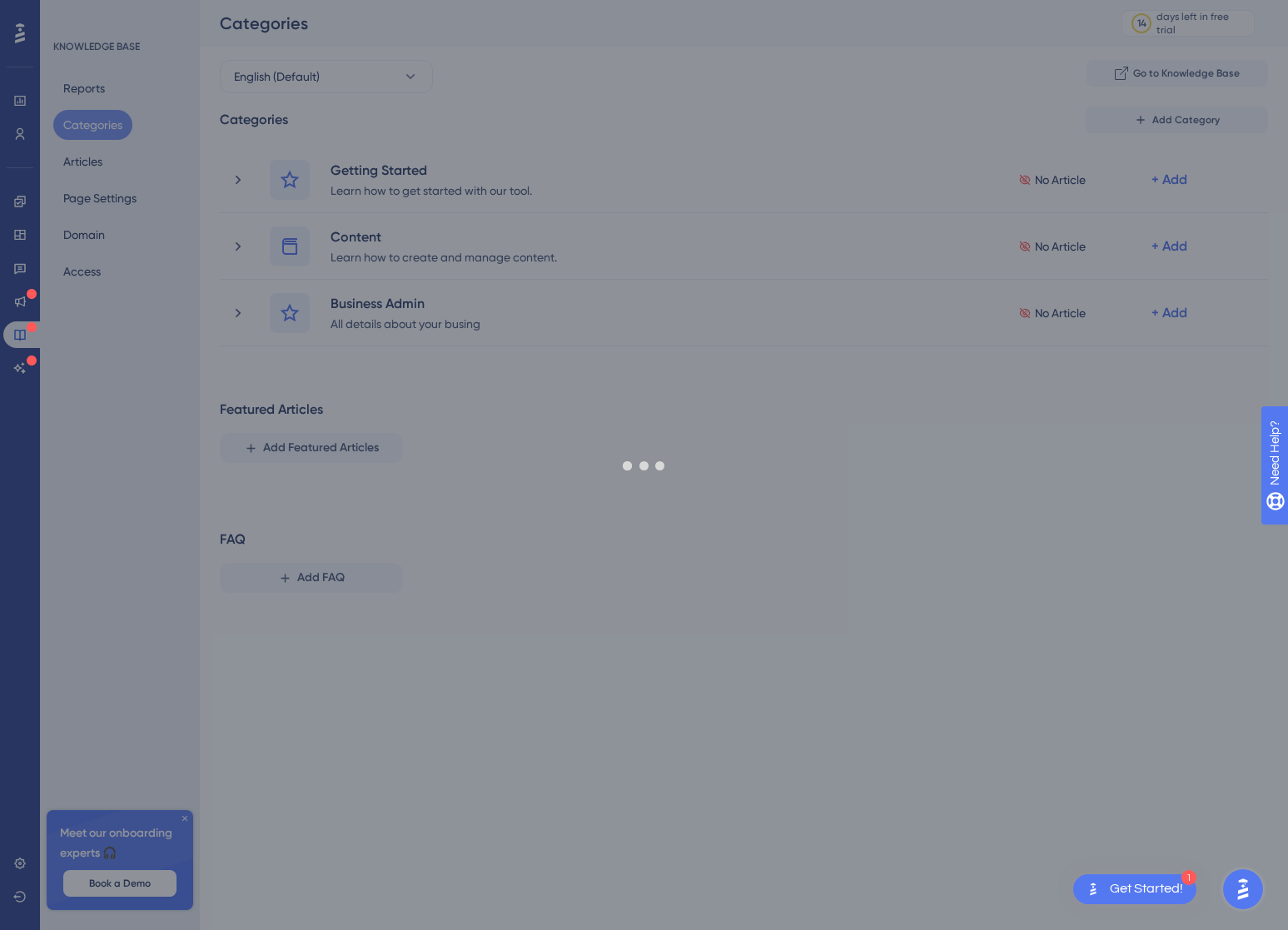
click at [789, 537] on div "Performance Users Engagement Widgets Feedback Product Updates Knowledge Base AI…" at bounding box center [744, 316] width 1089 height 632
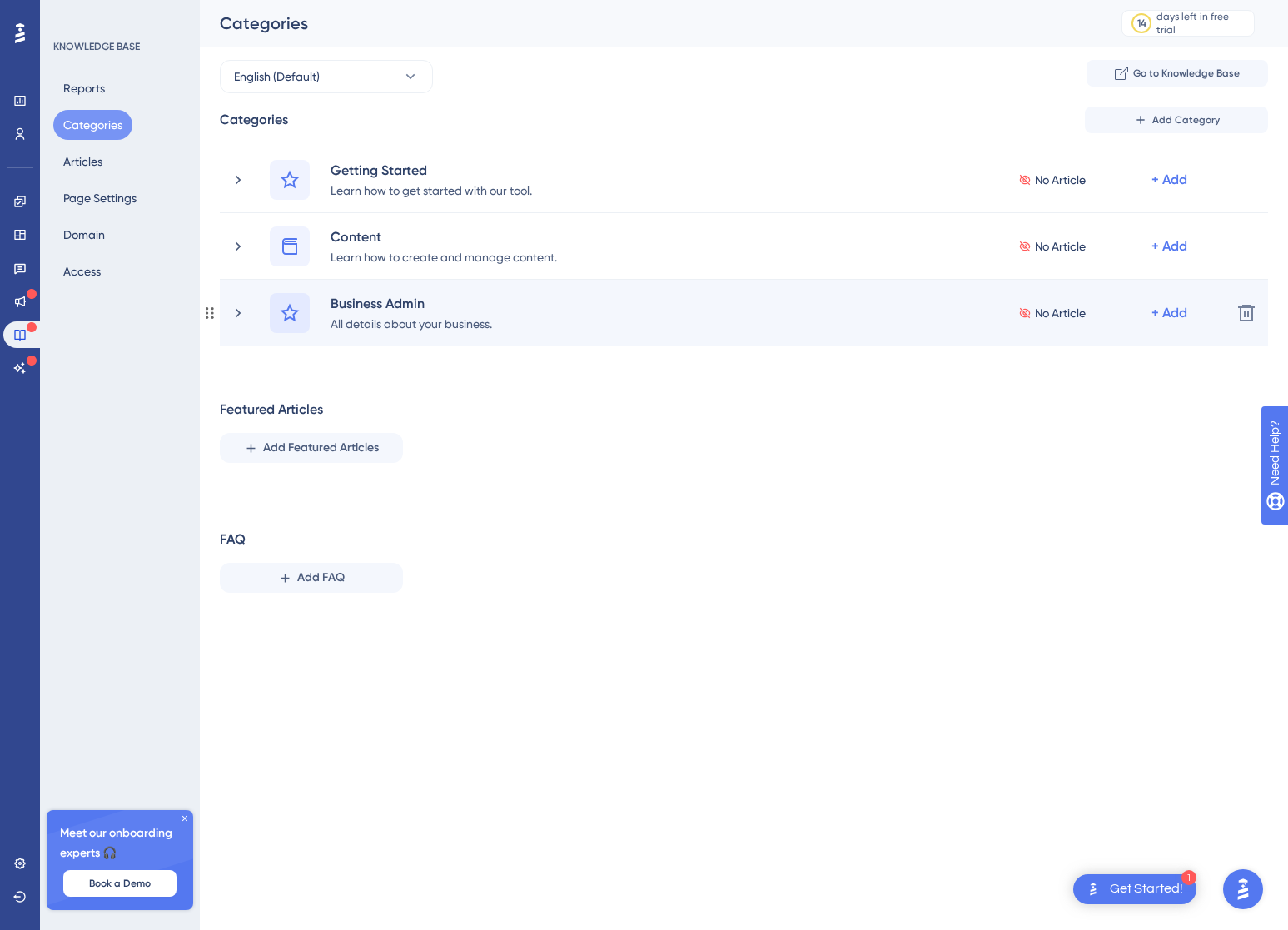
click at [286, 316] on icon at bounding box center [290, 311] width 19 height 18
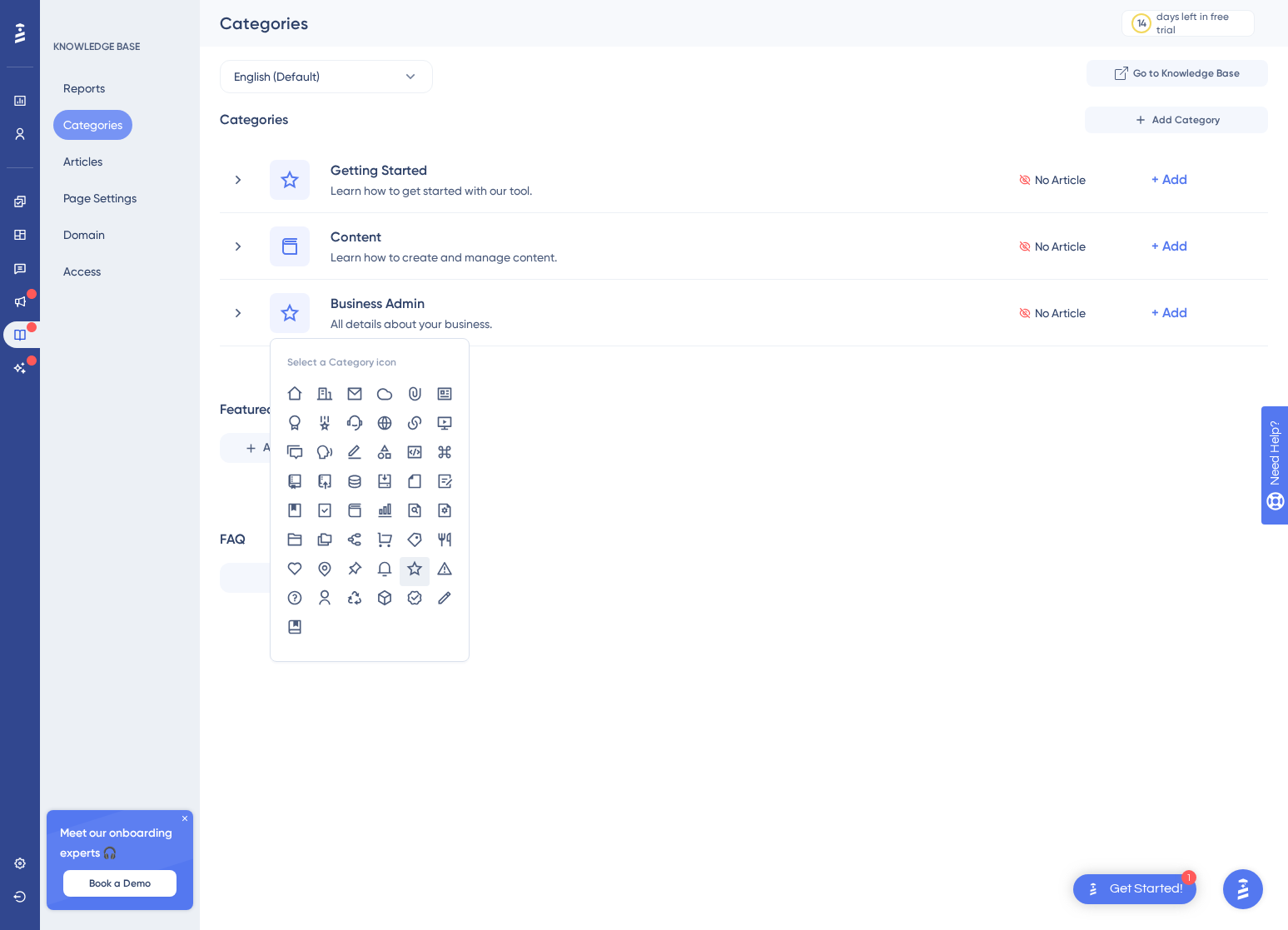
click at [650, 482] on div "Categories Add Category Getting Started Learn how to get started with our tool.…" at bounding box center [744, 357] width 1048 height 500
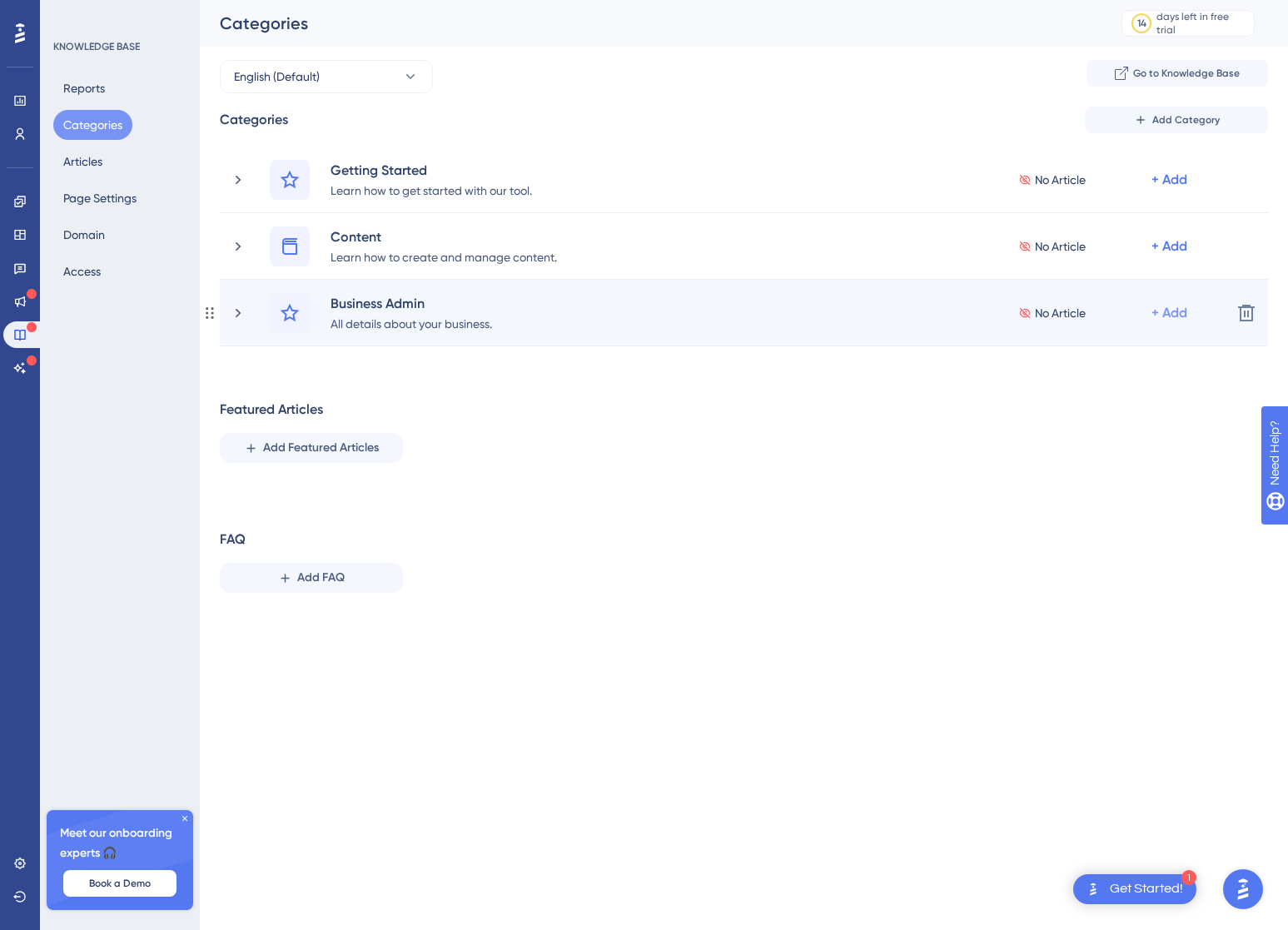
click at [1176, 311] on div "+ Add" at bounding box center [1170, 312] width 36 height 20
click at [1101, 356] on span "Add a Subcategory" at bounding box center [1097, 357] width 105 height 20
click at [240, 314] on icon at bounding box center [238, 312] width 16 height 16
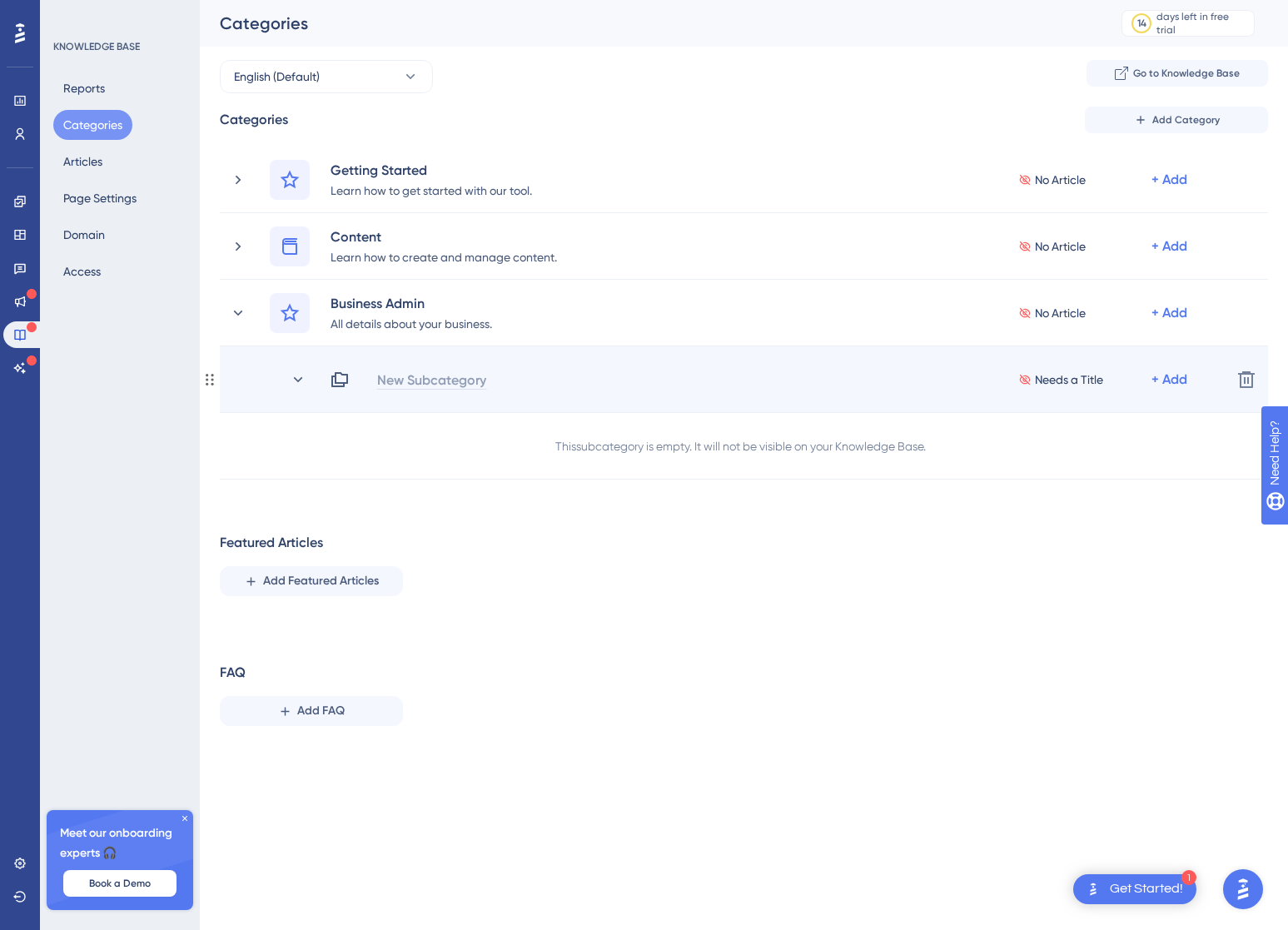
click at [415, 381] on div "New Subcategory" at bounding box center [431, 379] width 110 height 20
click at [399, 379] on div "overView" at bounding box center [405, 379] width 57 height 20
click at [398, 373] on div "overView" at bounding box center [405, 379] width 57 height 20
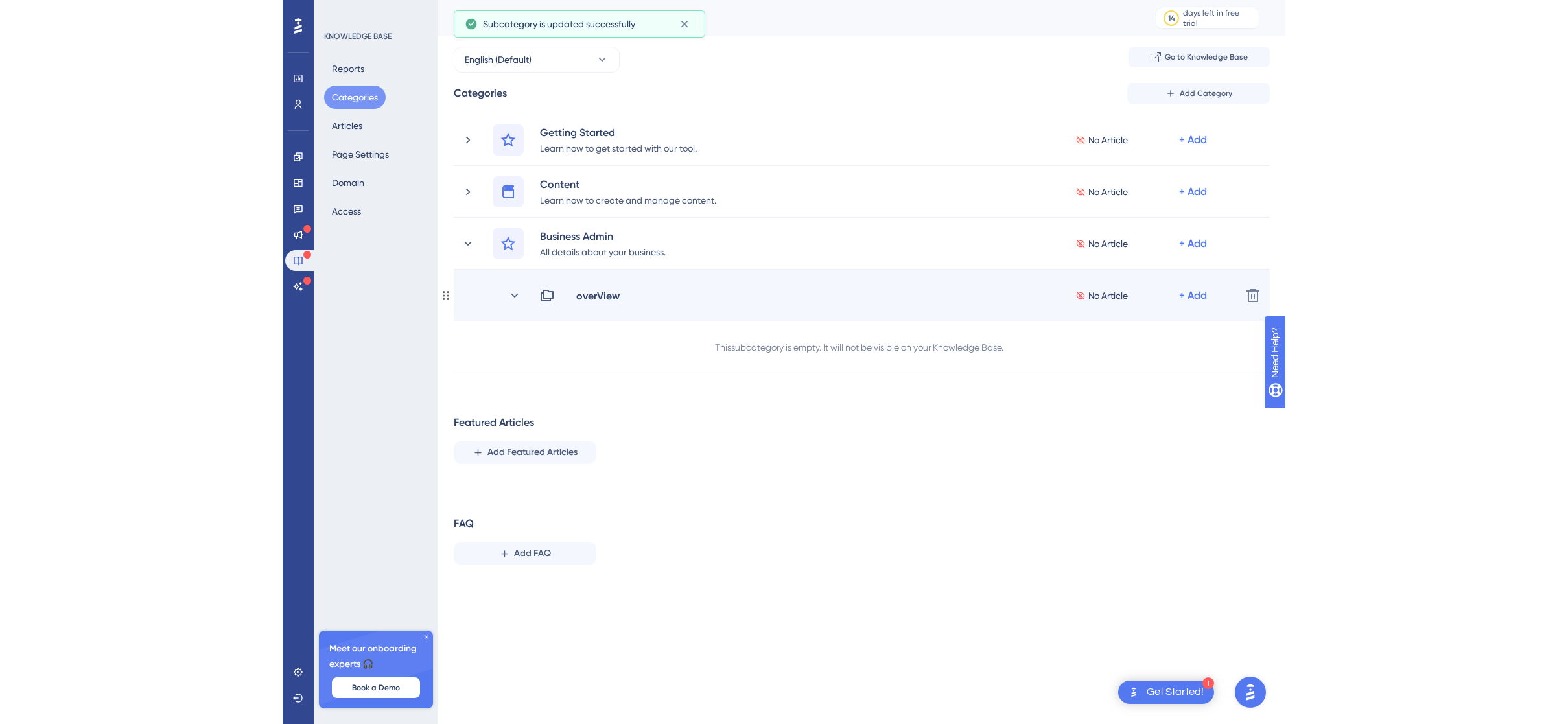
scroll to position [1, 0]
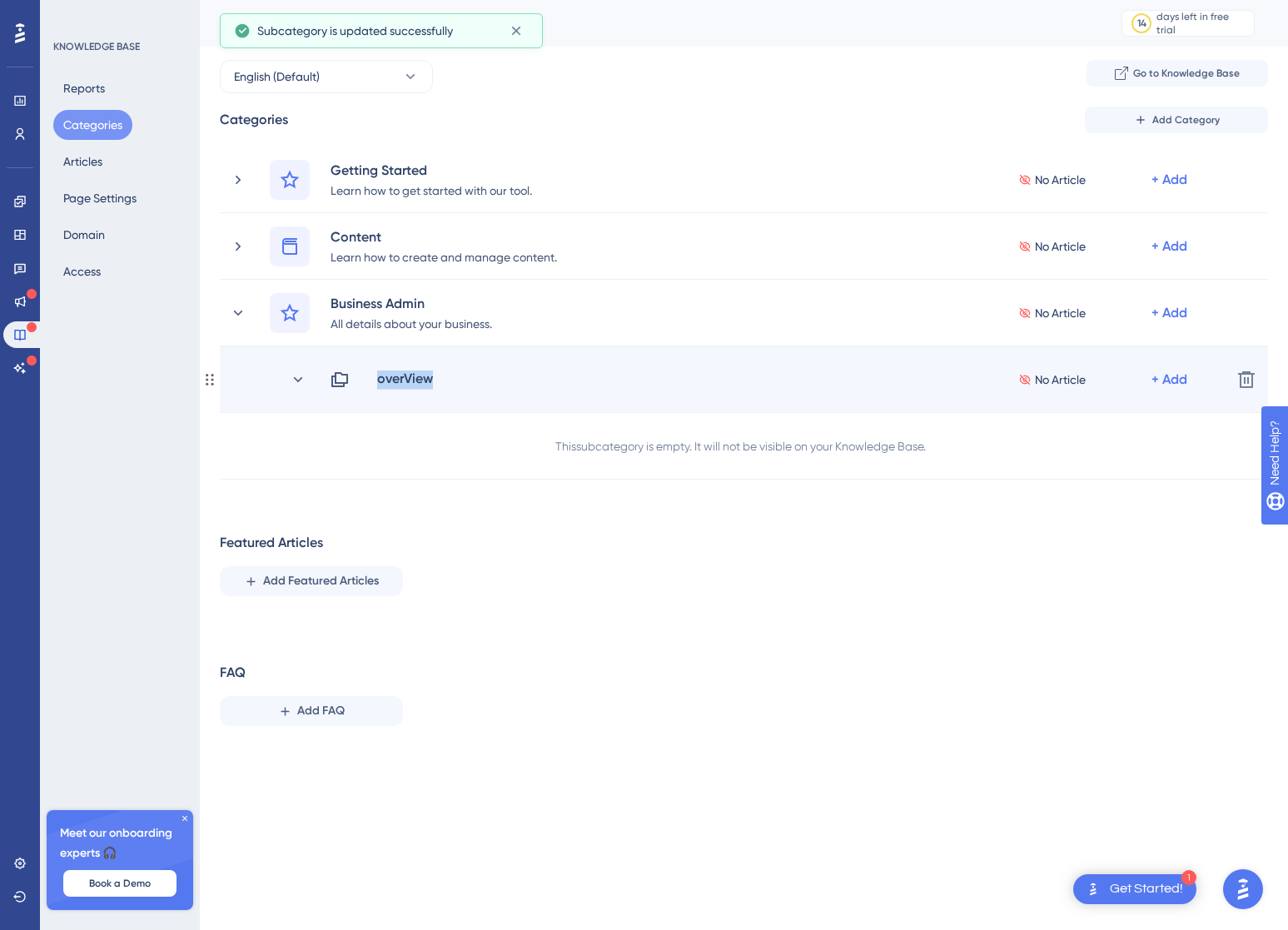
click at [398, 373] on div "overView" at bounding box center [405, 379] width 57 height 20
click at [398, 372] on div "overView" at bounding box center [405, 379] width 57 height 20
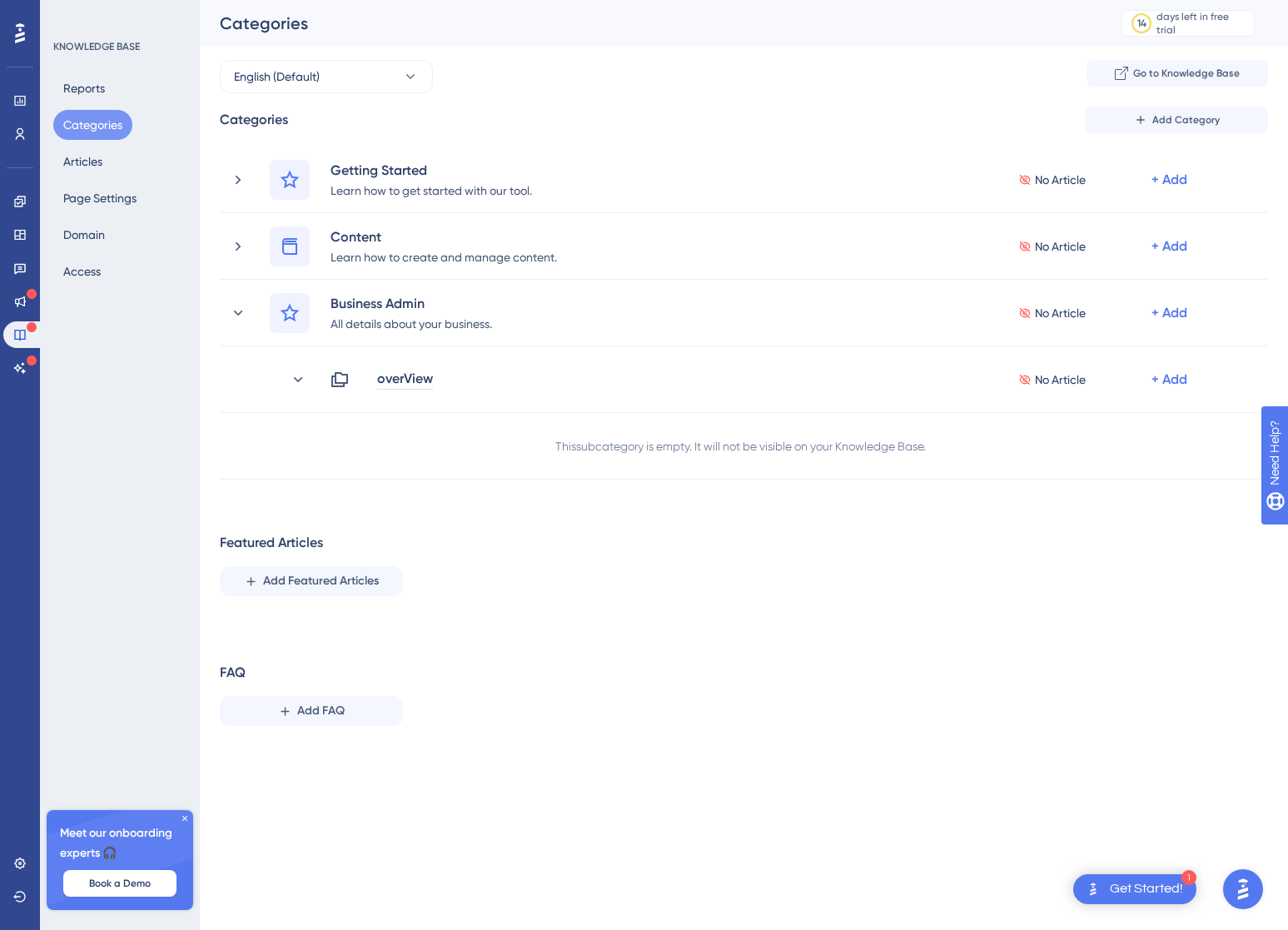
click at [15, 402] on div "Performance Users Engagement Widgets Feedback Product Updates Knowledge Base AI…" at bounding box center [20, 465] width 40 height 930
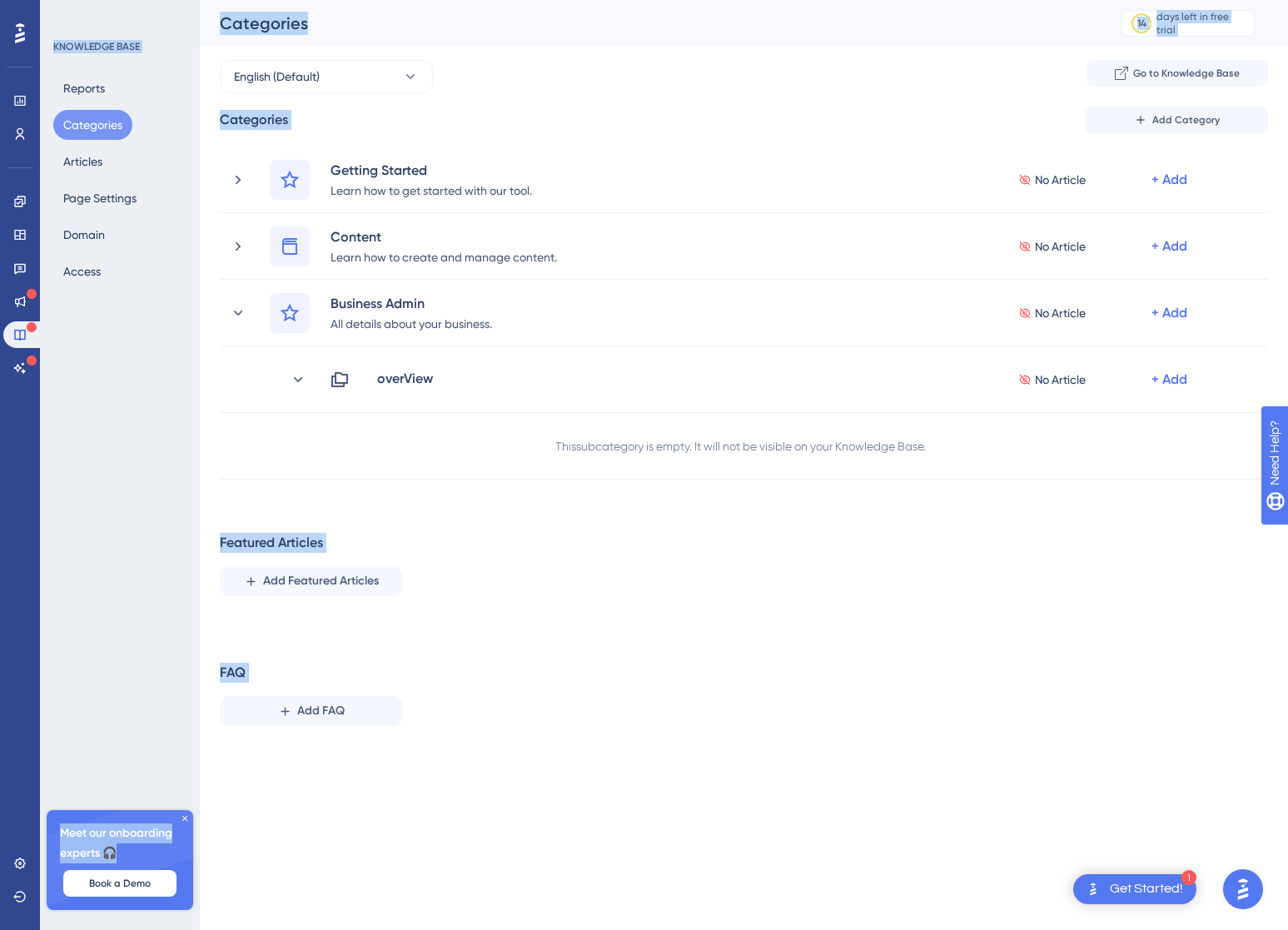
drag, startPoint x: 3, startPoint y: 424, endPoint x: -324, endPoint y: 424, distance: 327.0
click at [0, 0] on html "1 Get Started! Performance Users Engagement Widgets Feedback Product Updates Kn…" at bounding box center [644, 0] width 1288 height 0
click at [453, 0] on html "1 Get Started! Performance Users Engagement Widgets Feedback Product Updates Kn…" at bounding box center [644, 0] width 1288 height 0
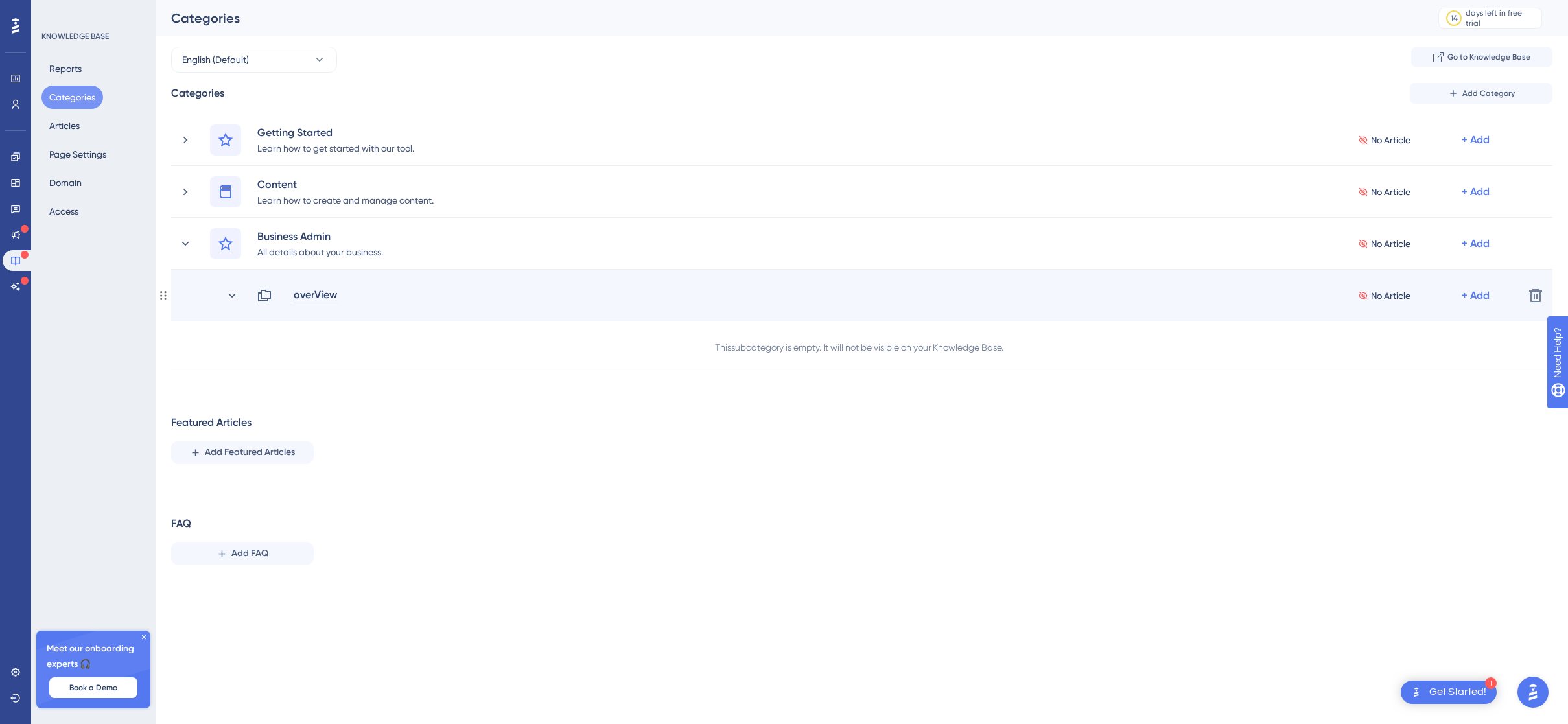
click at [327, 299] on div "overView" at bounding box center [315, 295] width 45 height 15
click at [326, 292] on div "overView" at bounding box center [315, 295] width 45 height 15
drag, startPoint x: 326, startPoint y: 292, endPoint x: 337, endPoint y: 290, distance: 11.2
click at [327, 292] on div "overView" at bounding box center [315, 295] width 45 height 15
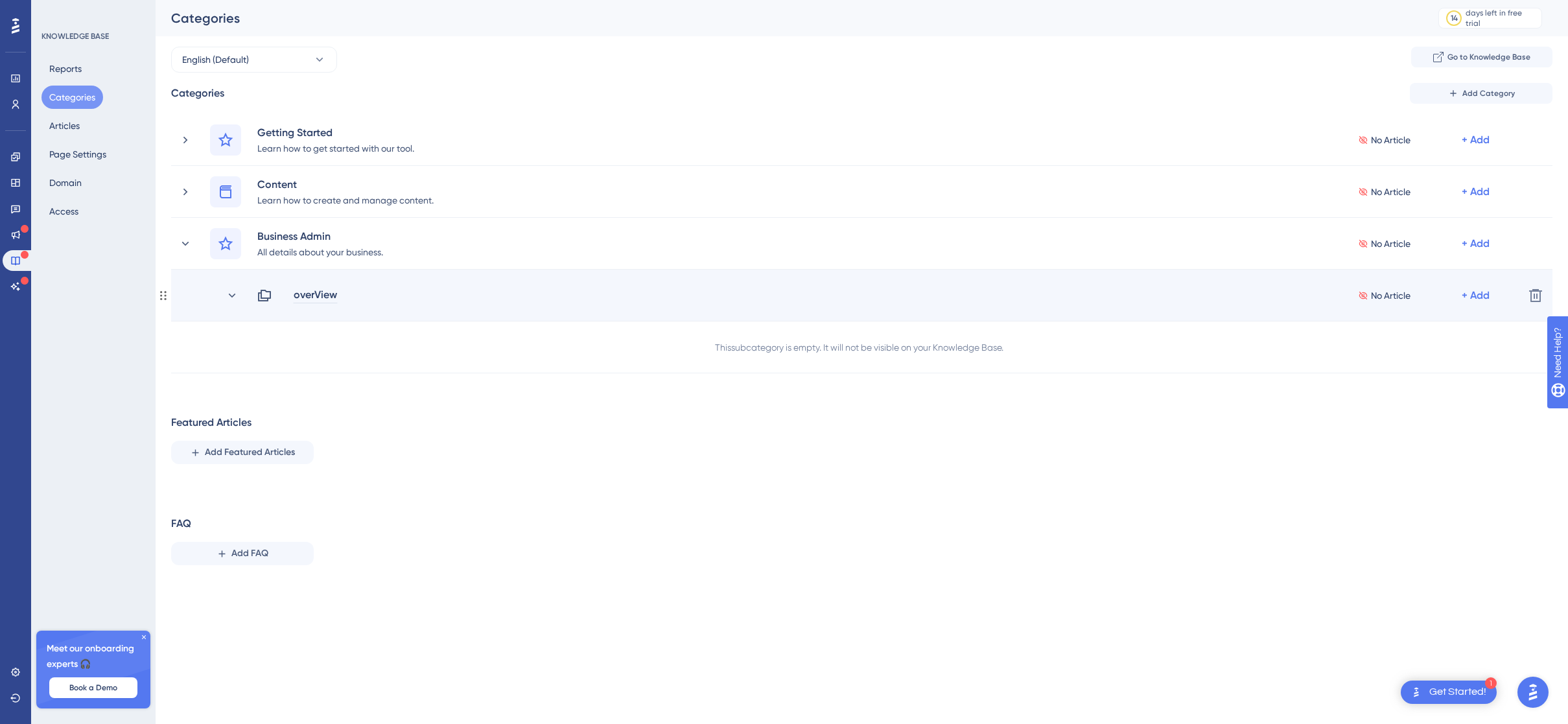
click at [333, 294] on div "overView" at bounding box center [315, 295] width 45 height 15
